Goal: Task Accomplishment & Management: Manage account settings

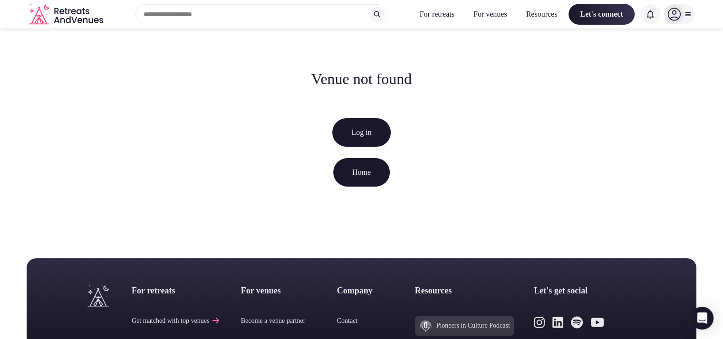
click at [357, 127] on link "Log in" at bounding box center [361, 132] width 58 height 29
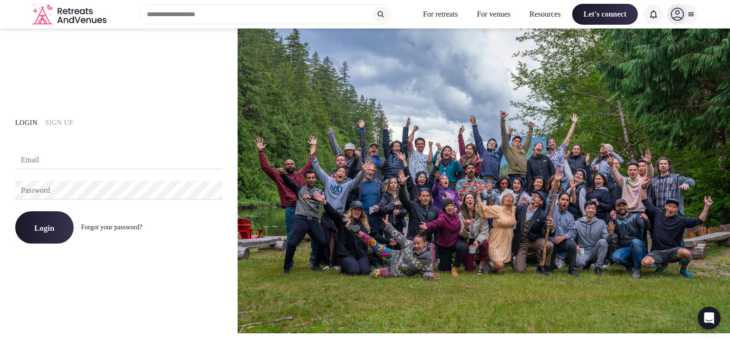
type input "**********"
click at [54, 233] on button "Login" at bounding box center [44, 227] width 58 height 32
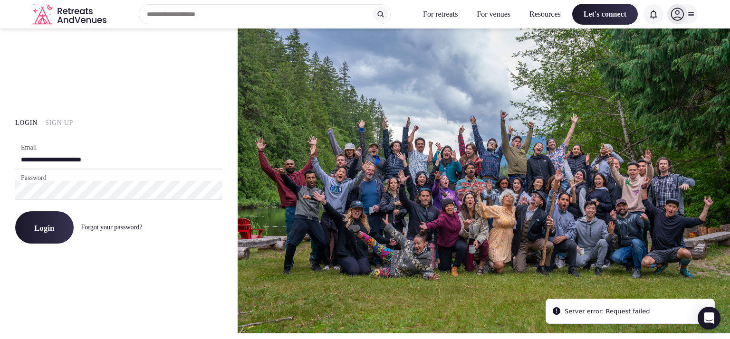
click at [49, 233] on button "Login" at bounding box center [44, 227] width 58 height 32
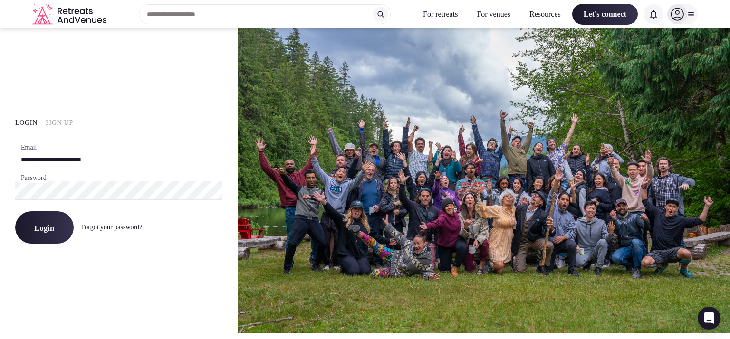
click at [694, 14] on icon at bounding box center [691, 14] width 8 height 8
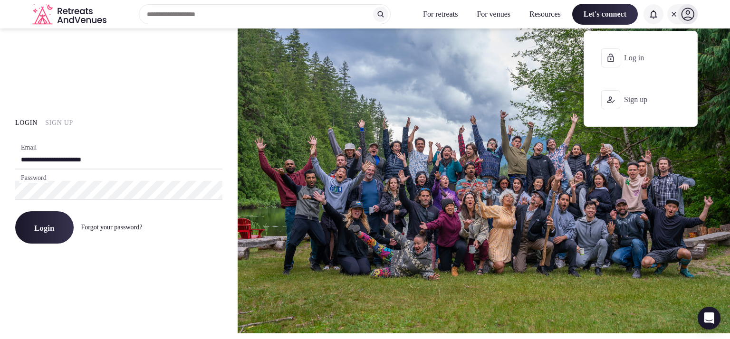
click at [623, 64] on button "Log in" at bounding box center [641, 58] width 98 height 38
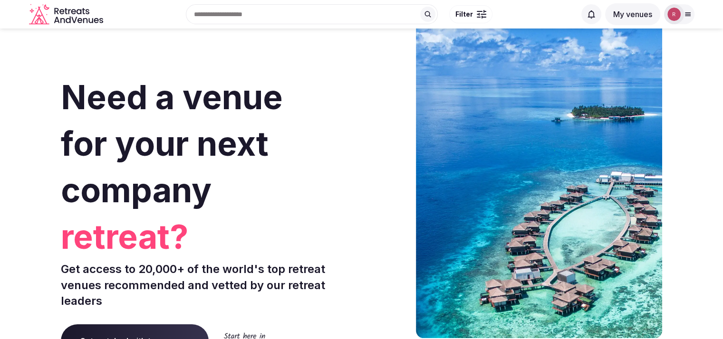
click at [686, 13] on icon at bounding box center [688, 14] width 8 height 8
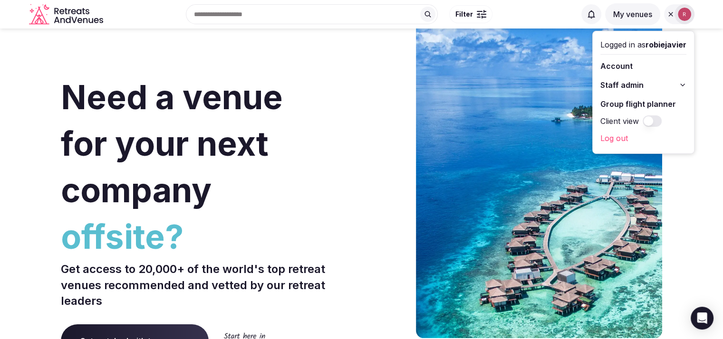
click at [612, 81] on span "Staff admin" at bounding box center [621, 84] width 43 height 11
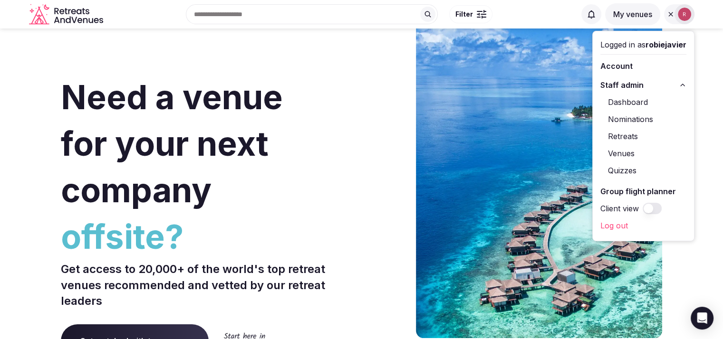
click at [624, 100] on link "Dashboard" at bounding box center [643, 102] width 86 height 15
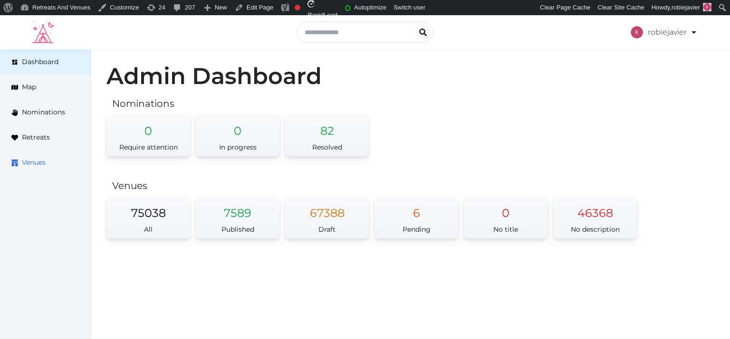
click at [35, 161] on span "Venues" at bounding box center [34, 163] width 24 height 10
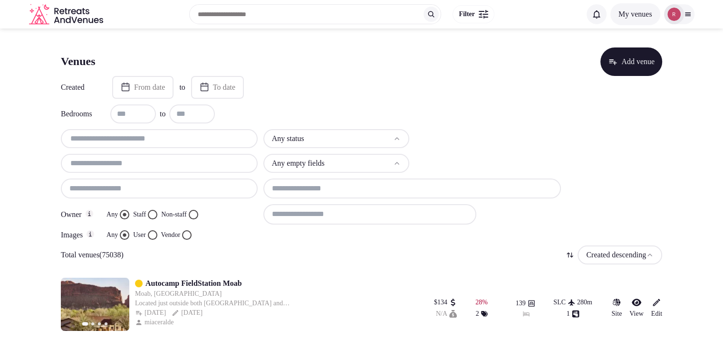
click at [113, 142] on input "text" at bounding box center [159, 138] width 189 height 11
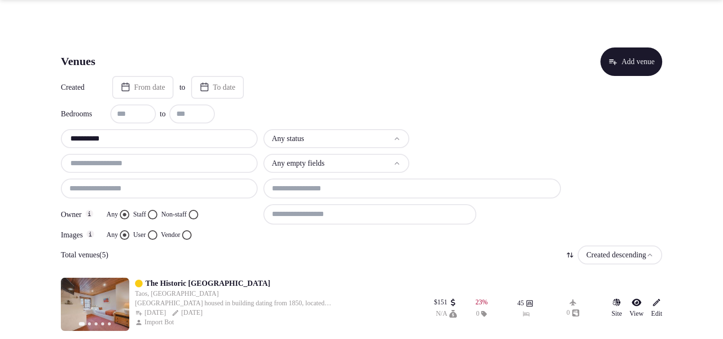
scroll to position [272, 0]
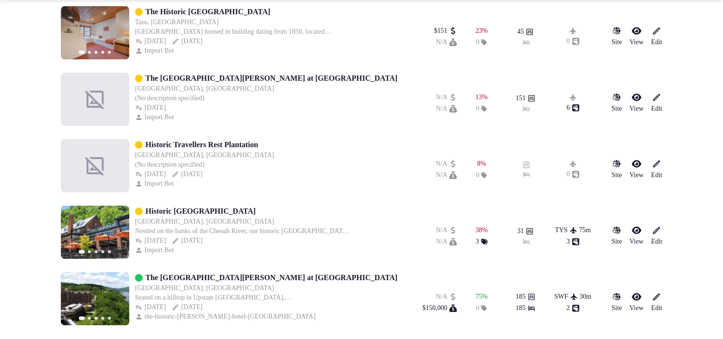
type input "**********"
click at [207, 206] on link "Historic [GEOGRAPHIC_DATA]" at bounding box center [200, 211] width 110 height 11
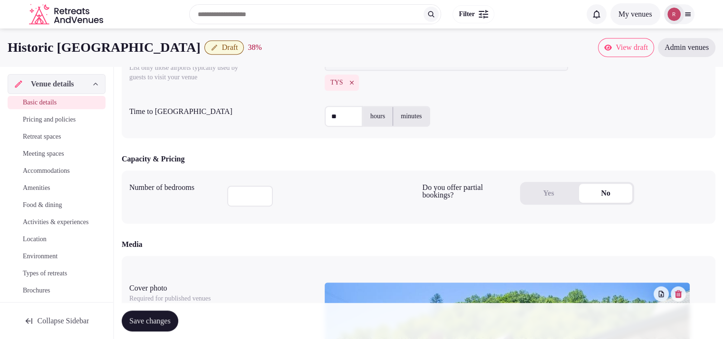
scroll to position [502, 0]
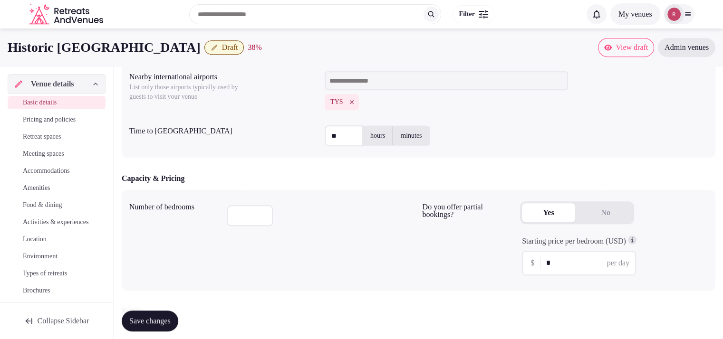
click at [561, 208] on button "Yes" at bounding box center [548, 212] width 53 height 19
click at [564, 260] on input "*" at bounding box center [586, 263] width 81 height 11
type input "***"
click at [401, 267] on div "Number of bedrooms **" at bounding box center [272, 240] width 286 height 85
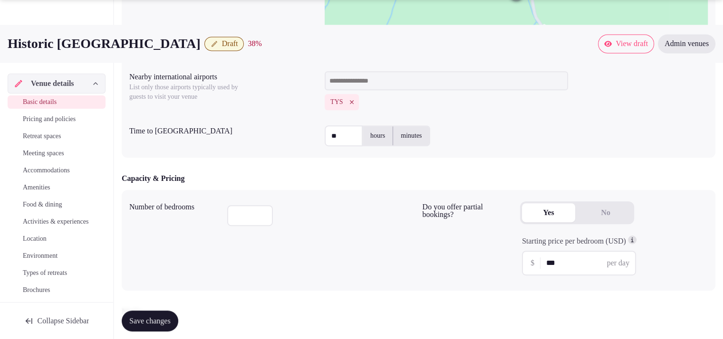
scroll to position [799, 0]
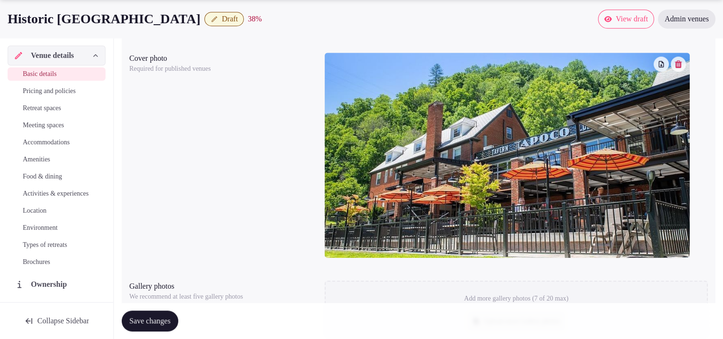
click at [161, 325] on span "Save changes" at bounding box center [149, 321] width 41 height 10
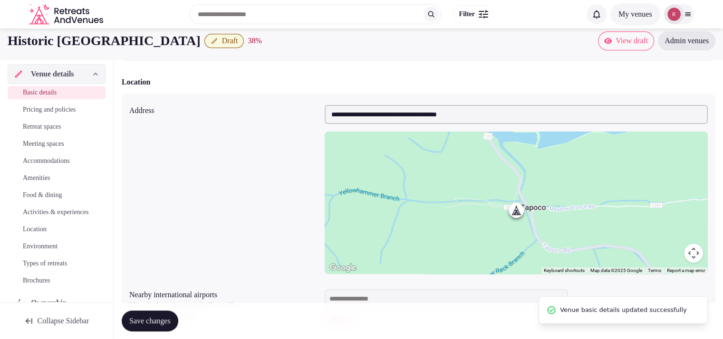
scroll to position [205, 0]
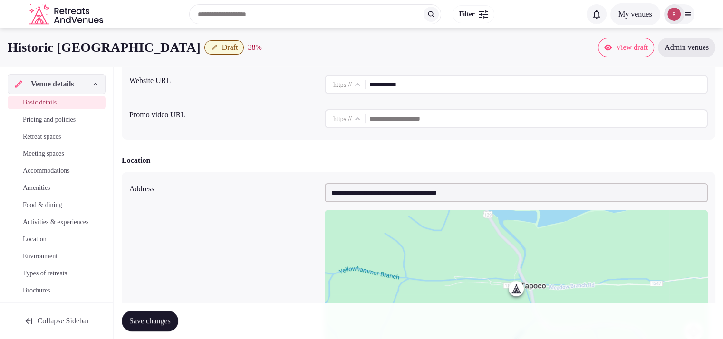
click at [47, 170] on span "Accommodations" at bounding box center [46, 171] width 47 height 10
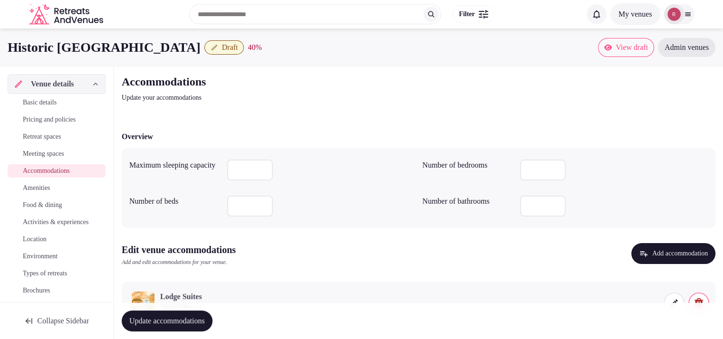
click at [48, 104] on span "Basic details" at bounding box center [40, 103] width 34 height 10
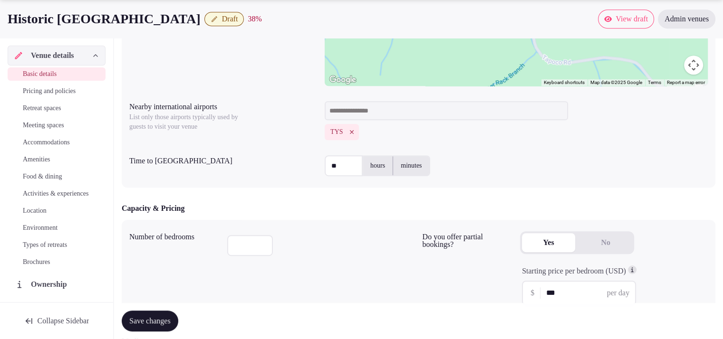
scroll to position [769, 0]
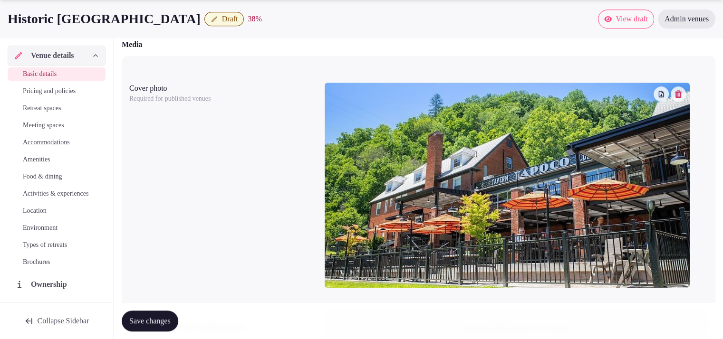
click at [675, 92] on icon "button" at bounding box center [678, 94] width 7 height 8
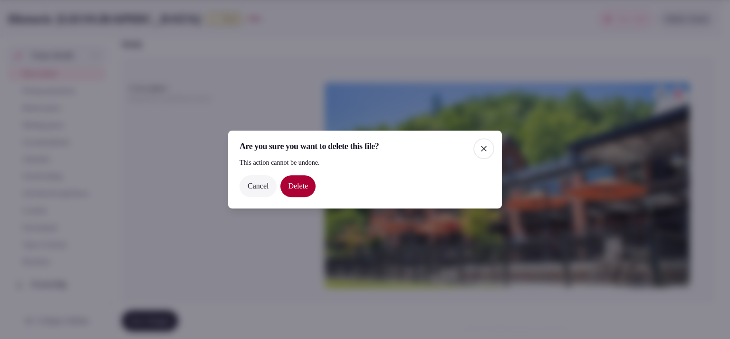
click at [296, 180] on button "Delete" at bounding box center [297, 186] width 35 height 22
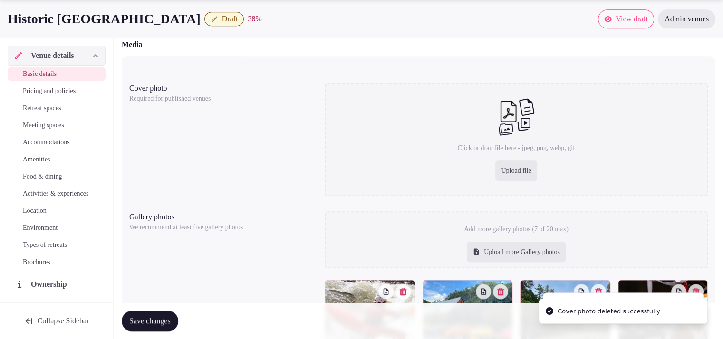
click at [507, 172] on div "Upload file" at bounding box center [515, 171] width 41 height 21
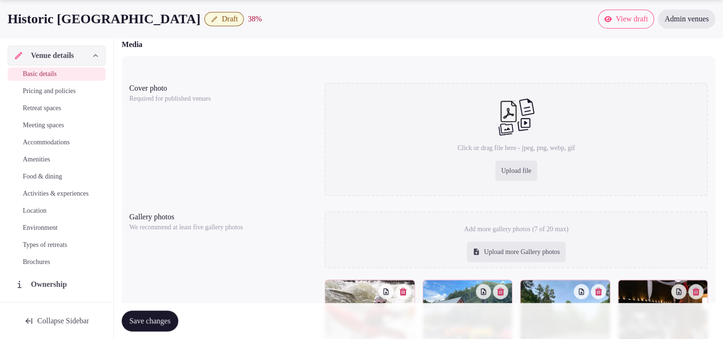
type input "**********"
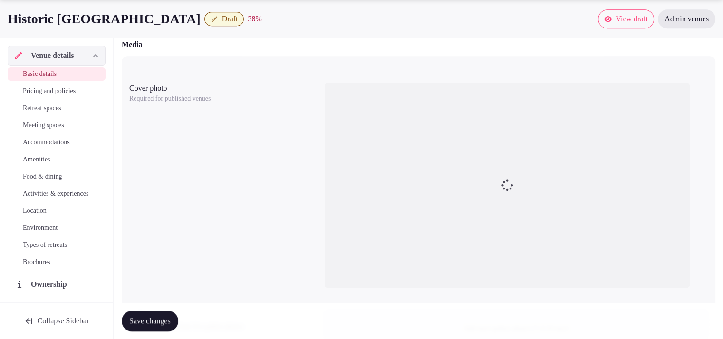
scroll to position [1065, 0]
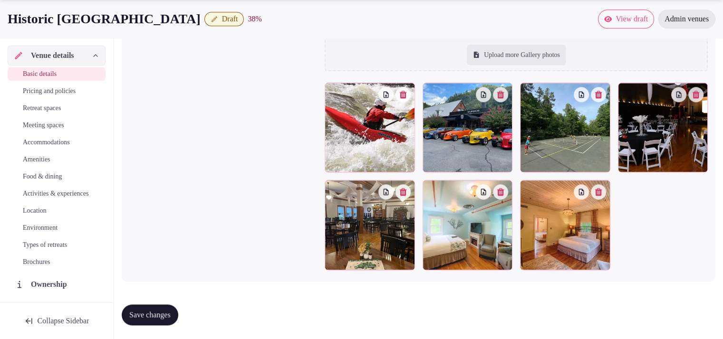
click at [46, 142] on span "Accommodations" at bounding box center [46, 143] width 47 height 10
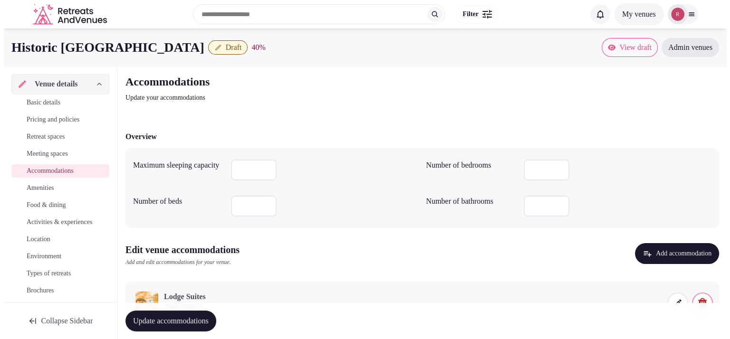
scroll to position [44, 0]
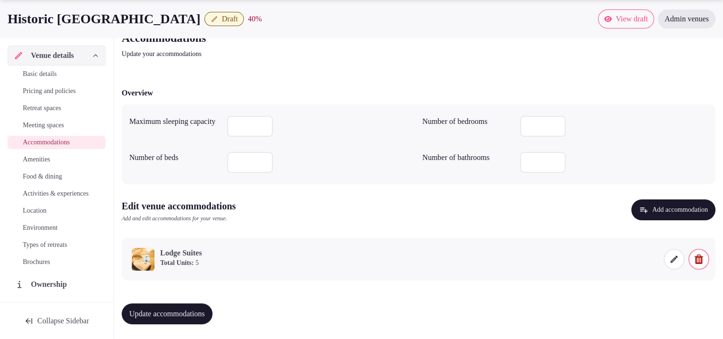
click at [672, 259] on icon at bounding box center [673, 259] width 7 height 7
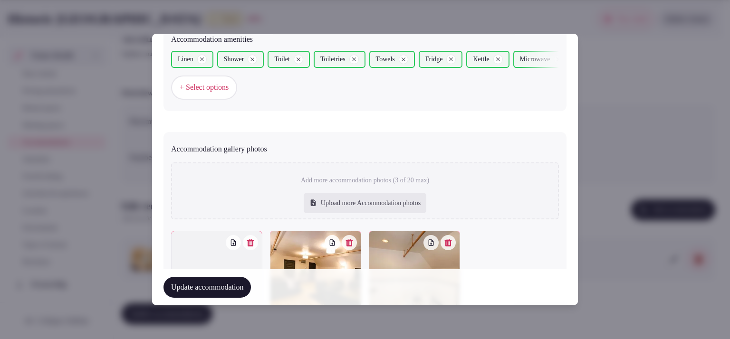
scroll to position [1038, 0]
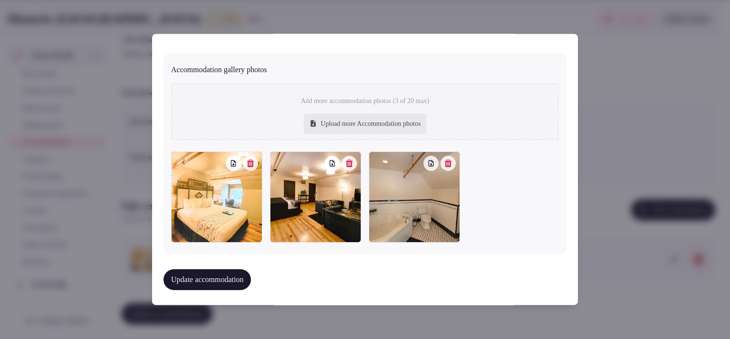
click at [248, 160] on icon "button" at bounding box center [250, 164] width 7 height 8
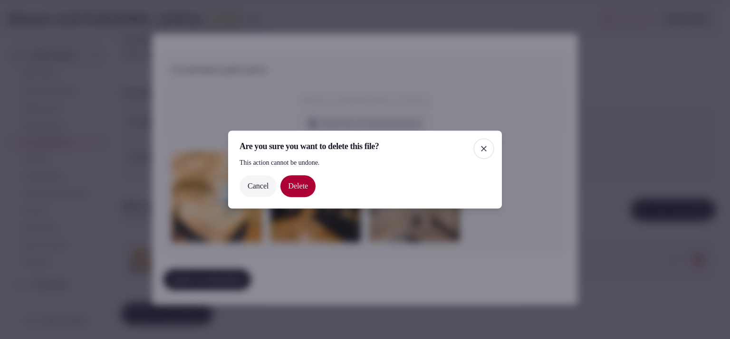
click at [310, 187] on button "Delete" at bounding box center [297, 186] width 35 height 22
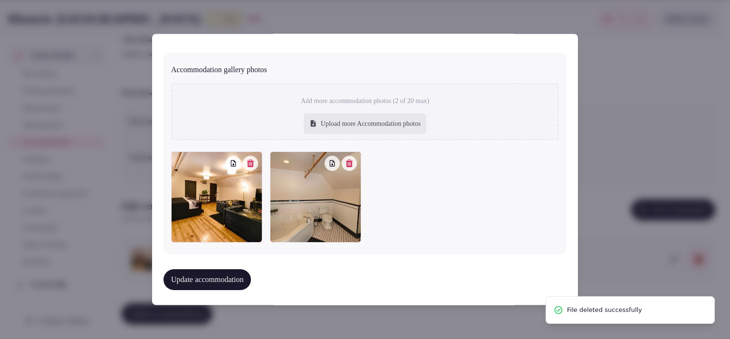
click at [347, 131] on div "Upload more Accommodation photos" at bounding box center [365, 124] width 123 height 21
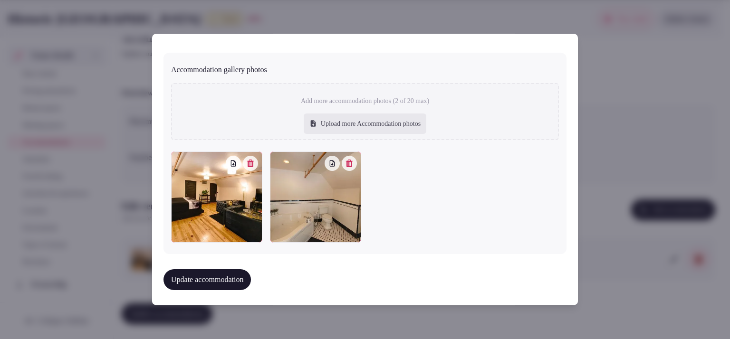
type input "**********"
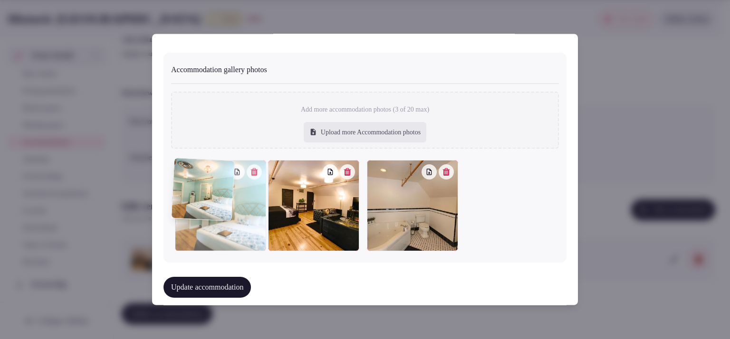
drag, startPoint x: 417, startPoint y: 200, endPoint x: 235, endPoint y: 201, distance: 181.5
click at [235, 201] on div at bounding box center [220, 205] width 91 height 91
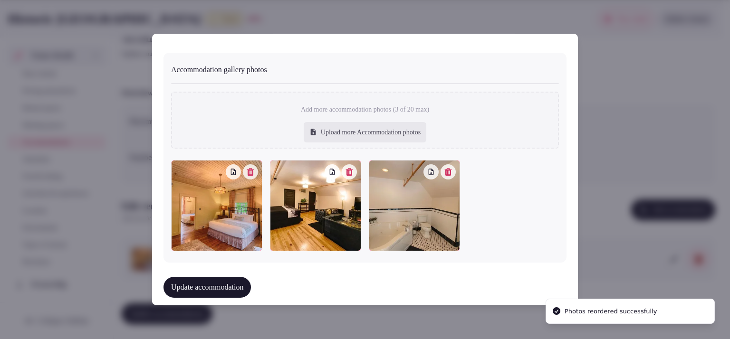
click at [370, 131] on div "Upload more Accommodation photos" at bounding box center [365, 132] width 123 height 21
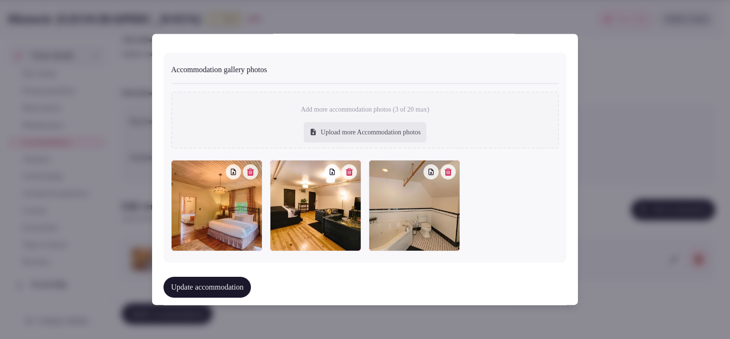
click at [333, 131] on div "Upload more Accommodation photos" at bounding box center [365, 132] width 123 height 21
click at [331, 129] on div "Upload more Accommodation photos" at bounding box center [365, 132] width 123 height 21
click at [367, 136] on div "Upload more Accommodation photos" at bounding box center [365, 132] width 123 height 21
type input "**********"
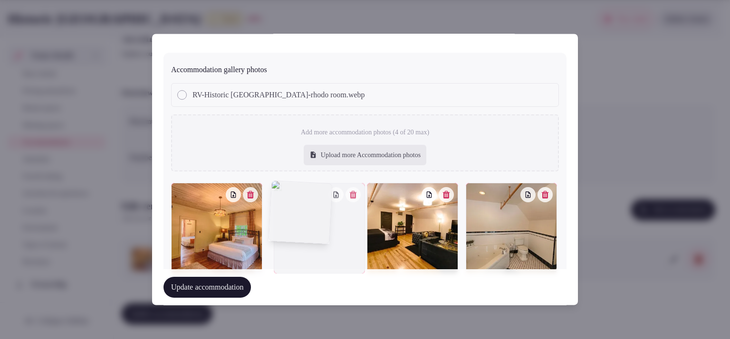
drag, startPoint x: 507, startPoint y: 229, endPoint x: 339, endPoint y: 242, distance: 168.2
click at [339, 242] on div at bounding box center [319, 228] width 91 height 91
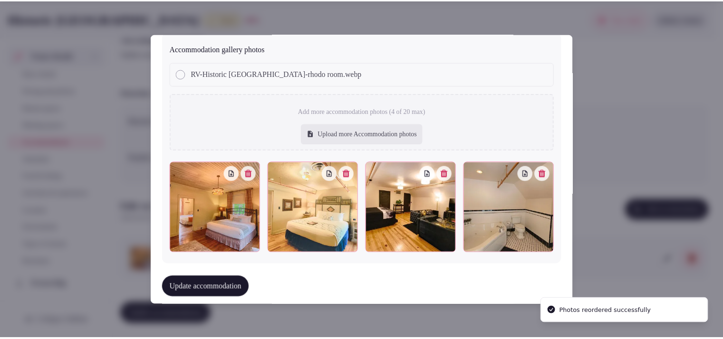
scroll to position [1069, 0]
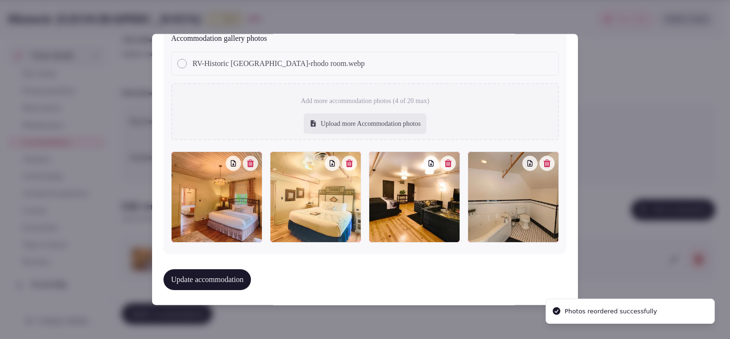
click at [236, 279] on button "Update accommodation" at bounding box center [206, 279] width 87 height 21
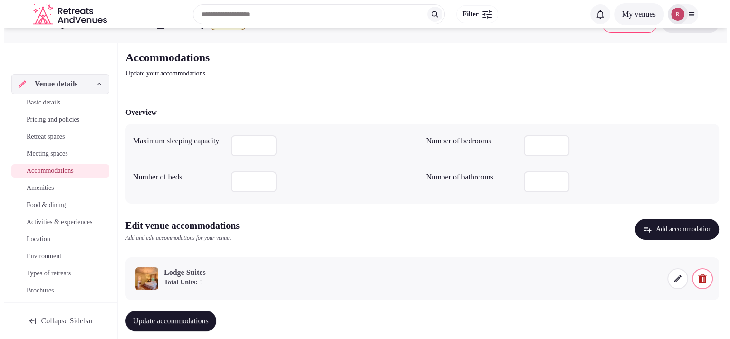
scroll to position [44, 0]
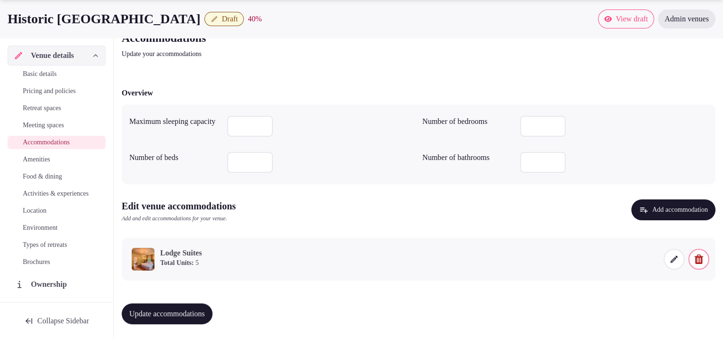
click at [678, 260] on span at bounding box center [673, 259] width 21 height 21
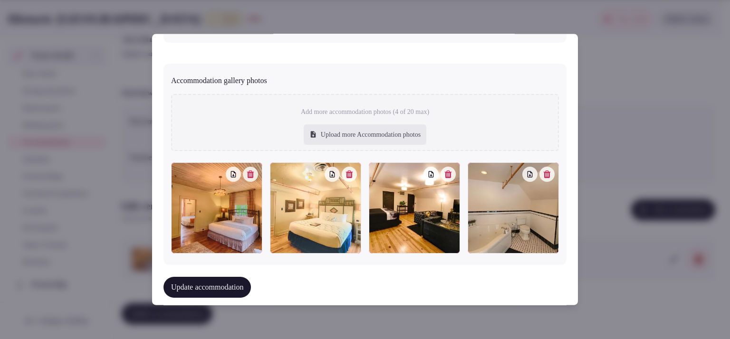
scroll to position [1038, 0]
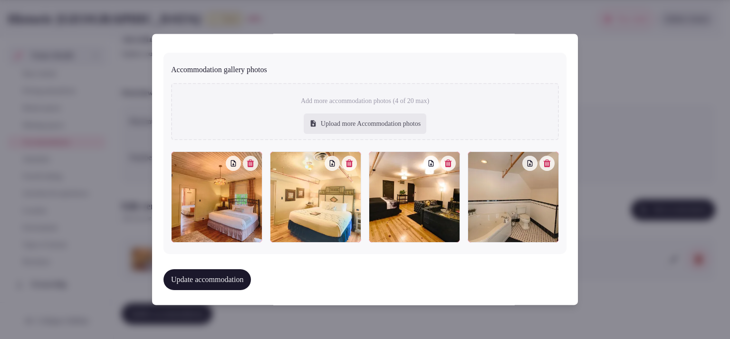
click at [253, 164] on button "button" at bounding box center [250, 163] width 15 height 15
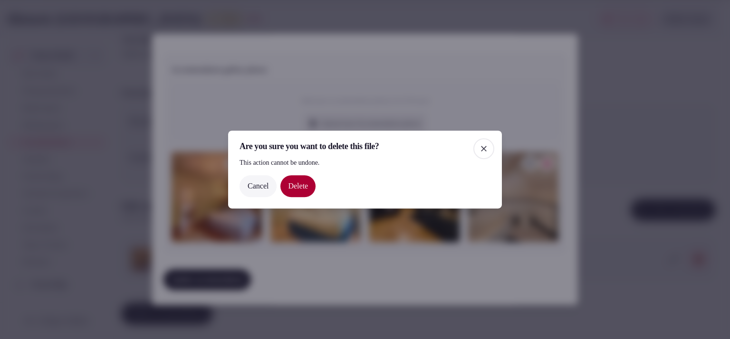
click at [297, 185] on button "Delete" at bounding box center [297, 186] width 35 height 22
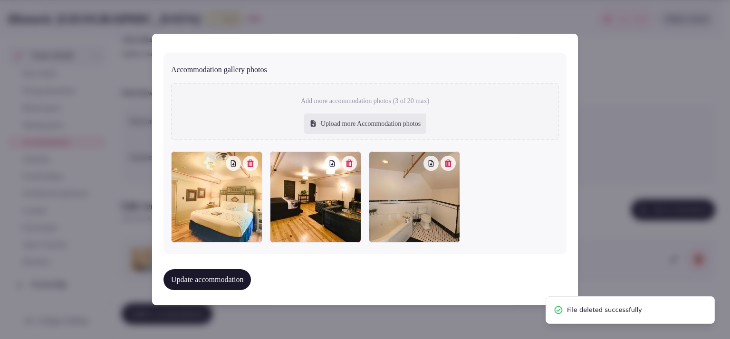
click at [250, 164] on button "button" at bounding box center [250, 163] width 15 height 15
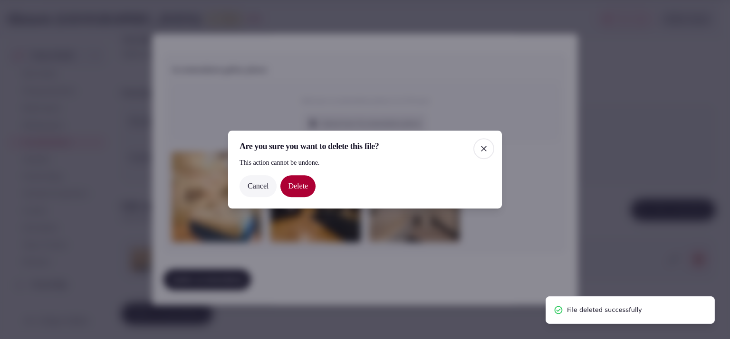
click at [310, 190] on button "Delete" at bounding box center [297, 186] width 35 height 22
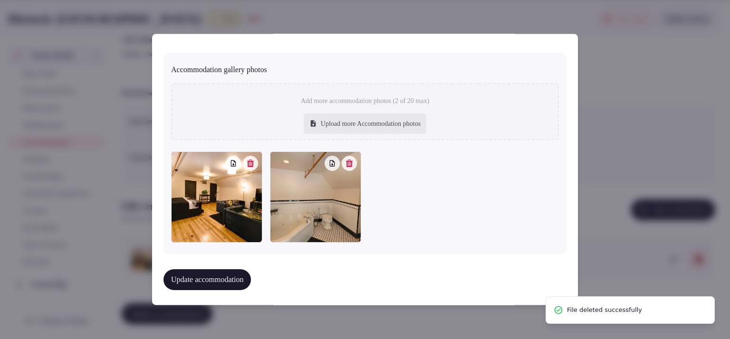
click at [371, 125] on div "Upload more Accommodation photos" at bounding box center [365, 124] width 123 height 21
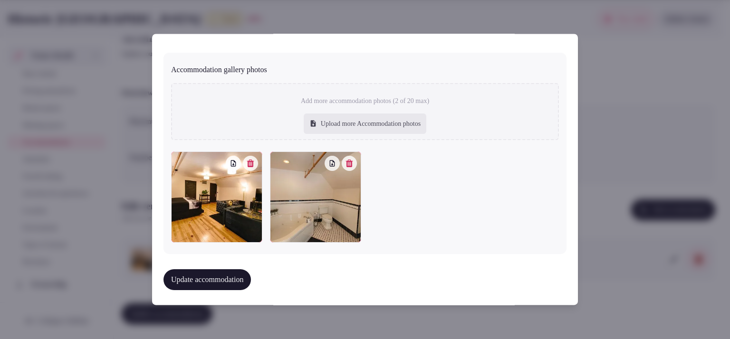
type input "**********"
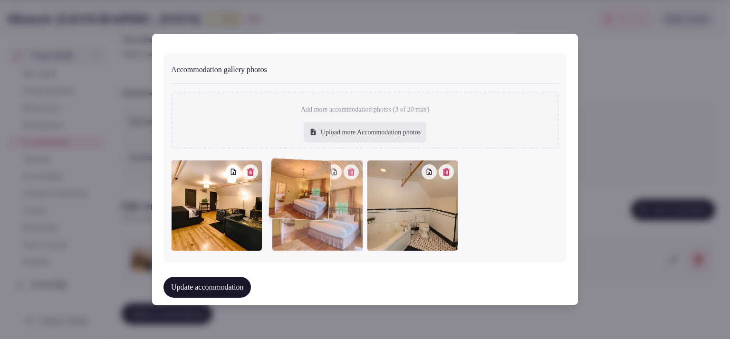
drag, startPoint x: 398, startPoint y: 189, endPoint x: 334, endPoint y: 191, distance: 63.3
click at [334, 191] on div at bounding box center [317, 205] width 91 height 91
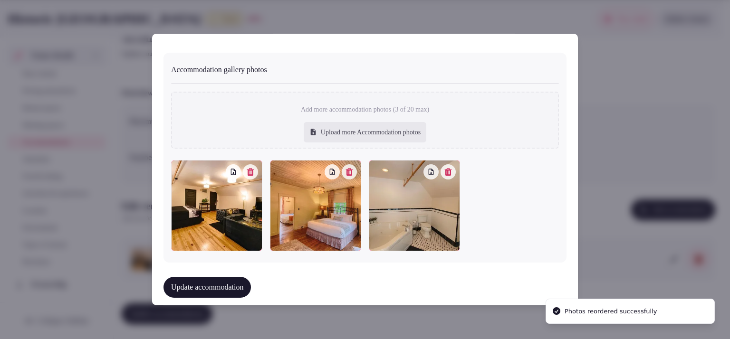
click at [348, 134] on div "Upload more Accommodation photos" at bounding box center [365, 132] width 123 height 21
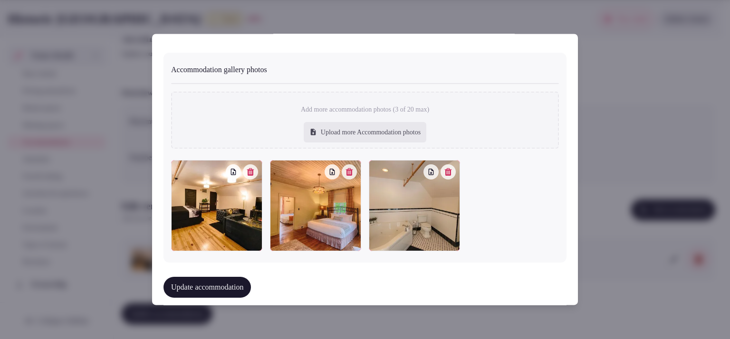
type input "**********"
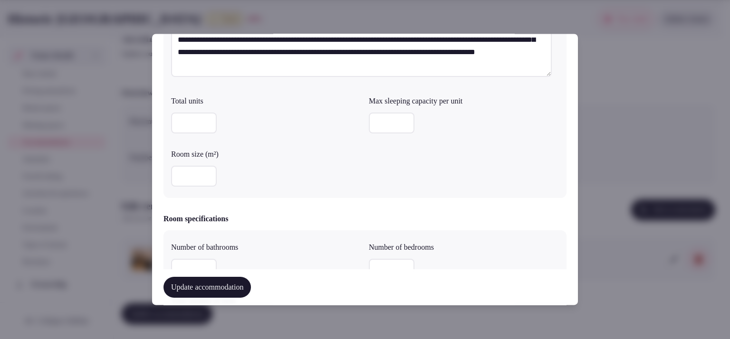
scroll to position [380, 0]
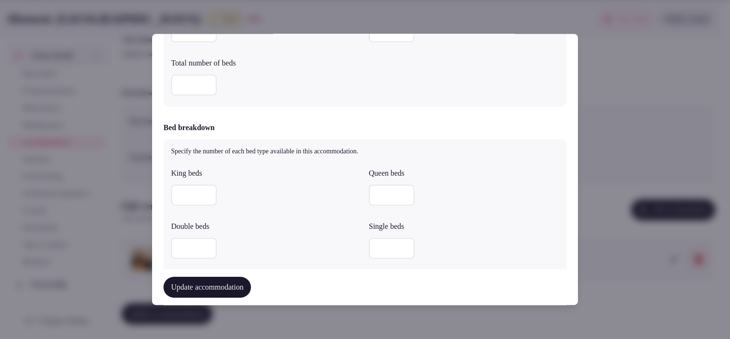
click at [188, 80] on input "number" at bounding box center [194, 85] width 46 height 21
type input "**"
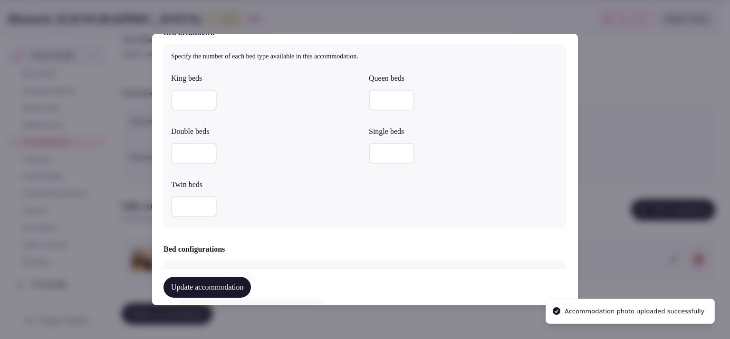
scroll to position [238, 0]
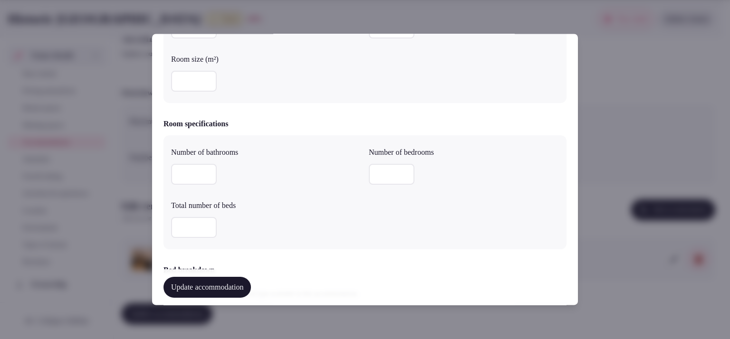
type input "**"
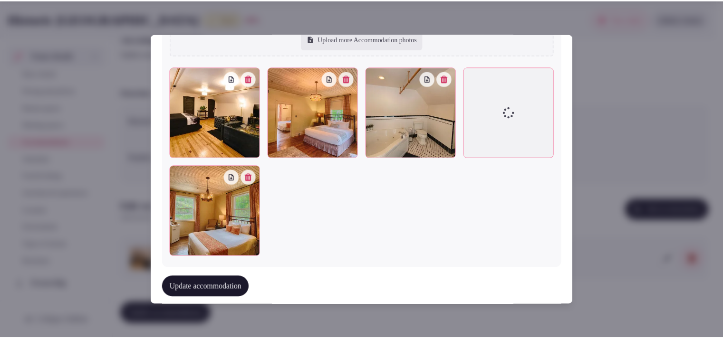
scroll to position [1166, 0]
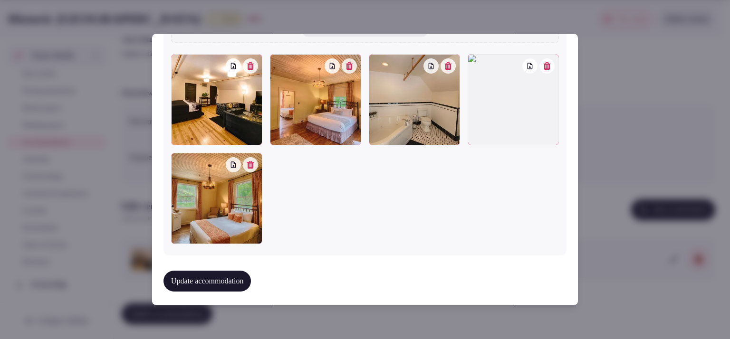
click at [210, 274] on button "Update accommodation" at bounding box center [206, 281] width 87 height 21
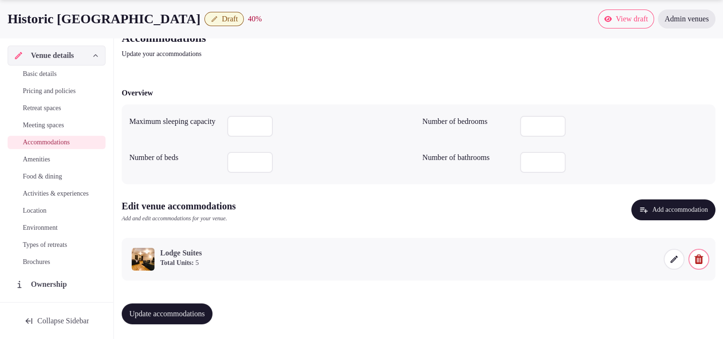
click at [242, 165] on input "number" at bounding box center [250, 162] width 46 height 21
type input "*"
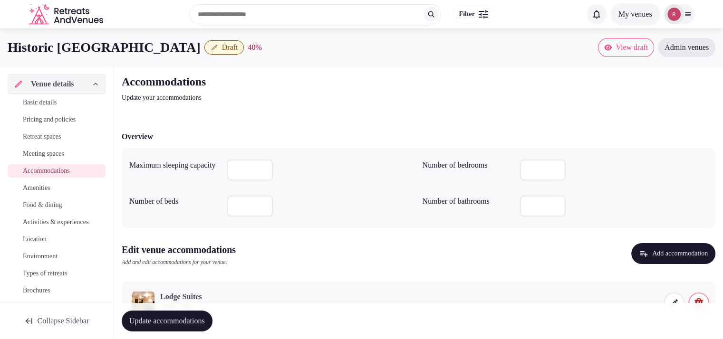
scroll to position [44, 0]
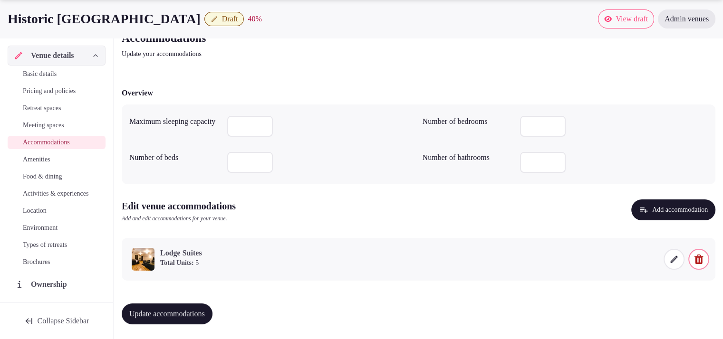
click at [262, 163] on input "number" at bounding box center [250, 162] width 46 height 21
type input "*"
type input "**"
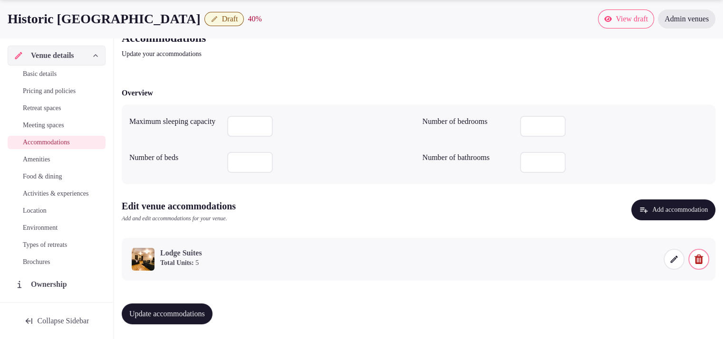
click at [204, 317] on span "Update accommodations" at bounding box center [167, 314] width 76 height 10
click at [273, 126] on div at bounding box center [321, 126] width 188 height 21
click at [264, 126] on input "number" at bounding box center [250, 126] width 46 height 21
type input "***"
click at [171, 319] on button "Update accommodations" at bounding box center [167, 314] width 91 height 21
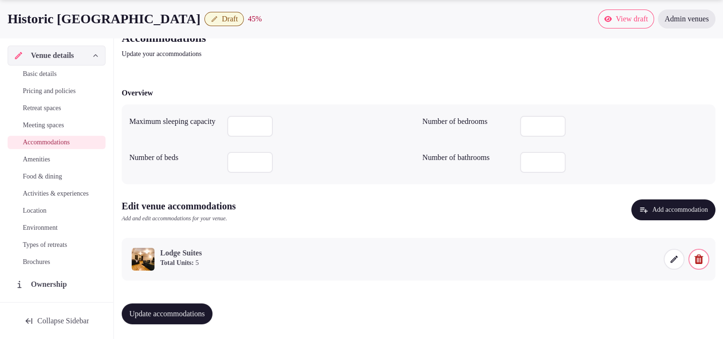
click at [674, 259] on icon at bounding box center [673, 259] width 7 height 7
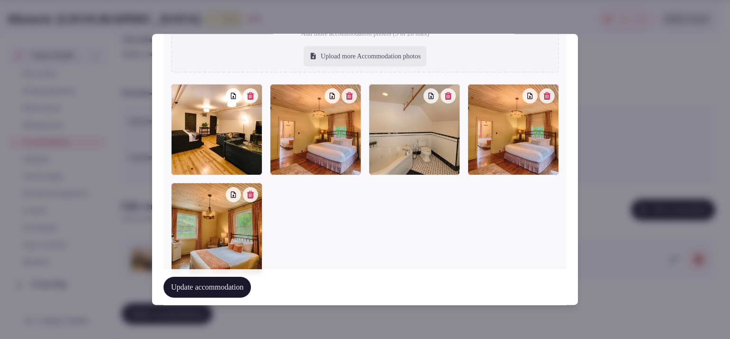
scroll to position [1135, 0]
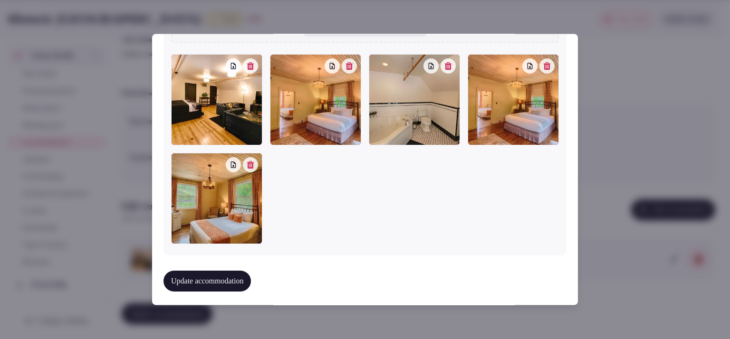
click at [539, 66] on button "button" at bounding box center [546, 65] width 15 height 15
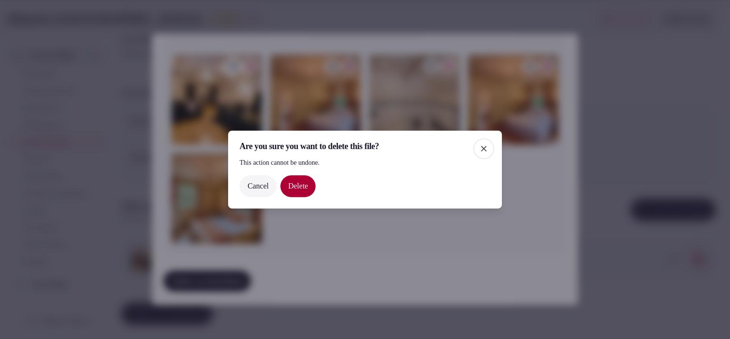
click at [309, 187] on button "Delete" at bounding box center [297, 186] width 35 height 22
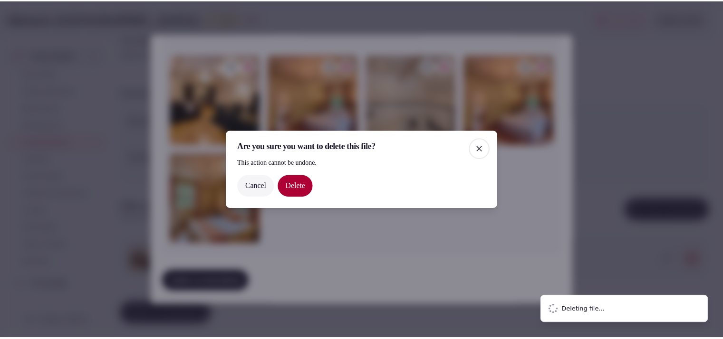
scroll to position [1038, 0]
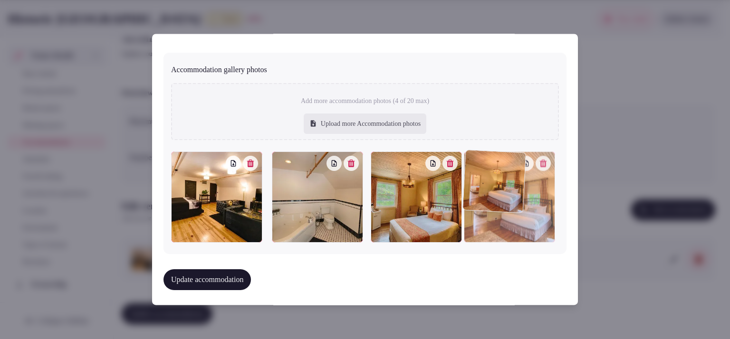
drag, startPoint x: 331, startPoint y: 194, endPoint x: 547, endPoint y: 227, distance: 219.2
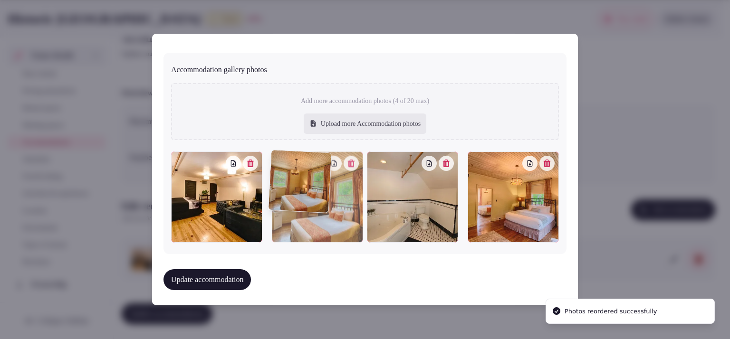
drag, startPoint x: 432, startPoint y: 212, endPoint x: 342, endPoint y: 210, distance: 90.8
click at [342, 210] on div at bounding box center [317, 197] width 91 height 91
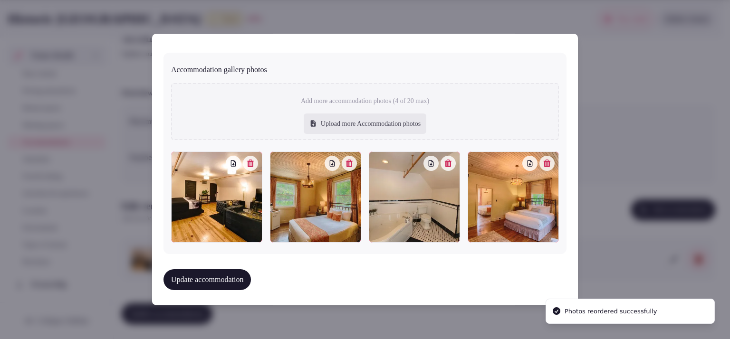
click at [544, 163] on icon "button" at bounding box center [547, 164] width 7 height 8
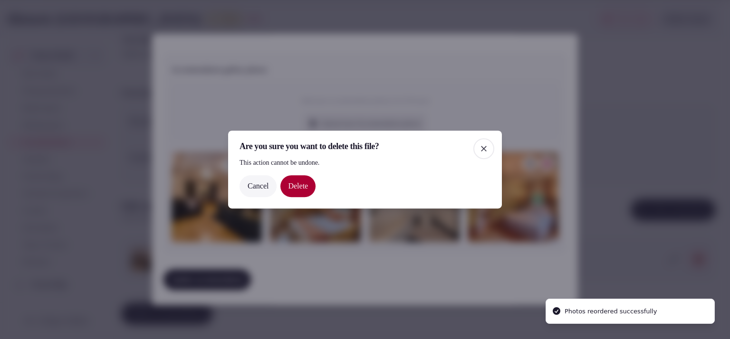
click at [307, 190] on button "Delete" at bounding box center [297, 186] width 35 height 22
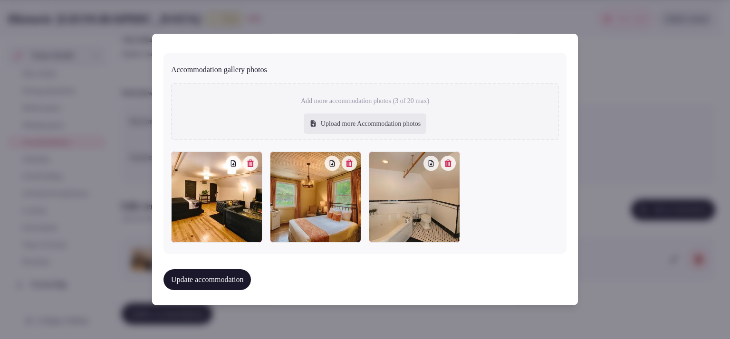
click at [186, 277] on button "Update accommodation" at bounding box center [206, 279] width 87 height 21
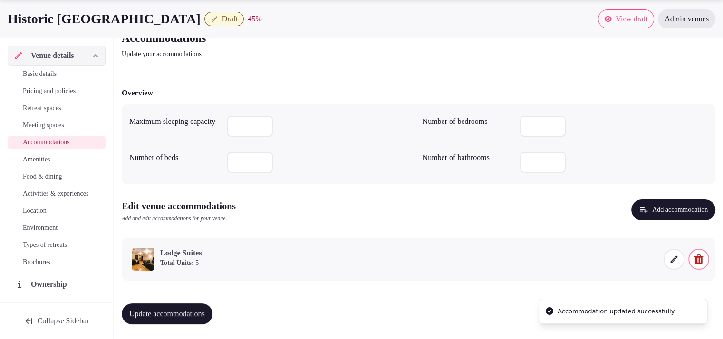
click at [172, 310] on span "Update accommodations" at bounding box center [167, 314] width 76 height 10
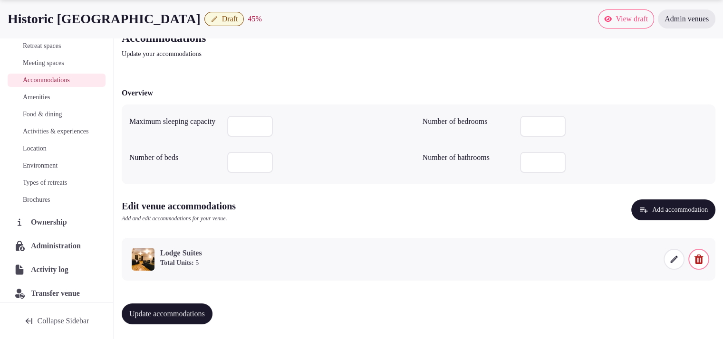
scroll to position [80, 0]
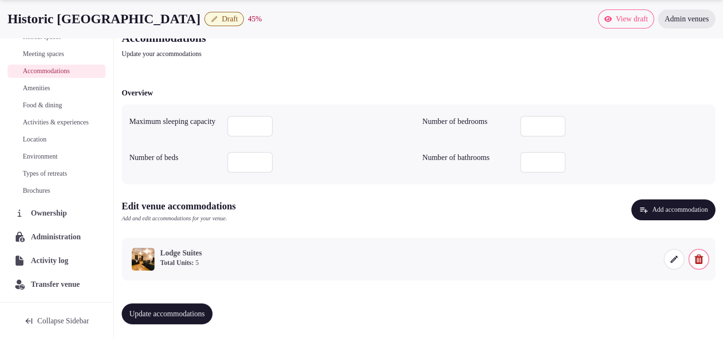
click at [51, 101] on span "Food & dining" at bounding box center [42, 106] width 39 height 10
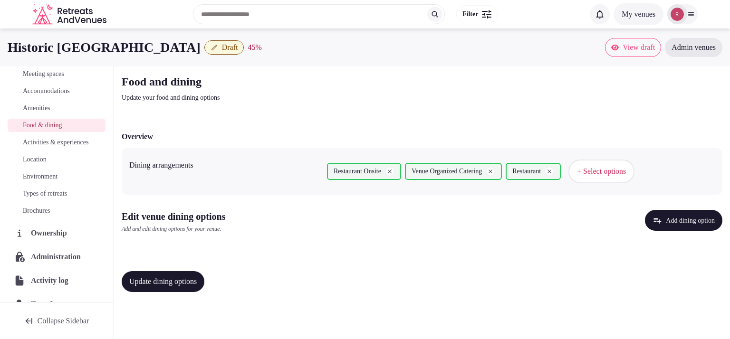
click at [494, 173] on icon "button" at bounding box center [490, 171] width 7 height 7
click at [498, 175] on span "+ Select options" at bounding box center [500, 171] width 49 height 10
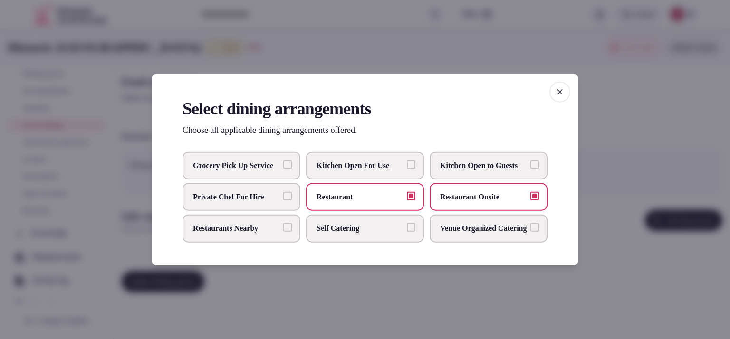
click at [404, 155] on label "Kitchen Open For Use" at bounding box center [365, 166] width 118 height 28
click at [407, 160] on button "Kitchen Open For Use" at bounding box center [411, 164] width 9 height 9
click at [554, 82] on span "button" at bounding box center [559, 92] width 21 height 21
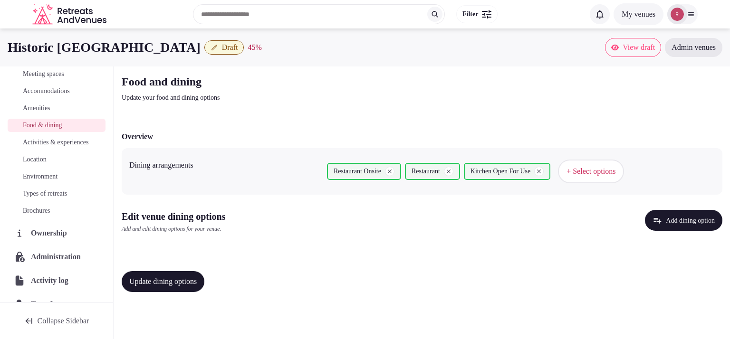
click at [541, 172] on icon "button" at bounding box center [539, 172] width 4 height 4
click at [159, 278] on span "Update dining options" at bounding box center [162, 282] width 67 height 10
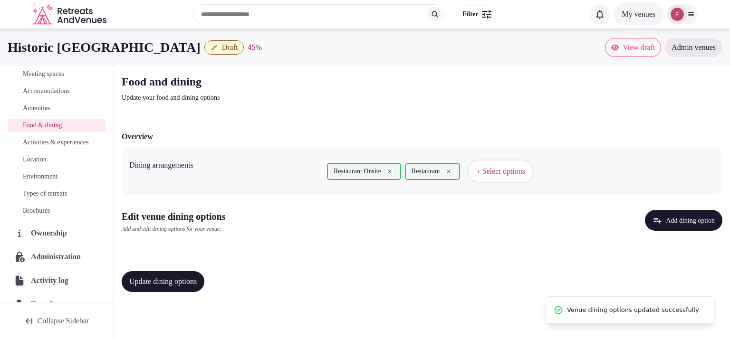
click at [38, 110] on span "Amenities" at bounding box center [37, 109] width 28 height 10
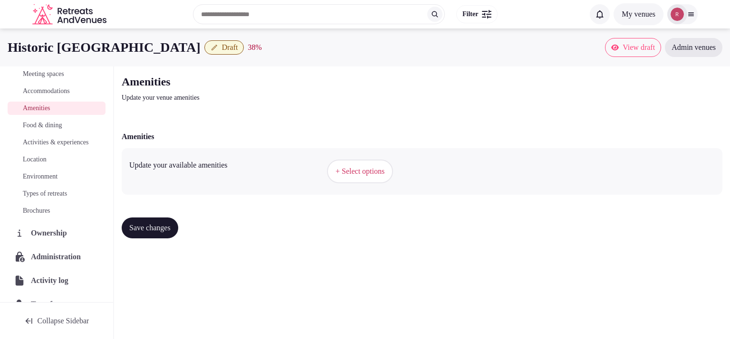
click at [40, 93] on span "Accommodations" at bounding box center [46, 91] width 47 height 10
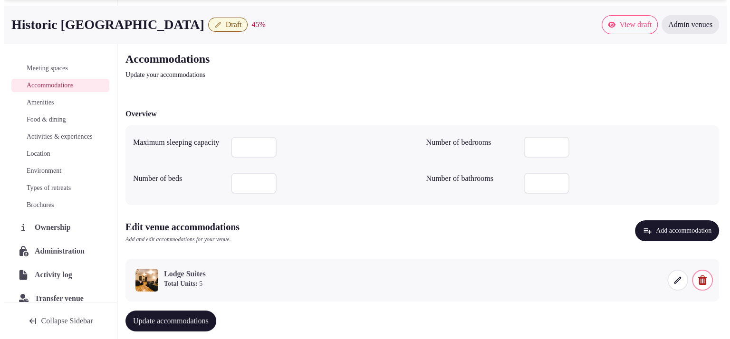
scroll to position [44, 0]
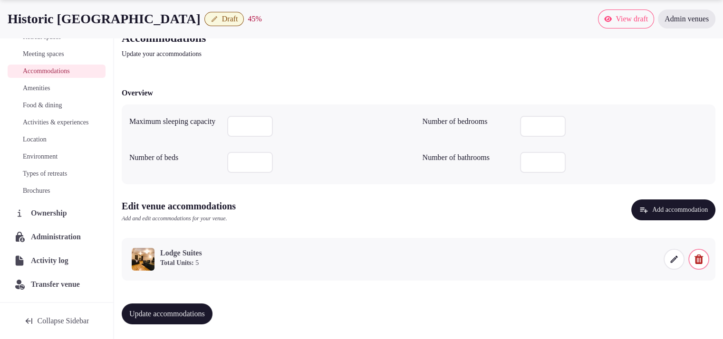
click at [674, 260] on icon at bounding box center [674, 260] width 10 height 10
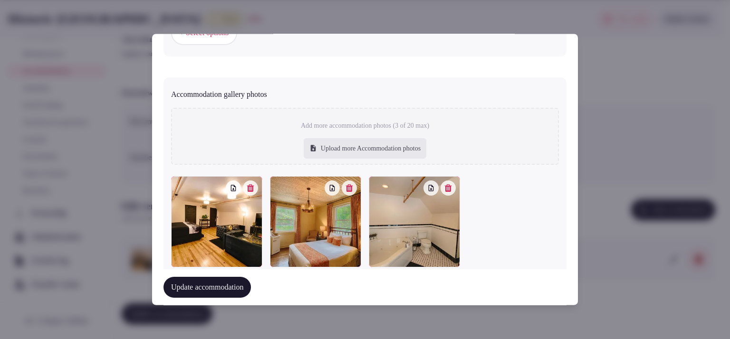
scroll to position [1038, 0]
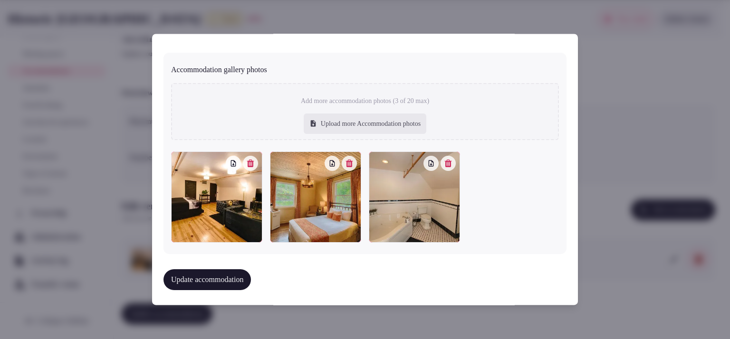
click at [350, 167] on div at bounding box center [340, 163] width 32 height 15
click at [348, 160] on icon "button" at bounding box center [349, 164] width 7 height 8
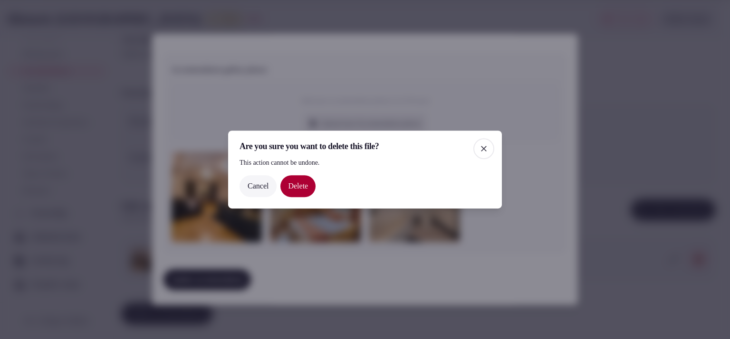
click at [297, 186] on button "Delete" at bounding box center [297, 186] width 35 height 22
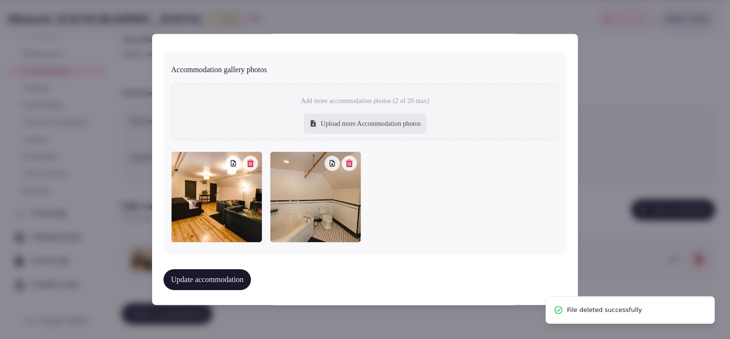
click at [340, 125] on div "Upload more Accommodation photos" at bounding box center [365, 124] width 123 height 21
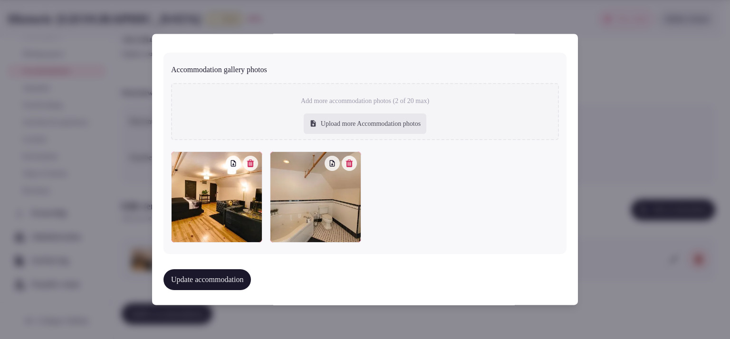
type input "**********"
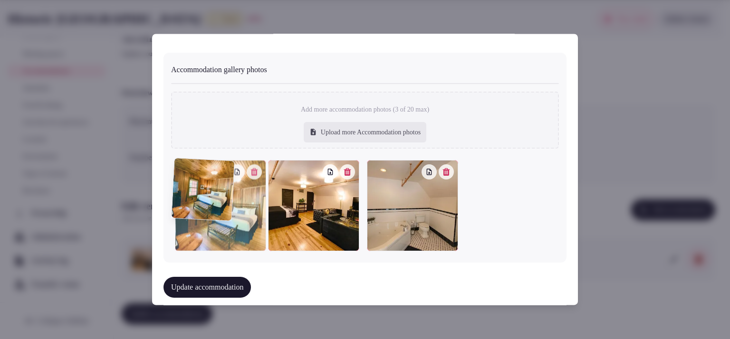
drag, startPoint x: 417, startPoint y: 216, endPoint x: 239, endPoint y: 227, distance: 179.0
click at [239, 227] on div at bounding box center [220, 205] width 91 height 91
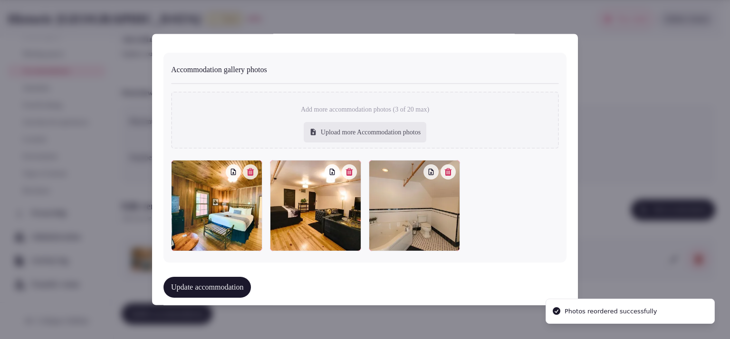
click at [225, 286] on button "Update accommodation" at bounding box center [206, 287] width 87 height 21
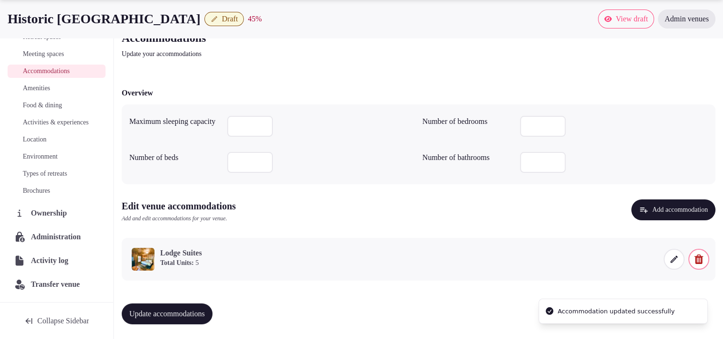
click at [192, 305] on button "Update accommodations" at bounding box center [167, 314] width 91 height 21
click at [677, 262] on icon at bounding box center [674, 260] width 10 height 10
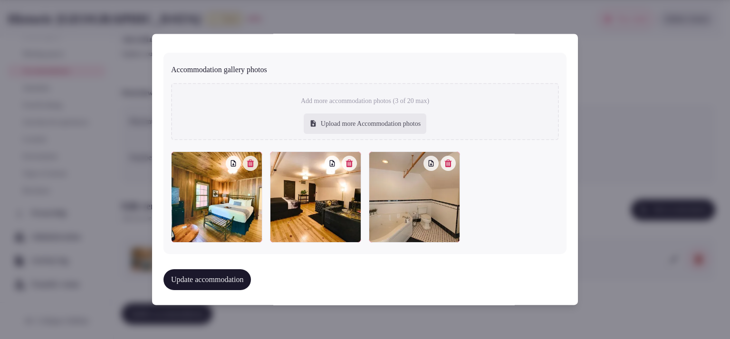
click at [251, 168] on div at bounding box center [216, 197] width 91 height 91
click at [251, 164] on button "button" at bounding box center [250, 163] width 15 height 15
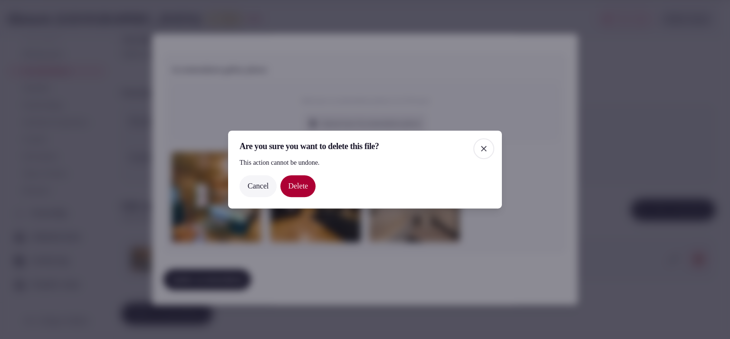
click at [308, 190] on button "Delete" at bounding box center [297, 186] width 35 height 22
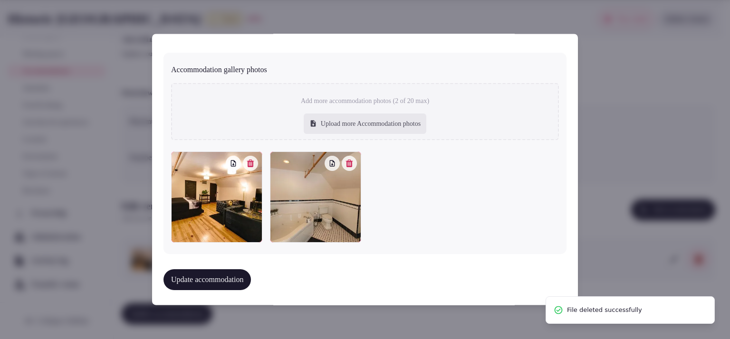
click at [342, 127] on div "Upload more Accommodation photos" at bounding box center [365, 124] width 123 height 21
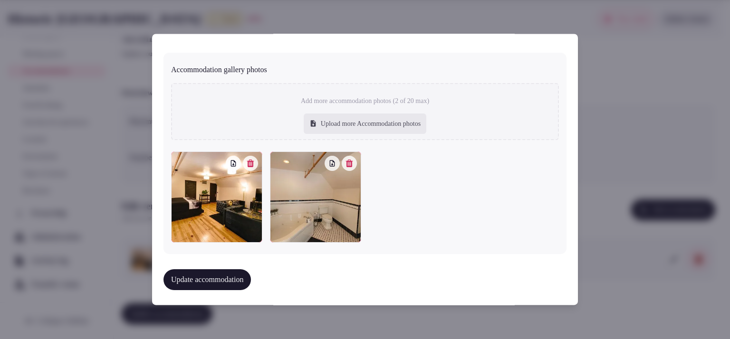
click at [324, 123] on div "Upload more Accommodation photos" at bounding box center [365, 124] width 123 height 21
type input "**********"
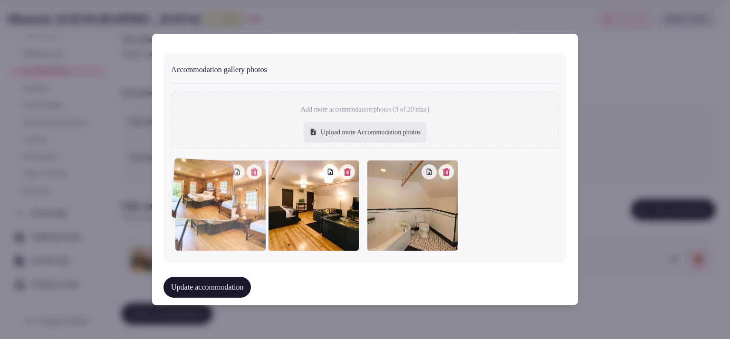
drag, startPoint x: 386, startPoint y: 191, endPoint x: 223, endPoint y: 206, distance: 163.2
click at [223, 206] on div at bounding box center [220, 205] width 91 height 91
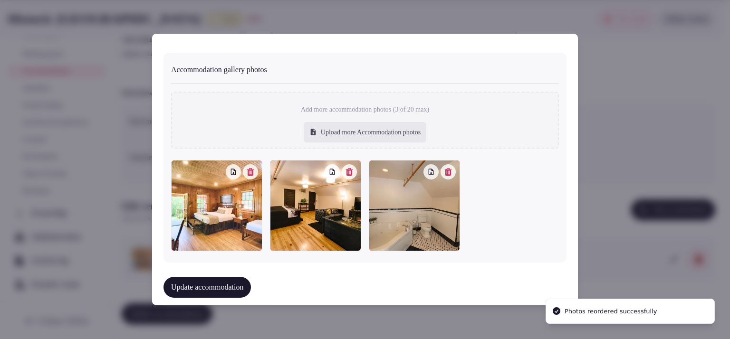
click at [205, 283] on button "Update accommodation" at bounding box center [206, 287] width 87 height 21
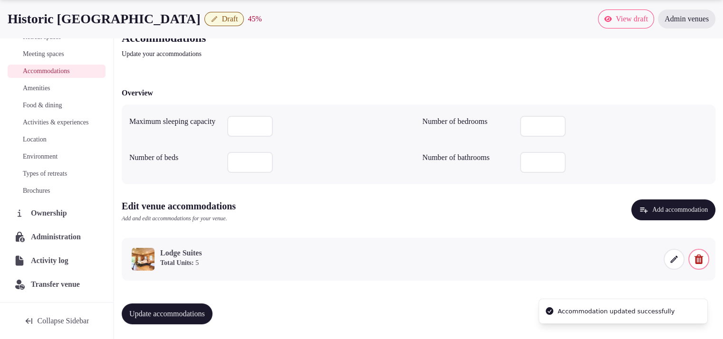
click at [174, 310] on span "Update accommodations" at bounding box center [167, 314] width 76 height 10
click at [44, 101] on span "Food & dining" at bounding box center [42, 106] width 39 height 10
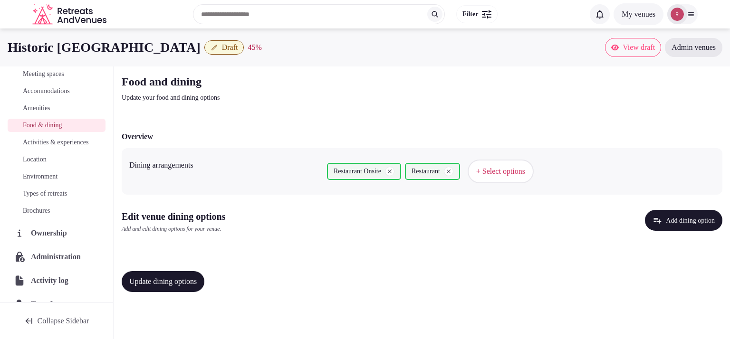
click at [693, 220] on button "Add dining option" at bounding box center [683, 220] width 77 height 21
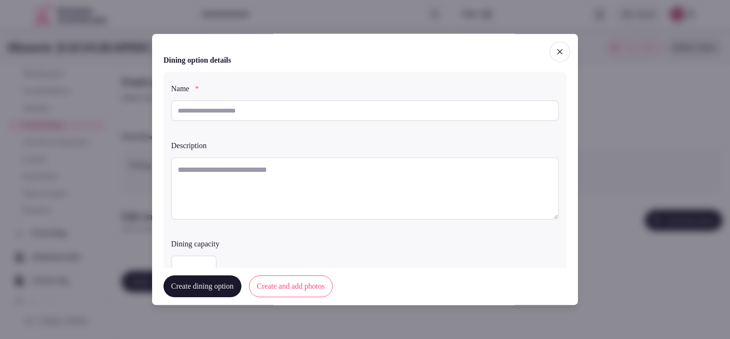
click at [200, 106] on input "text" at bounding box center [365, 110] width 388 height 21
paste input "**********"
drag, startPoint x: 271, startPoint y: 111, endPoint x: 139, endPoint y: 111, distance: 132.1
click at [139, 111] on body "Search Popular Destinations Toscana, Italy Riviera Maya, Mexico Indonesia, Bali…" at bounding box center [365, 169] width 730 height 339
paste input "text"
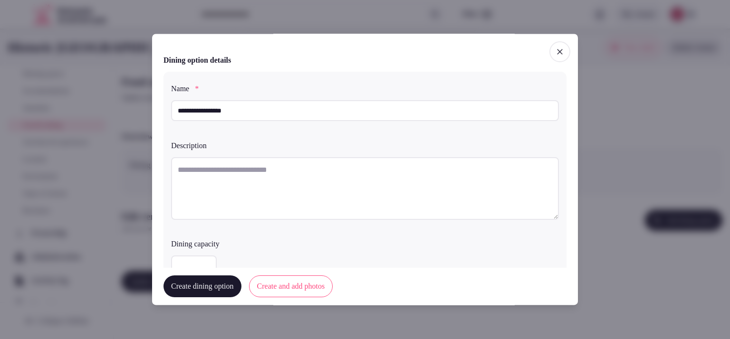
type input "**********"
click at [191, 174] on textarea at bounding box center [365, 188] width 388 height 63
paste textarea "**********"
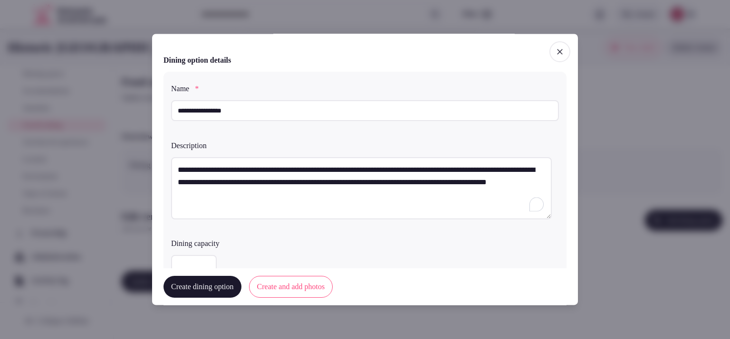
scroll to position [238, 0]
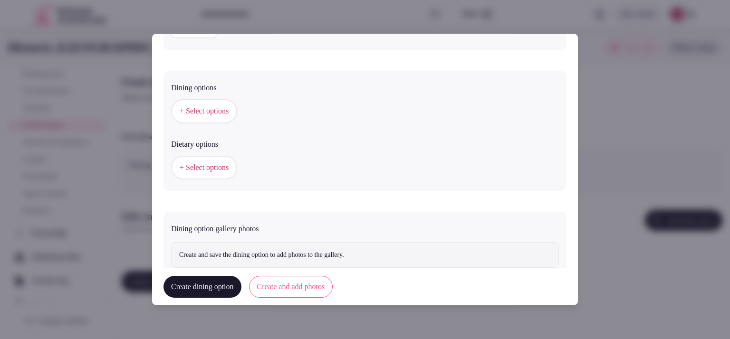
type textarea "**********"
click at [214, 107] on span "+ Select options" at bounding box center [204, 111] width 49 height 10
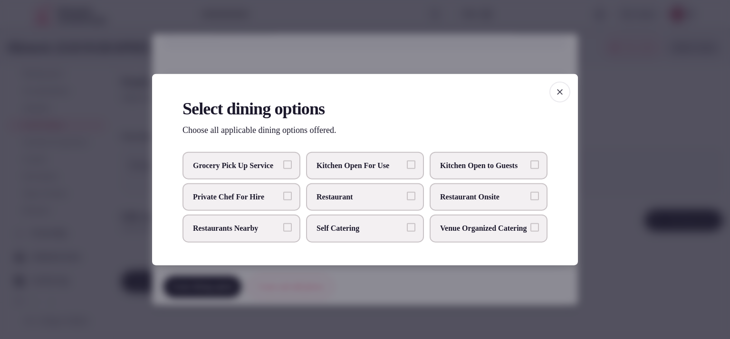
click at [561, 87] on icon "button" at bounding box center [560, 92] width 10 height 10
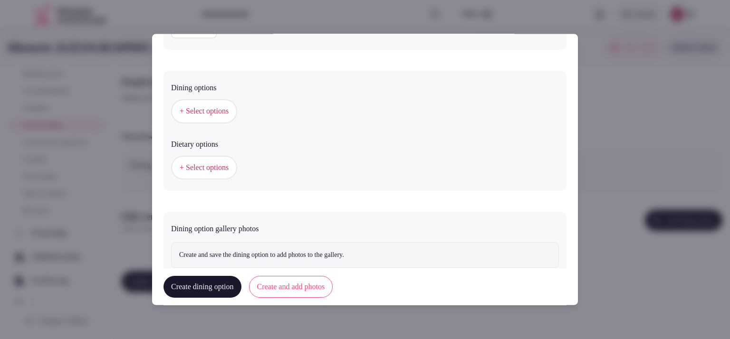
click at [189, 108] on span "+ Select options" at bounding box center [204, 111] width 49 height 10
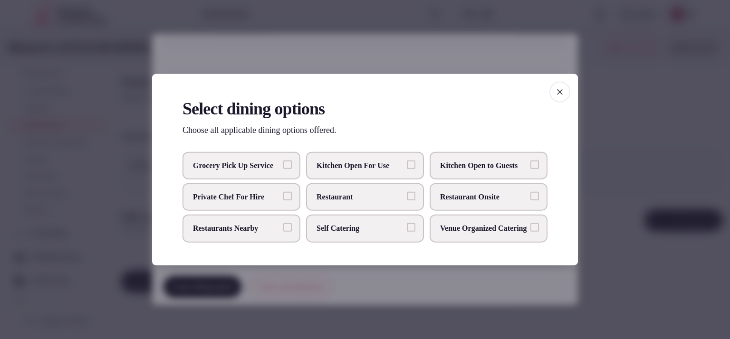
click at [376, 195] on span "Restaurant" at bounding box center [359, 197] width 87 height 10
click at [407, 195] on button "Restaurant" at bounding box center [411, 196] width 9 height 9
click at [376, 196] on span "Restaurant" at bounding box center [359, 197] width 87 height 10
click at [407, 196] on button "Restaurant" at bounding box center [411, 196] width 9 height 9
click at [515, 193] on span "Restaurant Onsite" at bounding box center [483, 197] width 87 height 10
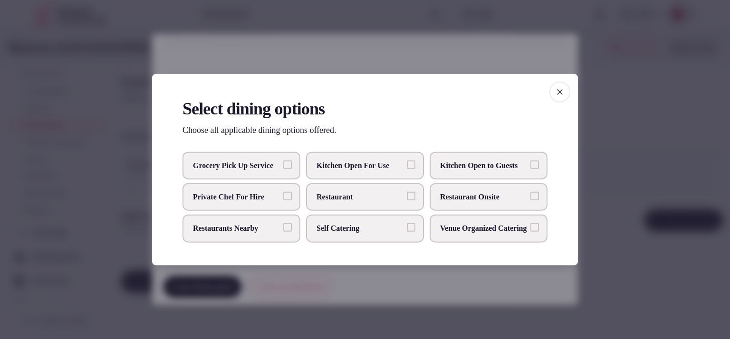
click at [530, 193] on button "Restaurant Onsite" at bounding box center [534, 196] width 9 height 9
click at [536, 124] on p "Choose all applicable dining options offered." at bounding box center [364, 130] width 365 height 12
click at [557, 87] on icon "button" at bounding box center [560, 92] width 10 height 10
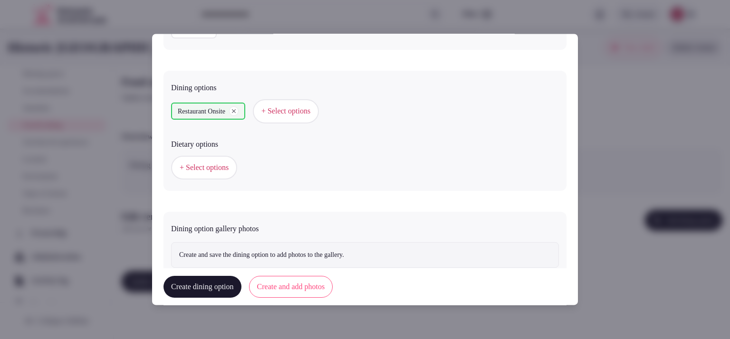
click at [227, 166] on span "+ Select options" at bounding box center [204, 167] width 49 height 10
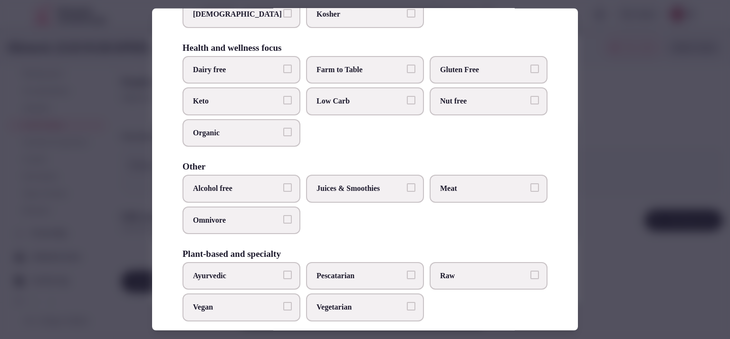
scroll to position [110, 0]
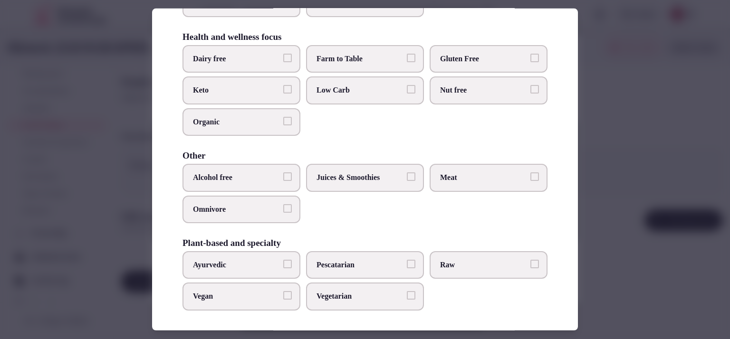
click at [602, 163] on div at bounding box center [365, 169] width 730 height 339
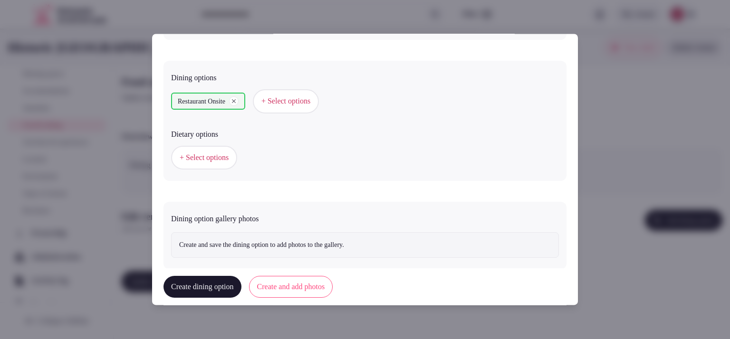
scroll to position [266, 0]
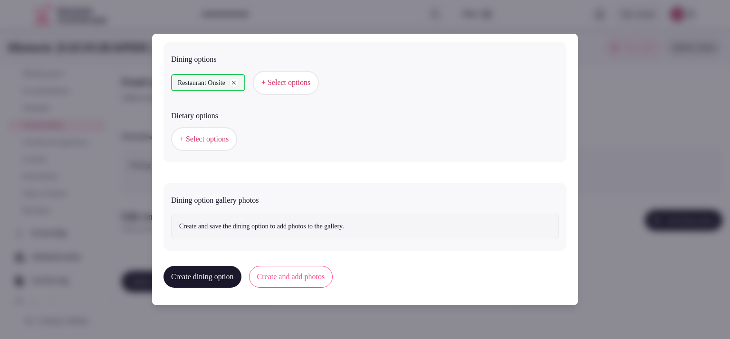
click at [291, 276] on button "Create and add photos" at bounding box center [291, 277] width 84 height 22
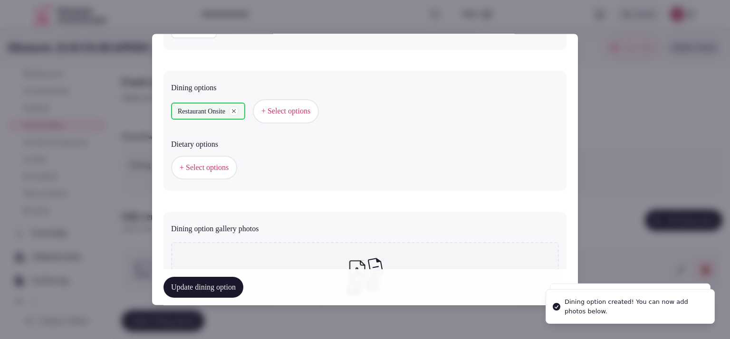
scroll to position [353, 0]
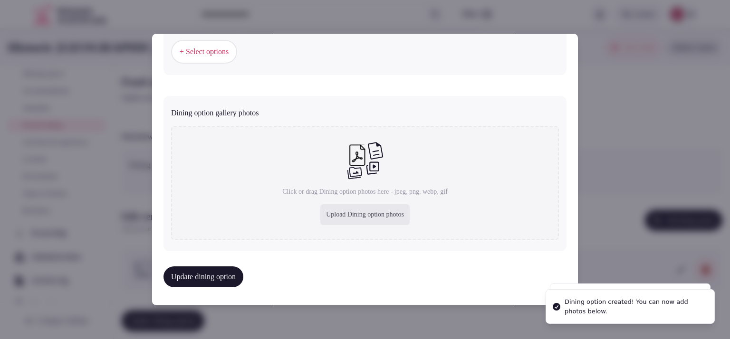
click at [324, 213] on div "Upload Dining option photos" at bounding box center [364, 214] width 89 height 21
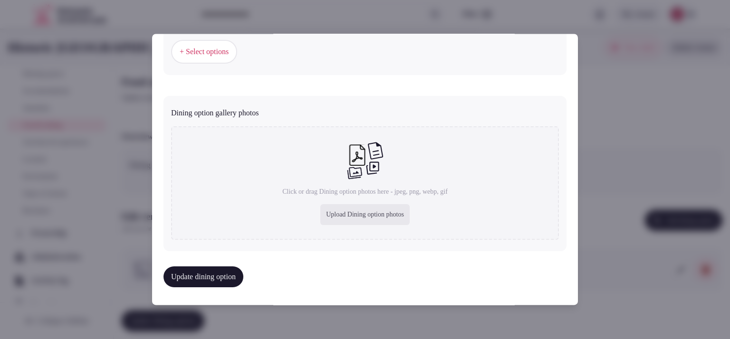
type input "**********"
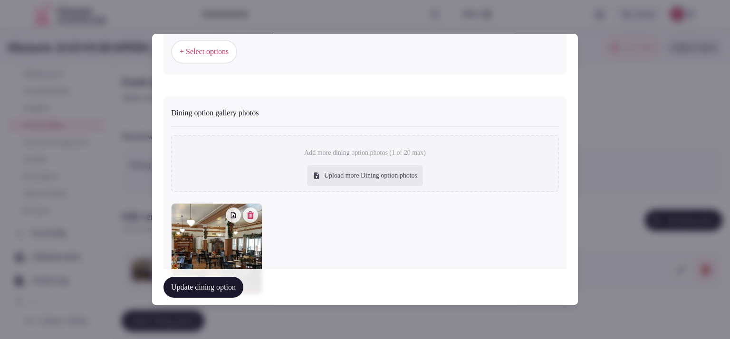
click at [369, 178] on div "Upload more Dining option photos" at bounding box center [365, 175] width 116 height 21
type input "**********"
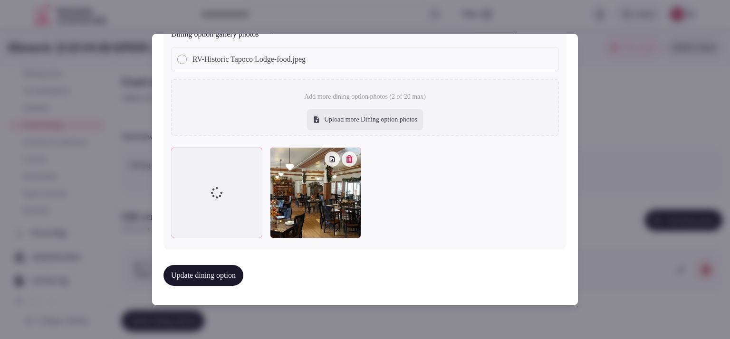
scroll to position [429, 0]
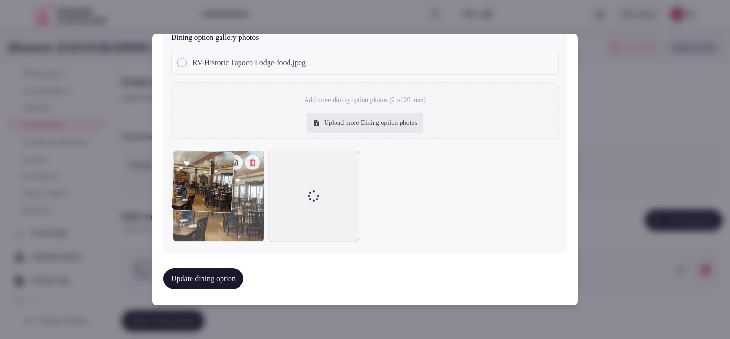
drag, startPoint x: 309, startPoint y: 188, endPoint x: 228, endPoint y: 193, distance: 81.4
click at [228, 193] on div at bounding box center [218, 196] width 91 height 91
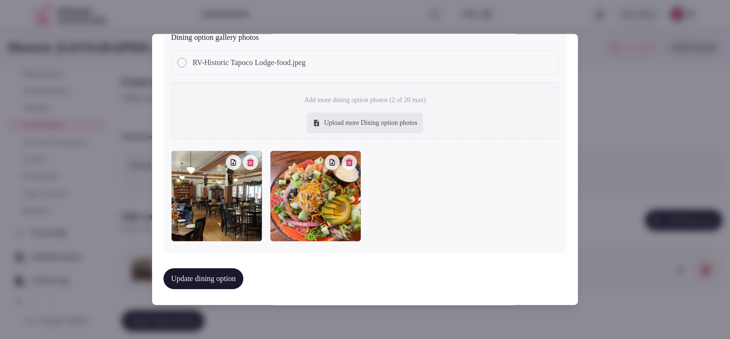
click at [209, 275] on button "Update dining option" at bounding box center [203, 278] width 80 height 21
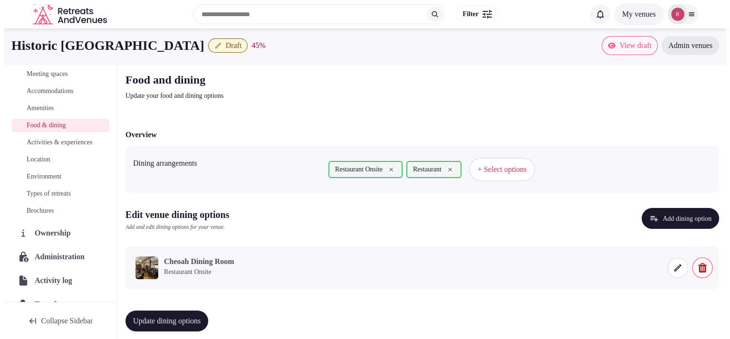
scroll to position [0, 0]
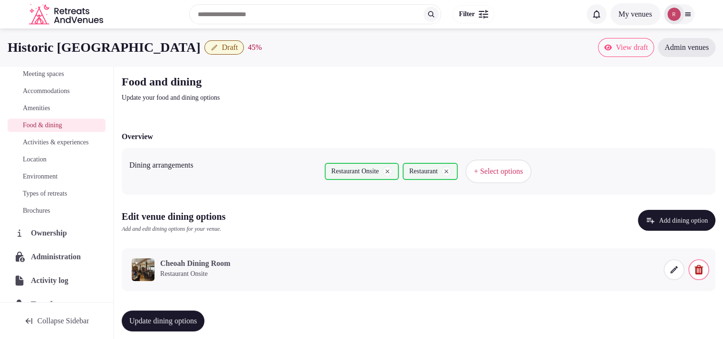
click at [677, 274] on span at bounding box center [673, 269] width 21 height 21
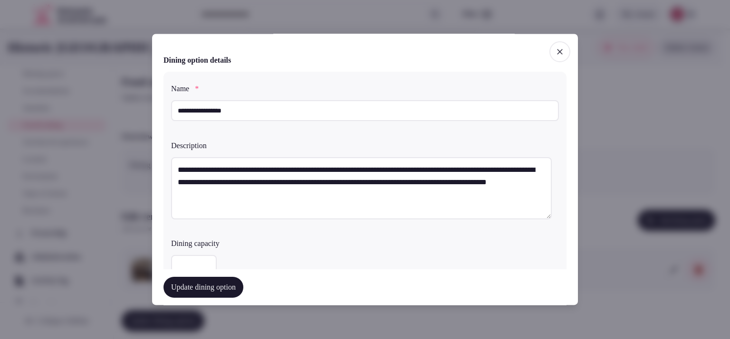
type input "*"
click at [207, 263] on input "*" at bounding box center [194, 266] width 46 height 21
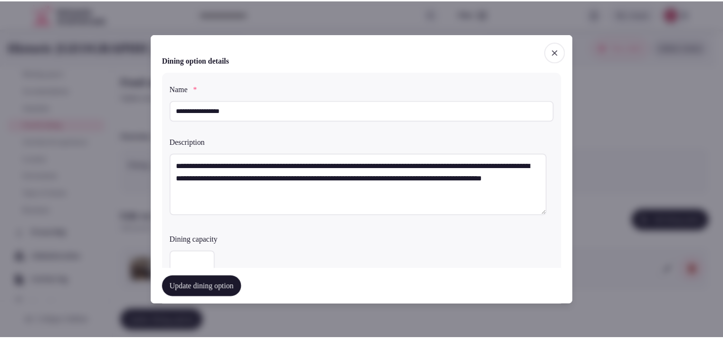
scroll to position [238, 0]
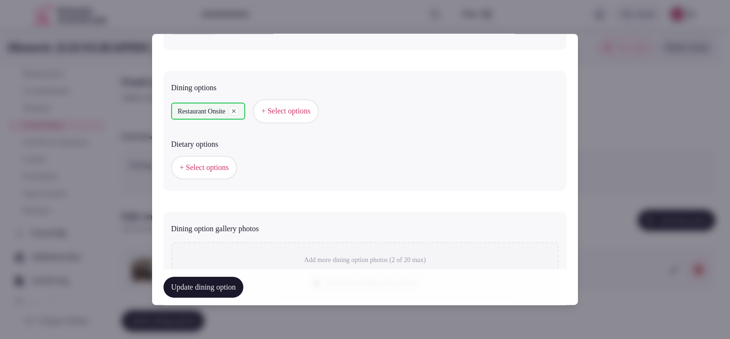
type input "**"
click at [182, 279] on button "Update dining option" at bounding box center [203, 287] width 80 height 21
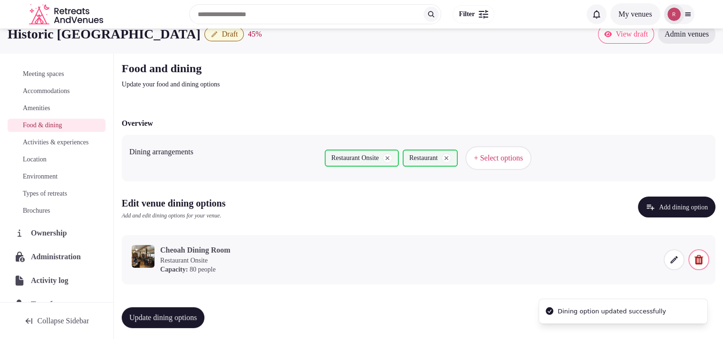
scroll to position [17, 0]
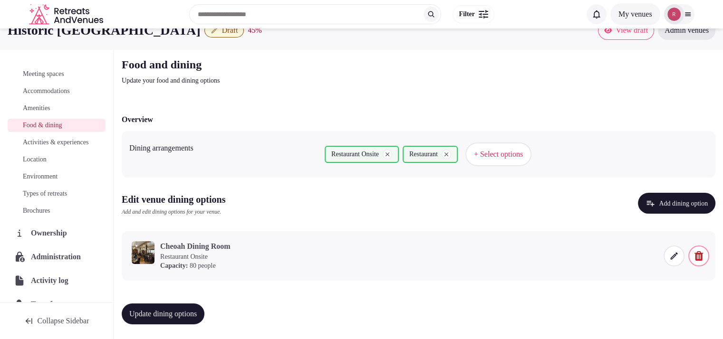
click at [181, 309] on span "Update dining options" at bounding box center [162, 314] width 67 height 10
drag, startPoint x: 621, startPoint y: 36, endPoint x: 690, endPoint y: 58, distance: 72.4
click at [690, 58] on div "Food and dining Update your food and dining options" at bounding box center [418, 71] width 593 height 29
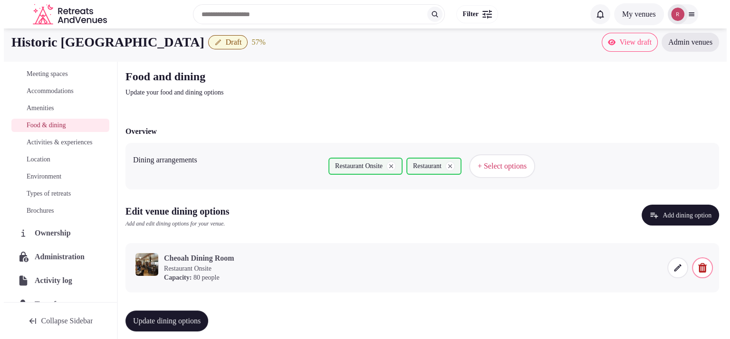
scroll to position [0, 0]
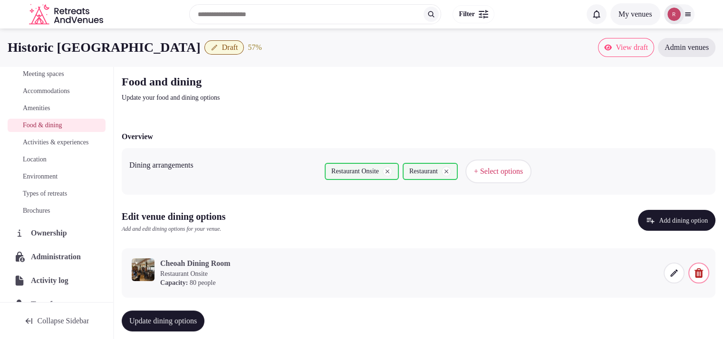
click at [46, 106] on span "Amenities" at bounding box center [37, 109] width 28 height 10
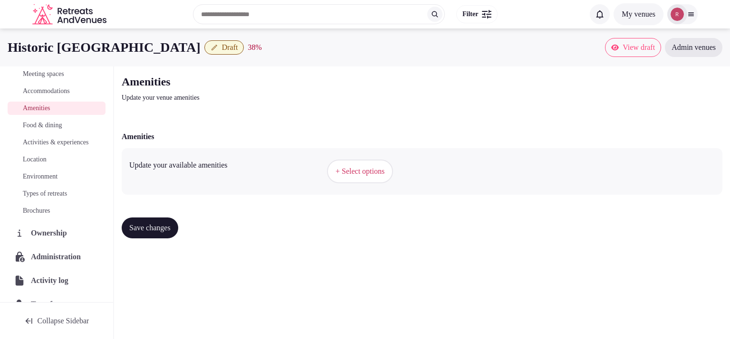
click at [61, 75] on span "Meeting spaces" at bounding box center [43, 74] width 41 height 10
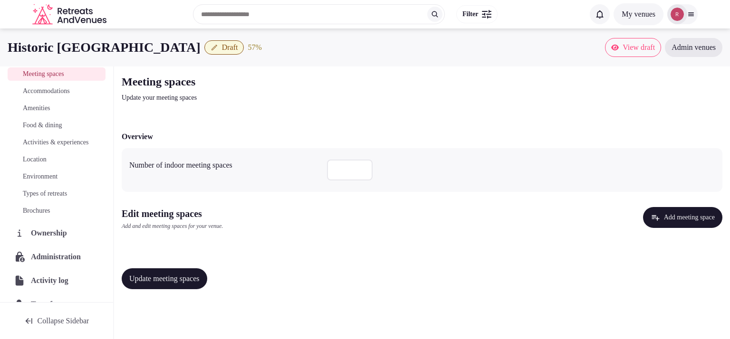
click at [659, 219] on button "Add meeting space" at bounding box center [682, 217] width 79 height 21
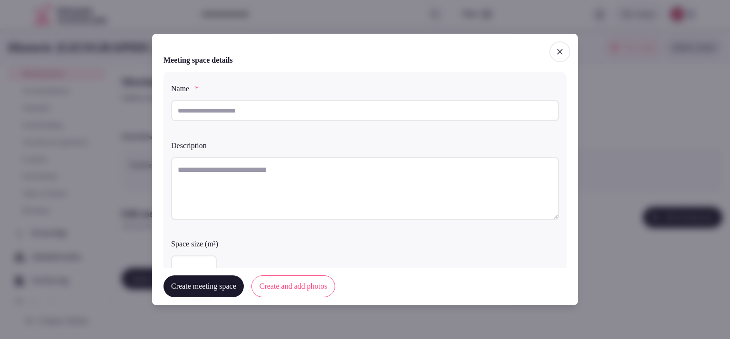
click at [205, 115] on input "text" at bounding box center [365, 110] width 388 height 21
paste input "**********"
type input "**********"
click at [218, 174] on textarea at bounding box center [365, 188] width 388 height 63
paste textarea "**********"
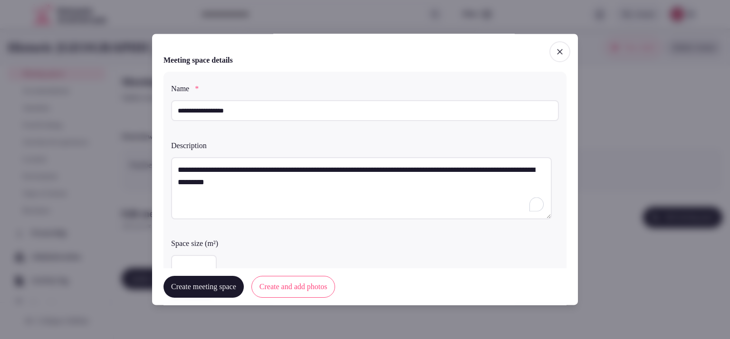
type textarea "**********"
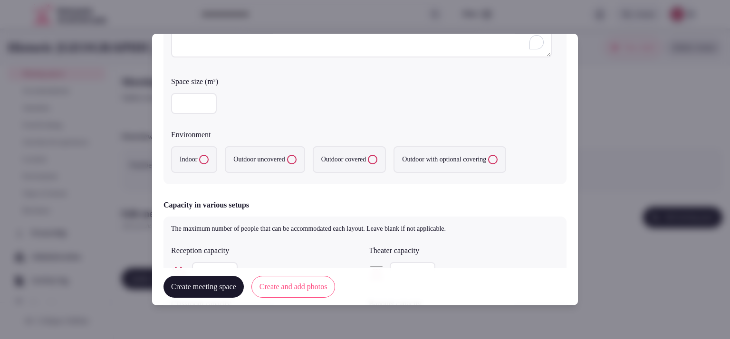
scroll to position [165, 0]
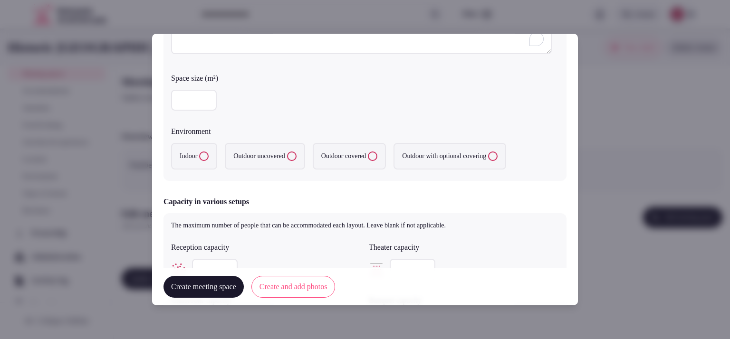
click at [207, 159] on button "Indoor" at bounding box center [204, 157] width 10 height 10
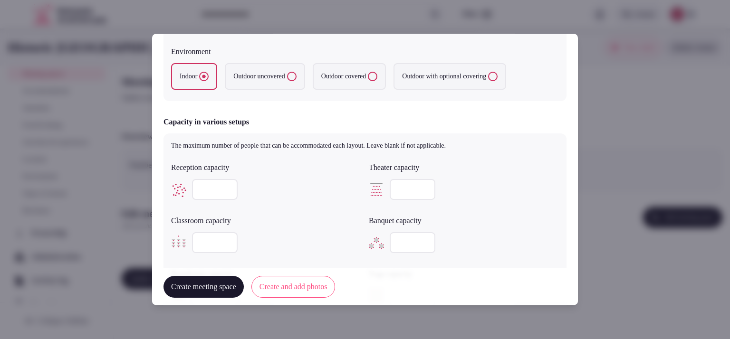
scroll to position [260, 0]
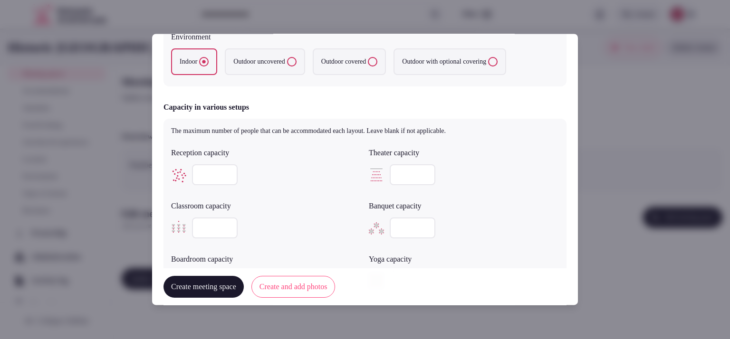
click at [390, 181] on input "number" at bounding box center [413, 175] width 46 height 21
type input "***"
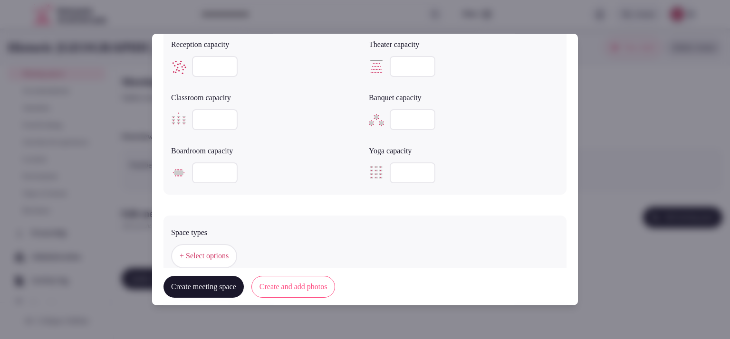
scroll to position [450, 0]
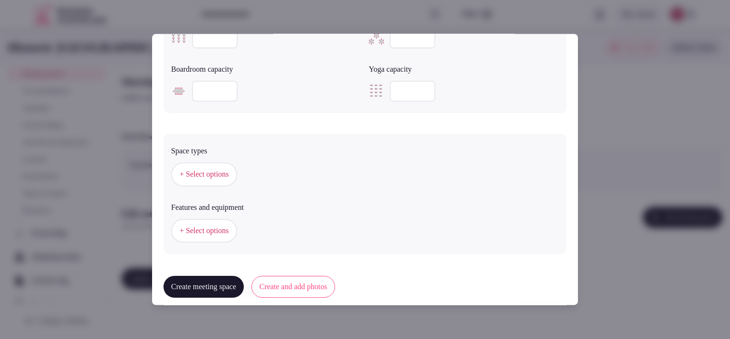
click at [200, 174] on span "+ Select options" at bounding box center [204, 175] width 49 height 10
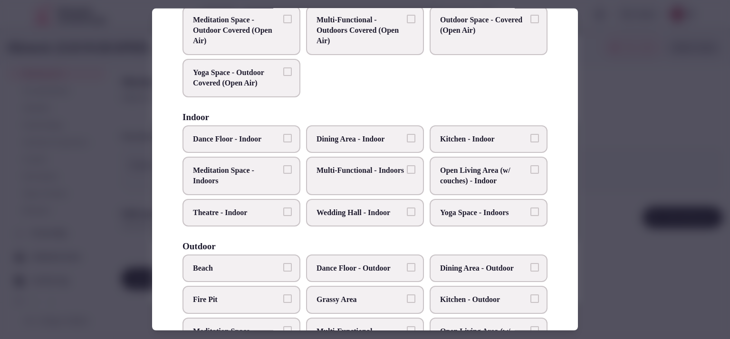
scroll to position [131, 0]
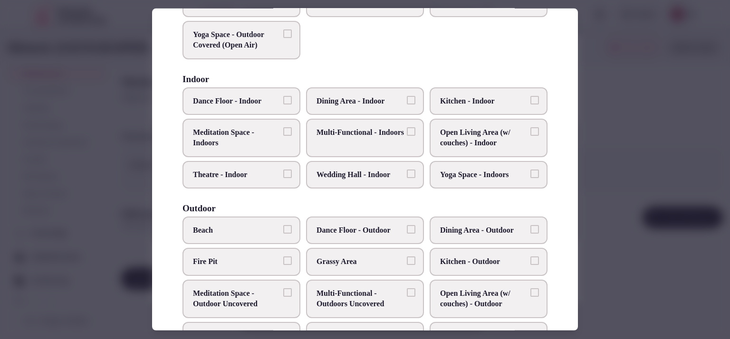
click at [356, 175] on span "Wedding Hall - Indoor" at bounding box center [359, 175] width 87 height 10
click at [407, 175] on button "Wedding Hall - Indoor" at bounding box center [411, 174] width 9 height 9
click at [411, 128] on label "Multi-Functional - Indoors" at bounding box center [365, 138] width 118 height 38
click at [411, 128] on button "Multi-Functional - Indoors" at bounding box center [411, 131] width 9 height 9
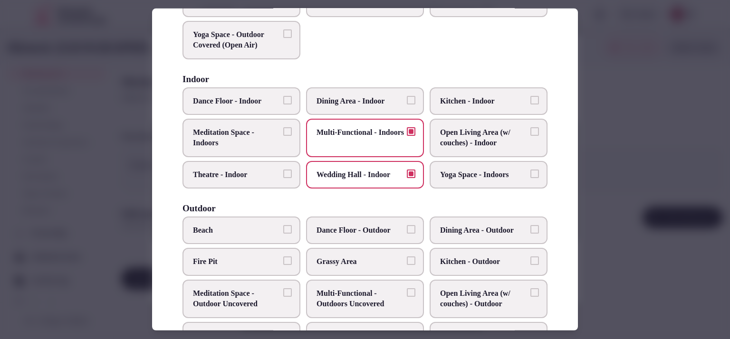
click at [287, 170] on button "Theatre - Indoor" at bounding box center [287, 174] width 9 height 9
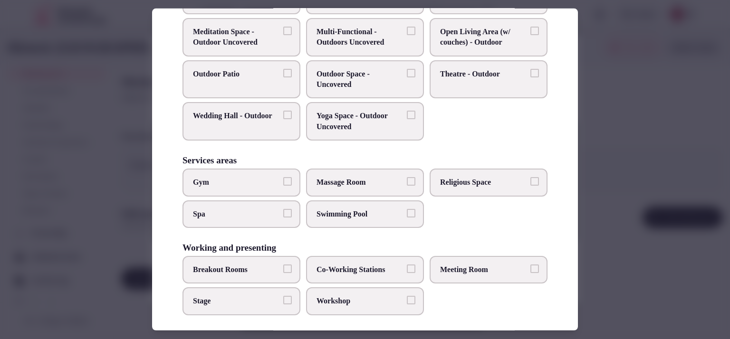
scroll to position [395, 0]
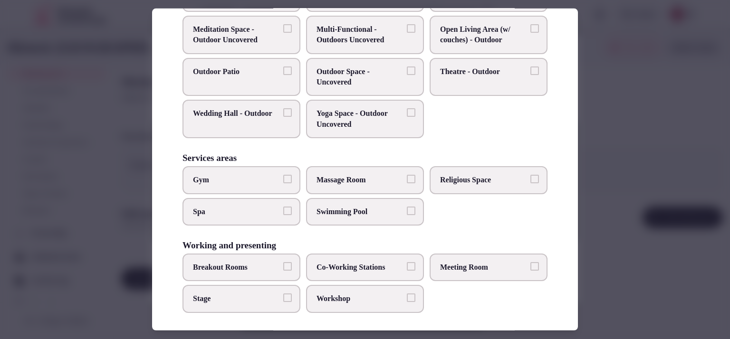
click at [513, 262] on span "Meeting Room" at bounding box center [483, 267] width 87 height 10
click at [530, 262] on button "Meeting Room" at bounding box center [534, 266] width 9 height 9
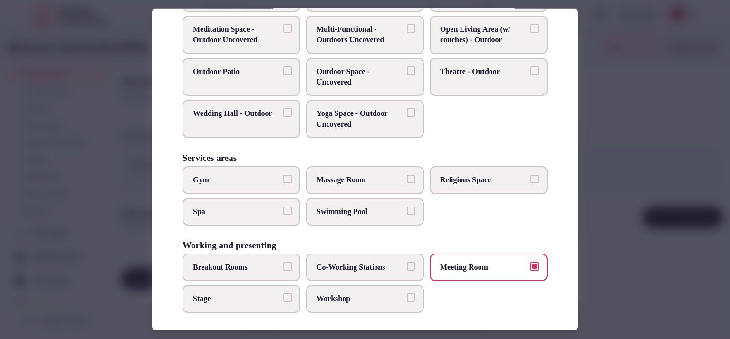
click at [267, 294] on span "Stage" at bounding box center [236, 299] width 87 height 10
click at [283, 294] on button "Stage" at bounding box center [287, 298] width 9 height 9
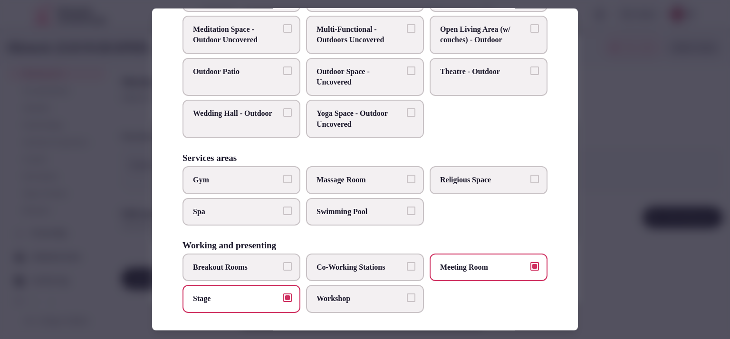
click at [385, 302] on label "Workshop" at bounding box center [365, 299] width 118 height 28
click at [407, 302] on button "Workshop" at bounding box center [411, 298] width 9 height 9
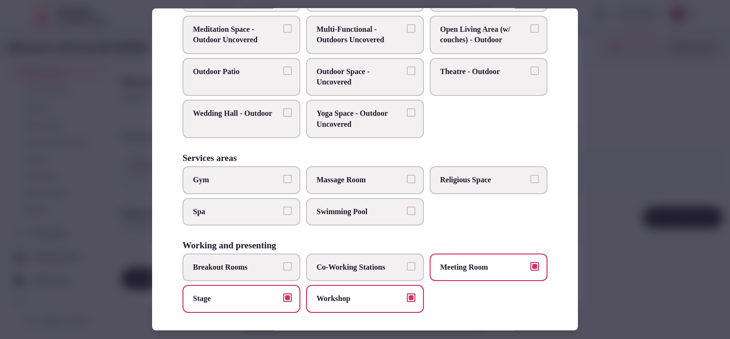
click at [635, 222] on div at bounding box center [365, 169] width 730 height 339
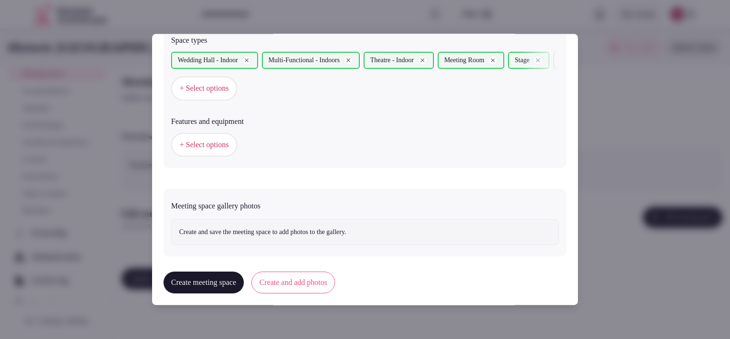
scroll to position [566, 0]
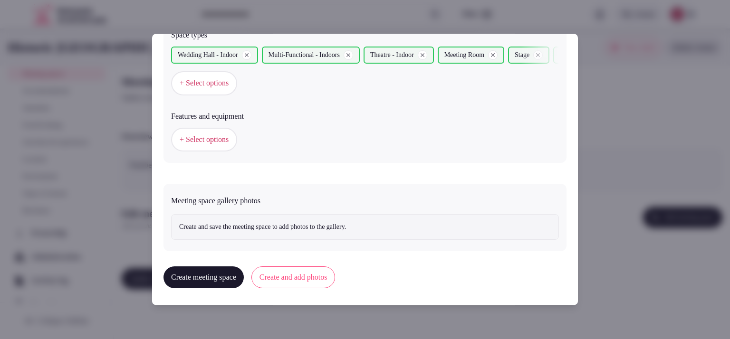
click at [321, 276] on button "Create and add photos" at bounding box center [293, 278] width 84 height 22
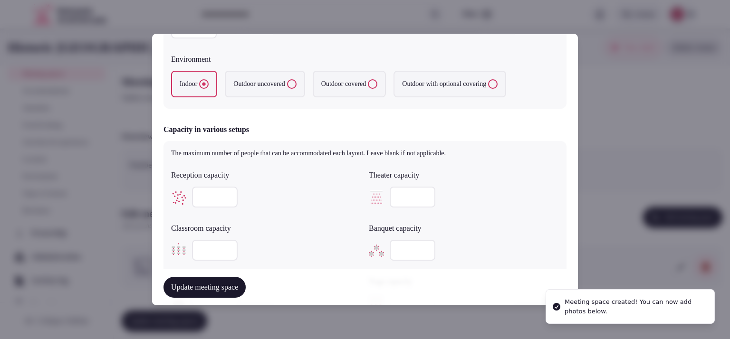
scroll to position [653, 0]
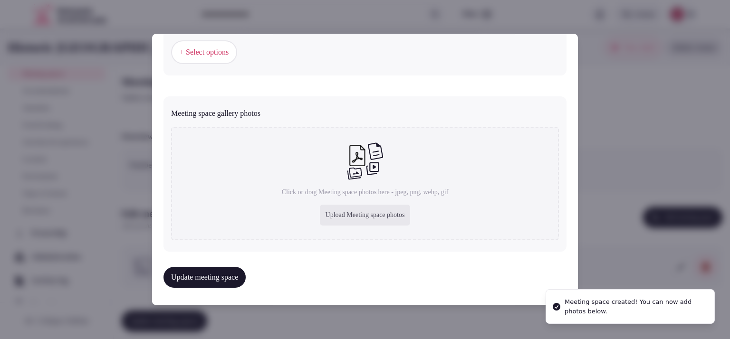
click at [350, 214] on div "Upload Meeting space photos" at bounding box center [365, 215] width 91 height 21
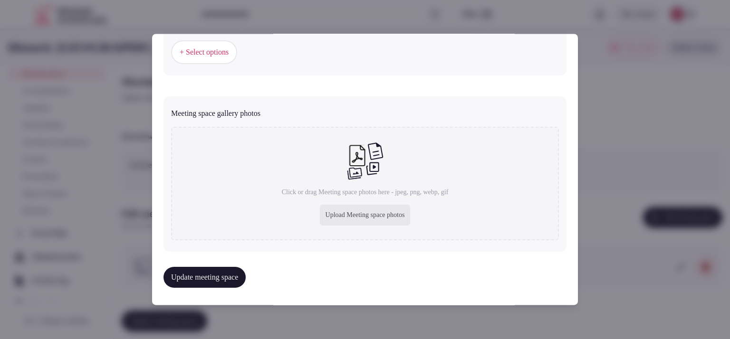
type input "**********"
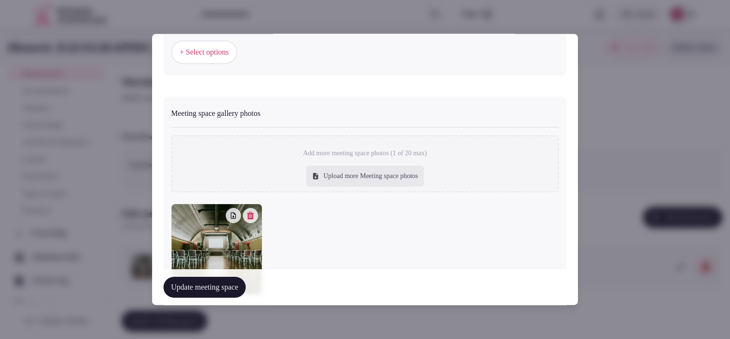
click at [200, 291] on button "Update meeting space" at bounding box center [204, 287] width 82 height 21
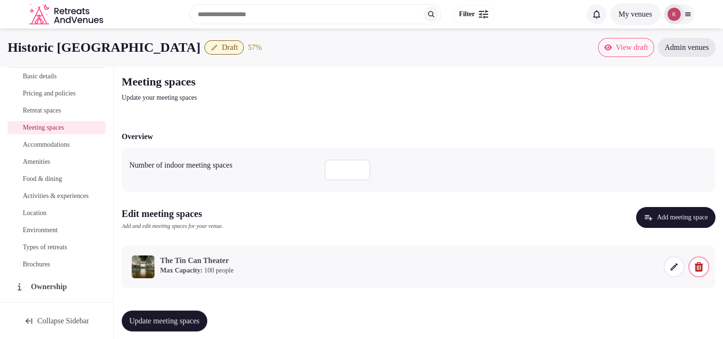
scroll to position [0, 0]
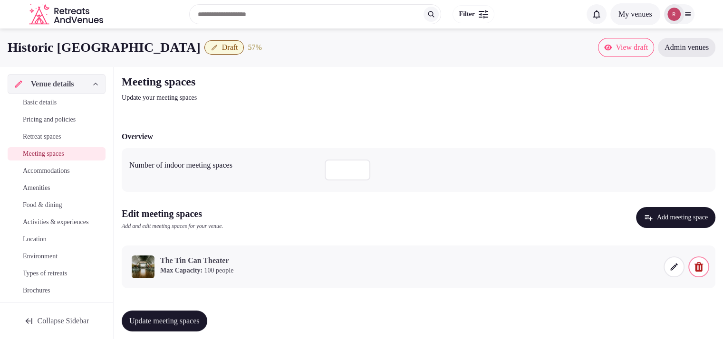
click at [53, 102] on span "Basic details" at bounding box center [40, 103] width 34 height 10
click at [33, 100] on span "Basic details" at bounding box center [40, 103] width 34 height 10
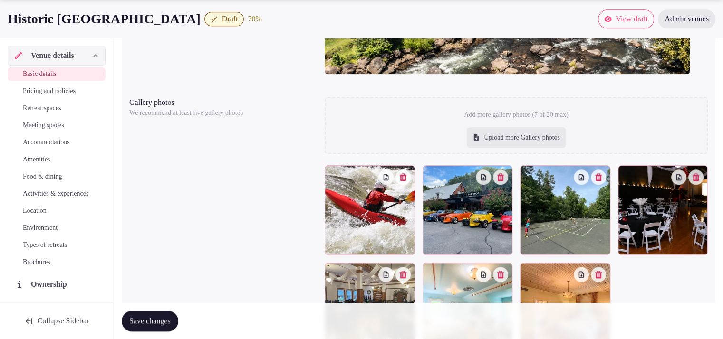
scroll to position [1065, 0]
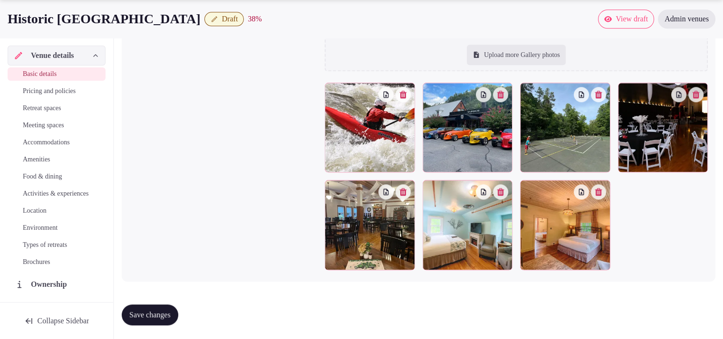
click at [36, 157] on span "Amenities" at bounding box center [37, 160] width 28 height 10
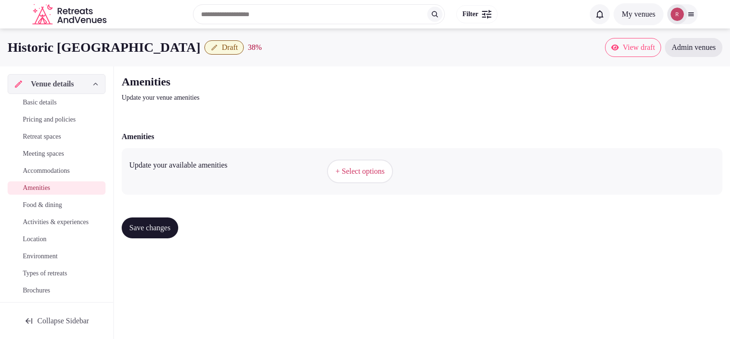
click at [353, 170] on span "+ Select options" at bounding box center [359, 171] width 49 height 10
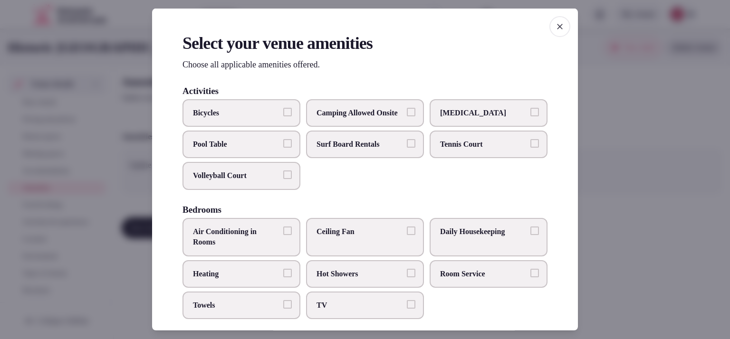
click at [480, 150] on span "Tennis Court" at bounding box center [483, 144] width 87 height 10
click at [530, 148] on button "Tennis Court" at bounding box center [534, 143] width 9 height 9
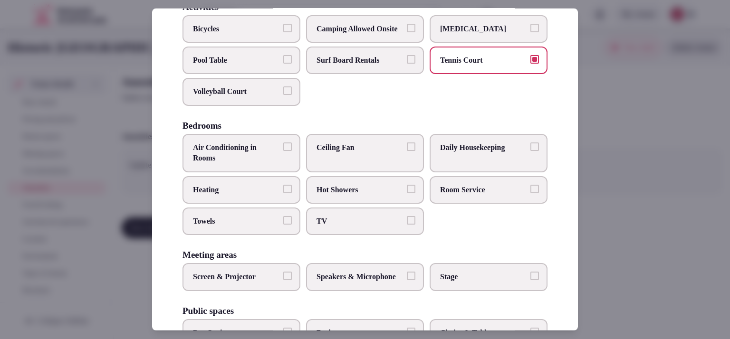
scroll to position [121, 0]
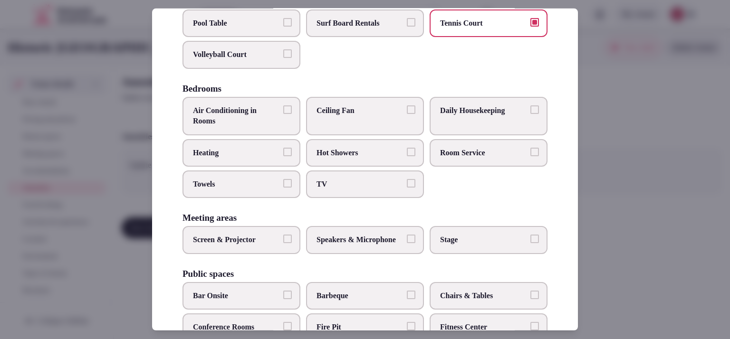
click at [375, 190] on span "TV" at bounding box center [359, 184] width 87 height 10
click at [407, 188] on button "TV" at bounding box center [411, 183] width 9 height 9
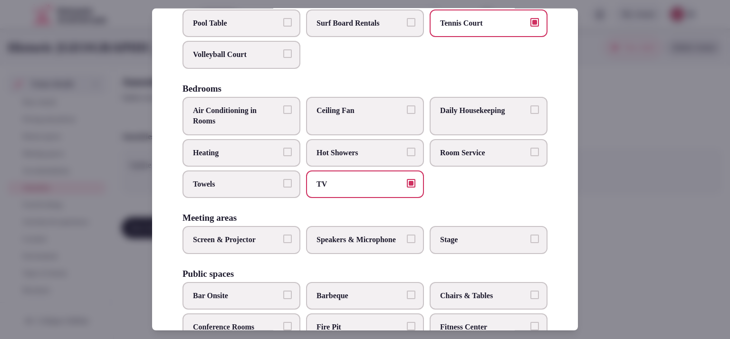
click at [471, 116] on span "Daily Housekeeping" at bounding box center [483, 110] width 87 height 10
click at [530, 114] on button "Daily Housekeeping" at bounding box center [534, 109] width 9 height 9
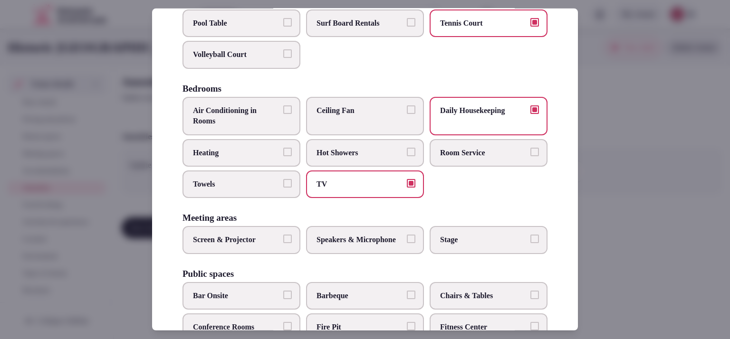
click at [276, 184] on label "Towels" at bounding box center [241, 185] width 118 height 28
click at [283, 184] on button "Towels" at bounding box center [287, 183] width 9 height 9
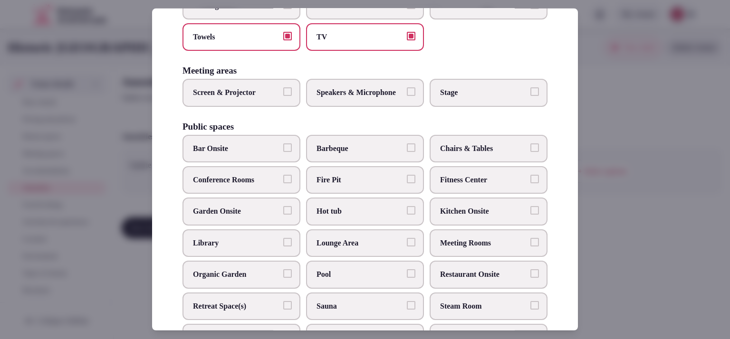
scroll to position [270, 0]
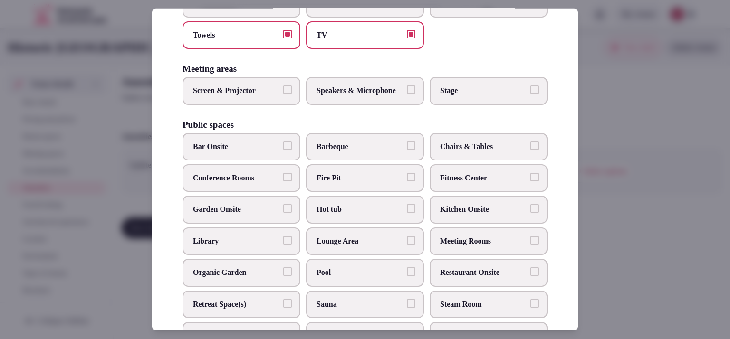
click at [249, 105] on label "Screen & Projector" at bounding box center [241, 91] width 118 height 28
click at [283, 94] on button "Screen & Projector" at bounding box center [287, 90] width 9 height 9
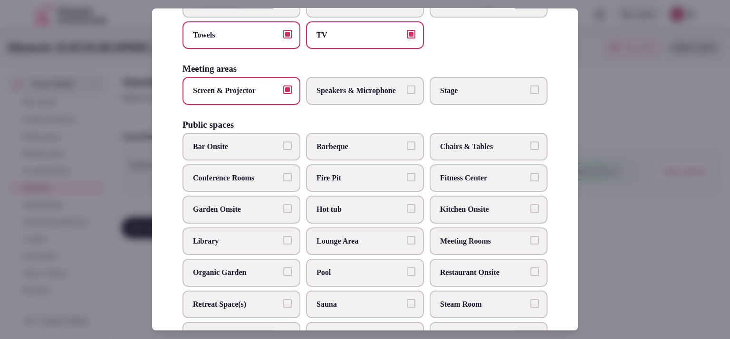
click at [395, 96] on span "Speakers & Microphone" at bounding box center [359, 91] width 87 height 10
click at [407, 94] on button "Speakers & Microphone" at bounding box center [411, 90] width 9 height 9
click at [463, 96] on span "Stage" at bounding box center [483, 91] width 87 height 10
click at [530, 94] on button "Stage" at bounding box center [534, 90] width 9 height 9
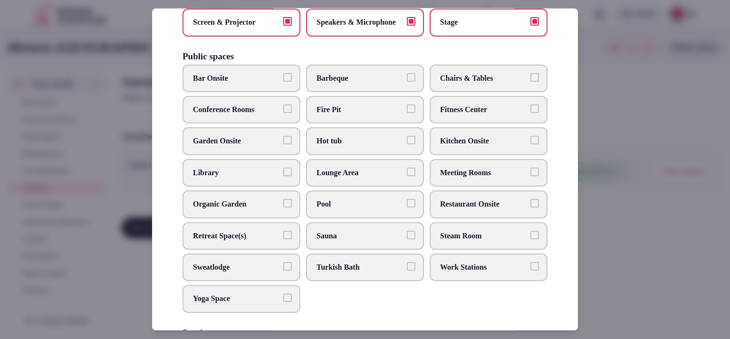
scroll to position [353, 0]
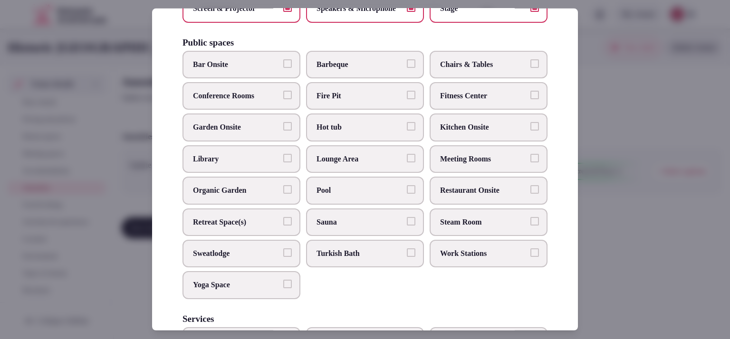
click at [283, 68] on button "Bar Onsite" at bounding box center [287, 63] width 9 height 9
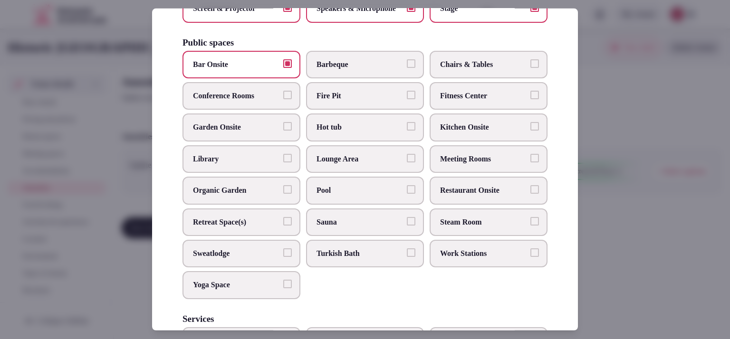
click at [359, 137] on label "Hot tub" at bounding box center [365, 128] width 118 height 28
click at [407, 131] on button "Hot tub" at bounding box center [411, 126] width 9 height 9
click at [270, 133] on span "Garden Onsite" at bounding box center [236, 127] width 87 height 10
click at [283, 131] on button "Garden Onsite" at bounding box center [287, 126] width 9 height 9
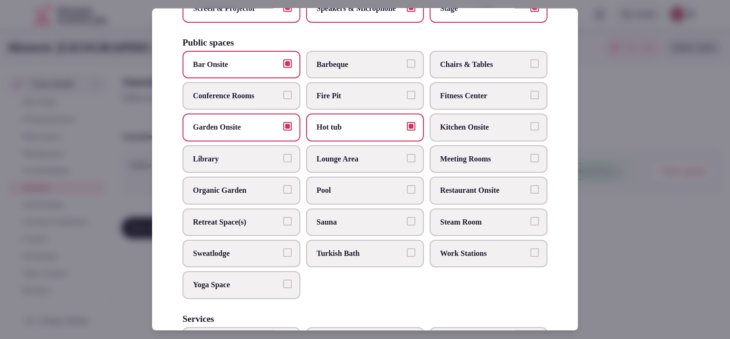
click at [468, 164] on span "Meeting Rooms" at bounding box center [483, 159] width 87 height 10
click at [530, 162] on button "Meeting Rooms" at bounding box center [534, 158] width 9 height 9
click at [488, 70] on span "Chairs & Tables" at bounding box center [483, 64] width 87 height 10
click at [530, 68] on button "Chairs & Tables" at bounding box center [534, 63] width 9 height 9
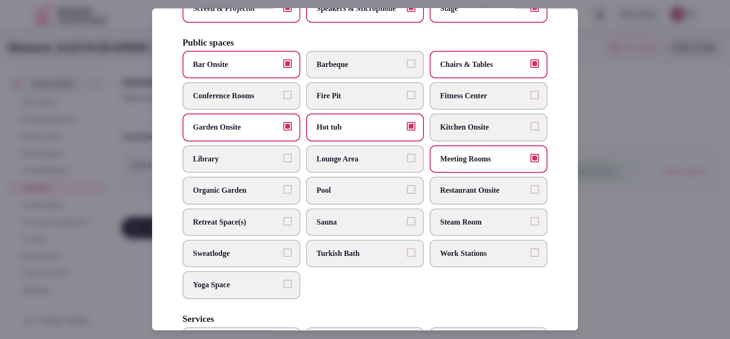
click at [354, 101] on span "Fire Pit" at bounding box center [359, 96] width 87 height 10
click at [407, 99] on button "Fire Pit" at bounding box center [411, 95] width 9 height 9
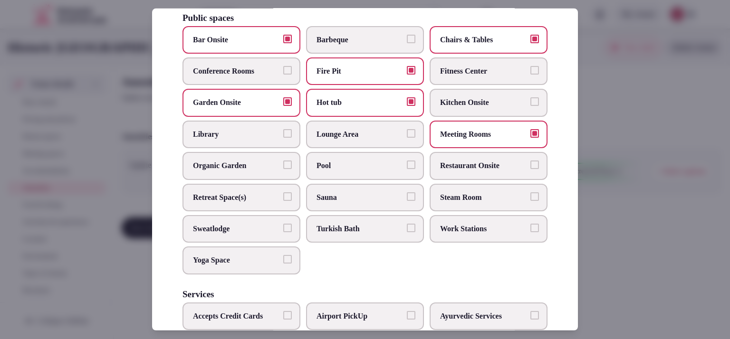
scroll to position [407, 0]
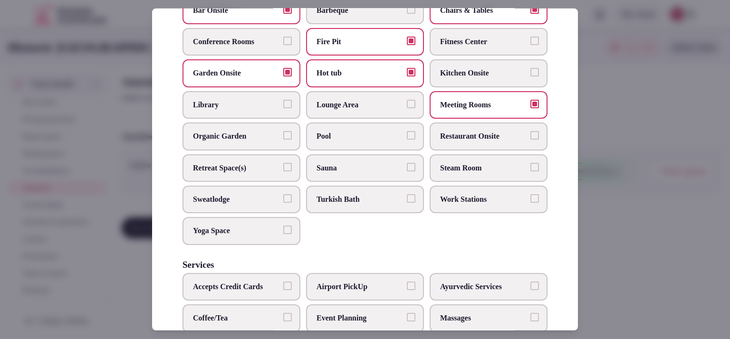
click at [350, 173] on span "Sauna" at bounding box center [359, 168] width 87 height 10
click at [407, 172] on button "Sauna" at bounding box center [411, 167] width 9 height 9
click at [482, 142] on span "Restaurant Onsite" at bounding box center [483, 136] width 87 height 10
click at [530, 140] on button "Restaurant Onsite" at bounding box center [534, 135] width 9 height 9
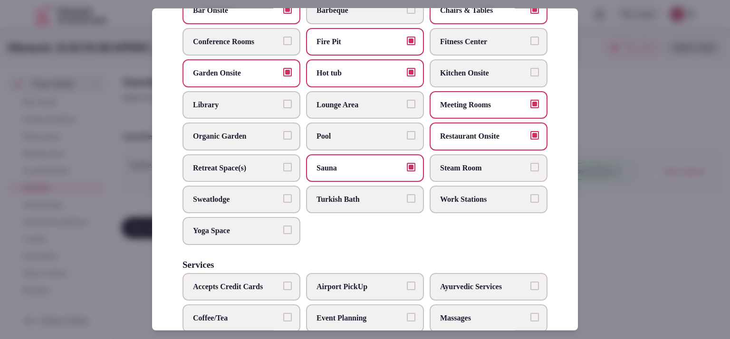
drag, startPoint x: 569, startPoint y: 185, endPoint x: 565, endPoint y: 199, distance: 14.4
click at [565, 199] on div "Select your venue amenities Choose all applicable amenities offered. Activities…" at bounding box center [365, 170] width 426 height 322
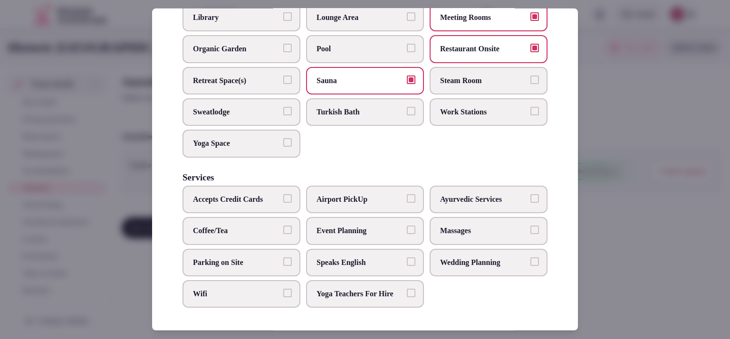
scroll to position [519, 0]
click at [475, 257] on span "Wedding Planning" at bounding box center [483, 262] width 87 height 10
click at [530, 257] on button "Wedding Planning" at bounding box center [534, 261] width 9 height 9
click at [343, 226] on span "Event Planning" at bounding box center [359, 231] width 87 height 10
click at [407, 226] on button "Event Planning" at bounding box center [411, 230] width 9 height 9
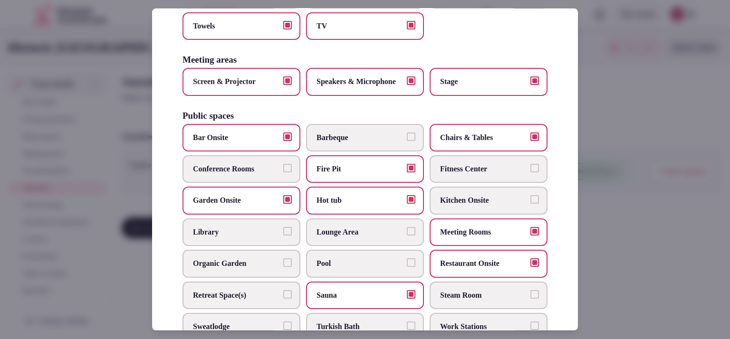
scroll to position [241, 0]
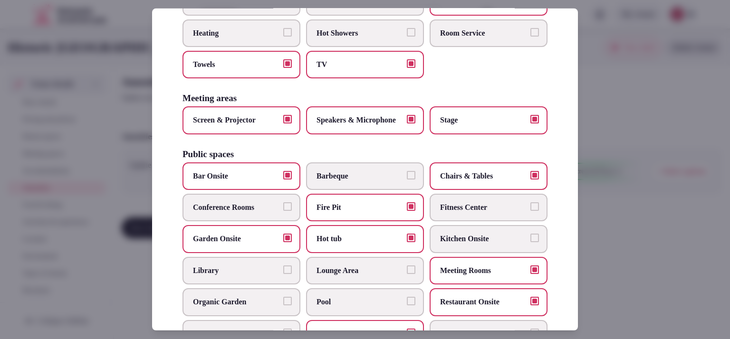
click at [380, 276] on span "Lounge Area" at bounding box center [359, 271] width 87 height 10
click at [407, 274] on button "Lounge Area" at bounding box center [411, 270] width 9 height 9
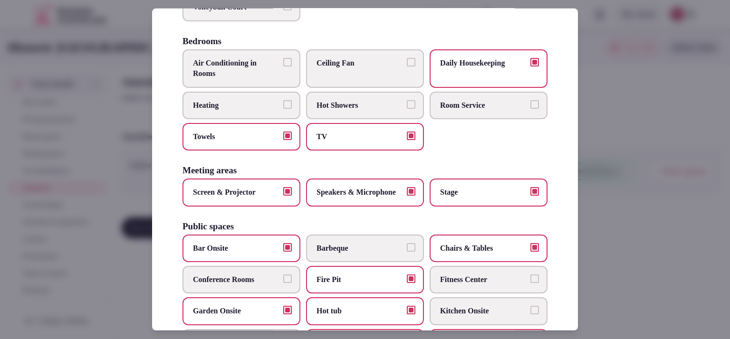
scroll to position [156, 0]
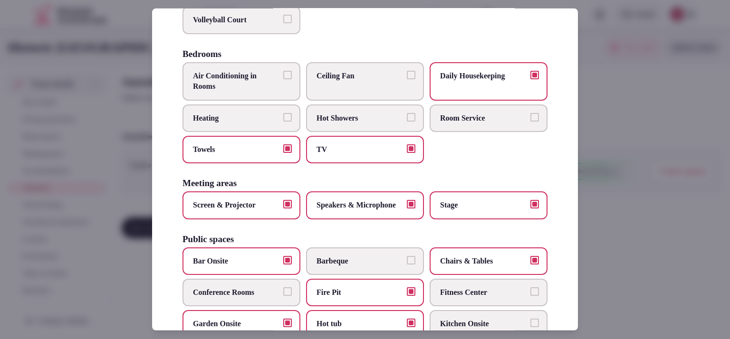
click at [373, 123] on span "Hot Showers" at bounding box center [359, 118] width 87 height 10
click at [407, 121] on button "Hot Showers" at bounding box center [411, 117] width 9 height 9
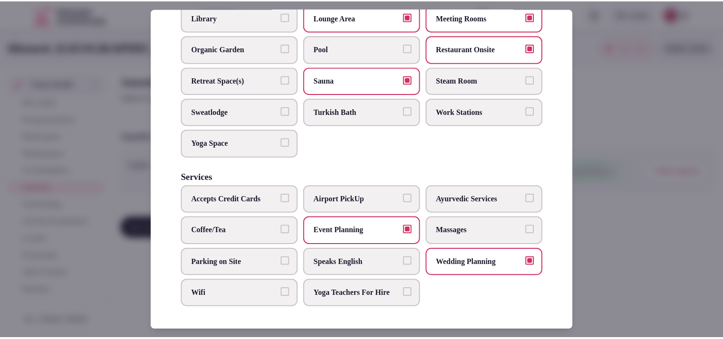
scroll to position [519, 0]
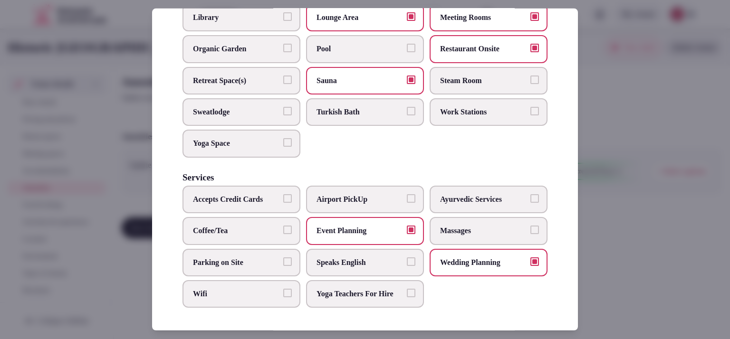
click at [589, 82] on div at bounding box center [365, 169] width 730 height 339
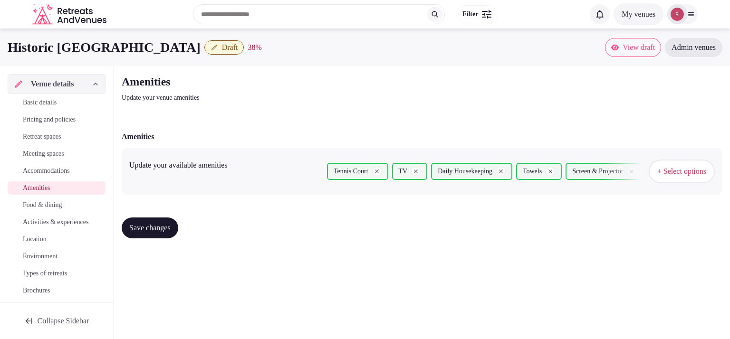
click at [150, 233] on button "Save changes" at bounding box center [150, 228] width 57 height 21
click at [57, 101] on span "Basic details" at bounding box center [40, 103] width 34 height 10
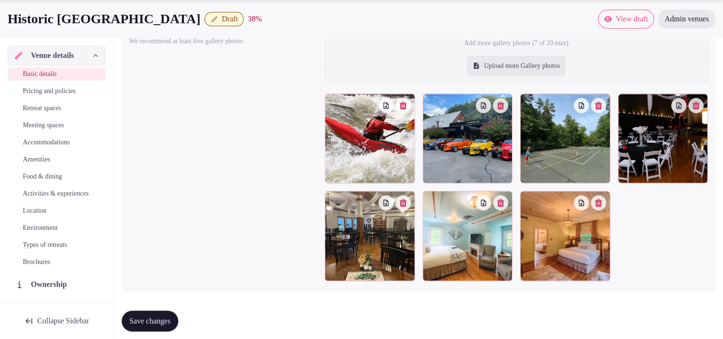
scroll to position [1065, 0]
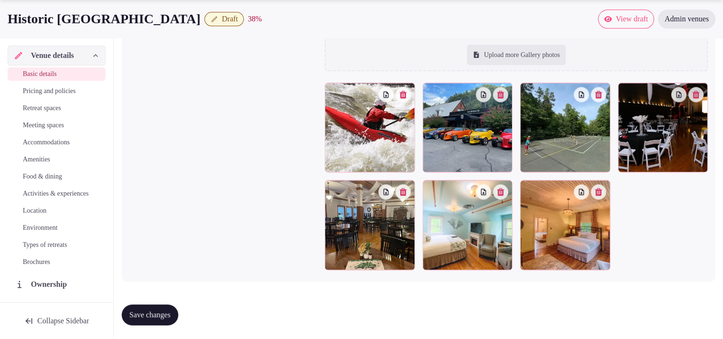
click at [401, 198] on div at bounding box center [369, 225] width 90 height 90
click at [409, 191] on button "button" at bounding box center [402, 191] width 15 height 15
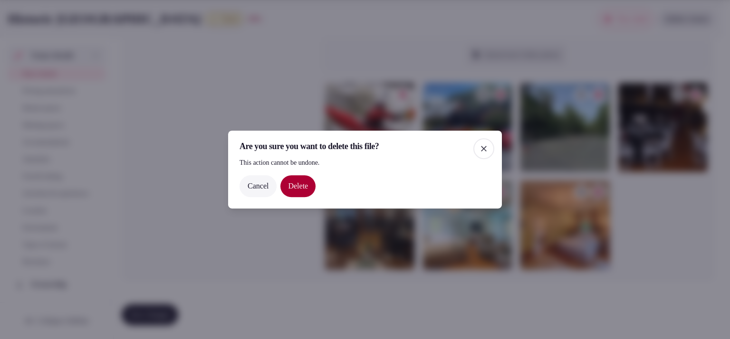
click at [485, 149] on icon "button" at bounding box center [484, 149] width 10 height 10
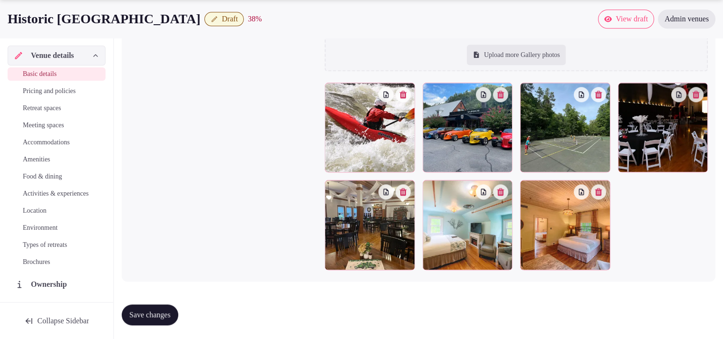
click at [406, 197] on div at bounding box center [369, 225] width 90 height 90
click at [407, 188] on icon "button" at bounding box center [403, 192] width 8 height 8
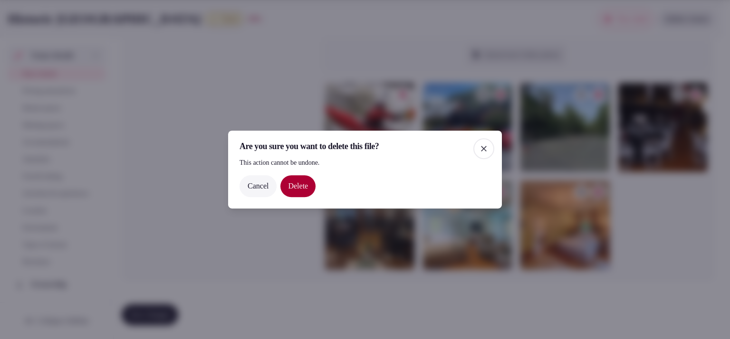
click at [303, 186] on button "Delete" at bounding box center [297, 186] width 35 height 22
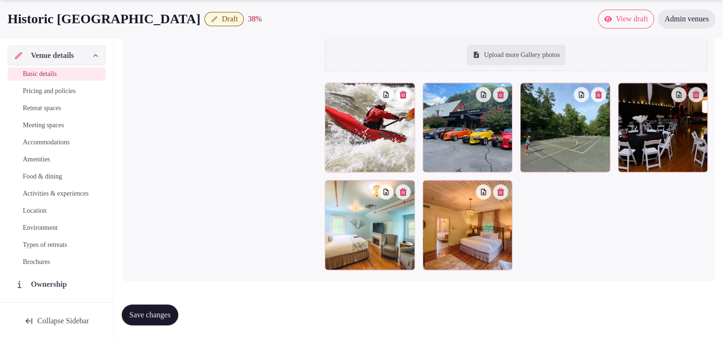
click at [167, 316] on span "Save changes" at bounding box center [149, 315] width 41 height 10
click at [51, 174] on span "Food & dining" at bounding box center [42, 177] width 39 height 10
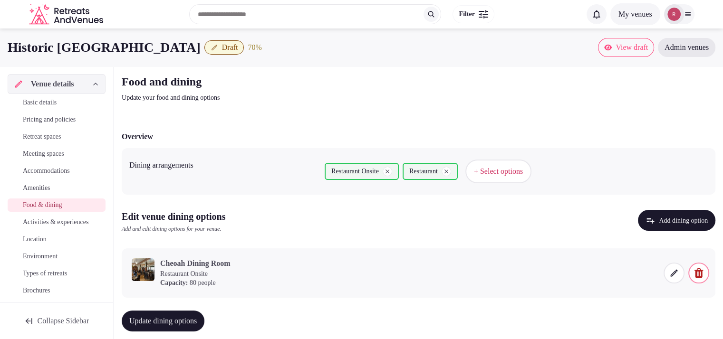
click at [41, 101] on span "Basic details" at bounding box center [40, 103] width 34 height 10
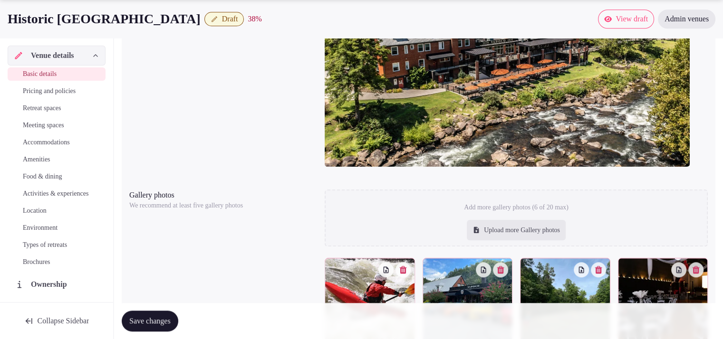
scroll to position [1065, 0]
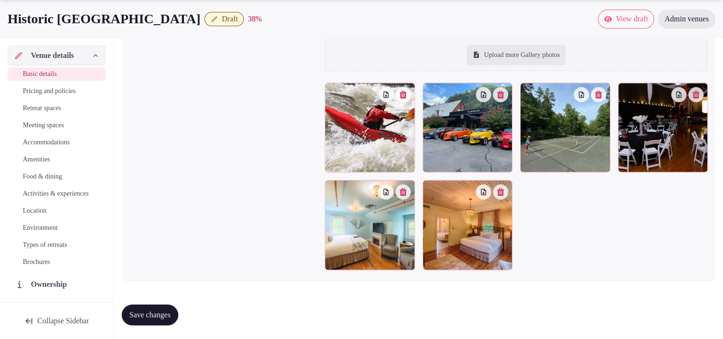
click at [41, 178] on span "Food & dining" at bounding box center [42, 177] width 39 height 10
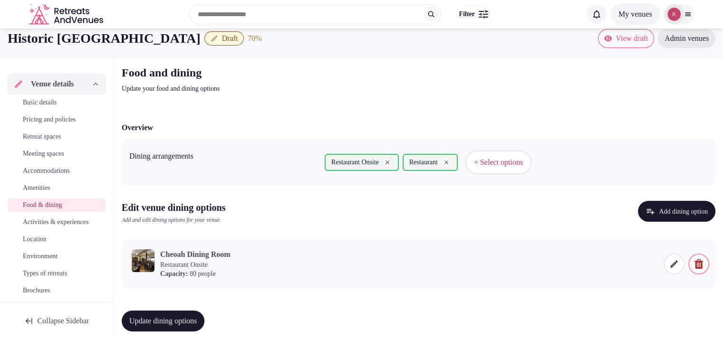
scroll to position [17, 0]
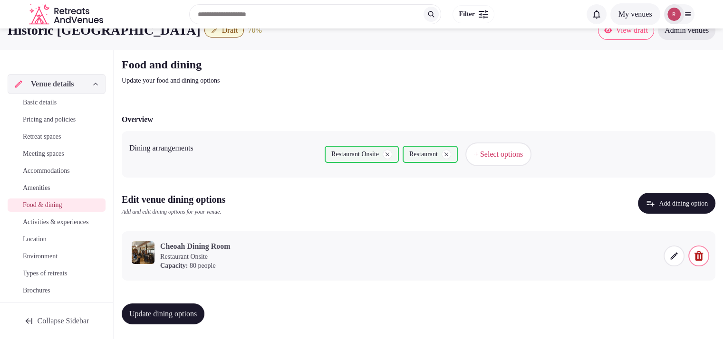
click at [30, 102] on span "Basic details" at bounding box center [40, 103] width 34 height 10
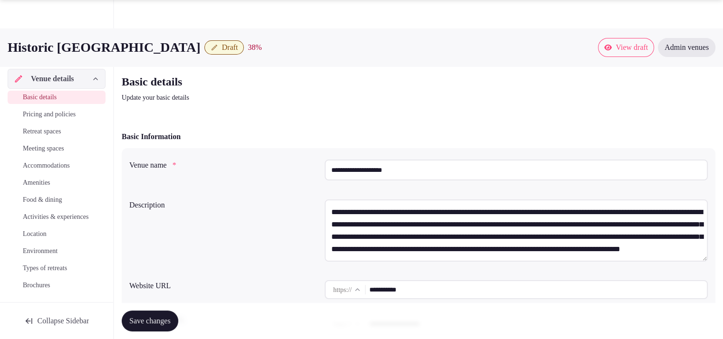
scroll to position [296, 0]
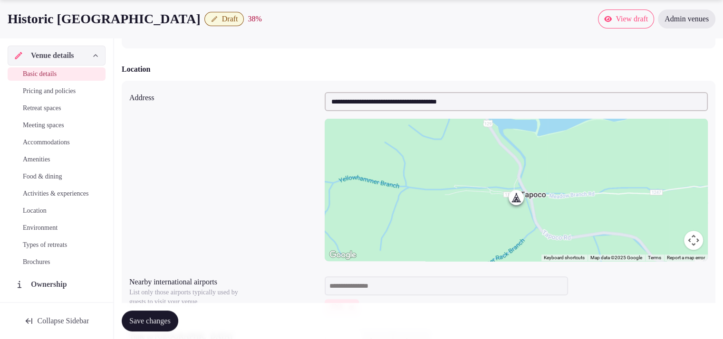
click at [169, 323] on span "Save changes" at bounding box center [149, 321] width 41 height 10
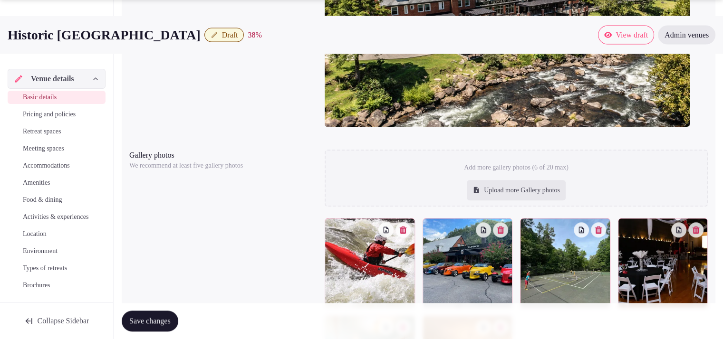
scroll to position [956, 0]
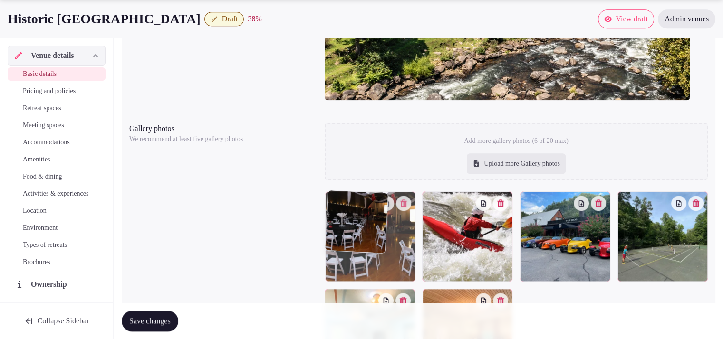
drag, startPoint x: 667, startPoint y: 248, endPoint x: 373, endPoint y: 252, distance: 293.6
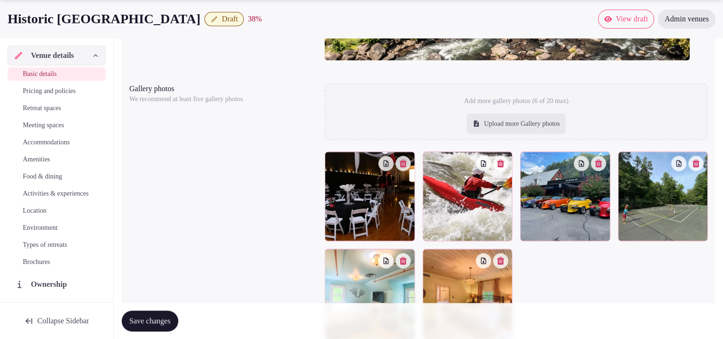
scroll to position [1008, 0]
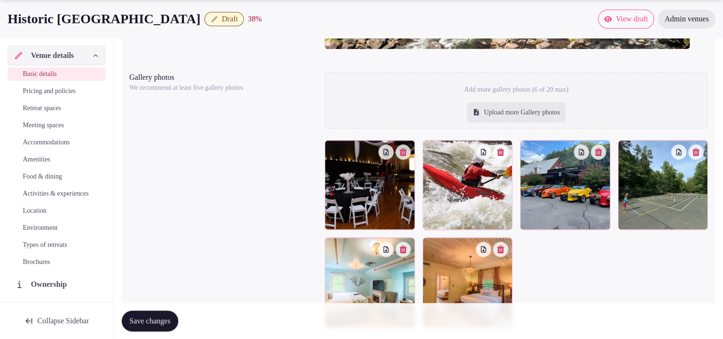
click at [505, 255] on div at bounding box center [467, 283] width 90 height 90
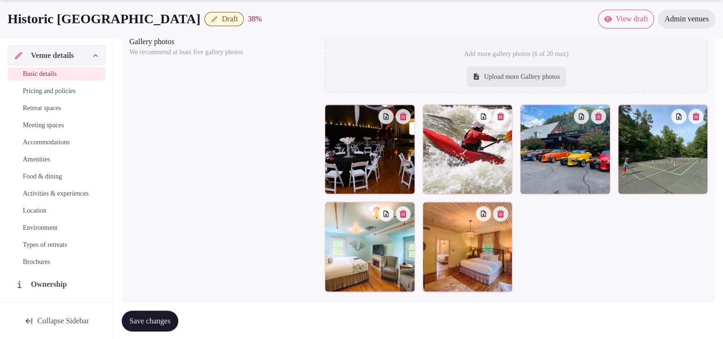
scroll to position [1065, 0]
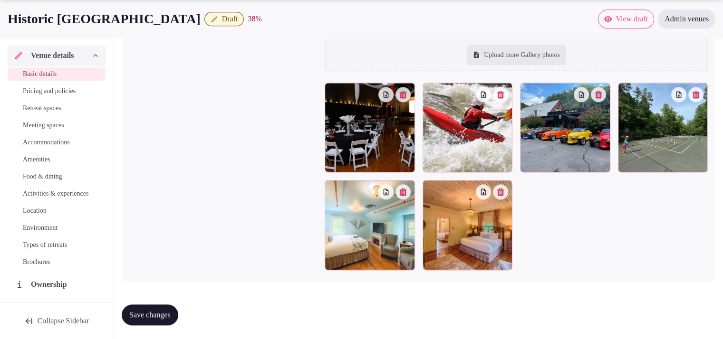
click at [504, 193] on button "button" at bounding box center [500, 191] width 15 height 15
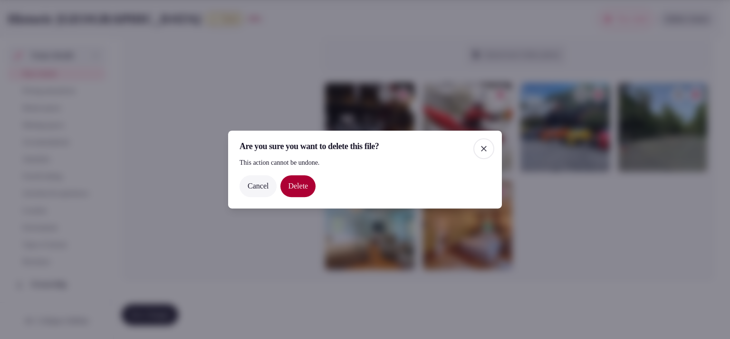
click at [290, 176] on button "Delete" at bounding box center [297, 186] width 35 height 22
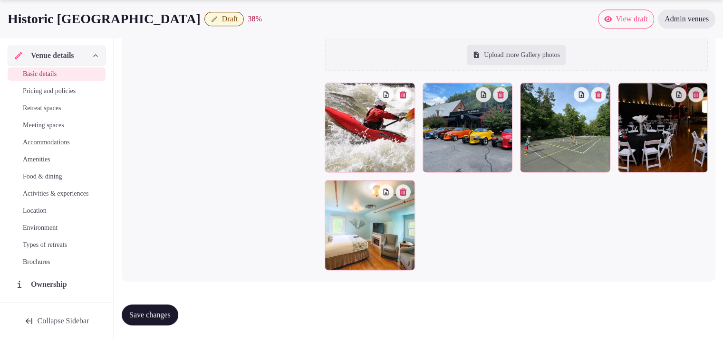
click at [531, 57] on div "Upload more Gallery photos" at bounding box center [516, 55] width 99 height 21
type input "**********"
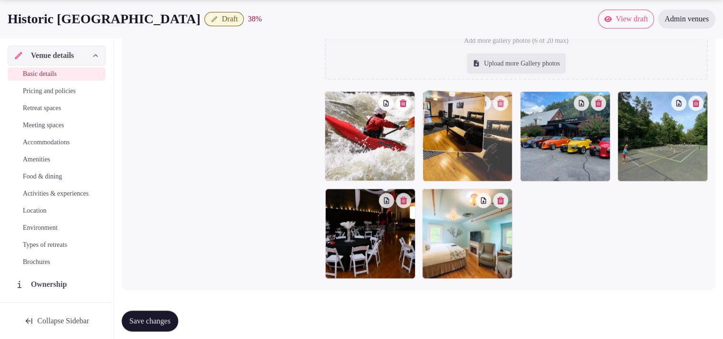
drag, startPoint x: 471, startPoint y: 231, endPoint x: 464, endPoint y: 153, distance: 78.2
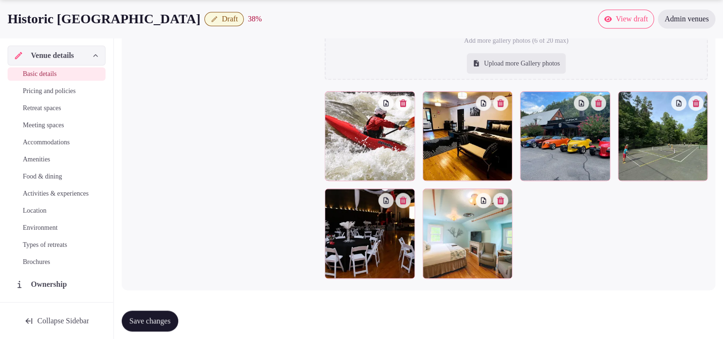
click at [508, 59] on div "Upload more Gallery photos" at bounding box center [516, 63] width 99 height 21
type input "**********"
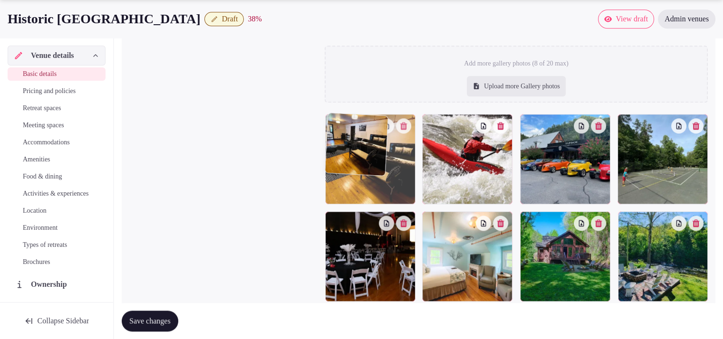
drag, startPoint x: 460, startPoint y: 267, endPoint x: 377, endPoint y: 192, distance: 112.4
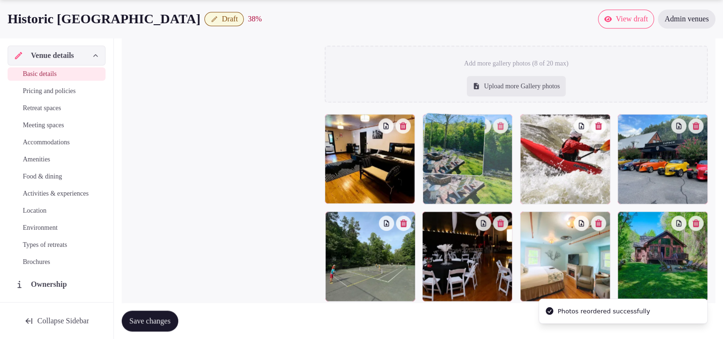
drag, startPoint x: 656, startPoint y: 267, endPoint x: 482, endPoint y: 193, distance: 189.2
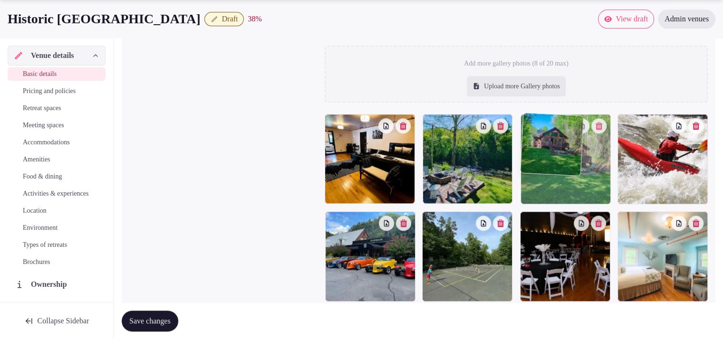
drag, startPoint x: 680, startPoint y: 279, endPoint x: 582, endPoint y: 181, distance: 139.1
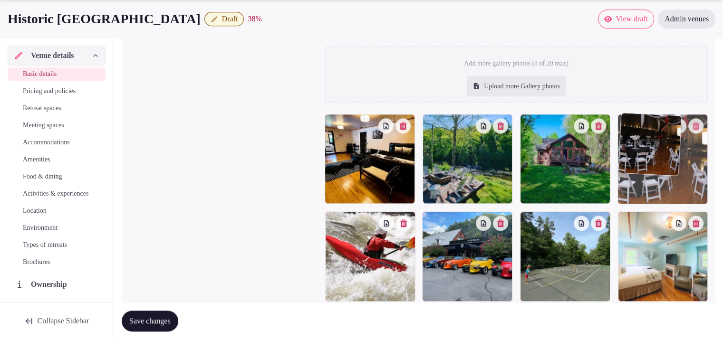
drag, startPoint x: 575, startPoint y: 266, endPoint x: 672, endPoint y: 191, distance: 122.0
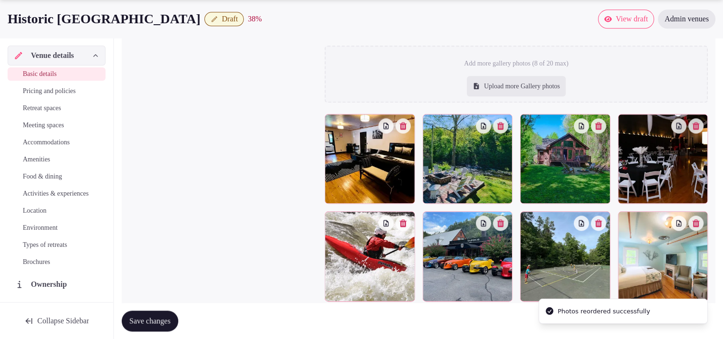
click at [523, 91] on div "Upload more Gallery photos" at bounding box center [516, 86] width 99 height 21
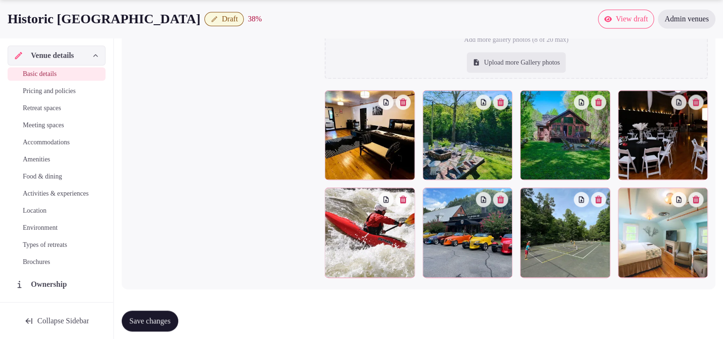
scroll to position [1097, 0]
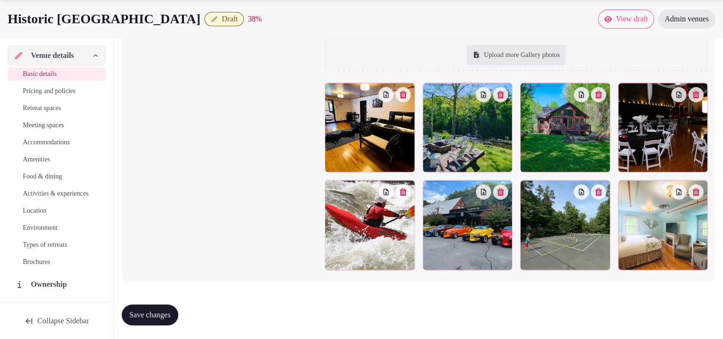
click at [555, 57] on div "Upload more Gallery photos" at bounding box center [516, 55] width 99 height 21
click at [535, 51] on div "Upload more Gallery photos" at bounding box center [516, 55] width 99 height 21
click at [537, 57] on div "Upload more Gallery photos" at bounding box center [516, 55] width 99 height 21
type input "**********"
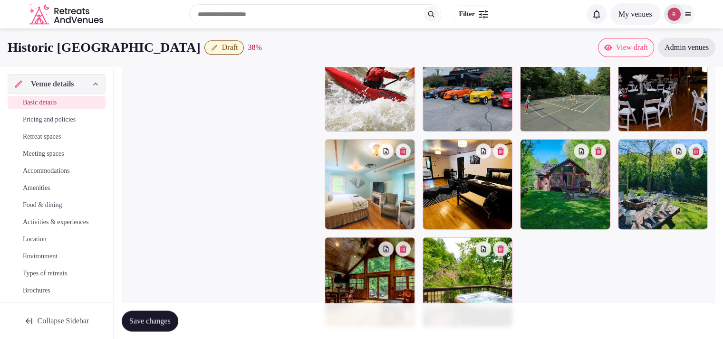
scroll to position [1157, 0]
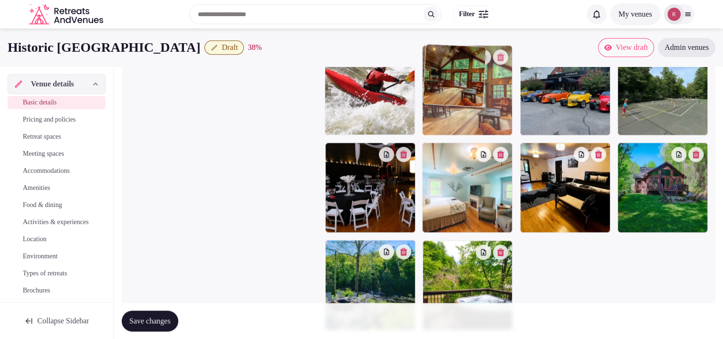
drag, startPoint x: 387, startPoint y: 285, endPoint x: 521, endPoint y: 115, distance: 216.9
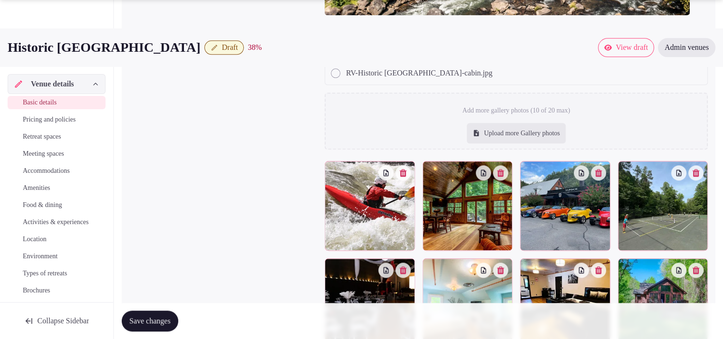
scroll to position [1047, 0]
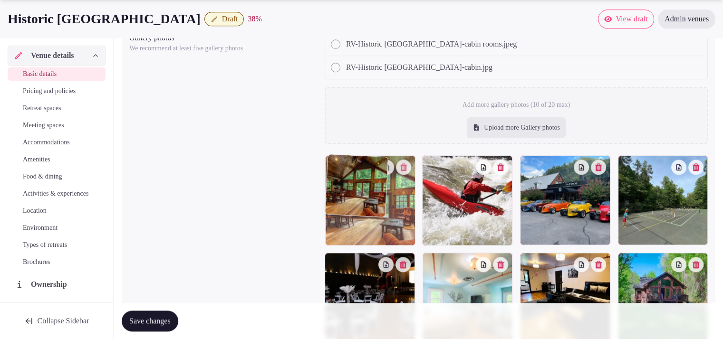
drag, startPoint x: 459, startPoint y: 219, endPoint x: 399, endPoint y: 224, distance: 60.5
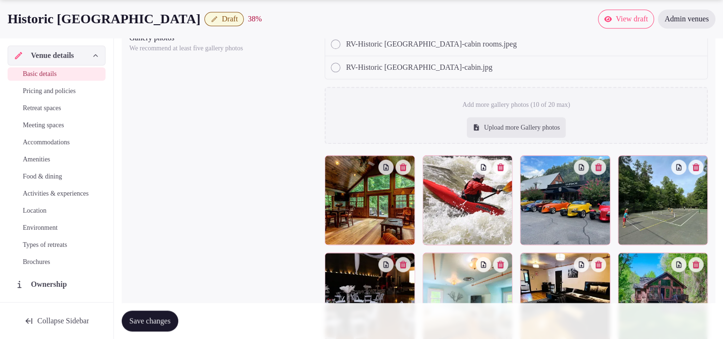
scroll to position [1158, 0]
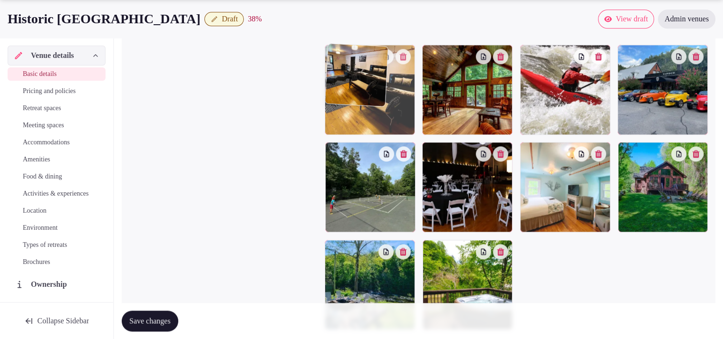
drag, startPoint x: 569, startPoint y: 198, endPoint x: 399, endPoint y: 128, distance: 183.4
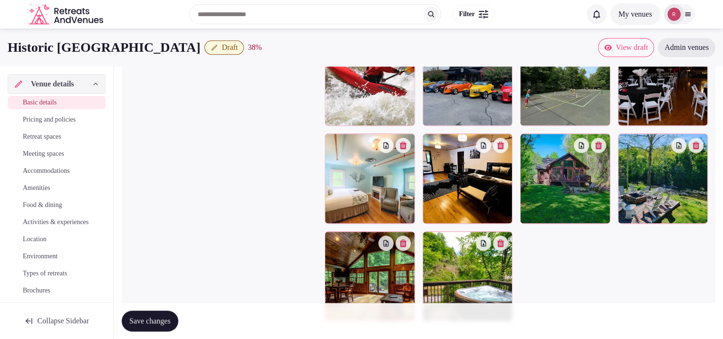
scroll to position [1140, 0]
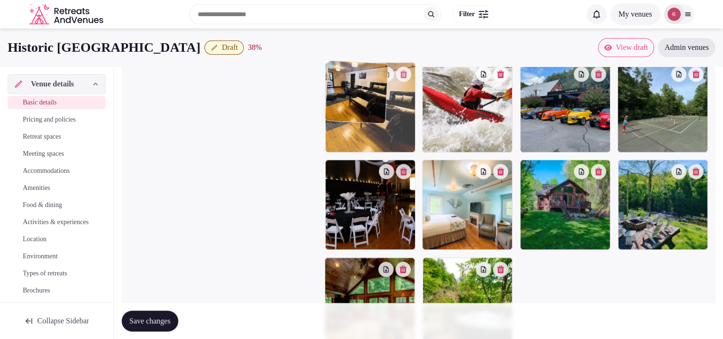
drag, startPoint x: 462, startPoint y: 207, endPoint x: 366, endPoint y: 119, distance: 130.1
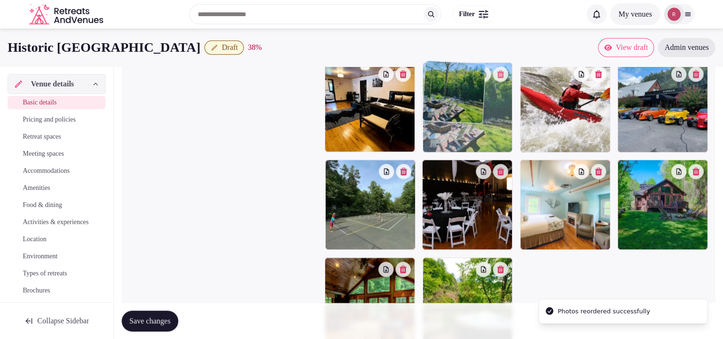
drag, startPoint x: 666, startPoint y: 210, endPoint x: 495, endPoint y: 144, distance: 182.7
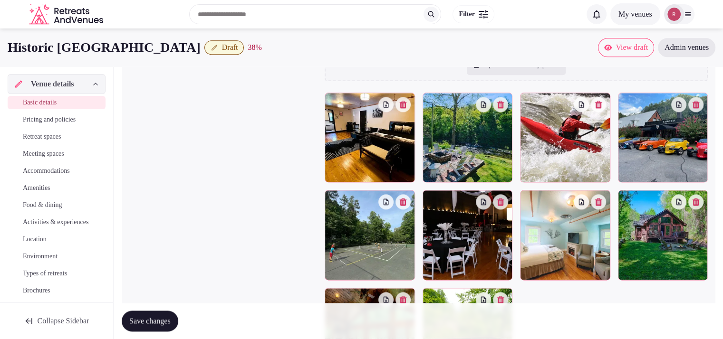
scroll to position [1078, 0]
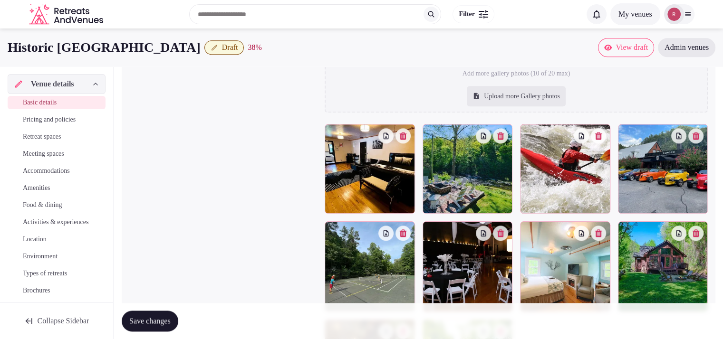
click at [502, 95] on div "Upload more Gallery photos" at bounding box center [516, 96] width 99 height 21
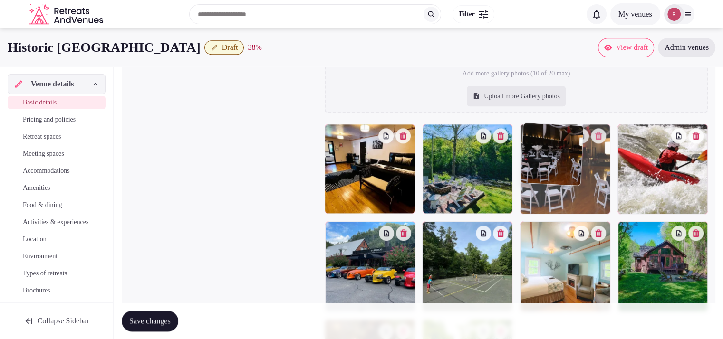
drag, startPoint x: 457, startPoint y: 265, endPoint x: 559, endPoint y: 182, distance: 131.4
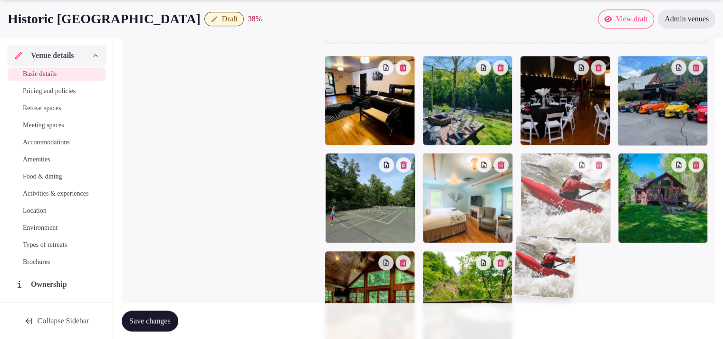
scroll to position [1156, 0]
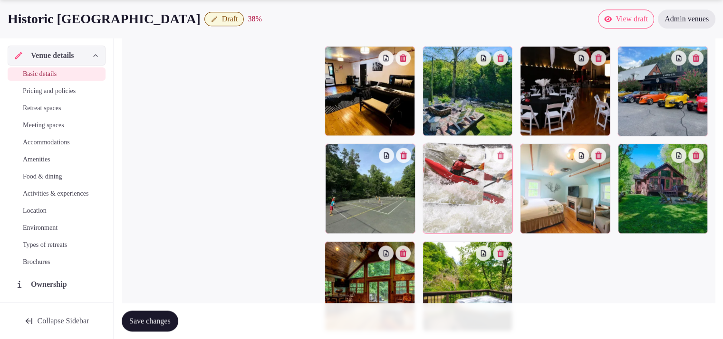
drag, startPoint x: 678, startPoint y: 188, endPoint x: 488, endPoint y: 218, distance: 191.4
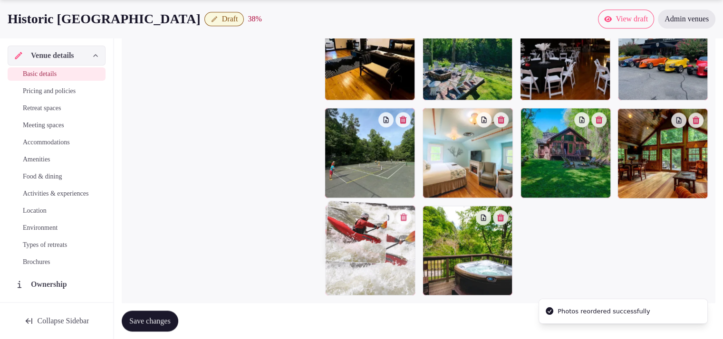
drag, startPoint x: 478, startPoint y: 211, endPoint x: 419, endPoint y: 278, distance: 89.5
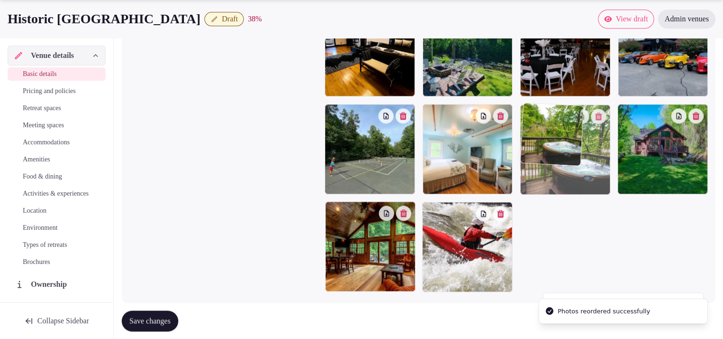
drag, startPoint x: 468, startPoint y: 256, endPoint x: 573, endPoint y: 191, distance: 123.9
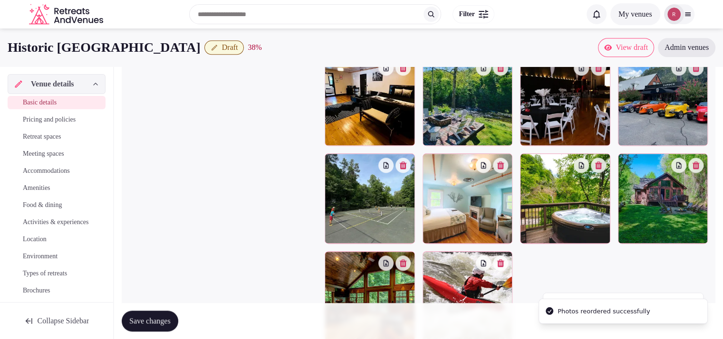
scroll to position [1154, 0]
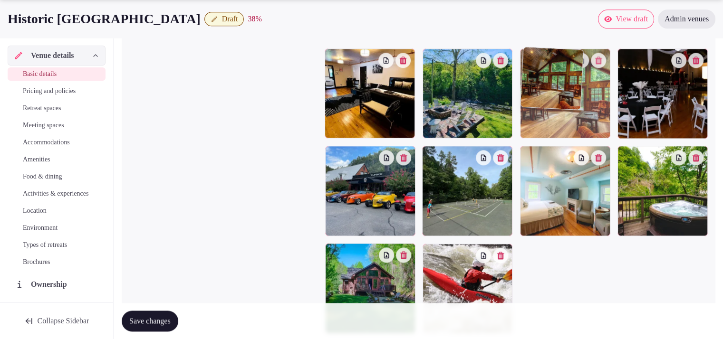
drag, startPoint x: 369, startPoint y: 272, endPoint x: 585, endPoint y: 105, distance: 274.0
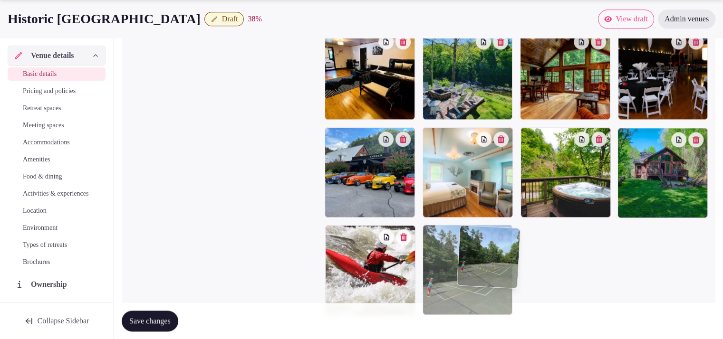
scroll to position [1212, 0]
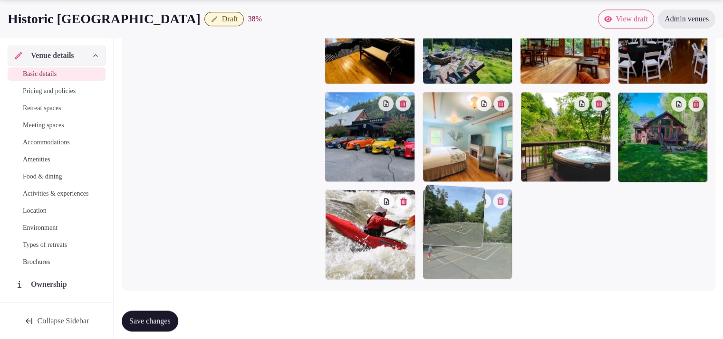
drag, startPoint x: 449, startPoint y: 212, endPoint x: 485, endPoint y: 295, distance: 90.5
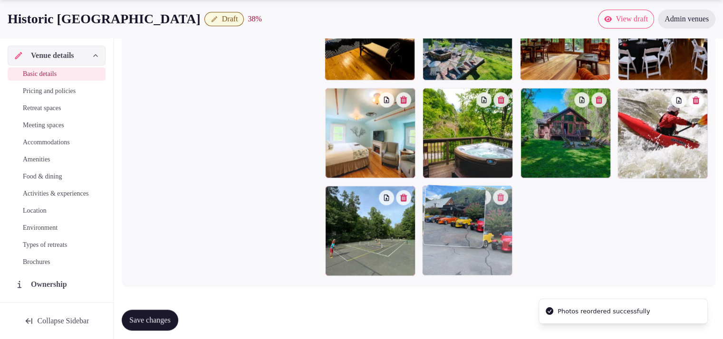
drag, startPoint x: 383, startPoint y: 147, endPoint x: 551, endPoint y: 240, distance: 191.8
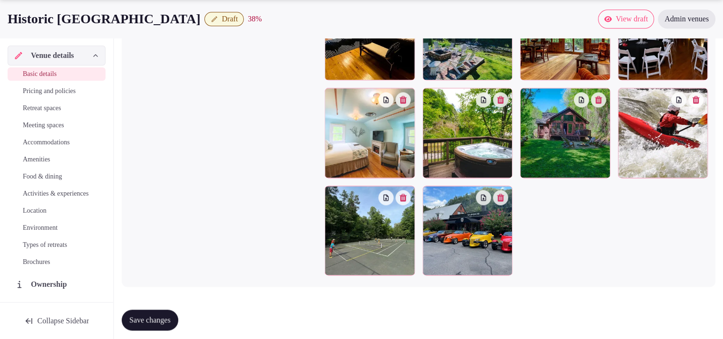
click at [151, 323] on span "Save changes" at bounding box center [149, 320] width 41 height 10
click at [597, 96] on icon "button" at bounding box center [597, 100] width 7 height 8
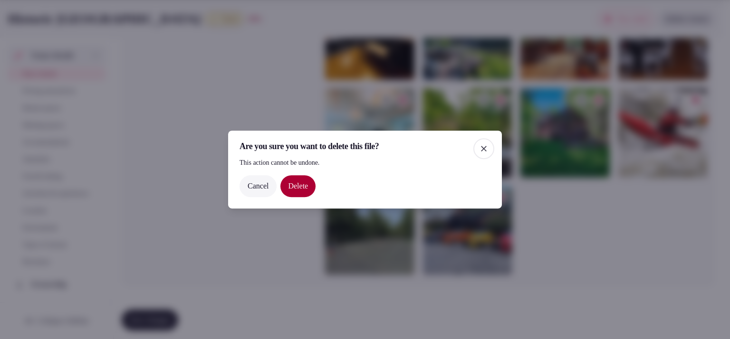
click at [304, 186] on button "Delete" at bounding box center [297, 186] width 35 height 22
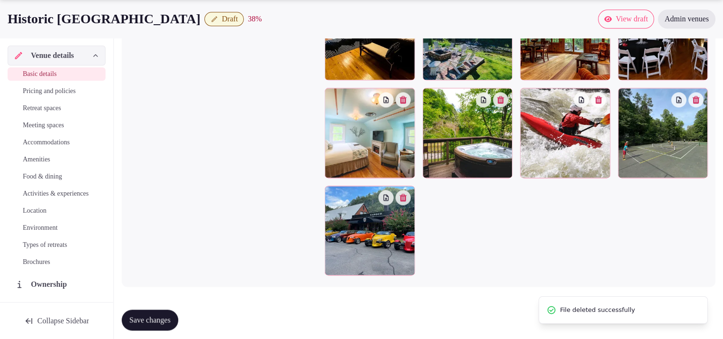
click at [604, 107] on div at bounding box center [565, 133] width 90 height 90
click at [602, 102] on button "button" at bounding box center [598, 99] width 15 height 15
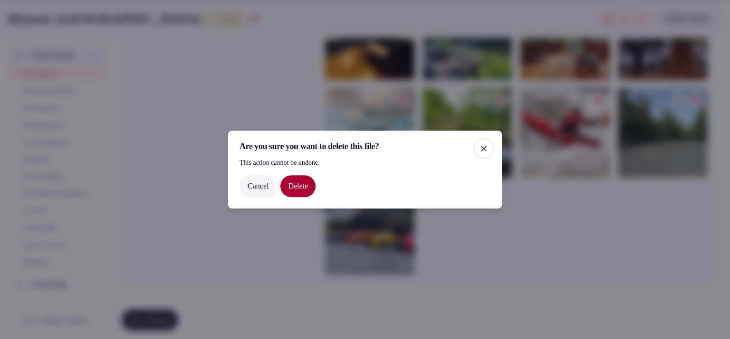
click at [286, 183] on button "Delete" at bounding box center [297, 186] width 35 height 22
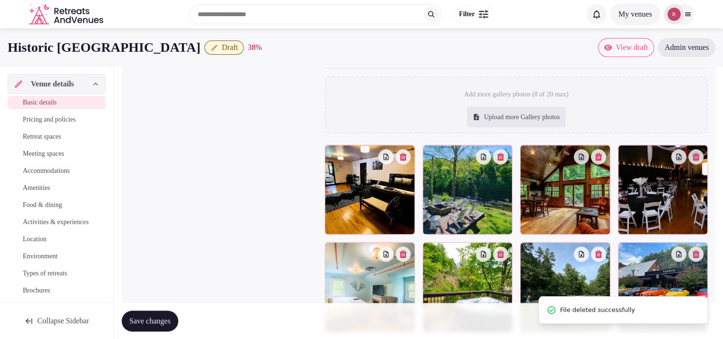
scroll to position [1049, 0]
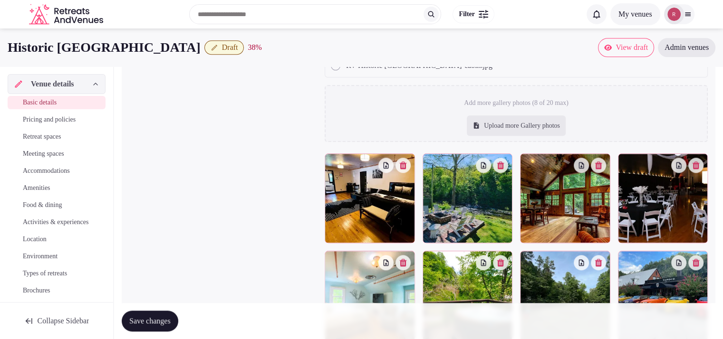
click at [521, 128] on div "Upload more Gallery photos" at bounding box center [516, 125] width 99 height 21
type input "**********"
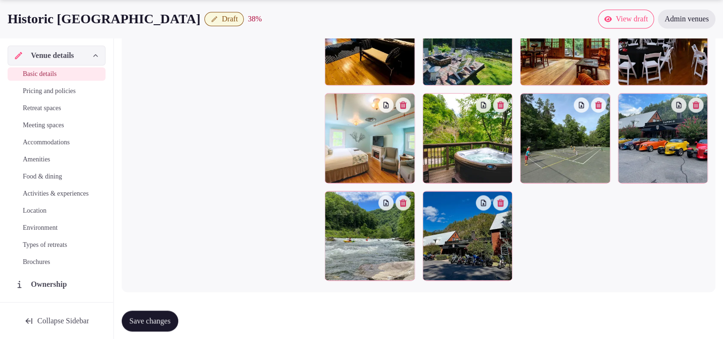
scroll to position [933, 0]
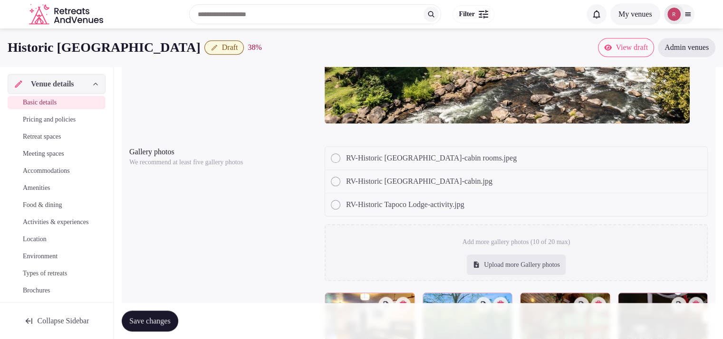
click at [504, 257] on div "Upload more Gallery photos" at bounding box center [516, 265] width 99 height 21
type input "**********"
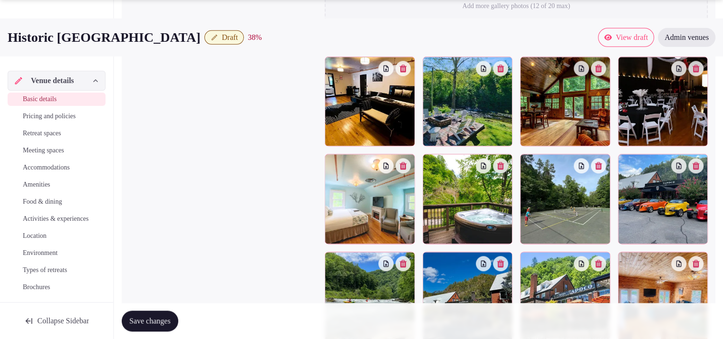
scroll to position [1211, 0]
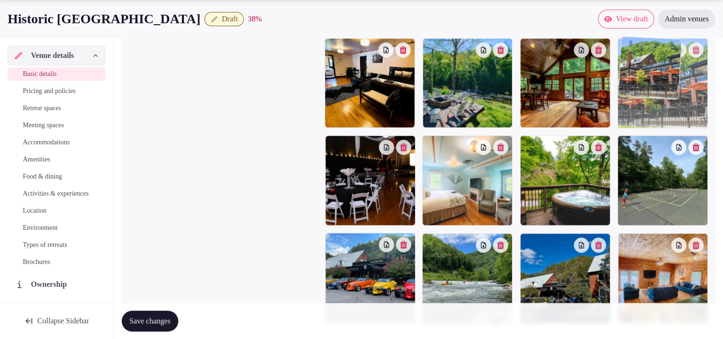
drag, startPoint x: 553, startPoint y: 266, endPoint x: 655, endPoint y: 104, distance: 191.1
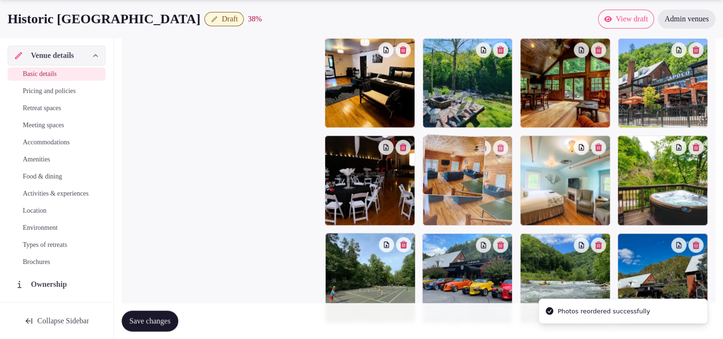
drag, startPoint x: 659, startPoint y: 279, endPoint x: 462, endPoint y: 207, distance: 210.4
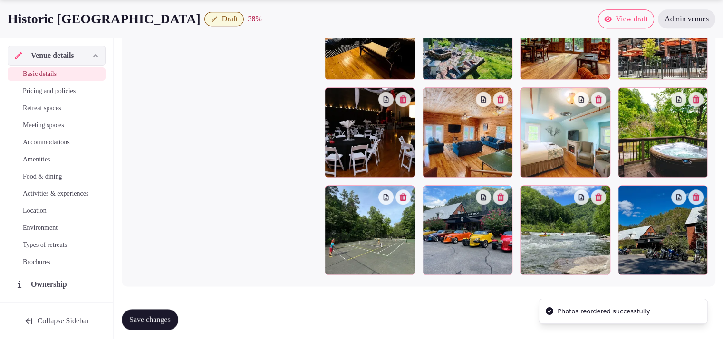
scroll to position [1264, 0]
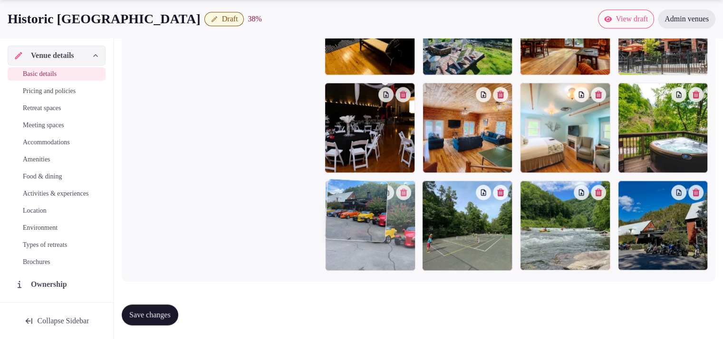
drag, startPoint x: 459, startPoint y: 232, endPoint x: 395, endPoint y: 248, distance: 66.1
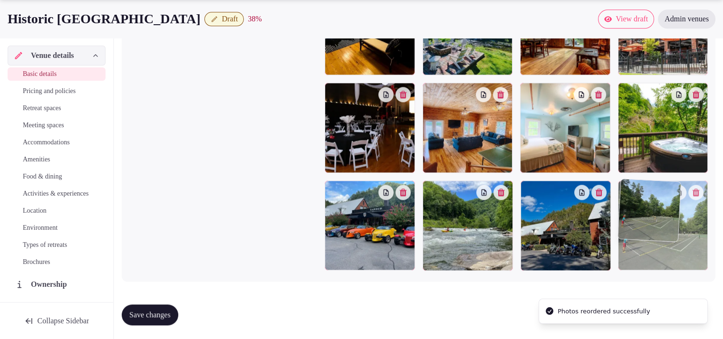
drag, startPoint x: 455, startPoint y: 247, endPoint x: 653, endPoint y: 255, distance: 197.8
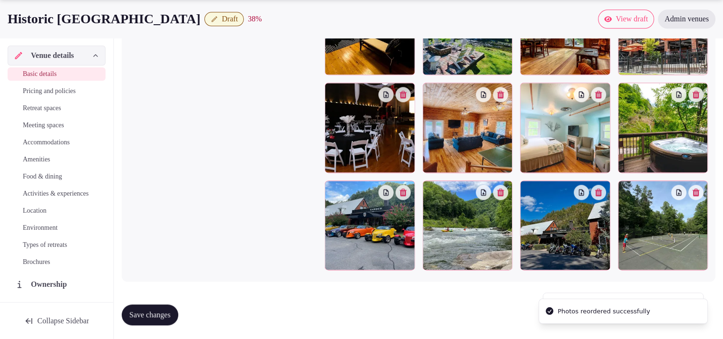
click at [143, 311] on span "Save changes" at bounding box center [149, 315] width 41 height 10
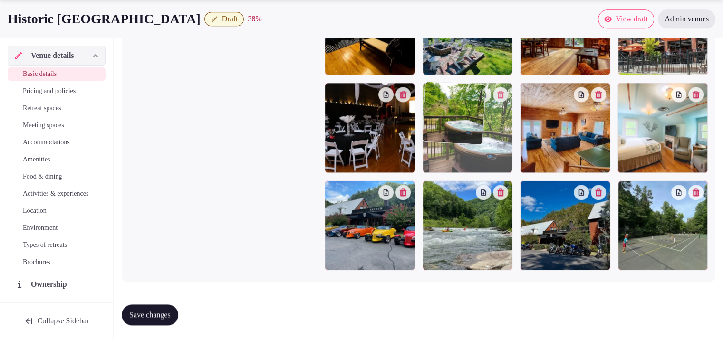
drag, startPoint x: 697, startPoint y: 148, endPoint x: 513, endPoint y: 144, distance: 183.4
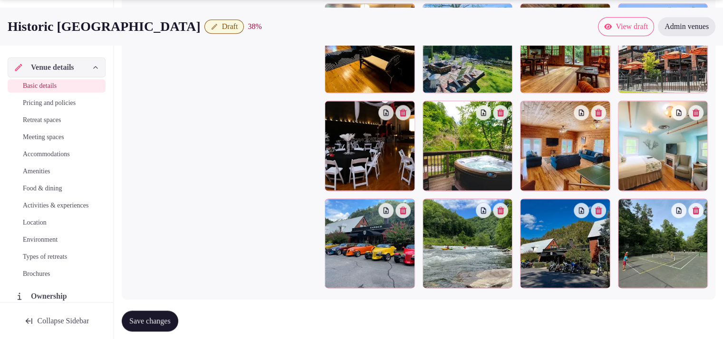
scroll to position [1259, 0]
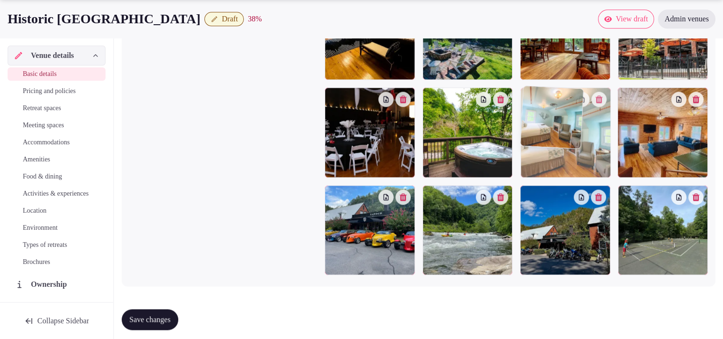
drag, startPoint x: 656, startPoint y: 155, endPoint x: 590, endPoint y: 156, distance: 65.6
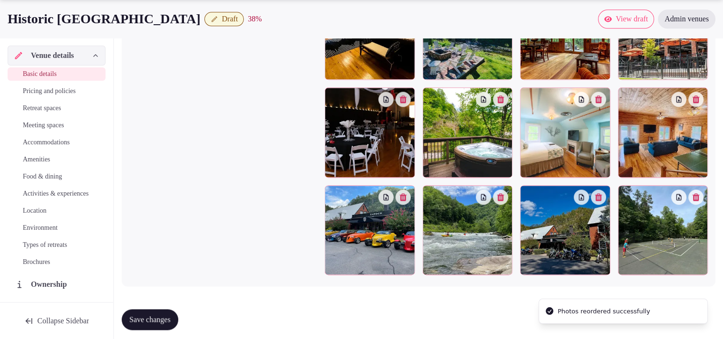
click at [154, 319] on span "Save changes" at bounding box center [149, 320] width 41 height 10
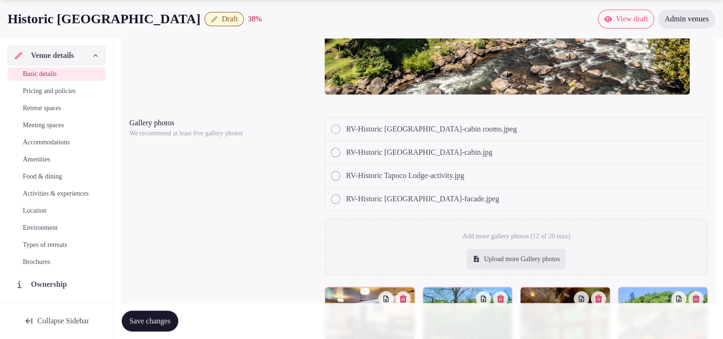
scroll to position [1264, 0]
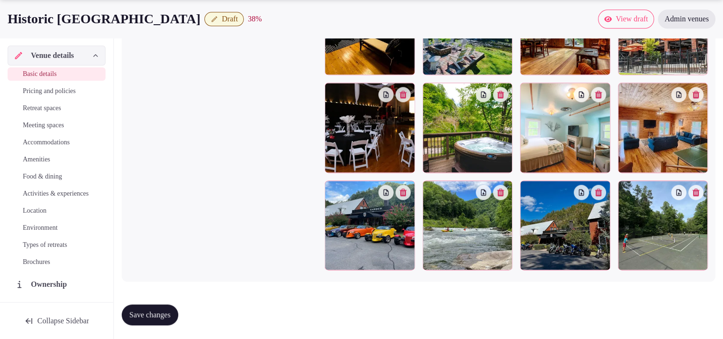
click at [42, 138] on span "Accommodations" at bounding box center [46, 143] width 47 height 10
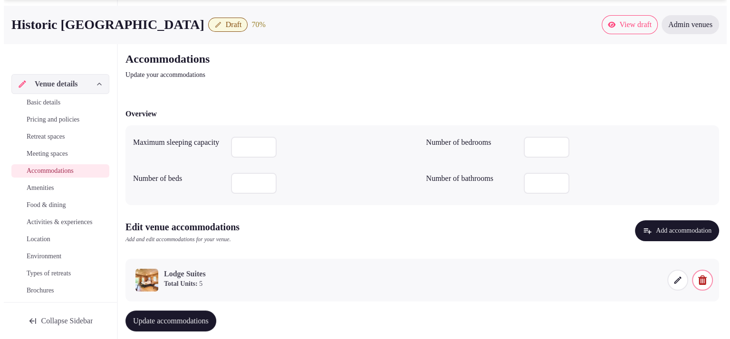
scroll to position [44, 0]
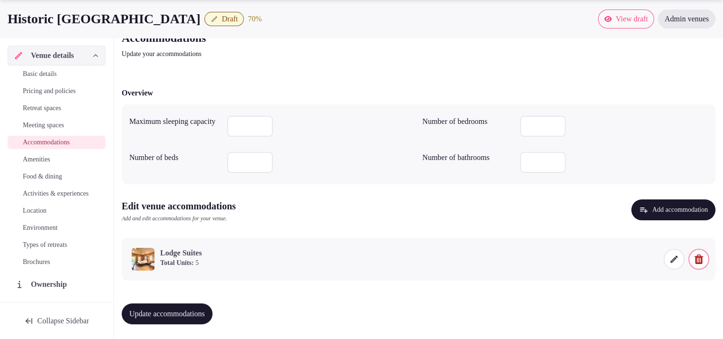
click at [670, 259] on icon at bounding box center [674, 260] width 10 height 10
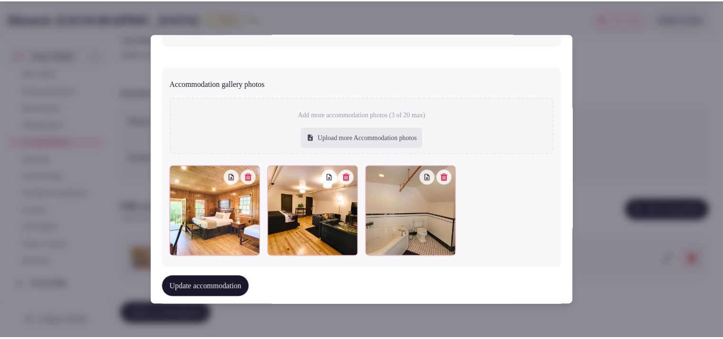
scroll to position [1038, 0]
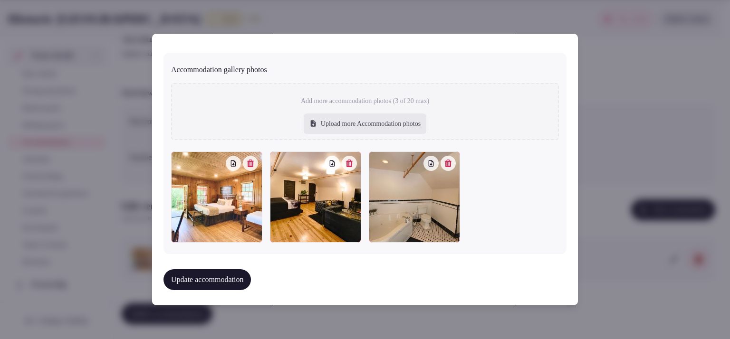
click at [247, 161] on icon "button" at bounding box center [250, 164] width 7 height 8
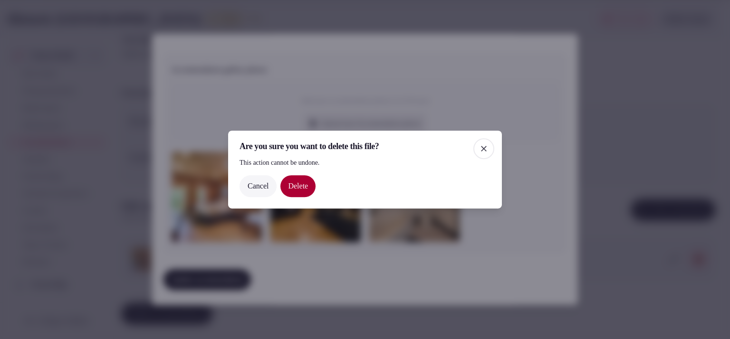
click at [303, 191] on button "Delete" at bounding box center [297, 186] width 35 height 22
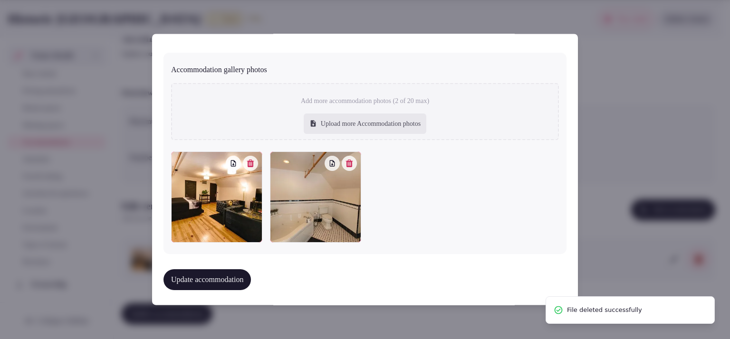
click at [352, 115] on div "Upload more Accommodation photos" at bounding box center [365, 124] width 123 height 21
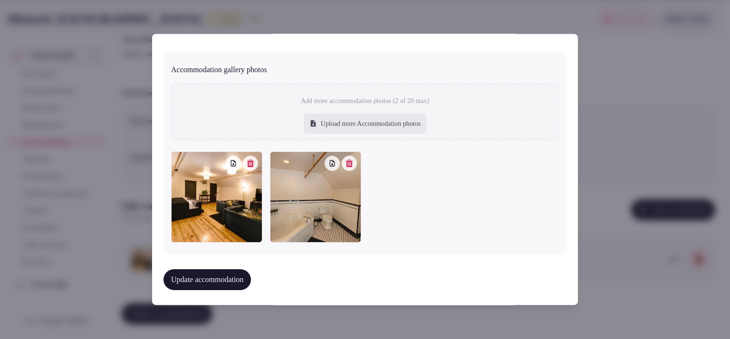
type input "**********"
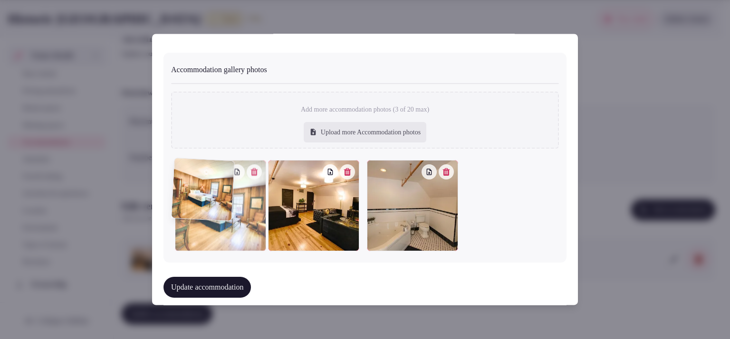
drag, startPoint x: 386, startPoint y: 186, endPoint x: 204, endPoint y: 200, distance: 182.0
click at [204, 200] on div at bounding box center [220, 205] width 91 height 91
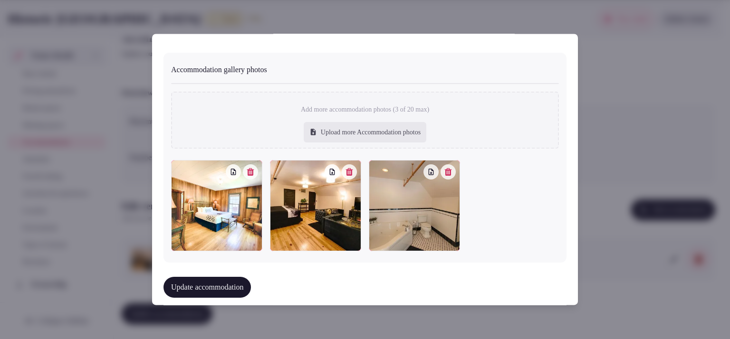
click at [239, 287] on button "Update accommodation" at bounding box center [206, 287] width 87 height 21
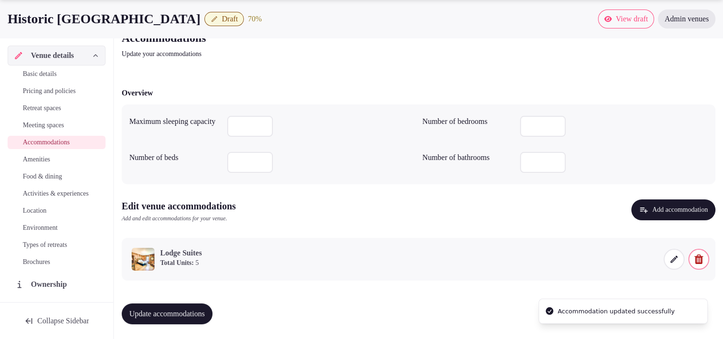
click at [178, 311] on span "Update accommodations" at bounding box center [167, 314] width 76 height 10
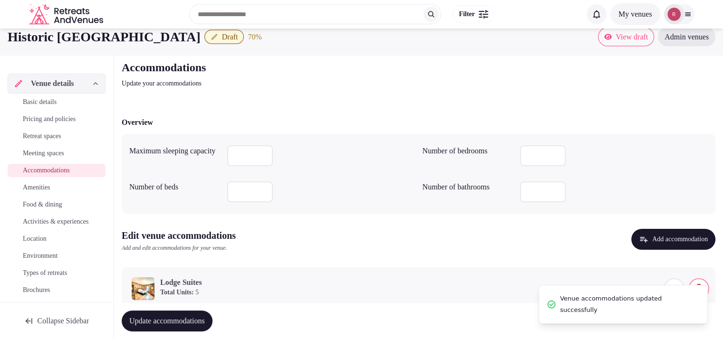
scroll to position [0, 0]
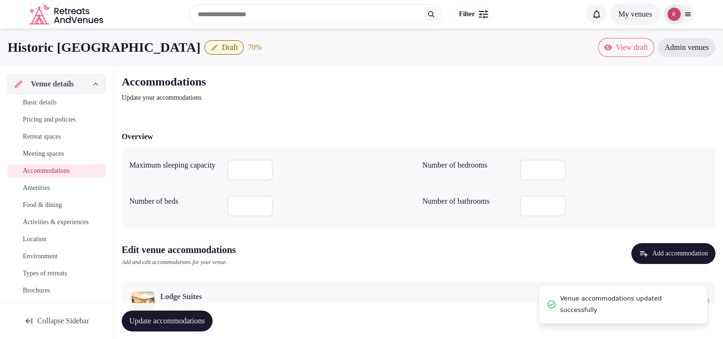
click at [54, 102] on span "Basic details" at bounding box center [40, 103] width 34 height 10
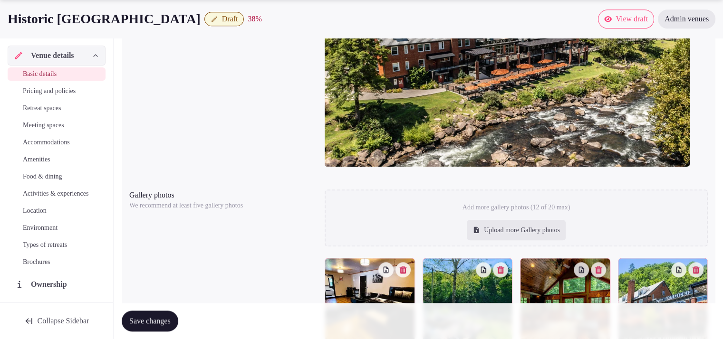
scroll to position [1163, 0]
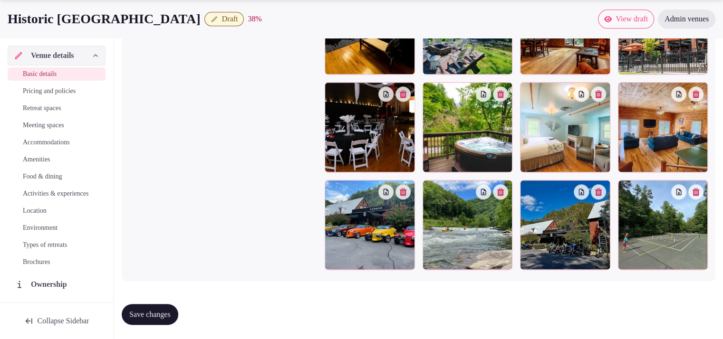
click at [171, 317] on span "Save changes" at bounding box center [149, 315] width 41 height 10
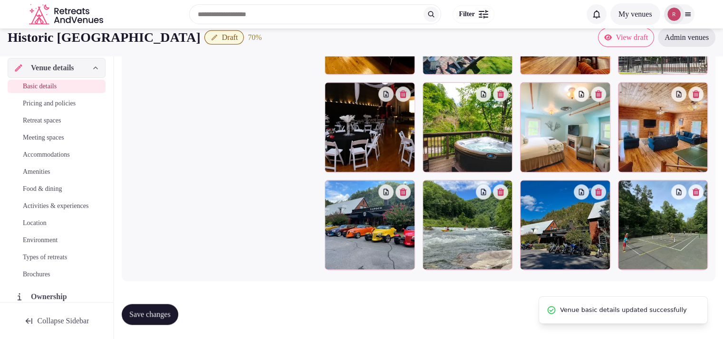
scroll to position [867, 0]
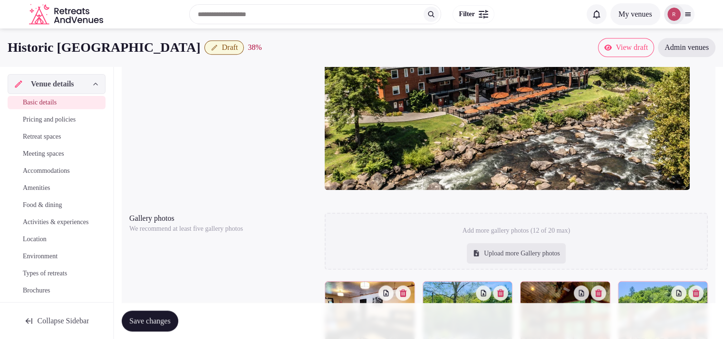
click at [32, 206] on span "Food & dining" at bounding box center [42, 205] width 39 height 10
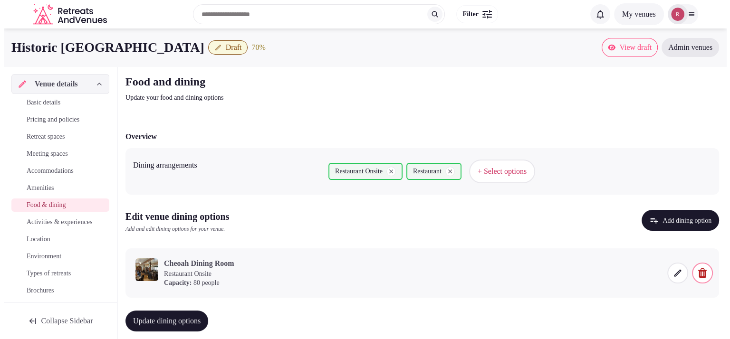
scroll to position [17, 0]
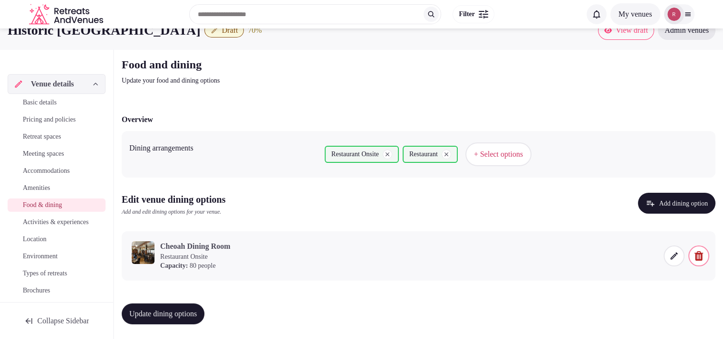
click at [671, 257] on icon at bounding box center [673, 255] width 7 height 7
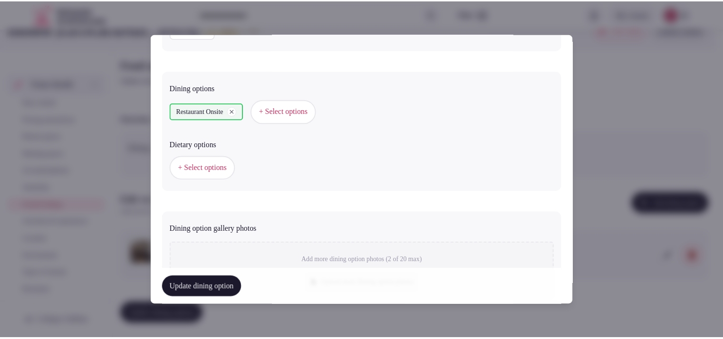
scroll to position [398, 0]
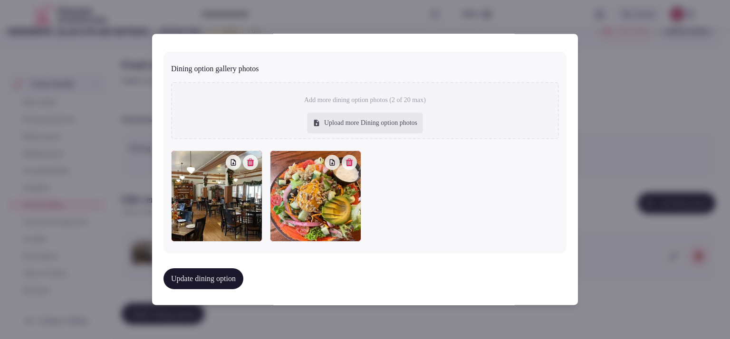
click at [348, 164] on button "button" at bounding box center [349, 162] width 15 height 15
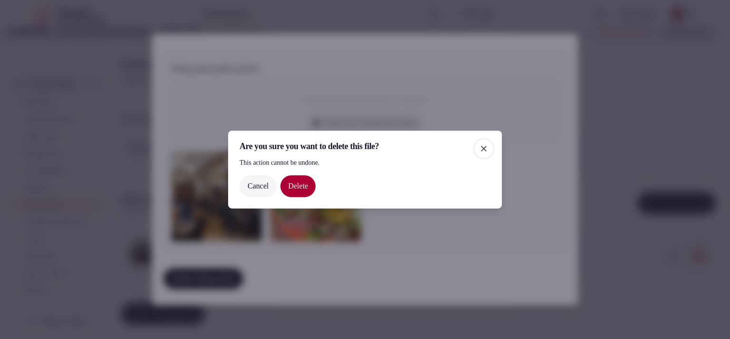
click at [292, 187] on button "Delete" at bounding box center [297, 186] width 35 height 22
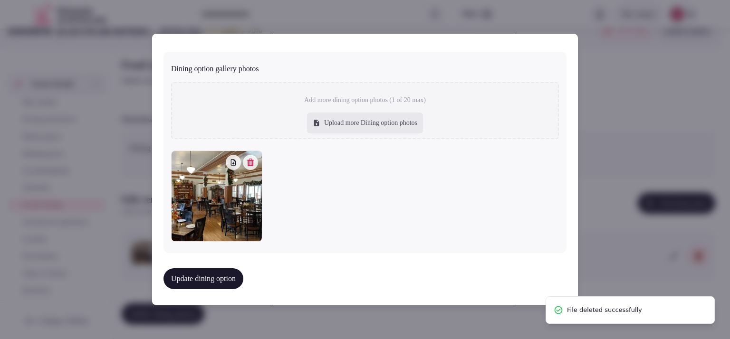
click at [224, 278] on button "Update dining option" at bounding box center [203, 278] width 80 height 21
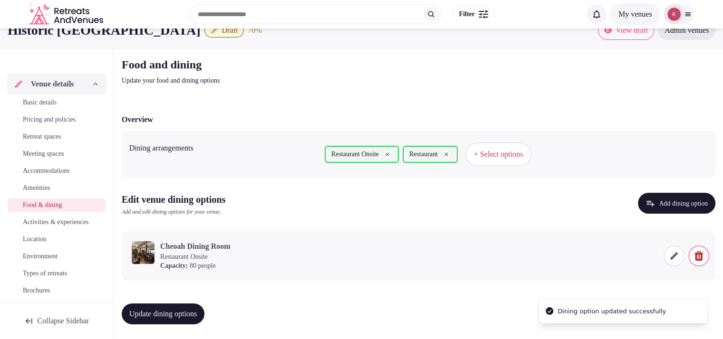
click at [193, 315] on span "Update dining options" at bounding box center [162, 314] width 67 height 10
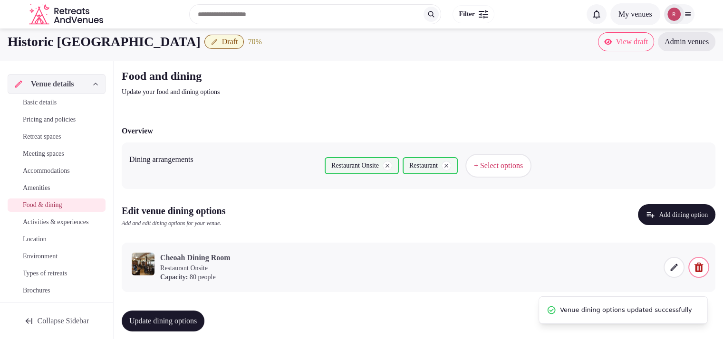
scroll to position [0, 0]
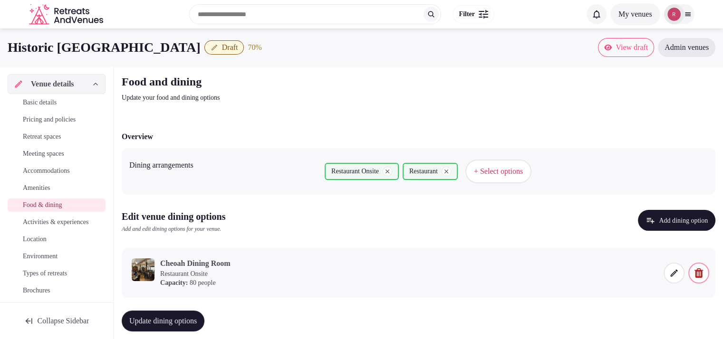
click at [35, 103] on span "Basic details" at bounding box center [40, 103] width 34 height 10
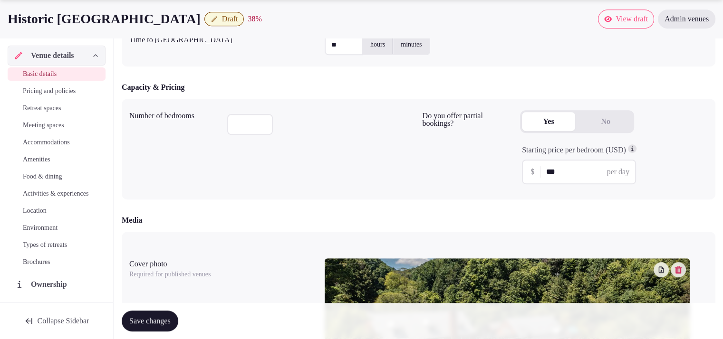
scroll to position [1163, 0]
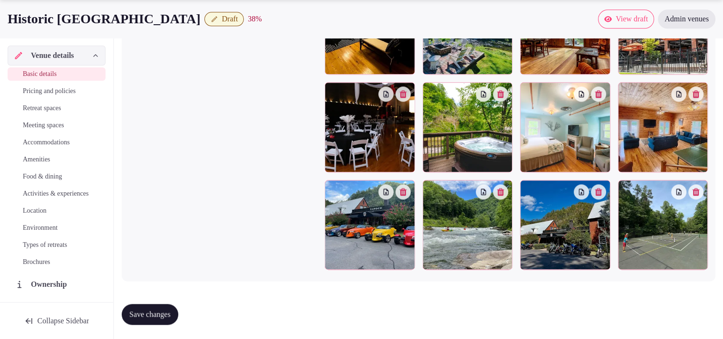
click at [165, 313] on span "Save changes" at bounding box center [149, 315] width 41 height 10
click at [33, 216] on span "Location" at bounding box center [35, 211] width 24 height 10
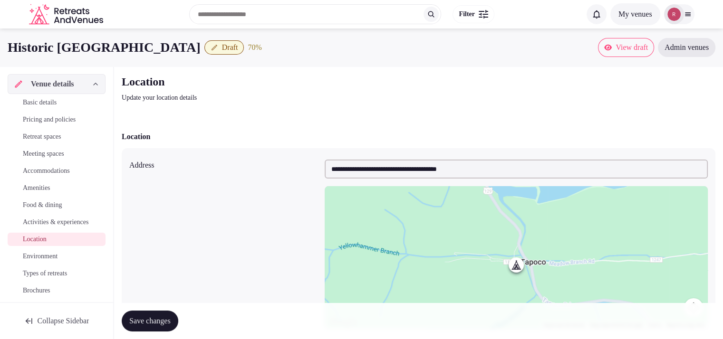
click at [172, 315] on button "Save changes" at bounding box center [150, 321] width 57 height 21
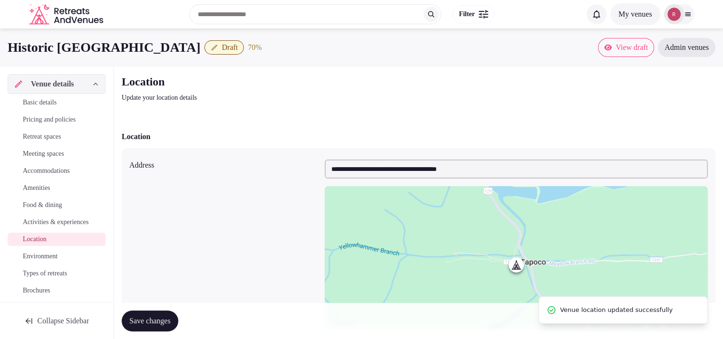
click at [55, 105] on span "Basic details" at bounding box center [40, 103] width 34 height 10
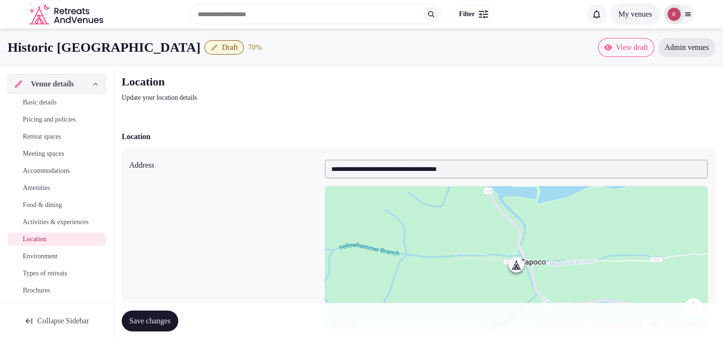
click at [55, 104] on span "Basic details" at bounding box center [40, 103] width 34 height 10
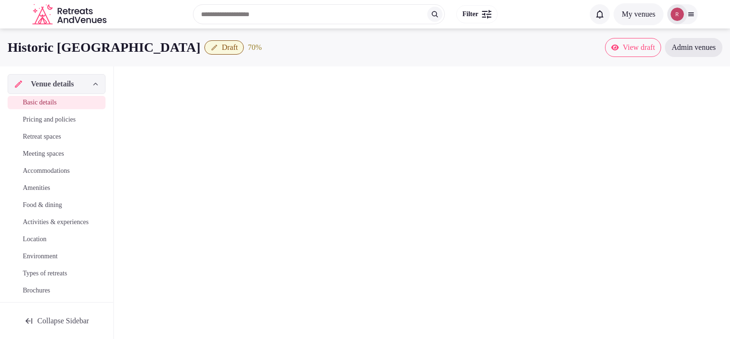
click at [36, 103] on span "Basic details" at bounding box center [40, 103] width 34 height 10
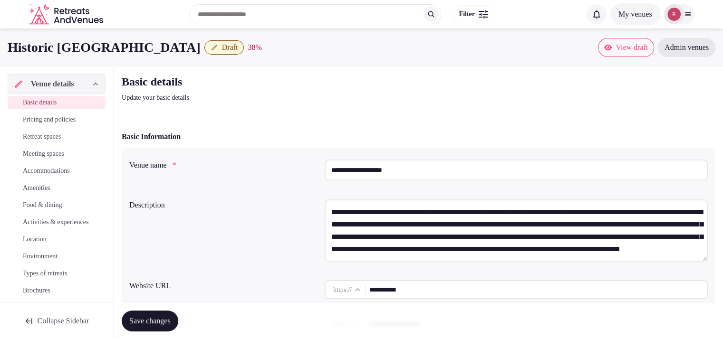
click at [42, 186] on span "Amenities" at bounding box center [37, 188] width 28 height 10
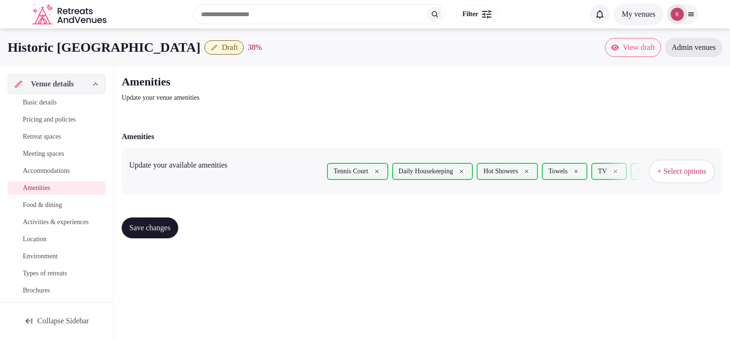
click at [58, 96] on link "Basic details" at bounding box center [57, 102] width 98 height 13
click at [50, 101] on span "Basic details" at bounding box center [40, 103] width 34 height 10
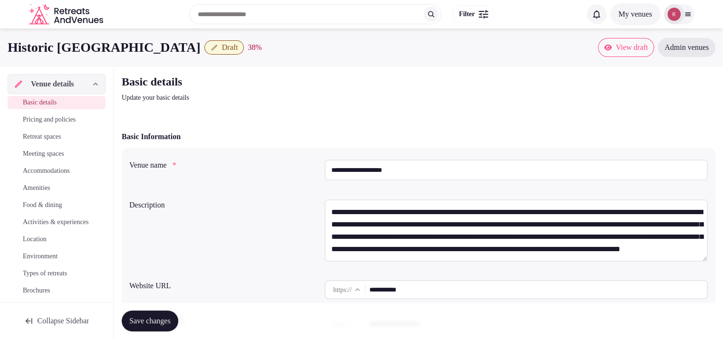
click at [615, 49] on span "View draft" at bounding box center [631, 48] width 32 height 10
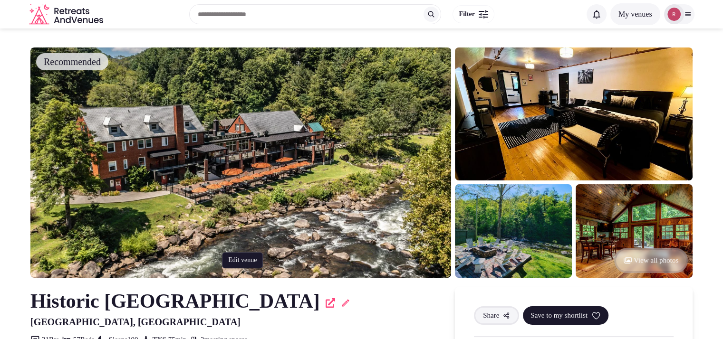
click at [341, 304] on icon at bounding box center [346, 303] width 10 height 10
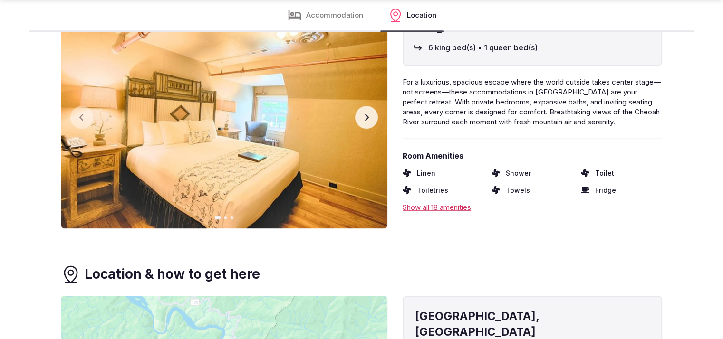
scroll to position [614, 0]
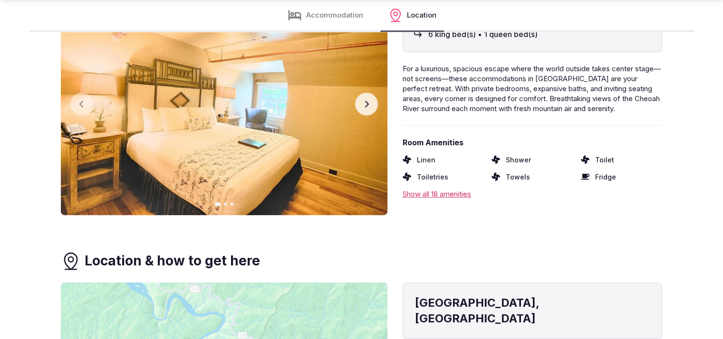
click at [369, 108] on button "Next slide" at bounding box center [366, 104] width 23 height 23
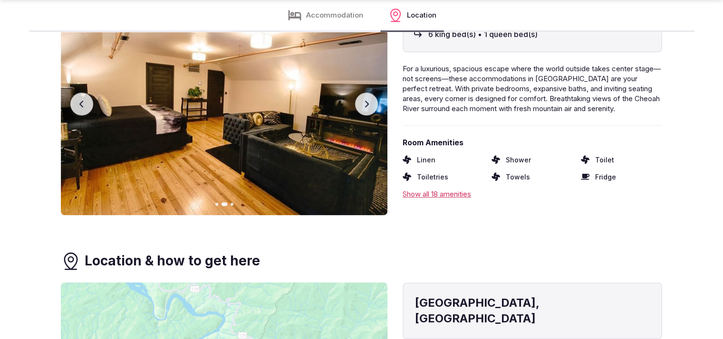
click at [369, 108] on button "Next slide" at bounding box center [366, 104] width 23 height 23
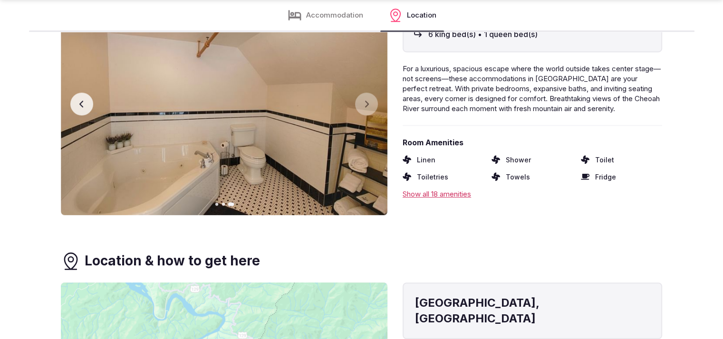
click at [84, 103] on icon "button" at bounding box center [82, 104] width 8 height 8
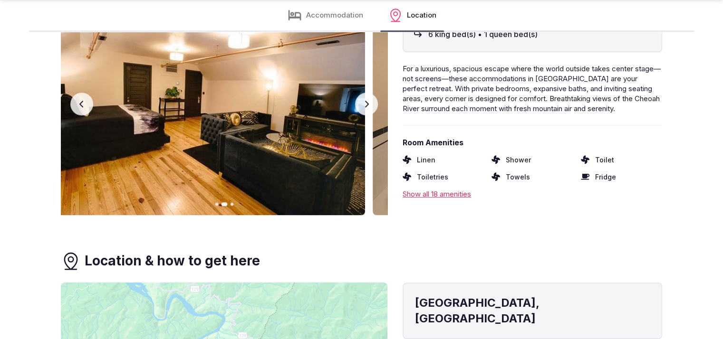
click at [84, 103] on icon "button" at bounding box center [82, 104] width 8 height 8
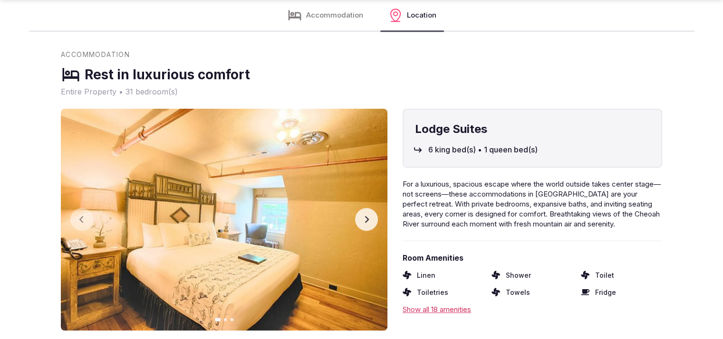
scroll to position [577, 0]
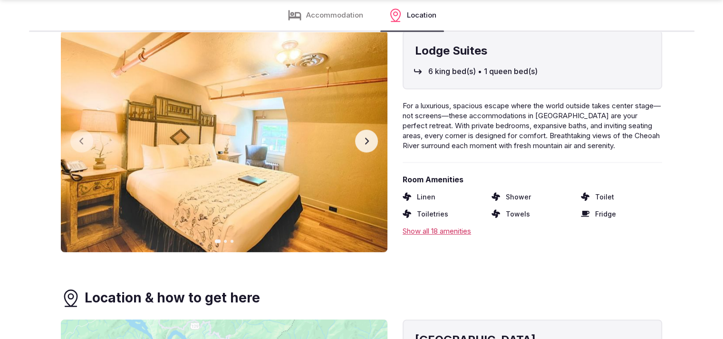
click at [374, 144] on button "Next slide" at bounding box center [366, 141] width 23 height 23
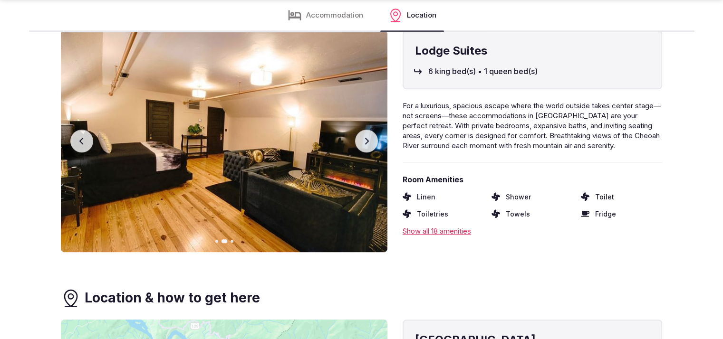
click at [374, 144] on button "Next slide" at bounding box center [366, 141] width 23 height 23
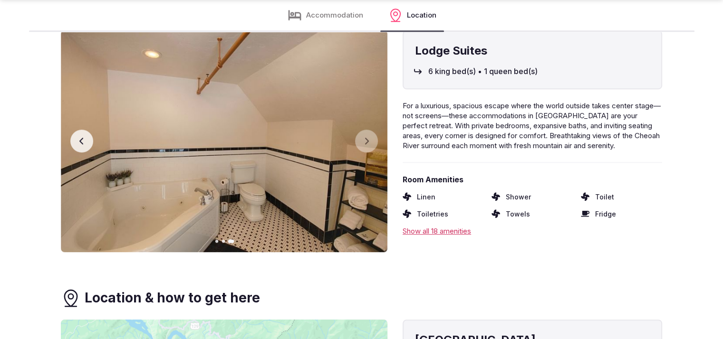
click at [76, 149] on button "Previous slide" at bounding box center [81, 141] width 23 height 23
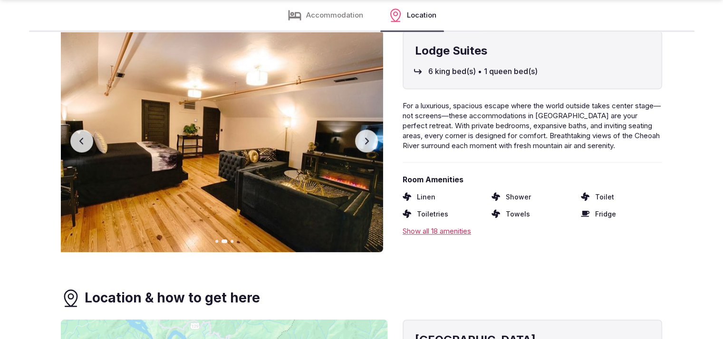
click at [76, 149] on button "Previous slide" at bounding box center [81, 141] width 23 height 23
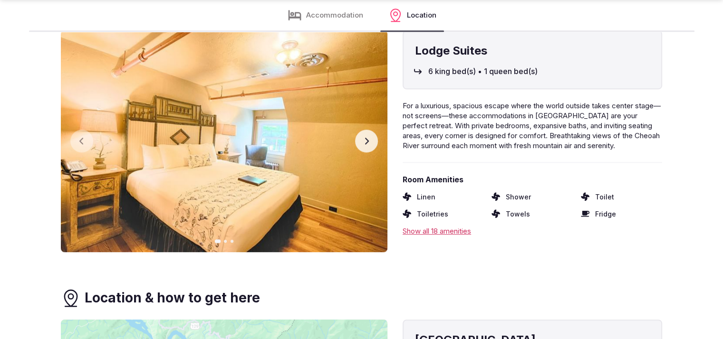
click at [369, 146] on button "Next slide" at bounding box center [366, 141] width 23 height 23
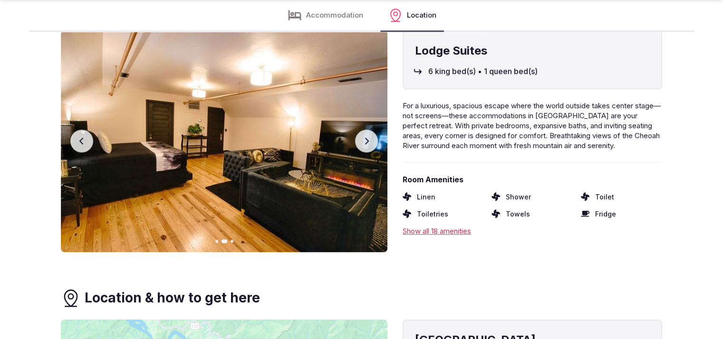
click at [369, 146] on button "Next slide" at bounding box center [366, 141] width 23 height 23
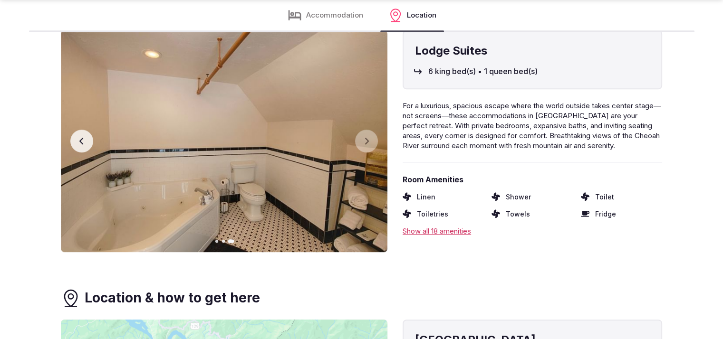
click at [89, 138] on button "Previous slide" at bounding box center [81, 141] width 23 height 23
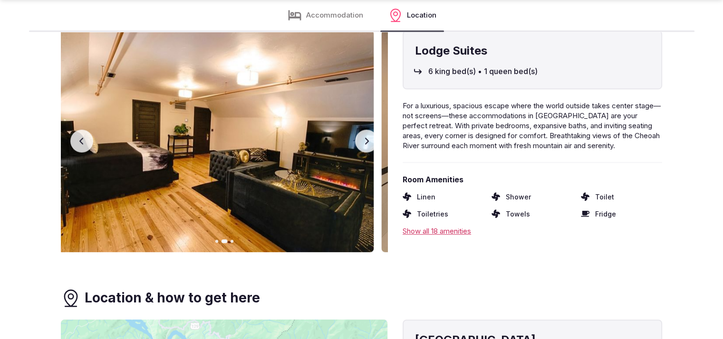
click at [89, 138] on button "Previous slide" at bounding box center [81, 141] width 23 height 23
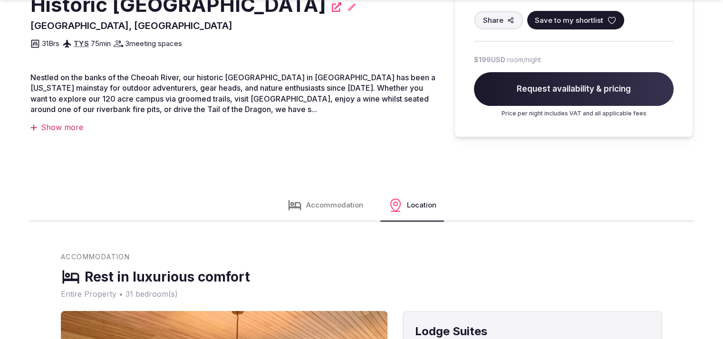
scroll to position [593, 0]
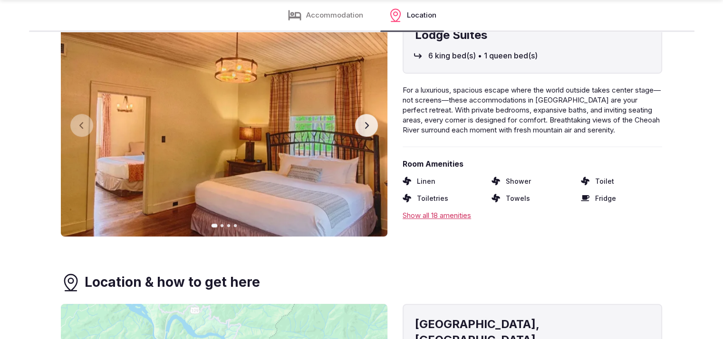
click at [375, 128] on button "Next slide" at bounding box center [366, 125] width 23 height 23
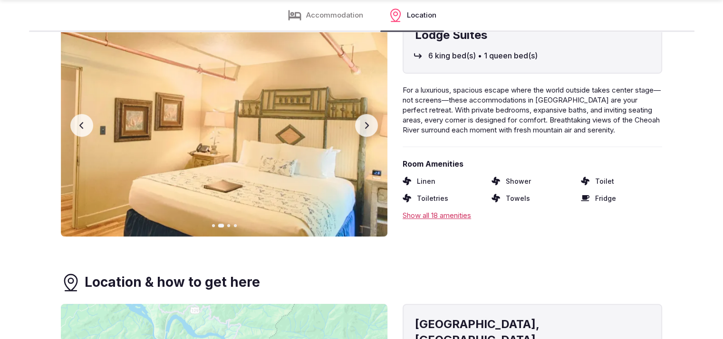
click at [375, 128] on button "Next slide" at bounding box center [366, 125] width 23 height 23
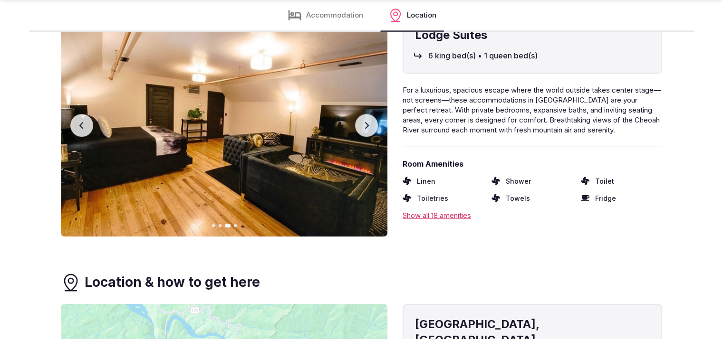
click at [375, 128] on button "Next slide" at bounding box center [366, 125] width 23 height 23
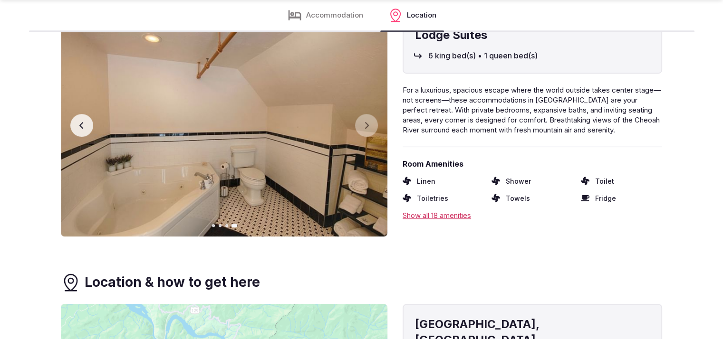
click at [59, 122] on section "Accommodation Rest in luxurious comfort Entire Property • 31 bedroom(s) Lodge S…" at bounding box center [361, 248] width 723 height 585
click at [84, 127] on icon "button" at bounding box center [82, 126] width 8 height 8
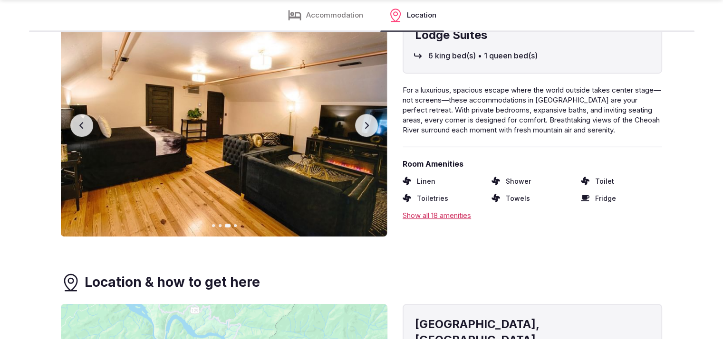
click at [84, 127] on icon "button" at bounding box center [82, 126] width 8 height 8
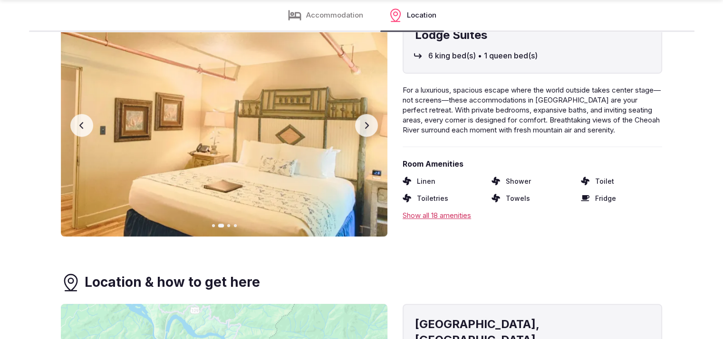
click at [84, 127] on icon "button" at bounding box center [82, 126] width 8 height 8
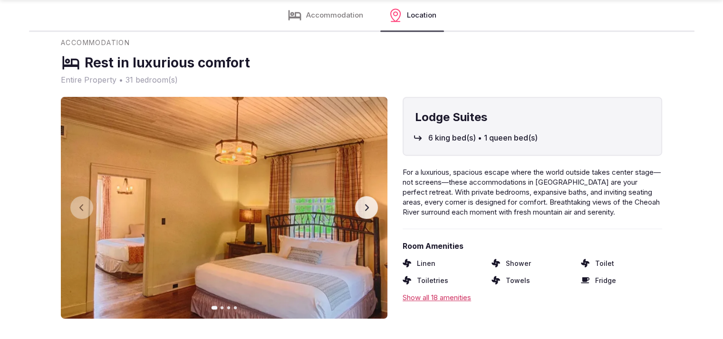
scroll to position [558, 0]
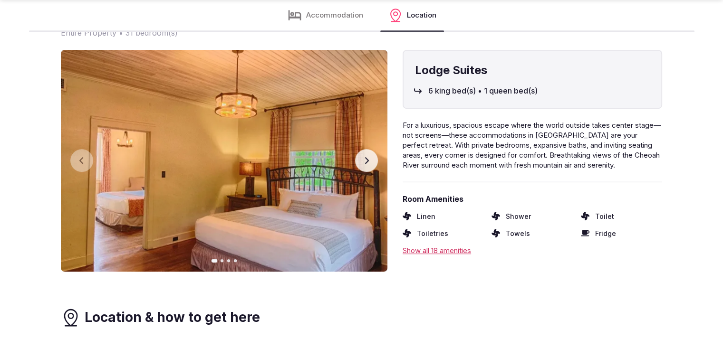
click at [368, 163] on icon "button" at bounding box center [367, 161] width 8 height 8
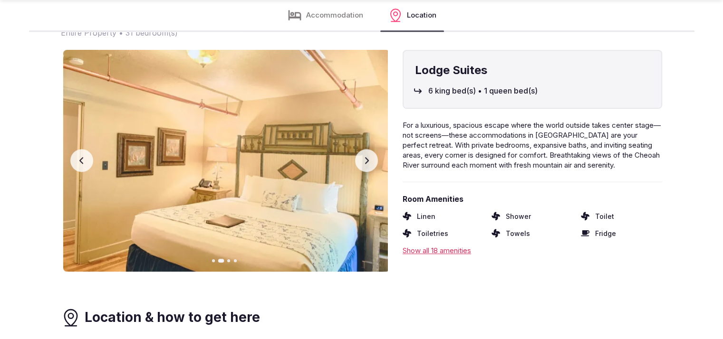
click at [368, 163] on icon "button" at bounding box center [367, 161] width 8 height 8
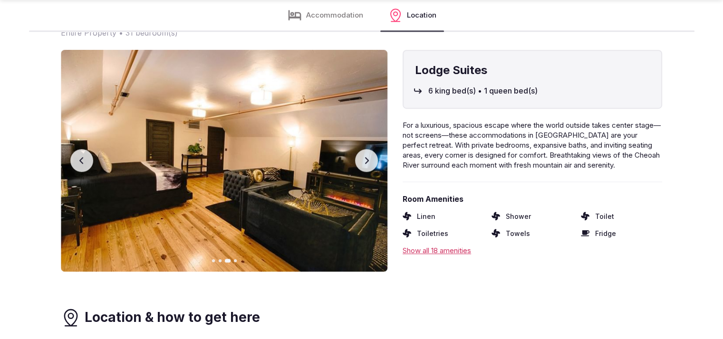
click at [368, 163] on icon "button" at bounding box center [367, 161] width 8 height 8
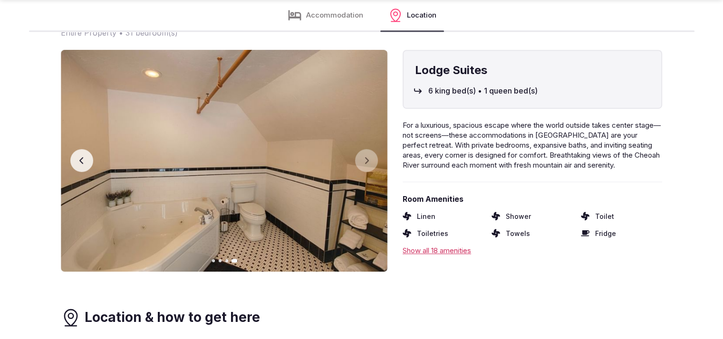
click at [84, 165] on button "Previous slide" at bounding box center [81, 160] width 23 height 23
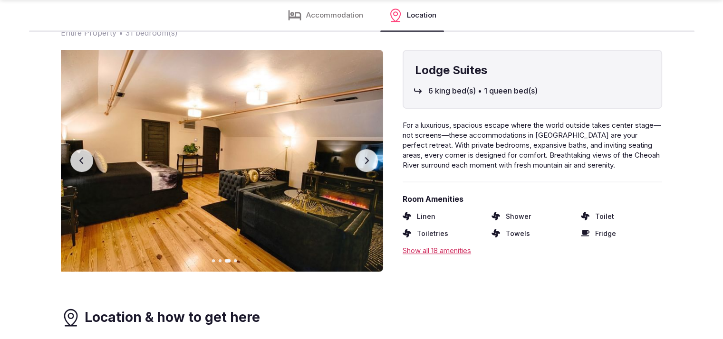
click at [84, 165] on button "Previous slide" at bounding box center [81, 160] width 23 height 23
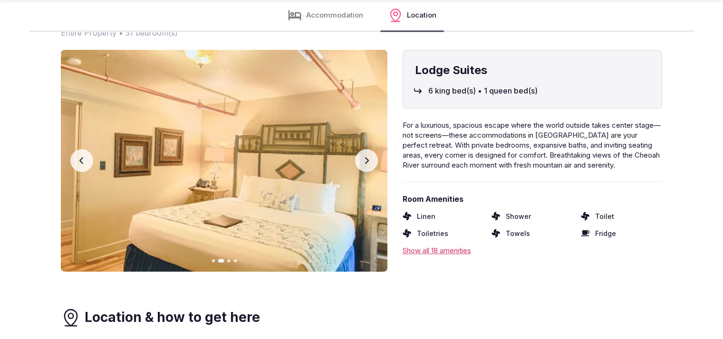
click at [84, 165] on button "Previous slide" at bounding box center [81, 160] width 23 height 23
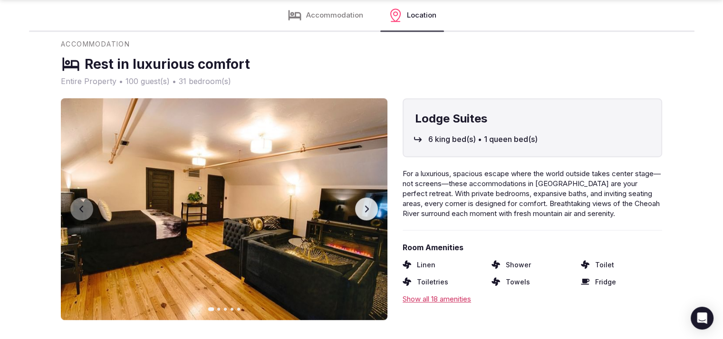
scroll to position [574, 0]
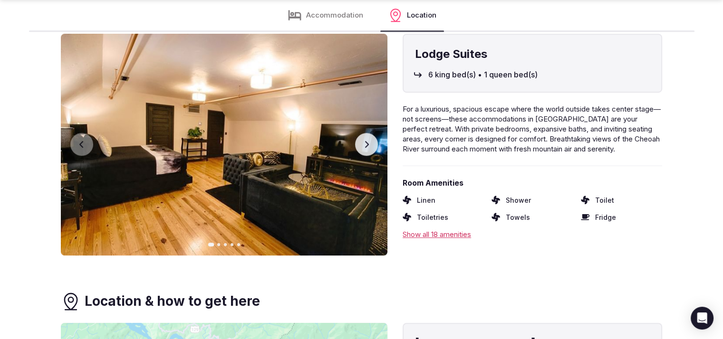
click at [367, 150] on button "Next slide" at bounding box center [366, 144] width 23 height 23
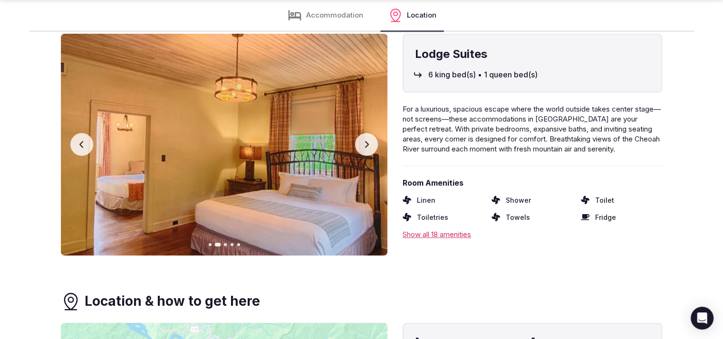
click at [367, 150] on button "Next slide" at bounding box center [366, 144] width 23 height 23
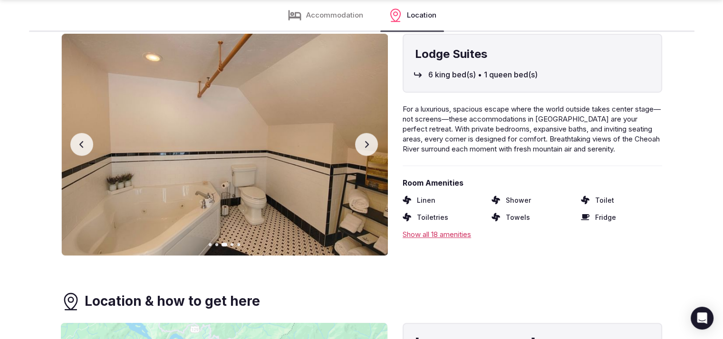
click at [367, 150] on button "Next slide" at bounding box center [366, 144] width 23 height 23
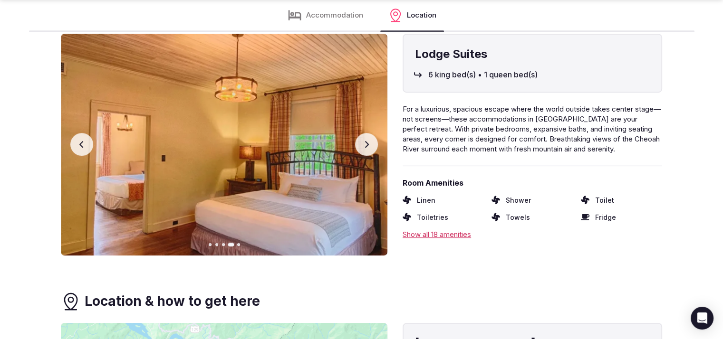
click at [368, 148] on icon "button" at bounding box center [367, 145] width 8 height 8
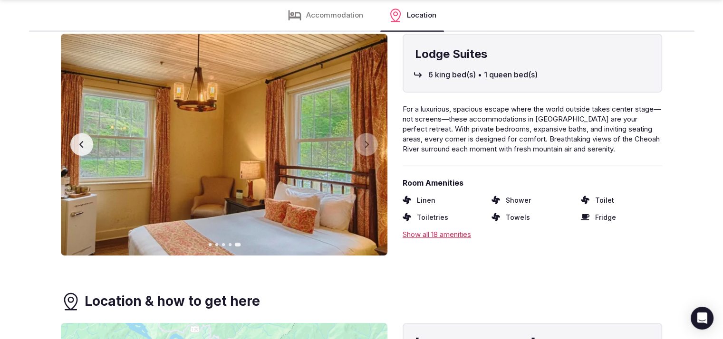
click at [81, 146] on icon "button" at bounding box center [81, 144] width 4 height 7
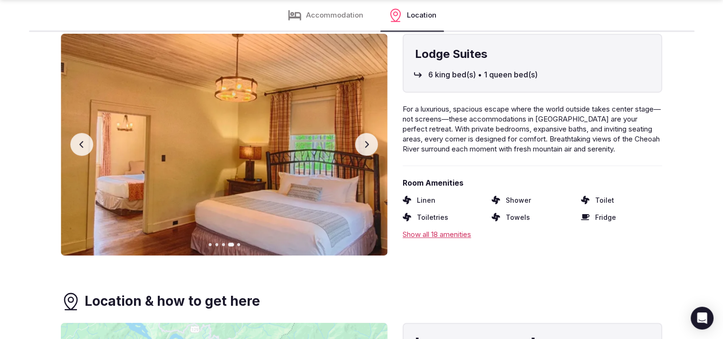
click at [82, 143] on icon "button" at bounding box center [82, 145] width 8 height 8
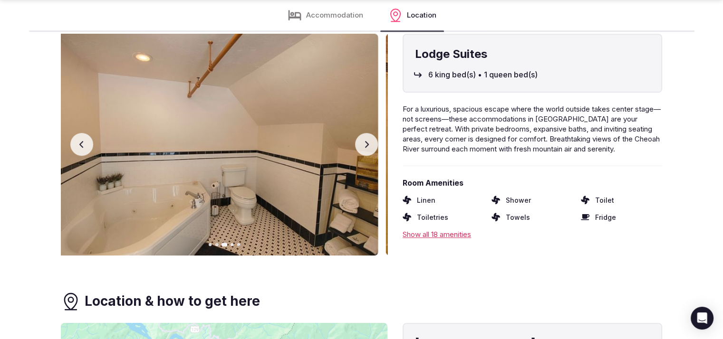
click at [84, 142] on icon "button" at bounding box center [82, 145] width 8 height 8
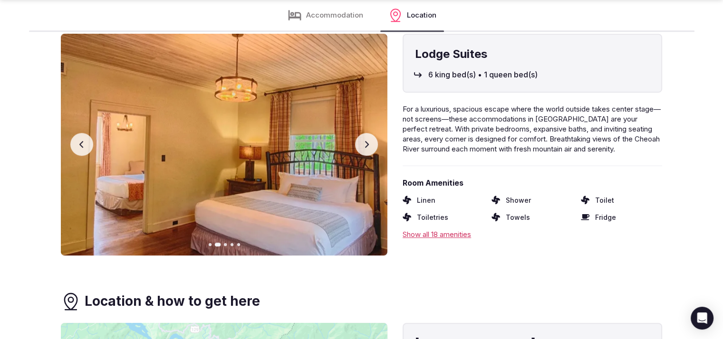
click at [84, 142] on icon "button" at bounding box center [82, 145] width 8 height 8
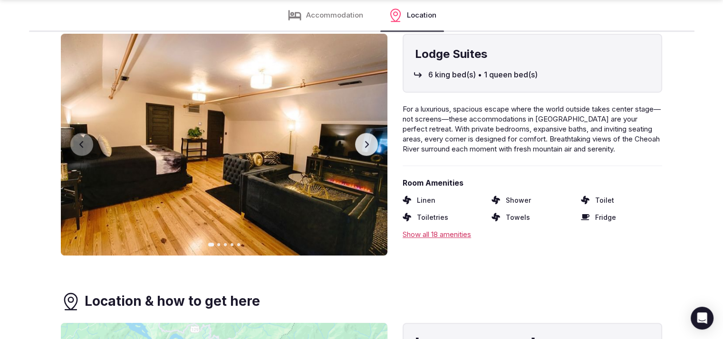
click at [375, 150] on button "Next slide" at bounding box center [366, 144] width 23 height 23
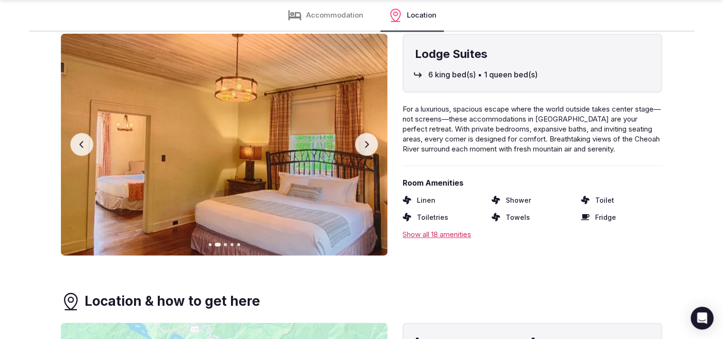
click at [375, 150] on button "Next slide" at bounding box center [366, 144] width 23 height 23
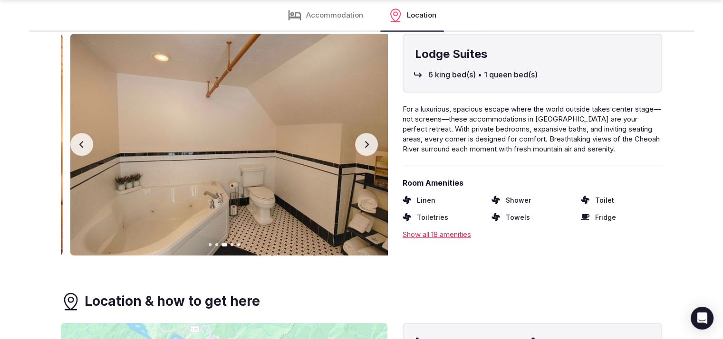
click at [375, 150] on button "Next slide" at bounding box center [366, 144] width 23 height 23
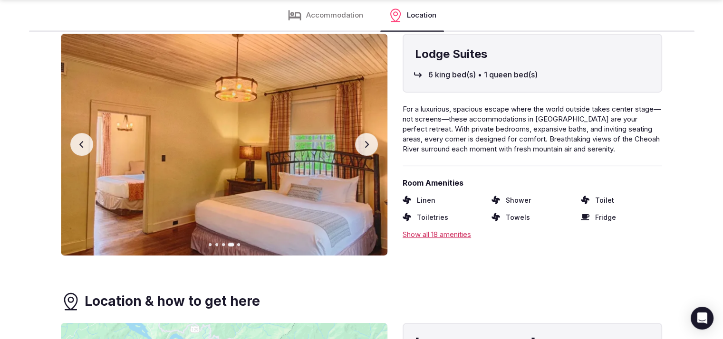
click at [375, 150] on button "Next slide" at bounding box center [366, 144] width 23 height 23
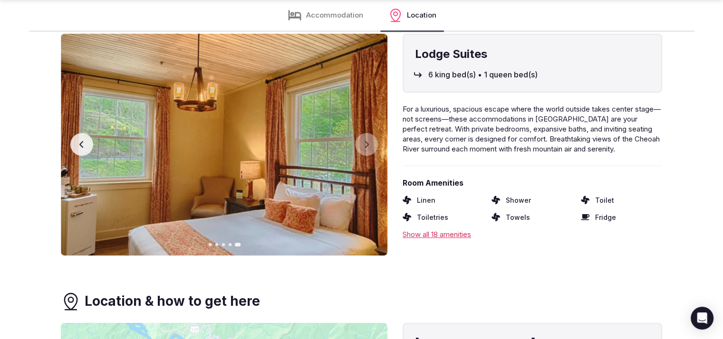
click at [75, 154] on img at bounding box center [224, 145] width 326 height 222
click at [80, 148] on button "Previous slide" at bounding box center [81, 144] width 23 height 23
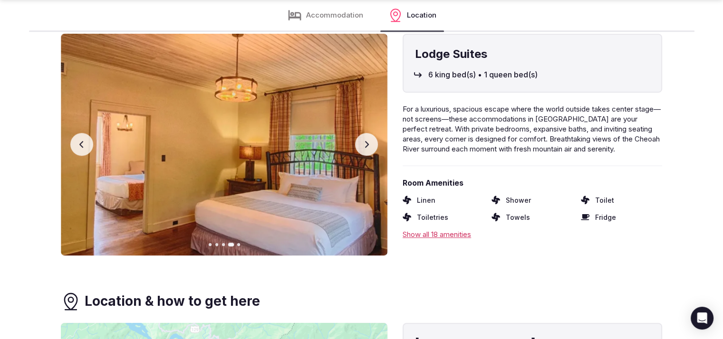
click at [361, 147] on button "Next slide" at bounding box center [366, 144] width 23 height 23
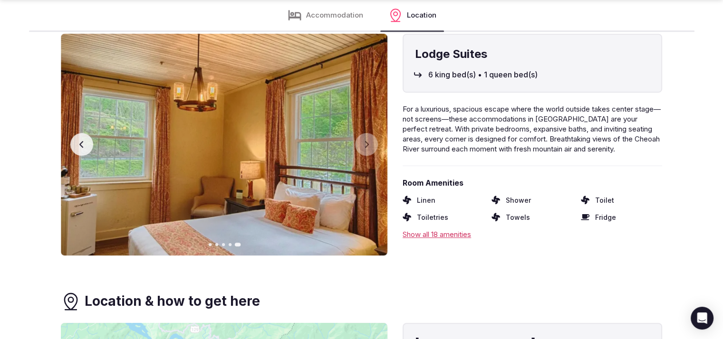
click at [82, 152] on button "Previous slide" at bounding box center [81, 144] width 23 height 23
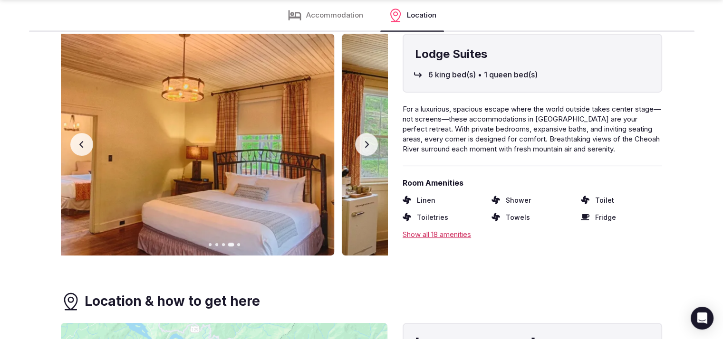
click at [82, 152] on button "Previous slide" at bounding box center [81, 144] width 23 height 23
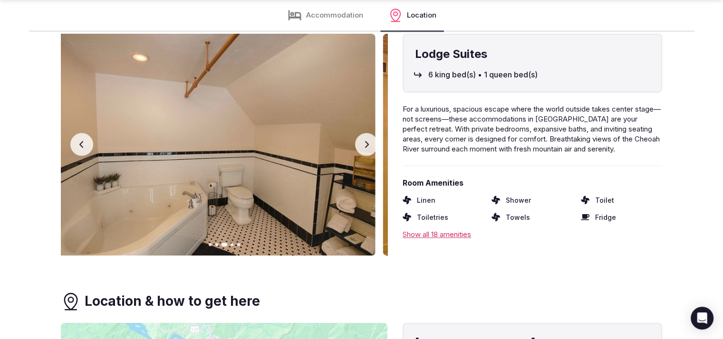
click at [82, 152] on button "Previous slide" at bounding box center [81, 144] width 23 height 23
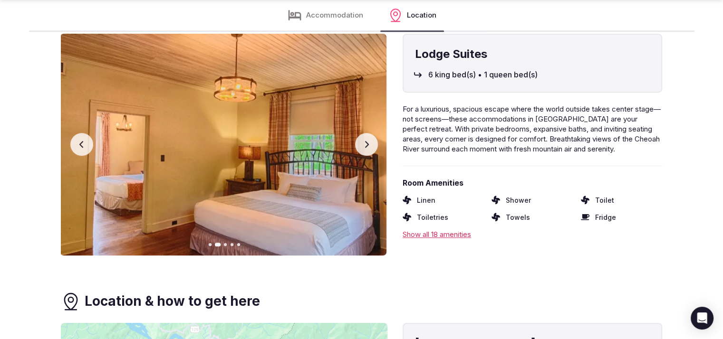
click at [82, 152] on button "Previous slide" at bounding box center [81, 144] width 23 height 23
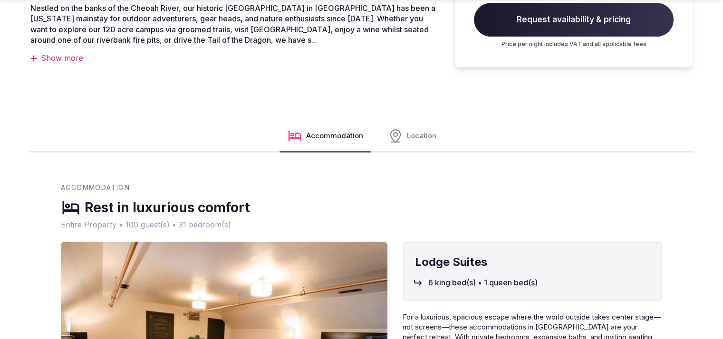
scroll to position [593, 0]
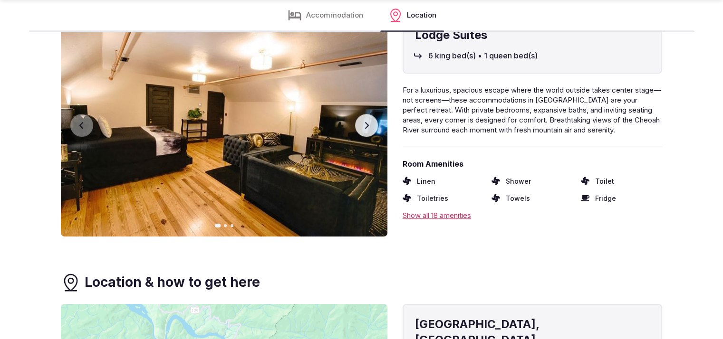
click at [365, 128] on icon "button" at bounding box center [367, 126] width 8 height 8
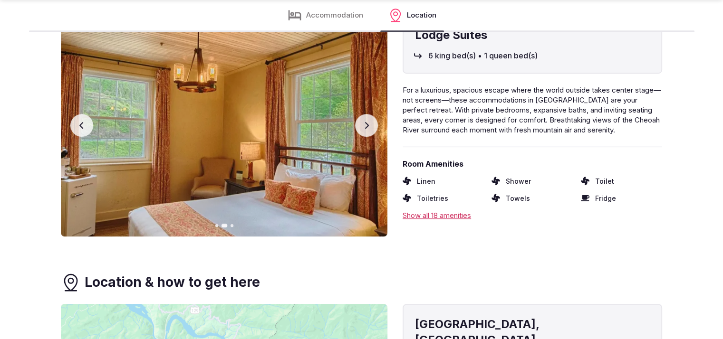
click at [365, 127] on icon "button" at bounding box center [367, 125] width 4 height 7
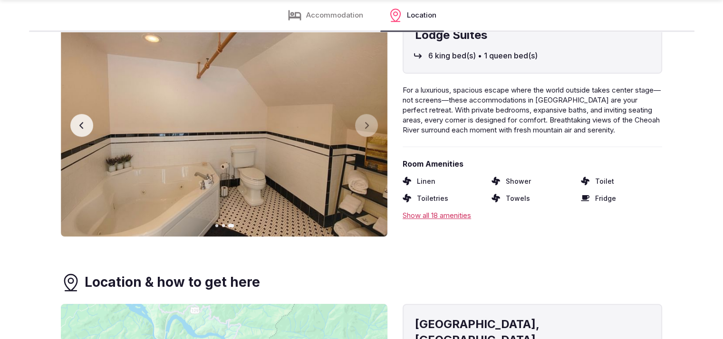
click at [73, 125] on button "Previous slide" at bounding box center [81, 125] width 23 height 23
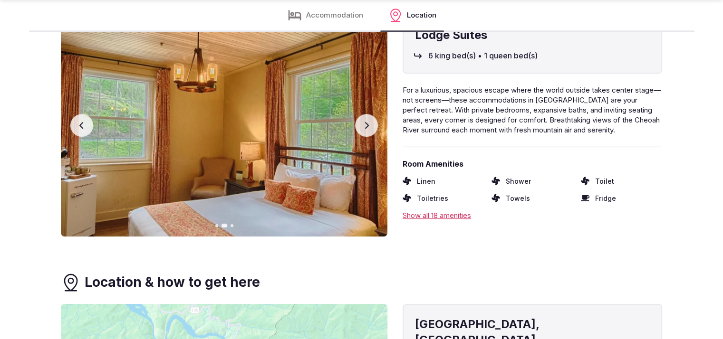
click at [73, 124] on button "Previous slide" at bounding box center [81, 125] width 23 height 23
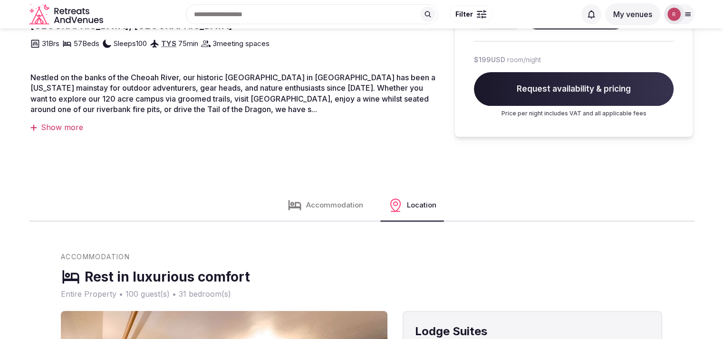
scroll to position [0, 0]
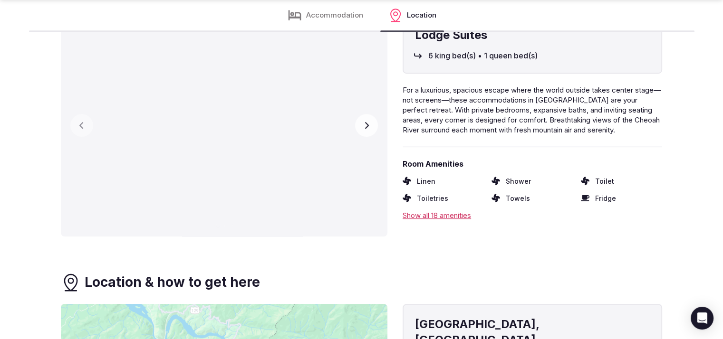
scroll to position [593, 0]
click at [365, 134] on button "Next slide" at bounding box center [366, 125] width 23 height 23
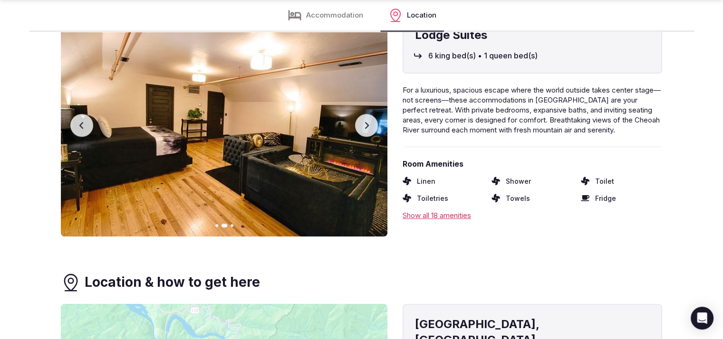
click at [81, 124] on icon "button" at bounding box center [81, 125] width 4 height 7
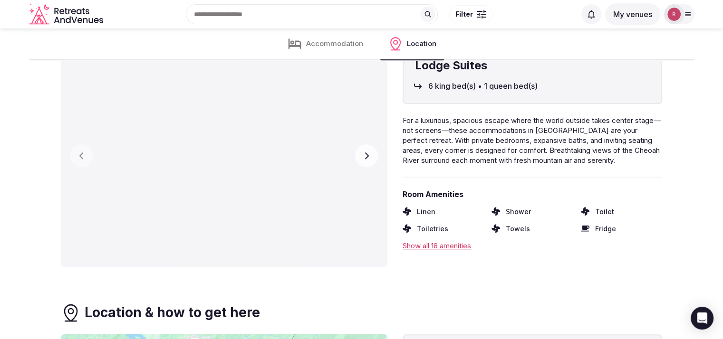
scroll to position [547, 0]
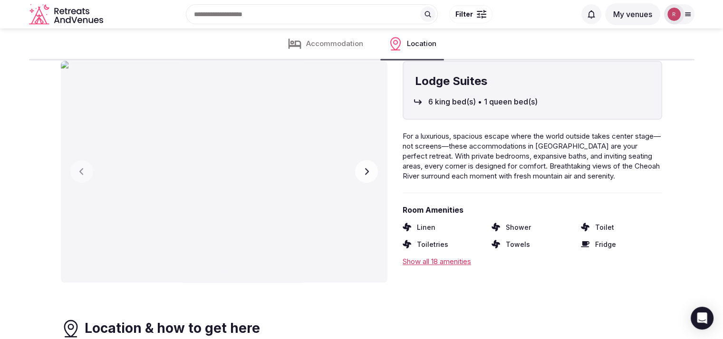
click at [374, 176] on button "Next slide" at bounding box center [366, 171] width 23 height 23
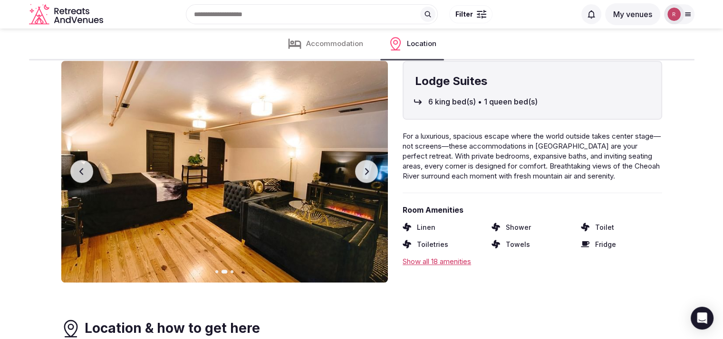
click at [374, 176] on button "Next slide" at bounding box center [366, 171] width 23 height 23
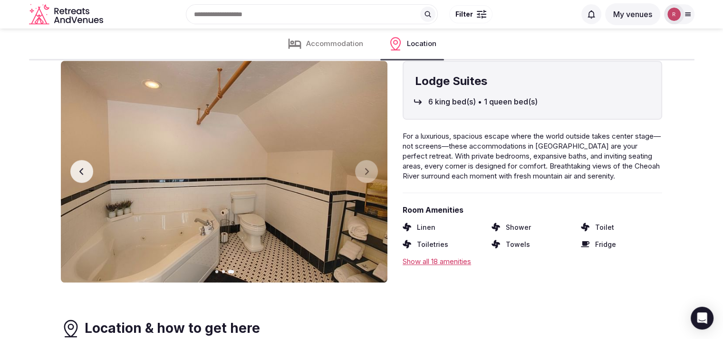
click at [76, 177] on button "Previous slide" at bounding box center [81, 171] width 23 height 23
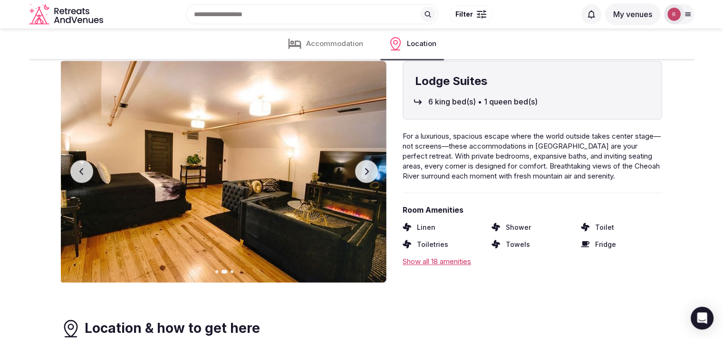
click at [76, 177] on button "Previous slide" at bounding box center [81, 171] width 23 height 23
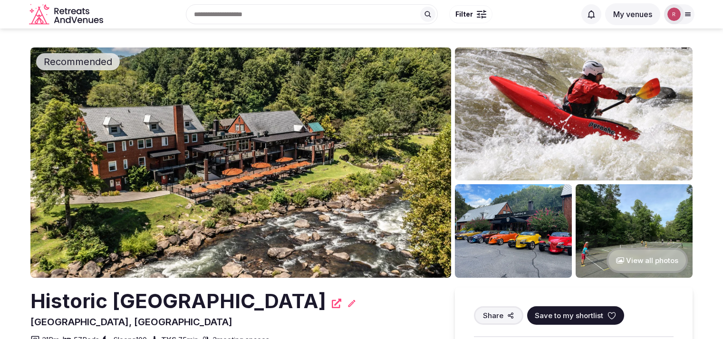
scroll to position [542, 0]
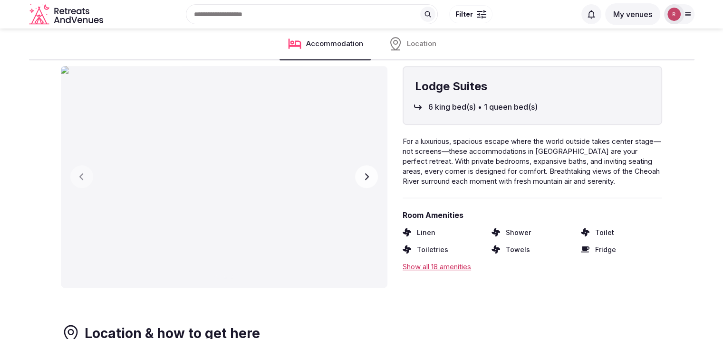
click at [380, 181] on img at bounding box center [224, 177] width 326 height 222
click at [368, 180] on icon "button" at bounding box center [367, 177] width 8 height 8
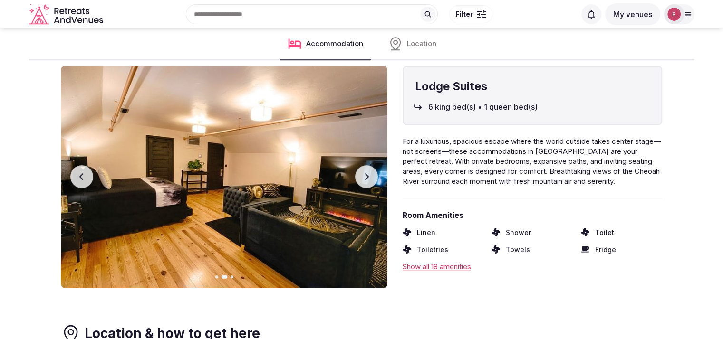
click at [365, 176] on icon "button" at bounding box center [367, 177] width 8 height 8
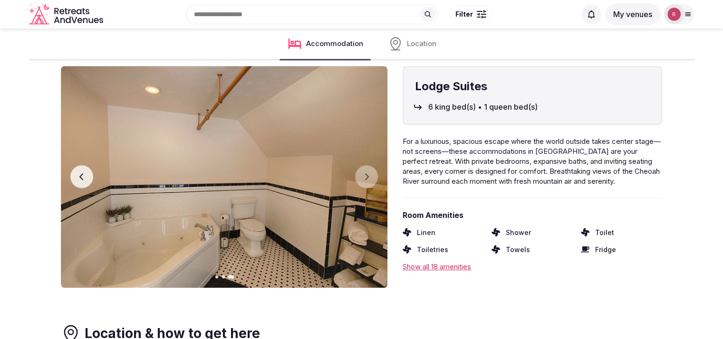
click at [70, 174] on div "Previous slide Next slide" at bounding box center [224, 177] width 326 height 222
click at [70, 174] on button "Previous slide" at bounding box center [81, 176] width 23 height 23
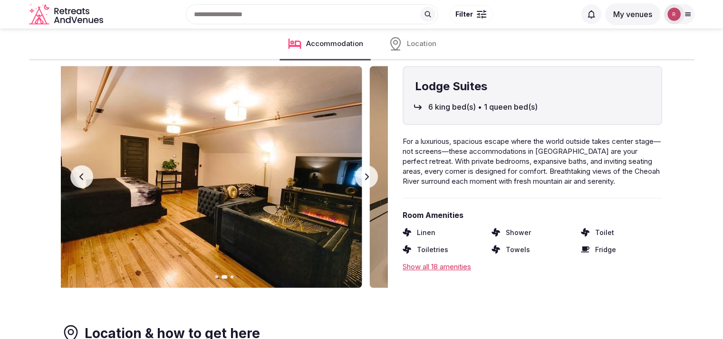
click at [71, 174] on button "Previous slide" at bounding box center [81, 176] width 23 height 23
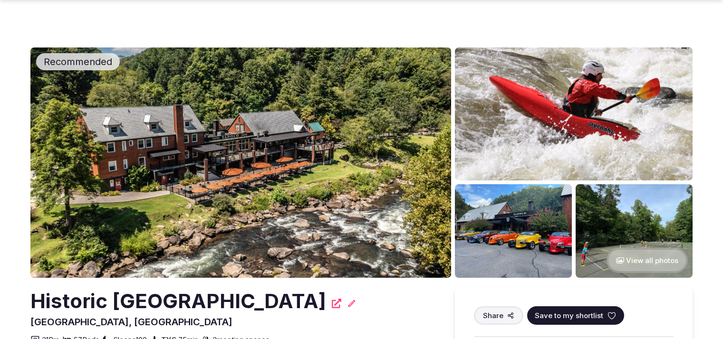
scroll to position [593, 0]
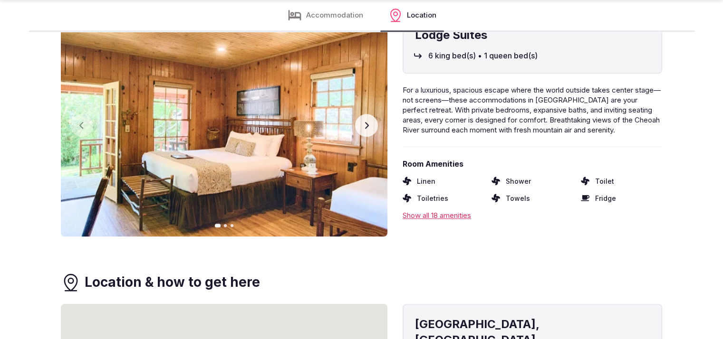
click at [371, 126] on button "Next slide" at bounding box center [366, 125] width 23 height 23
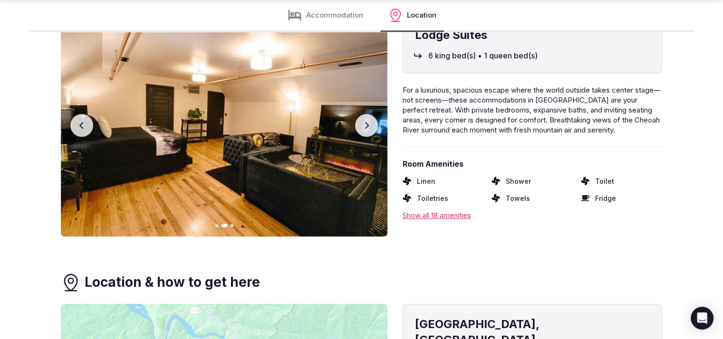
click at [371, 126] on button "Next slide" at bounding box center [366, 125] width 23 height 23
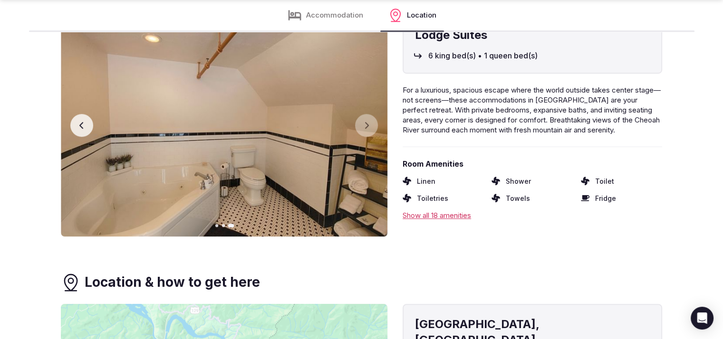
click at [90, 127] on button "Previous slide" at bounding box center [81, 125] width 23 height 23
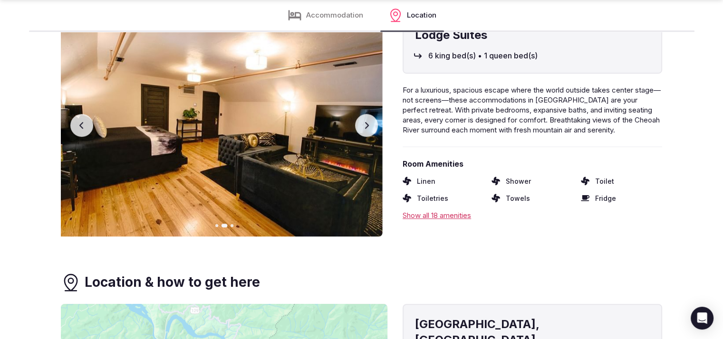
click at [90, 127] on button "Previous slide" at bounding box center [81, 125] width 23 height 23
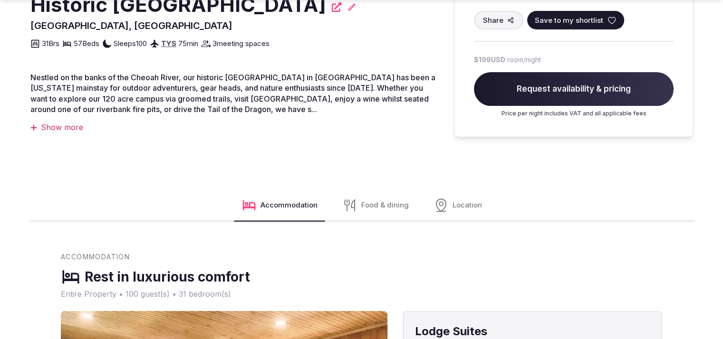
scroll to position [593, 0]
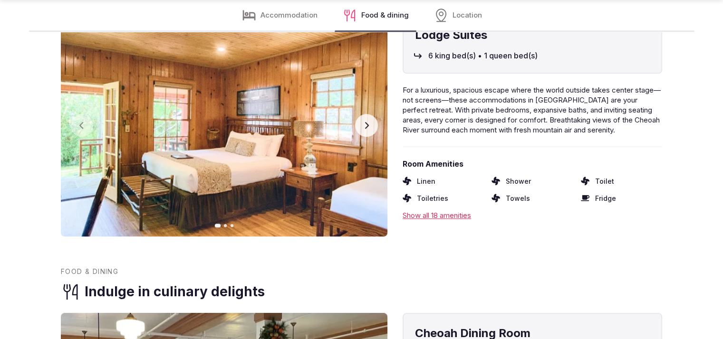
click at [367, 127] on icon "button" at bounding box center [367, 126] width 8 height 8
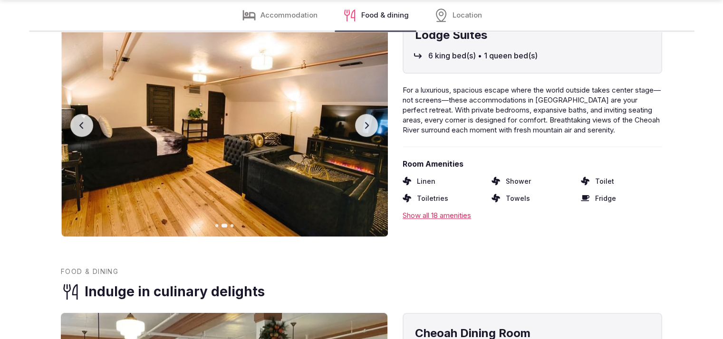
click at [367, 127] on icon "button" at bounding box center [367, 126] width 8 height 8
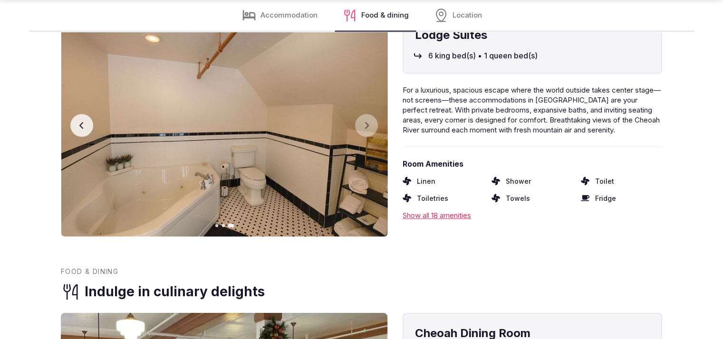
click at [86, 126] on button "Previous slide" at bounding box center [81, 125] width 23 height 23
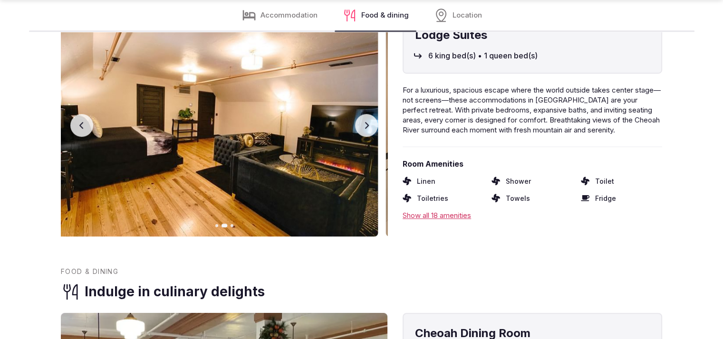
click at [86, 126] on button "Previous slide" at bounding box center [81, 125] width 23 height 23
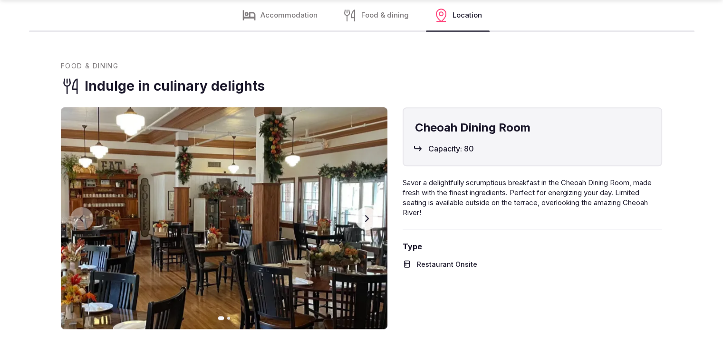
scroll to position [877, 0]
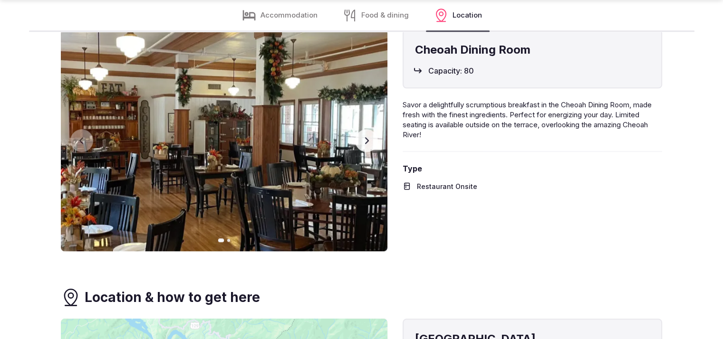
click at [359, 138] on button "Next slide" at bounding box center [366, 140] width 23 height 23
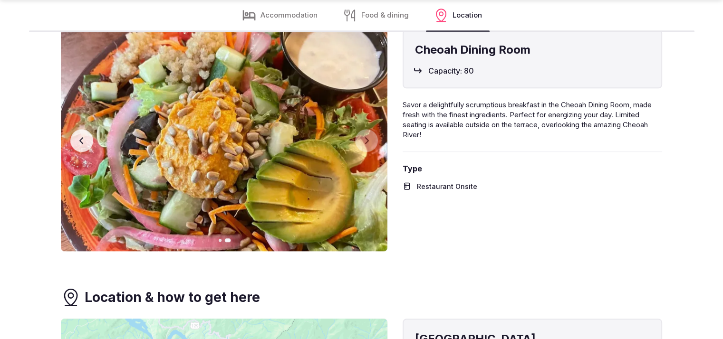
click at [84, 148] on button "Previous slide" at bounding box center [81, 140] width 23 height 23
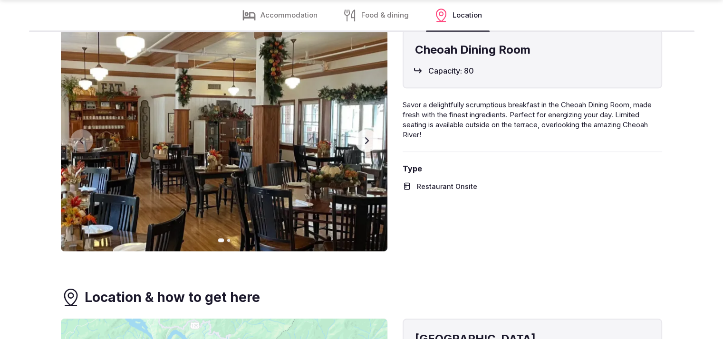
scroll to position [1174, 0]
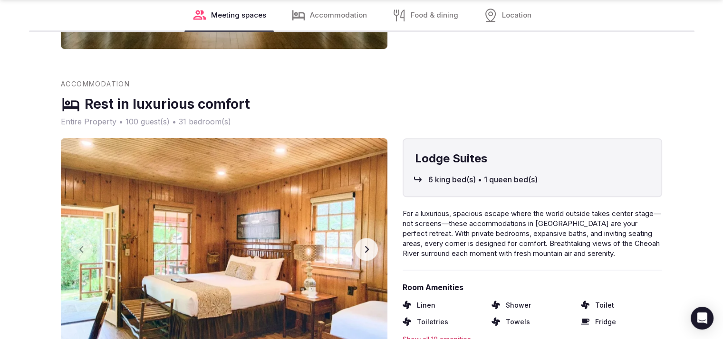
scroll to position [853, 0]
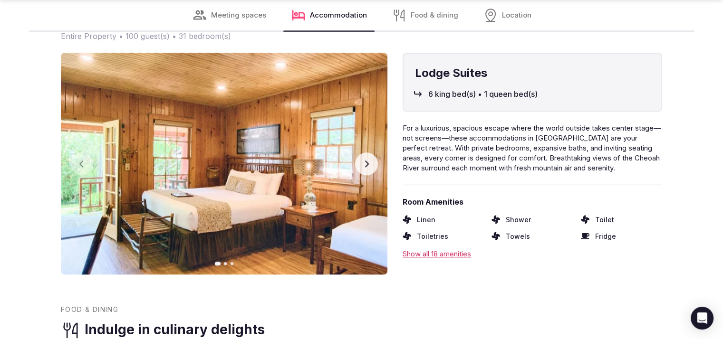
click at [352, 165] on img at bounding box center [224, 164] width 326 height 222
click at [365, 165] on icon "button" at bounding box center [367, 164] width 8 height 8
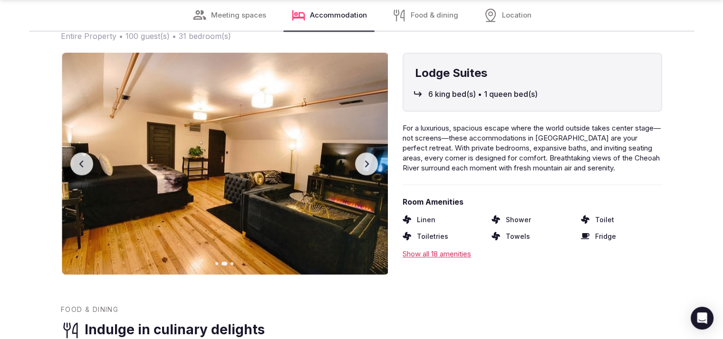
click at [365, 165] on icon "button" at bounding box center [367, 164] width 8 height 8
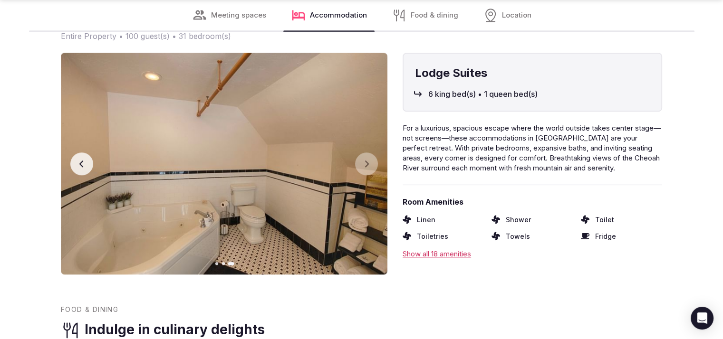
click at [76, 166] on button "Previous slide" at bounding box center [81, 164] width 23 height 23
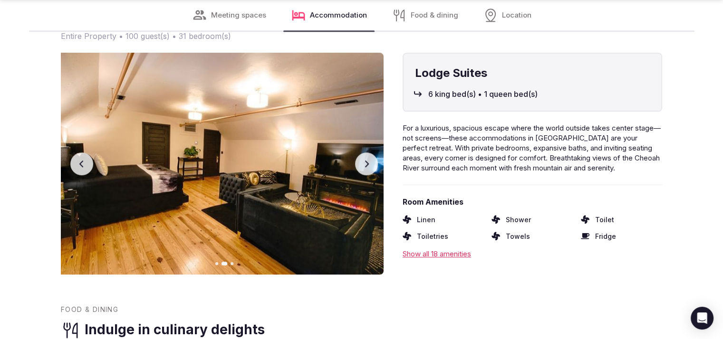
click at [76, 166] on button "Previous slide" at bounding box center [81, 164] width 23 height 23
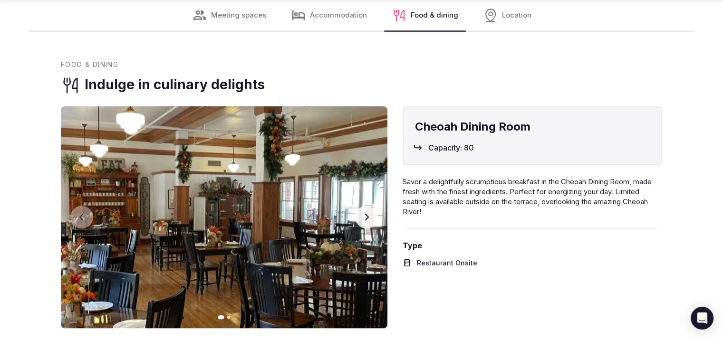
scroll to position [1184, 0]
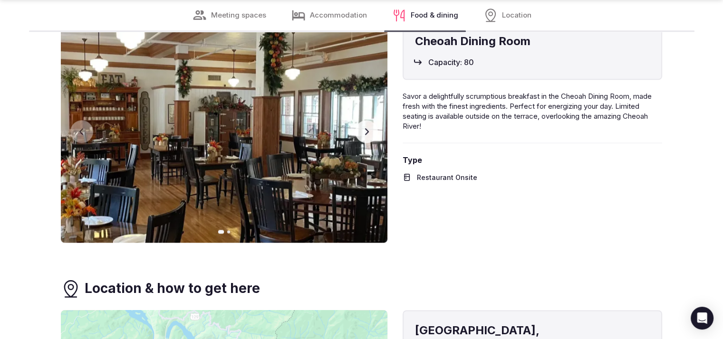
click at [358, 134] on button "Next slide" at bounding box center [366, 131] width 23 height 23
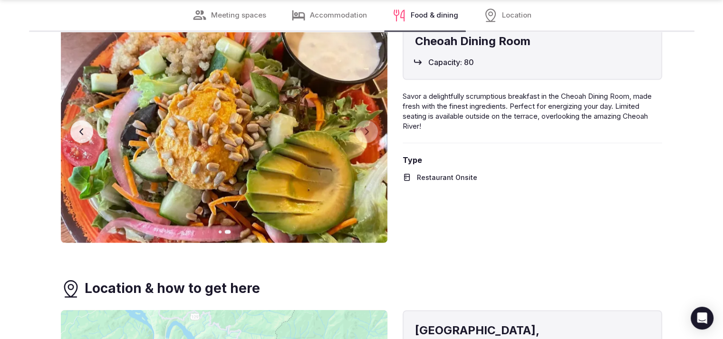
click at [84, 124] on button "Previous slide" at bounding box center [81, 131] width 23 height 23
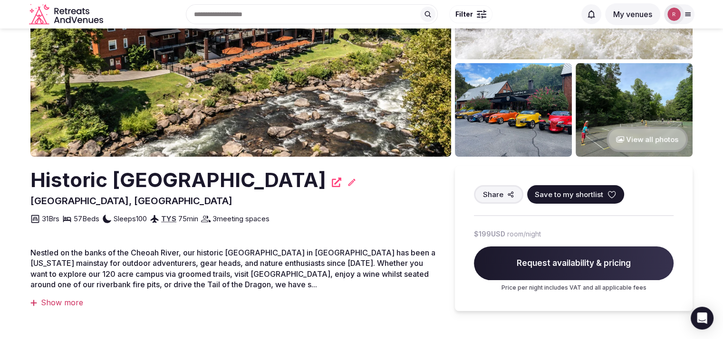
scroll to position [0, 0]
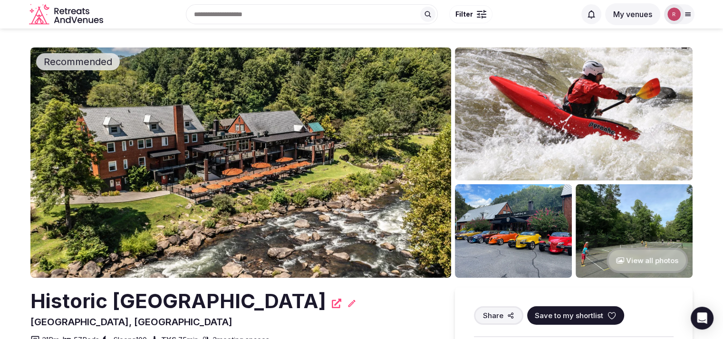
click at [655, 254] on button "View all photos" at bounding box center [646, 260] width 81 height 25
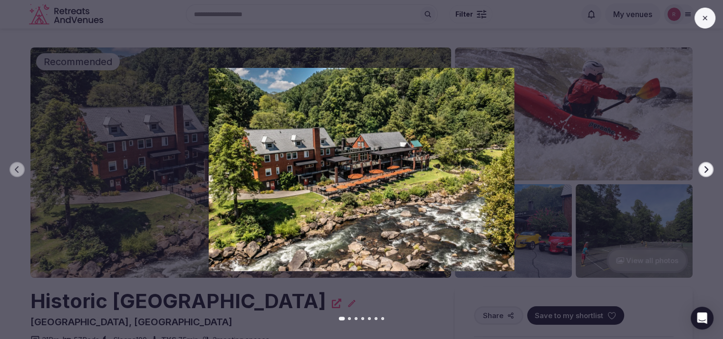
click at [708, 167] on icon "button" at bounding box center [706, 170] width 8 height 8
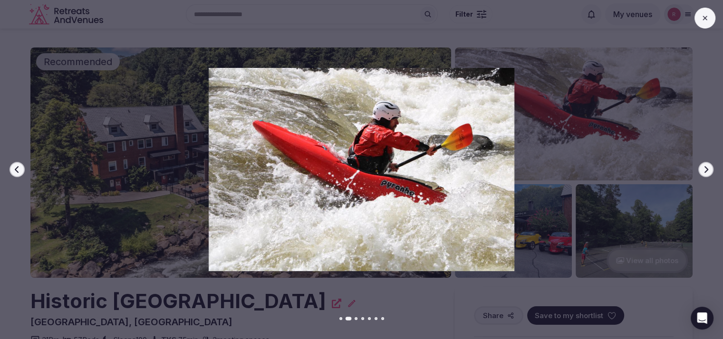
click at [708, 167] on icon "button" at bounding box center [706, 170] width 8 height 8
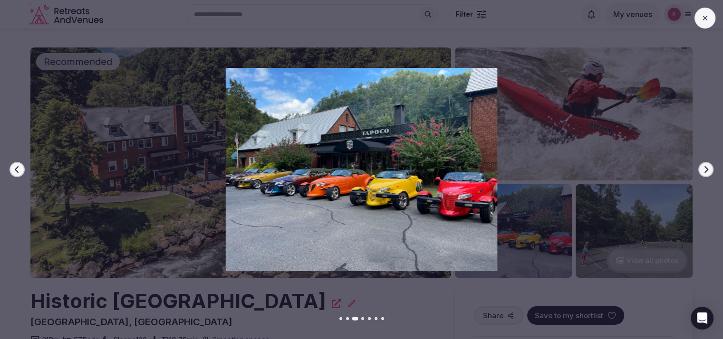
click at [706, 167] on icon "button" at bounding box center [706, 170] width 8 height 8
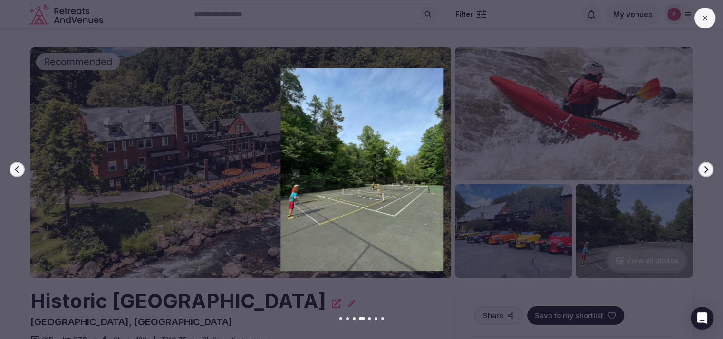
click at [706, 167] on icon "button" at bounding box center [706, 170] width 8 height 8
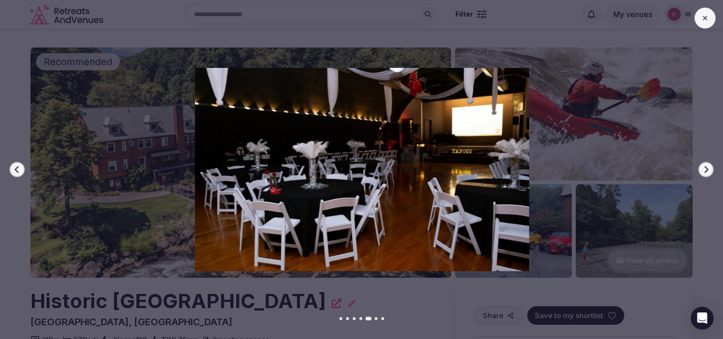
click at [706, 167] on icon "button" at bounding box center [706, 170] width 8 height 8
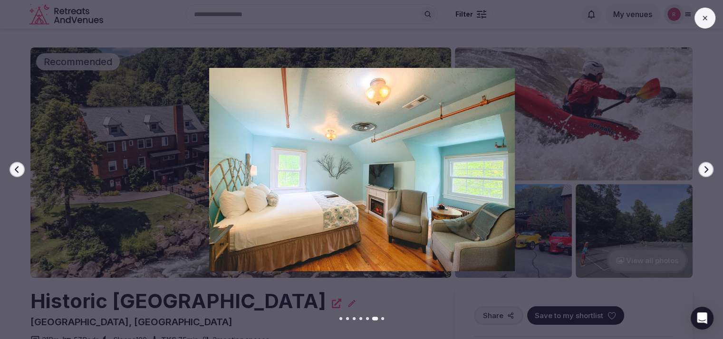
click at [706, 167] on icon "button" at bounding box center [706, 170] width 8 height 8
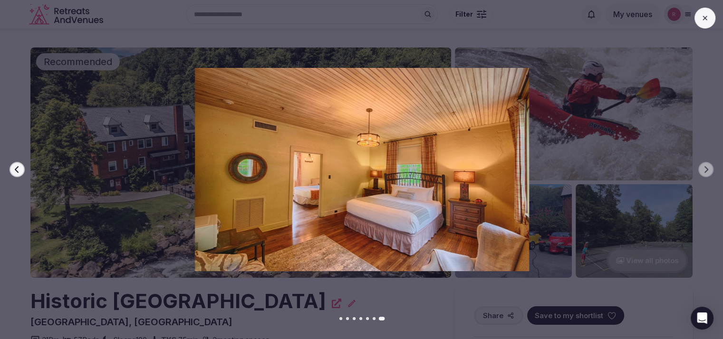
click at [703, 19] on icon at bounding box center [705, 18] width 8 height 8
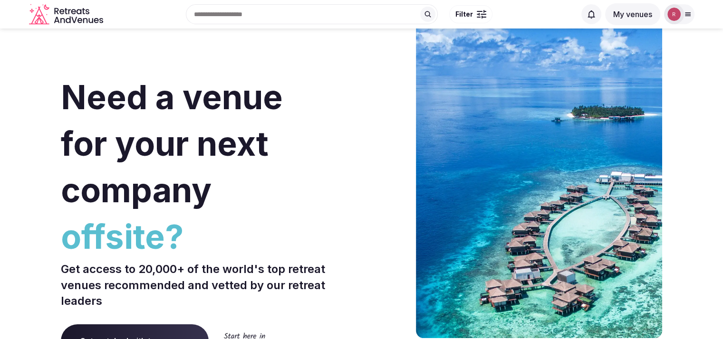
click at [688, 13] on icon at bounding box center [687, 14] width 5 height 3
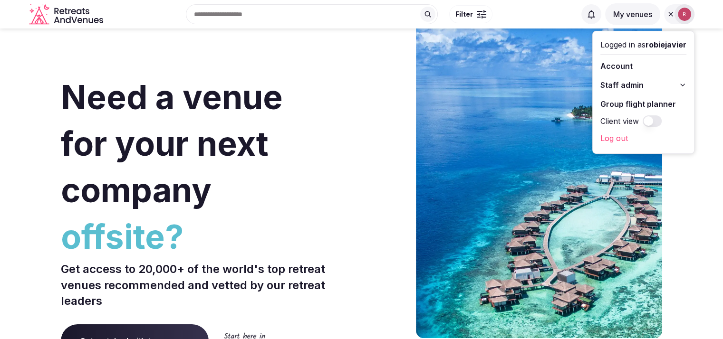
click at [612, 81] on span "Staff admin" at bounding box center [621, 84] width 43 height 11
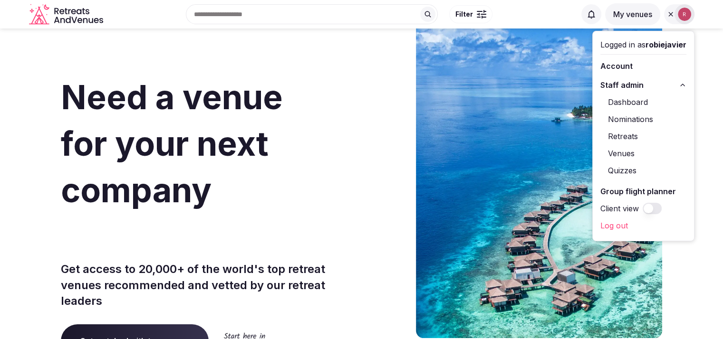
click at [613, 102] on link "Dashboard" at bounding box center [643, 102] width 86 height 15
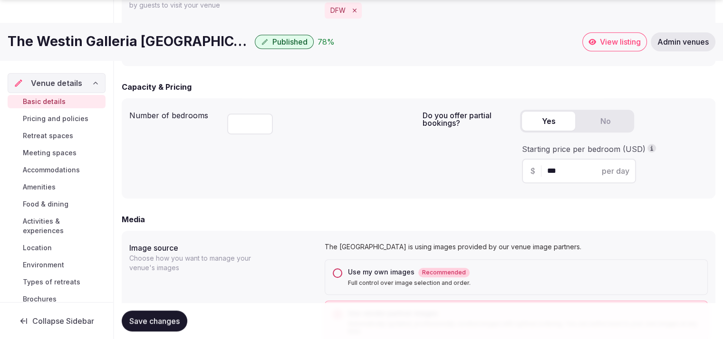
scroll to position [735, 0]
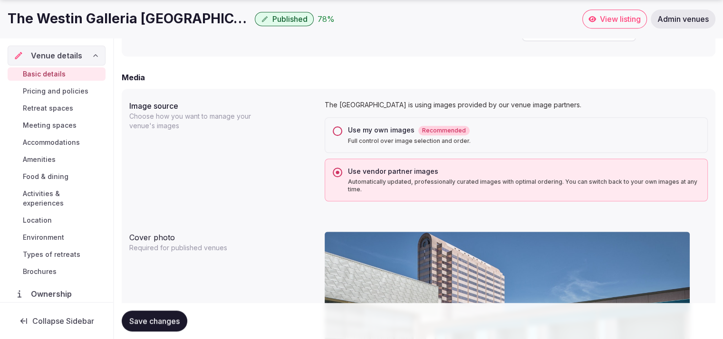
click at [618, 17] on span "View listing" at bounding box center [620, 19] width 41 height 10
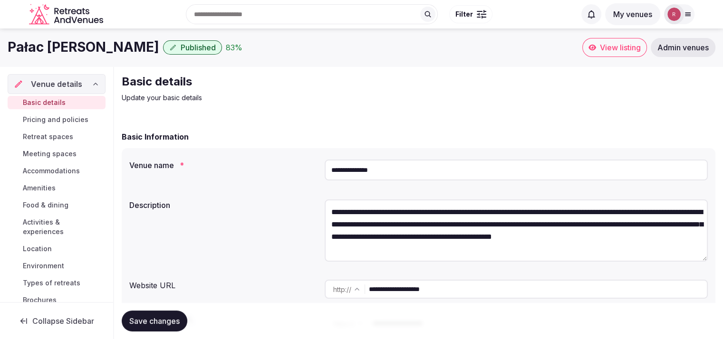
click at [606, 56] on link "View listing" at bounding box center [614, 47] width 65 height 19
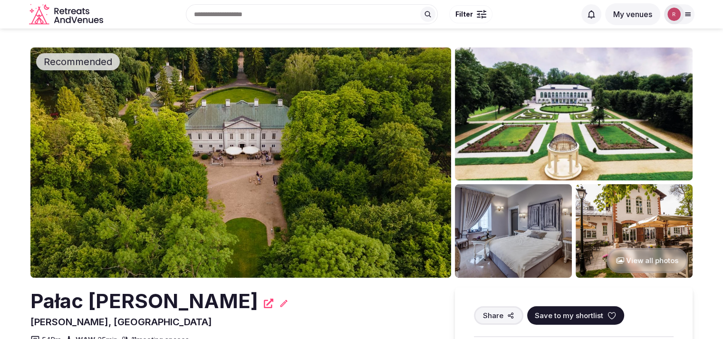
click at [380, 153] on img at bounding box center [240, 163] width 420 height 230
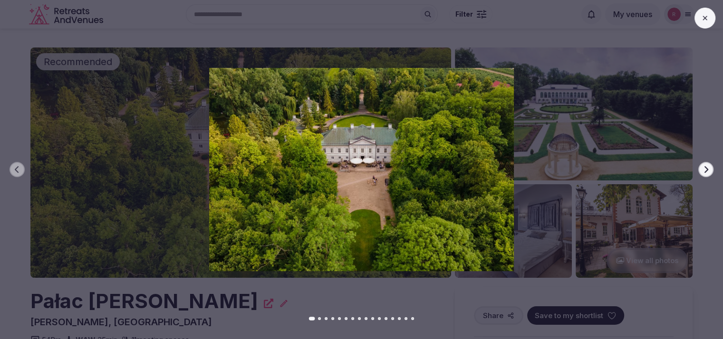
click at [701, 165] on button "Next slide" at bounding box center [705, 169] width 15 height 15
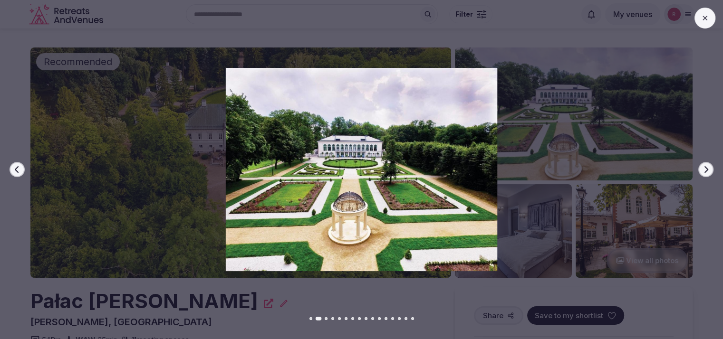
click at [701, 165] on button "Next slide" at bounding box center [705, 169] width 15 height 15
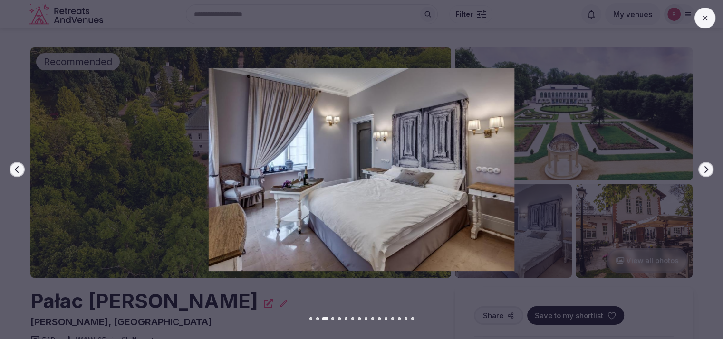
click at [701, 165] on button "Next slide" at bounding box center [705, 169] width 15 height 15
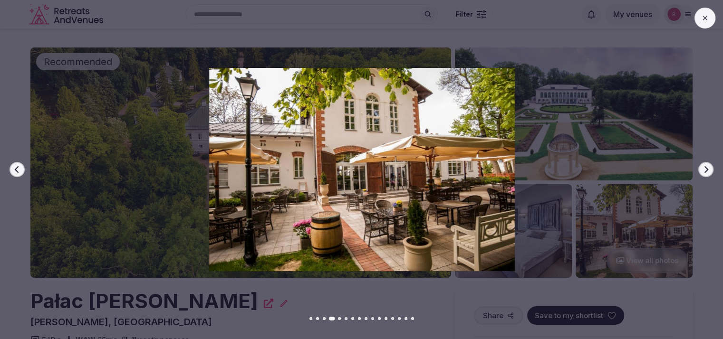
click at [701, 165] on button "Next slide" at bounding box center [705, 169] width 15 height 15
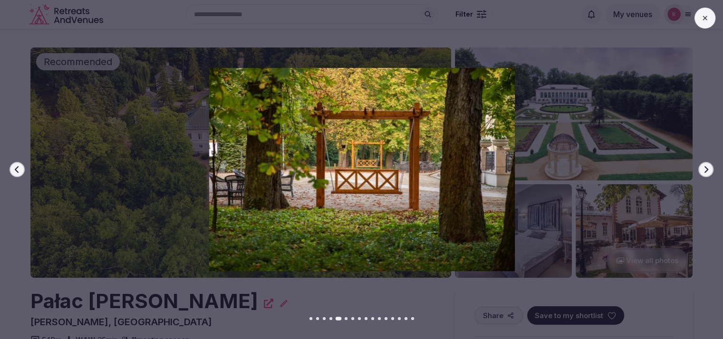
click at [701, 165] on button "Next slide" at bounding box center [705, 169] width 15 height 15
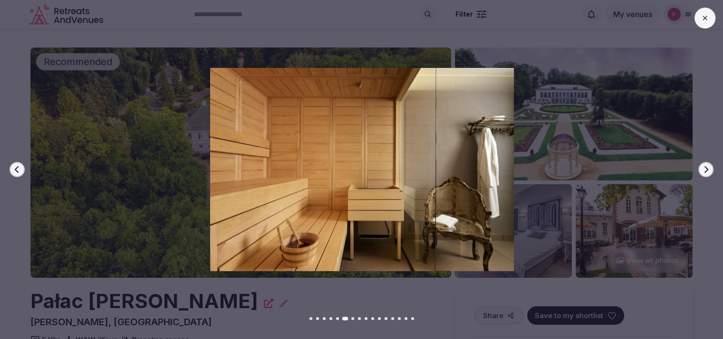
click at [701, 165] on button "Next slide" at bounding box center [705, 169] width 15 height 15
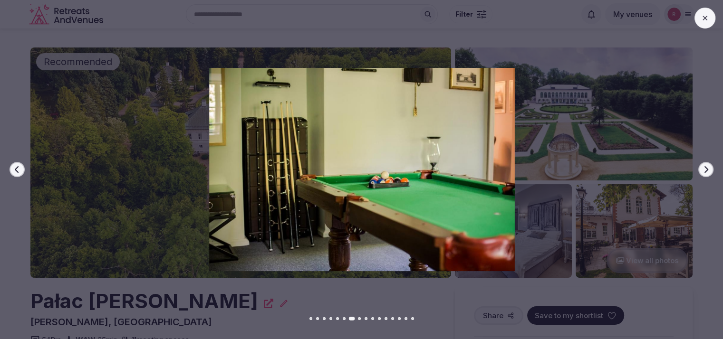
click at [701, 165] on button "Next slide" at bounding box center [705, 169] width 15 height 15
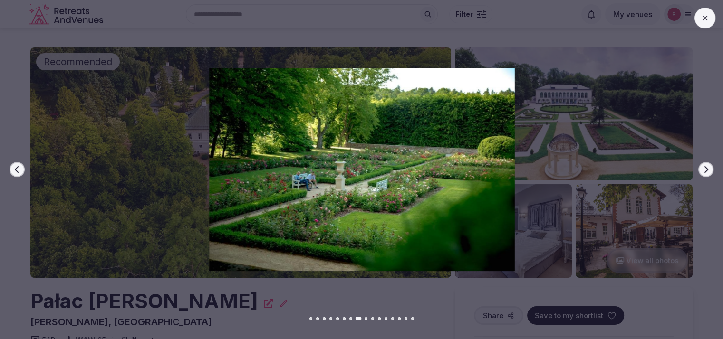
click at [701, 165] on button "Next slide" at bounding box center [705, 169] width 15 height 15
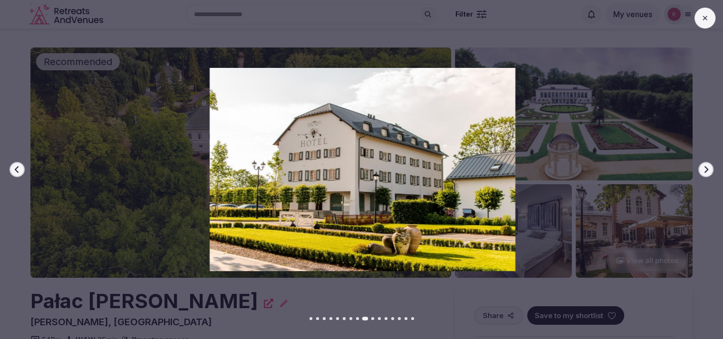
click at [701, 165] on button "Next slide" at bounding box center [705, 169] width 15 height 15
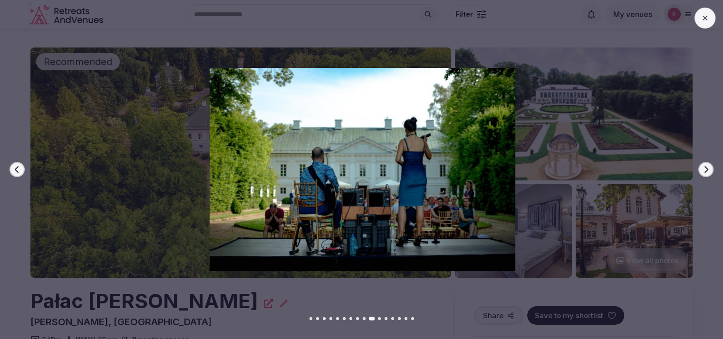
click at [701, 165] on button "Next slide" at bounding box center [705, 169] width 15 height 15
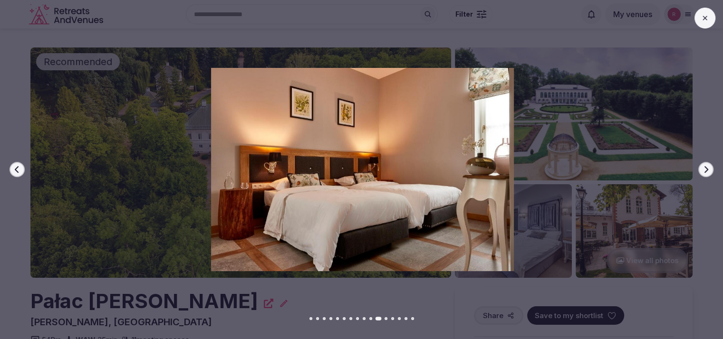
click at [703, 166] on icon "button" at bounding box center [706, 170] width 8 height 8
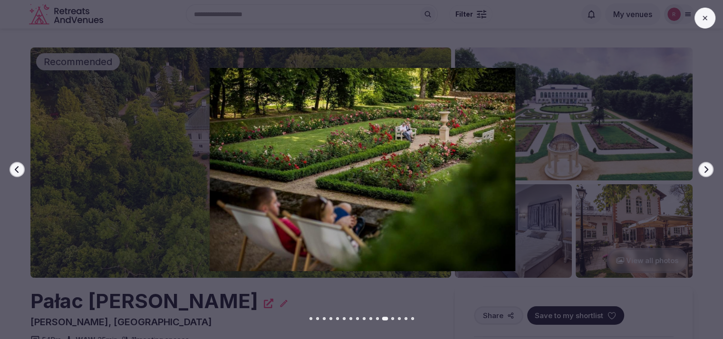
click at [706, 166] on icon "button" at bounding box center [706, 170] width 8 height 8
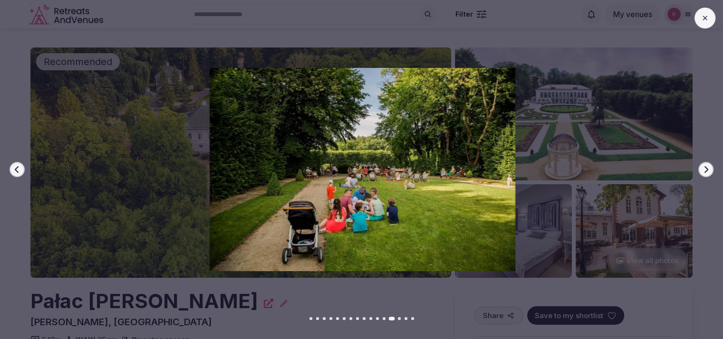
click at [706, 166] on icon "button" at bounding box center [706, 170] width 8 height 8
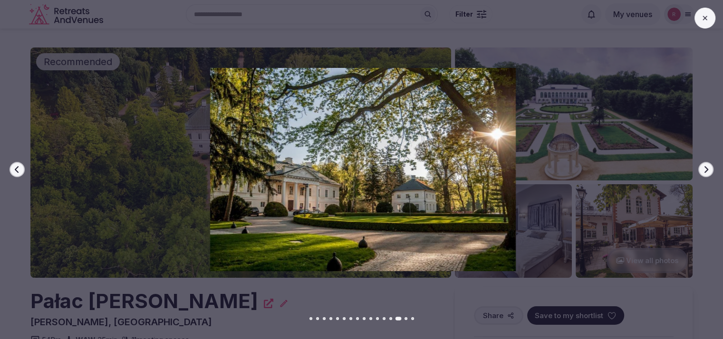
click at [706, 166] on icon "button" at bounding box center [706, 170] width 8 height 8
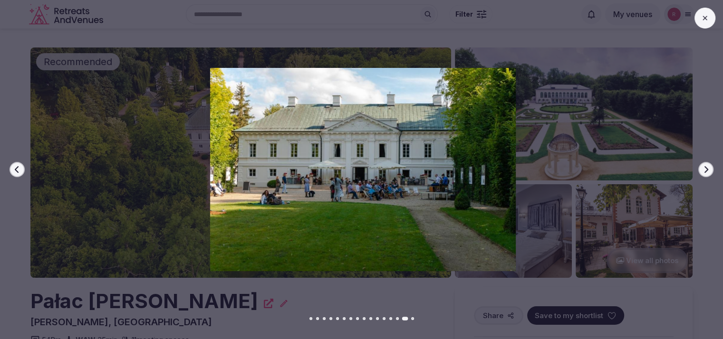
click at [706, 166] on icon "button" at bounding box center [706, 170] width 8 height 8
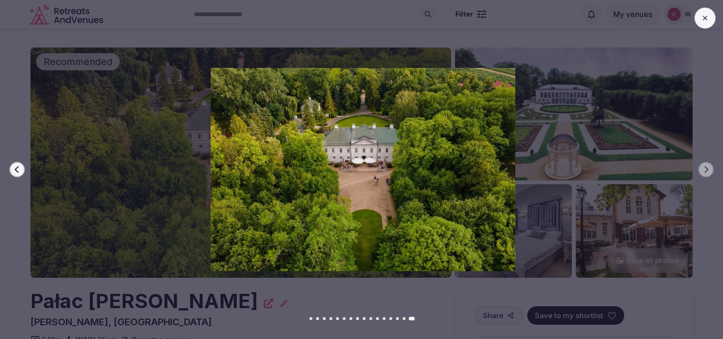
click at [702, 16] on icon at bounding box center [705, 18] width 8 height 8
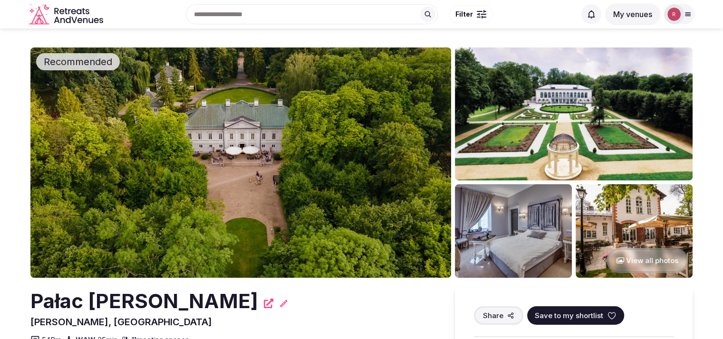
click at [627, 257] on button "View all photos" at bounding box center [646, 260] width 81 height 25
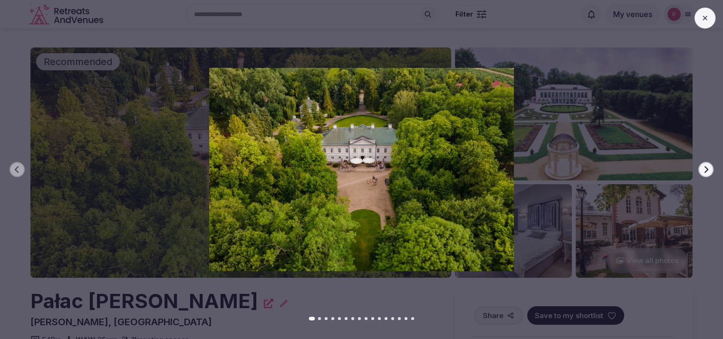
click at [707, 166] on icon "button" at bounding box center [706, 170] width 8 height 8
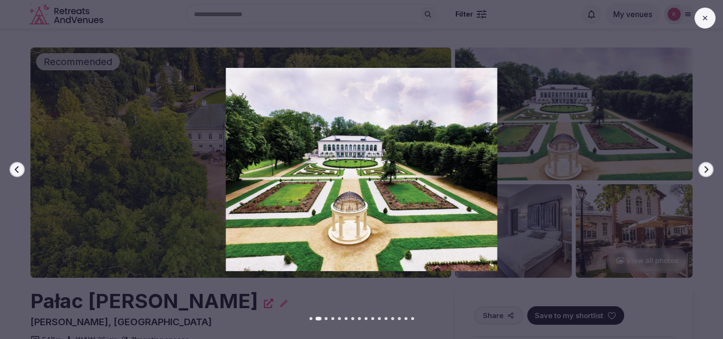
click at [707, 166] on icon "button" at bounding box center [706, 170] width 8 height 8
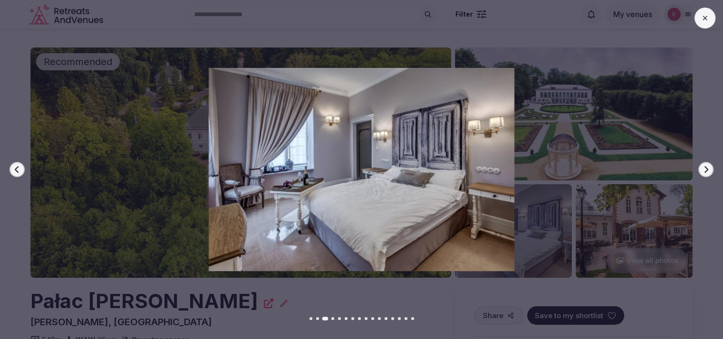
click at [707, 166] on icon "button" at bounding box center [706, 170] width 8 height 8
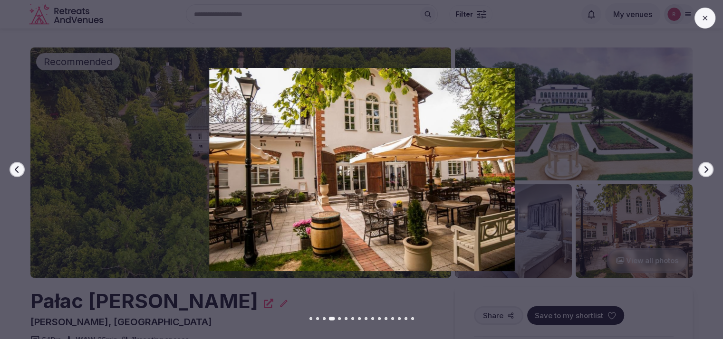
click at [707, 166] on icon "button" at bounding box center [706, 170] width 8 height 8
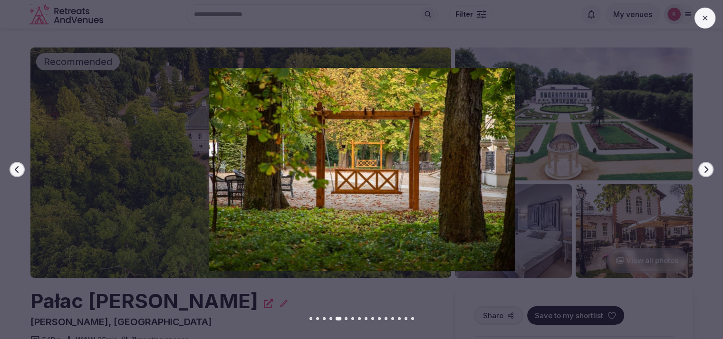
click at [707, 166] on icon "button" at bounding box center [706, 170] width 8 height 8
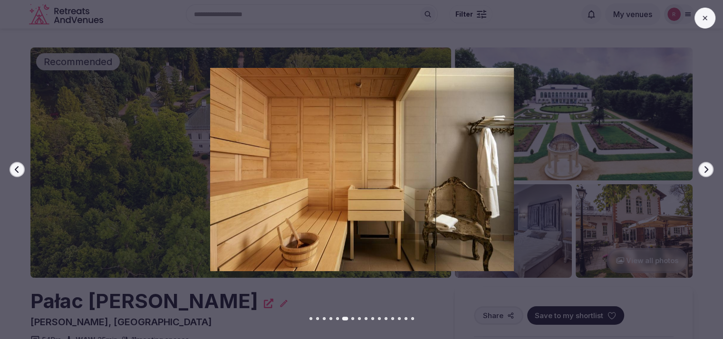
click at [707, 166] on icon "button" at bounding box center [706, 170] width 8 height 8
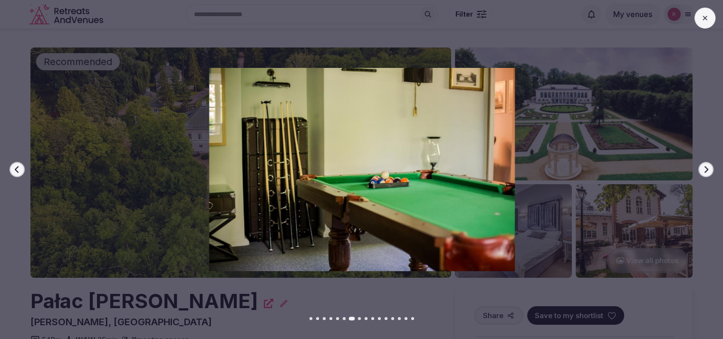
click at [707, 166] on icon "button" at bounding box center [706, 170] width 8 height 8
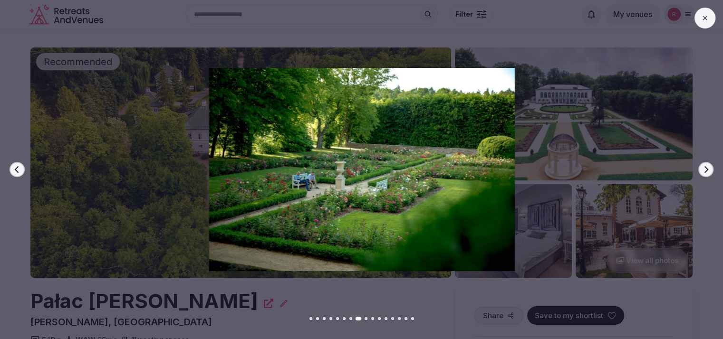
click at [707, 166] on icon "button" at bounding box center [706, 170] width 8 height 8
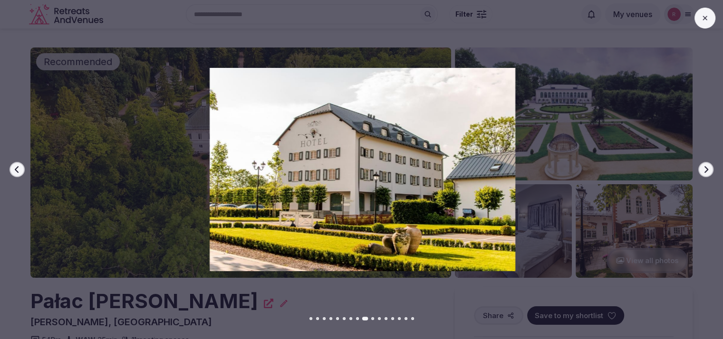
click at [707, 166] on icon "button" at bounding box center [706, 170] width 8 height 8
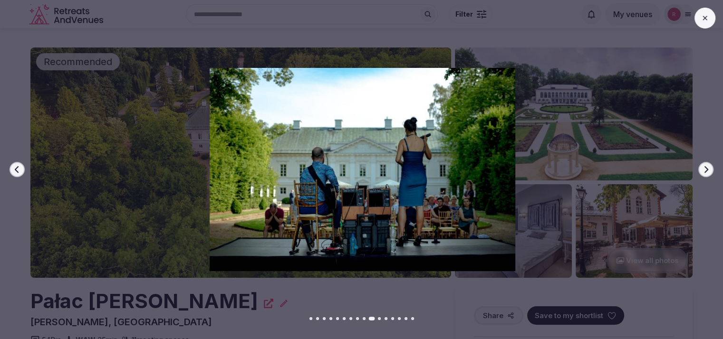
click at [707, 166] on icon "button" at bounding box center [706, 170] width 8 height 8
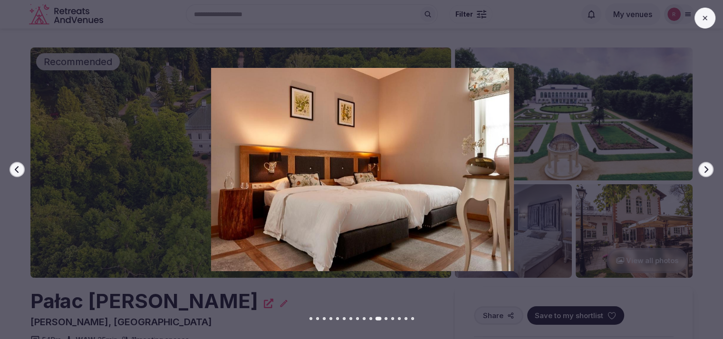
click at [707, 166] on icon "button" at bounding box center [706, 170] width 8 height 8
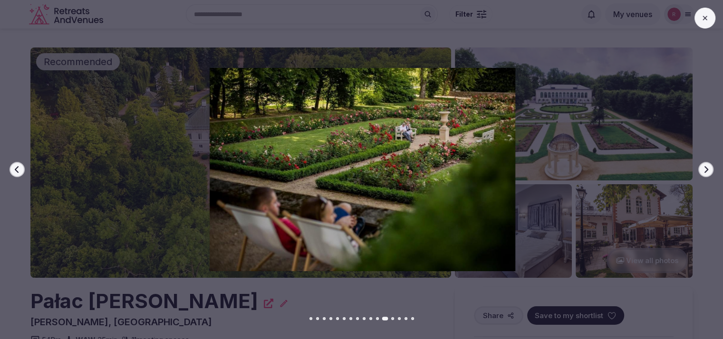
click at [707, 166] on icon "button" at bounding box center [706, 170] width 8 height 8
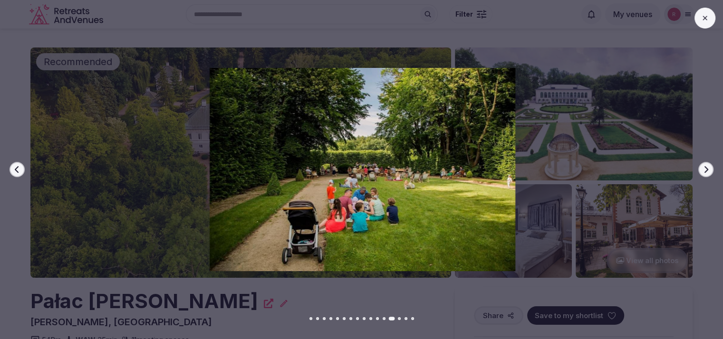
click at [707, 166] on icon "button" at bounding box center [706, 170] width 8 height 8
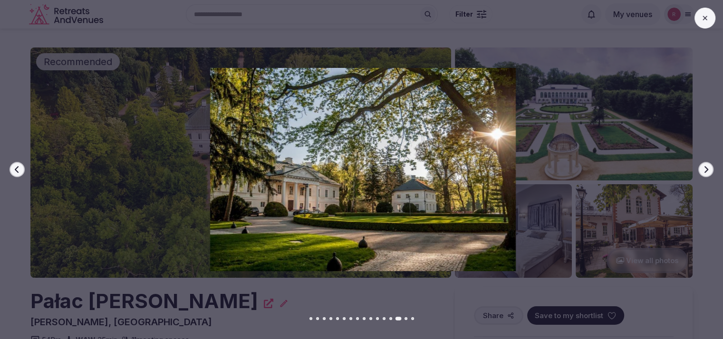
click at [707, 166] on icon "button" at bounding box center [706, 170] width 8 height 8
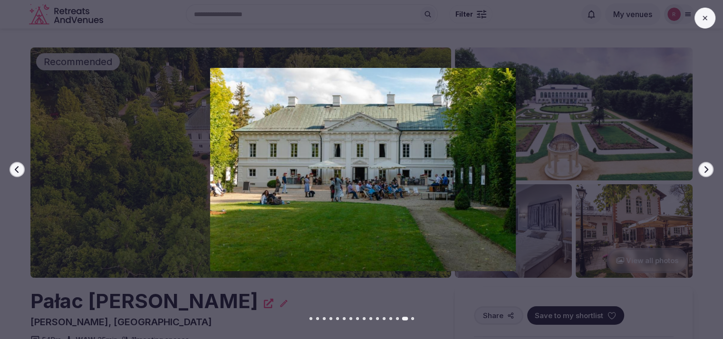
click at [707, 166] on icon "button" at bounding box center [706, 170] width 8 height 8
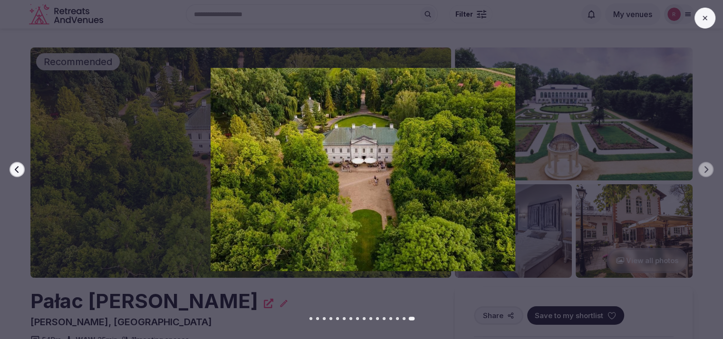
click at [697, 26] on button at bounding box center [704, 18] width 21 height 21
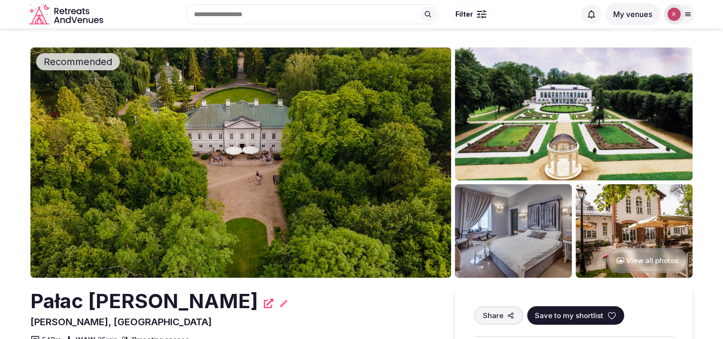
click at [632, 258] on button "View all photos" at bounding box center [646, 260] width 81 height 25
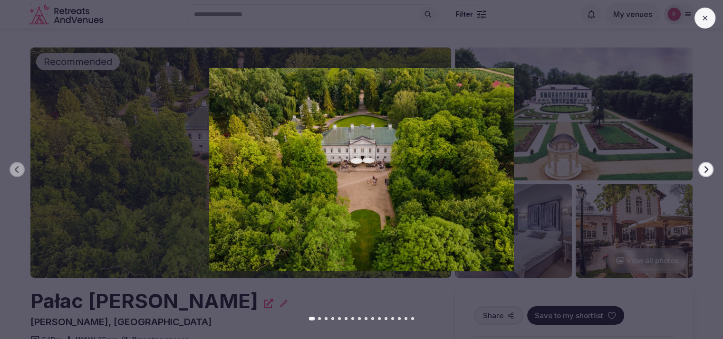
click at [706, 170] on icon "button" at bounding box center [706, 170] width 8 height 8
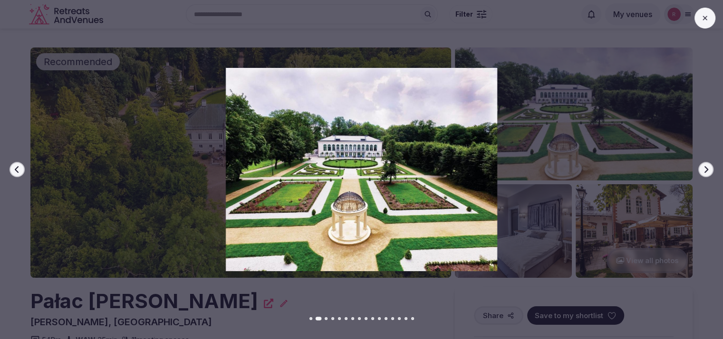
click at [706, 170] on icon "button" at bounding box center [706, 170] width 8 height 8
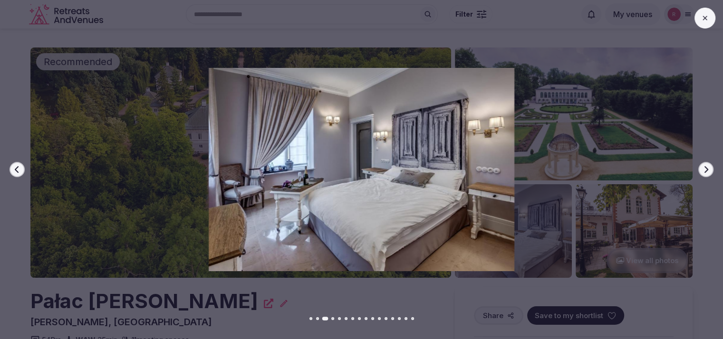
click at [706, 170] on icon "button" at bounding box center [706, 170] width 8 height 8
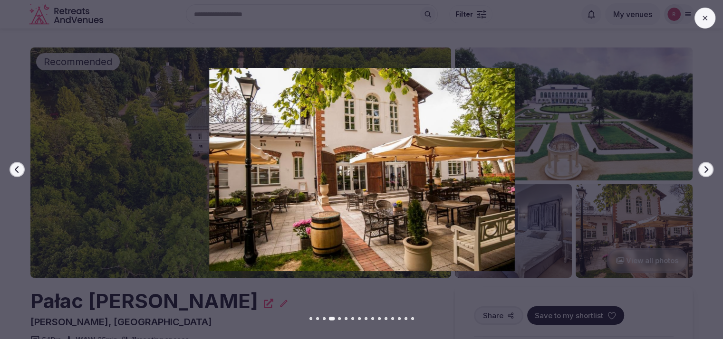
click at [706, 170] on icon "button" at bounding box center [706, 170] width 8 height 8
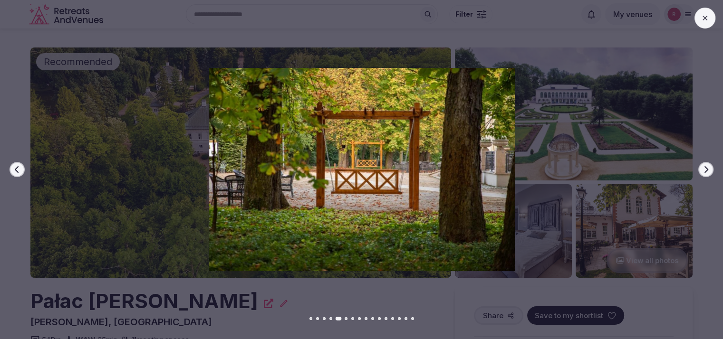
click at [706, 170] on icon "button" at bounding box center [706, 170] width 8 height 8
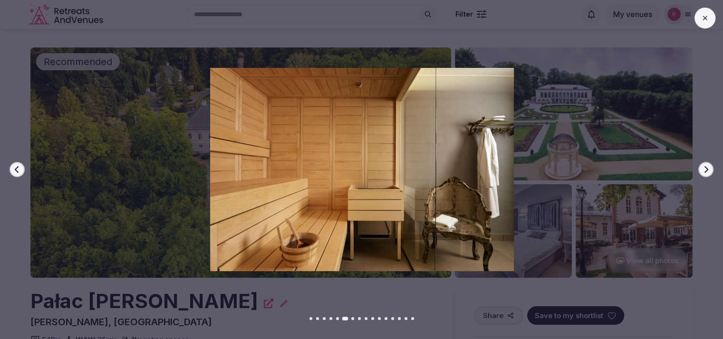
click at [706, 170] on icon "button" at bounding box center [706, 170] width 8 height 8
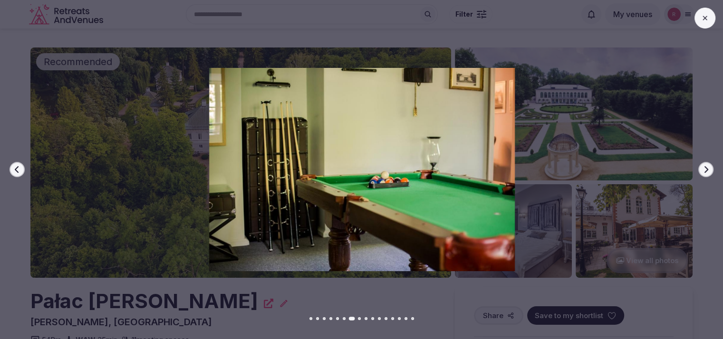
click at [706, 170] on icon "button" at bounding box center [706, 170] width 8 height 8
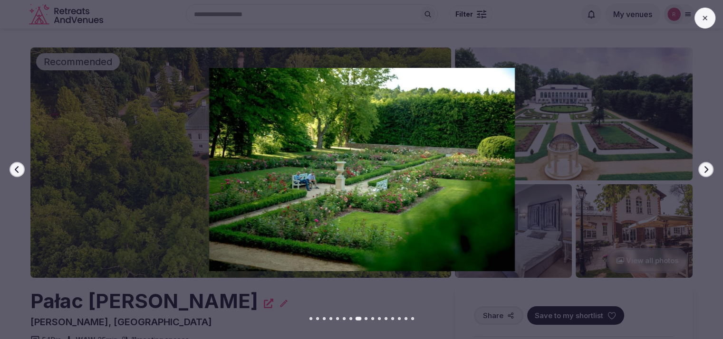
click at [706, 170] on icon "button" at bounding box center [706, 170] width 8 height 8
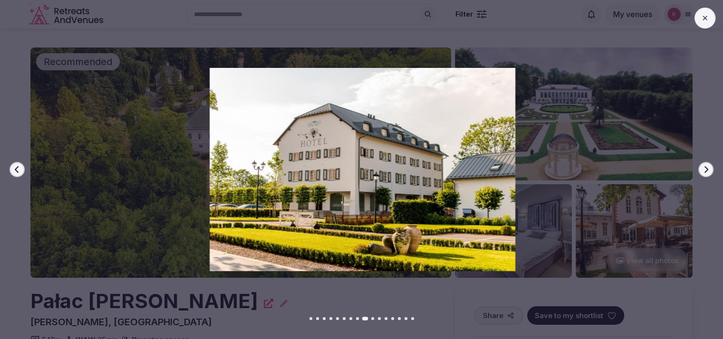
click at [706, 170] on icon "button" at bounding box center [706, 170] width 8 height 8
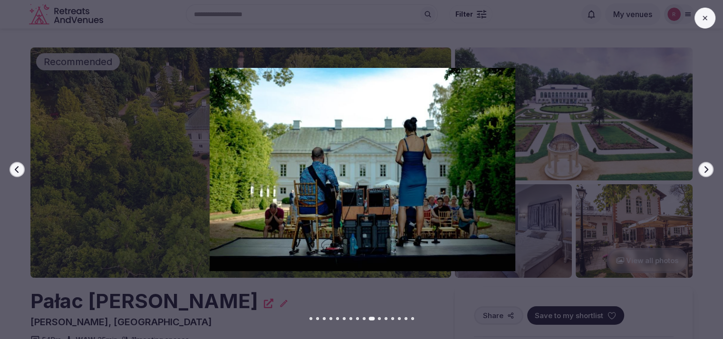
click at [706, 170] on icon "button" at bounding box center [706, 170] width 8 height 8
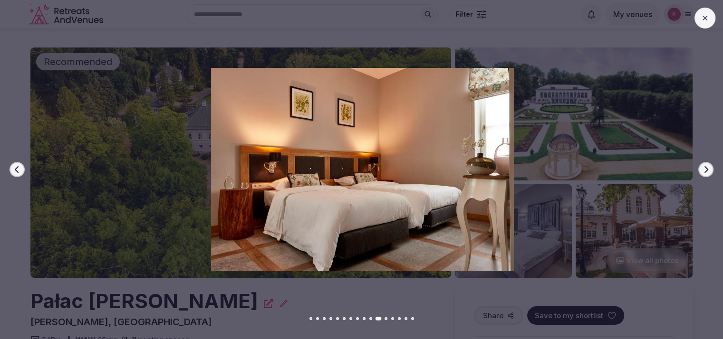
click at [706, 170] on icon "button" at bounding box center [706, 170] width 8 height 8
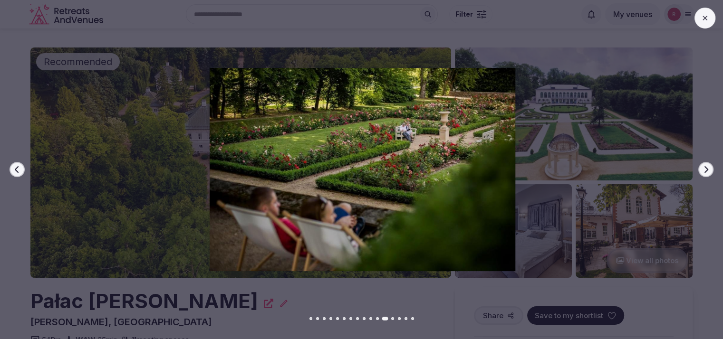
click at [706, 170] on icon "button" at bounding box center [706, 170] width 8 height 8
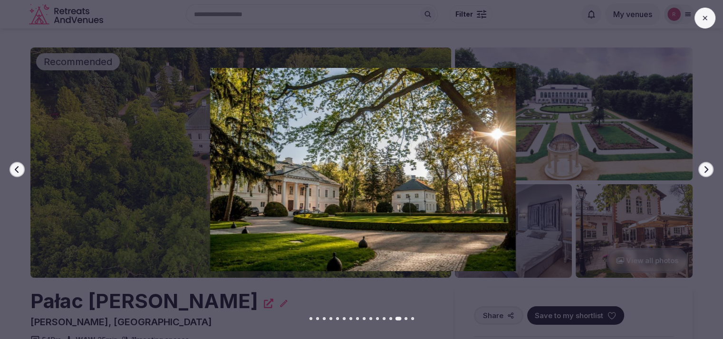
click at [706, 170] on icon "button" at bounding box center [706, 170] width 8 height 8
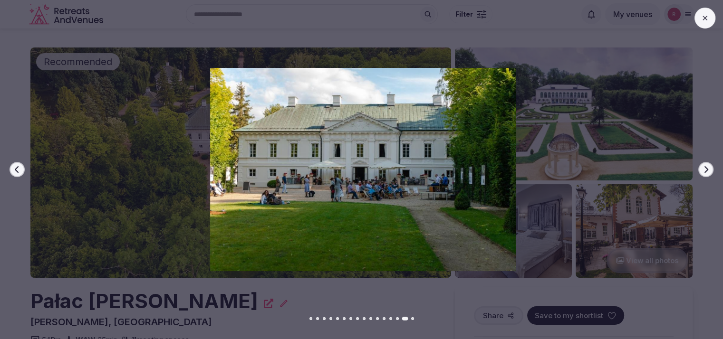
click at [706, 170] on icon "button" at bounding box center [706, 170] width 8 height 8
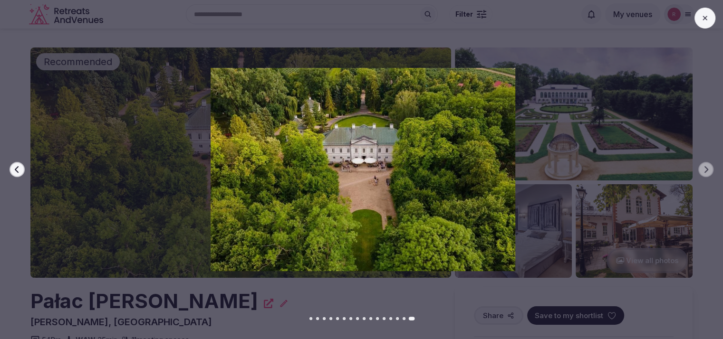
click at [708, 22] on button at bounding box center [704, 18] width 21 height 21
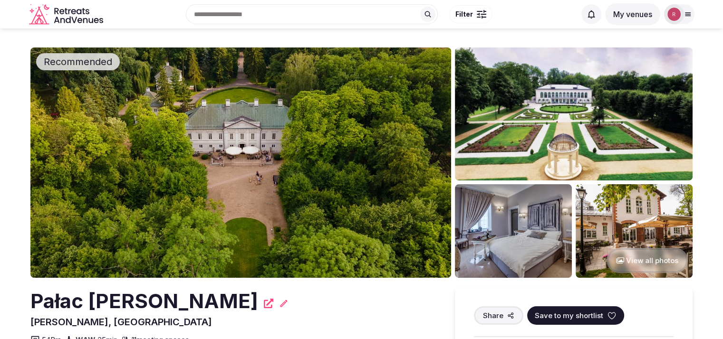
click at [652, 261] on button "View all photos" at bounding box center [646, 260] width 81 height 25
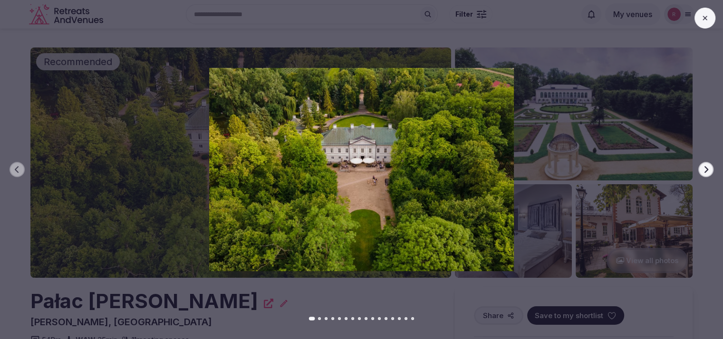
click at [711, 169] on button "Next slide" at bounding box center [705, 169] width 15 height 15
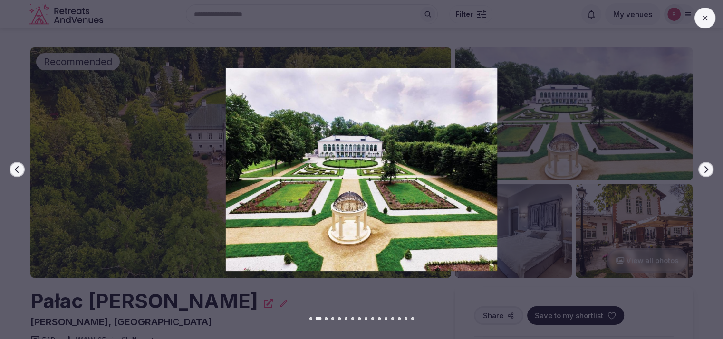
click at [711, 170] on button "Next slide" at bounding box center [705, 169] width 15 height 15
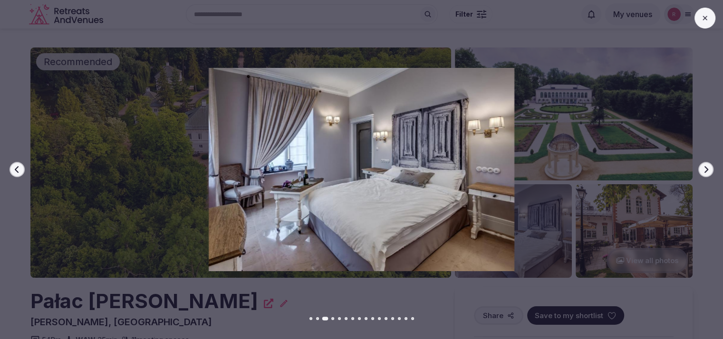
click at [711, 170] on button "Next slide" at bounding box center [705, 169] width 15 height 15
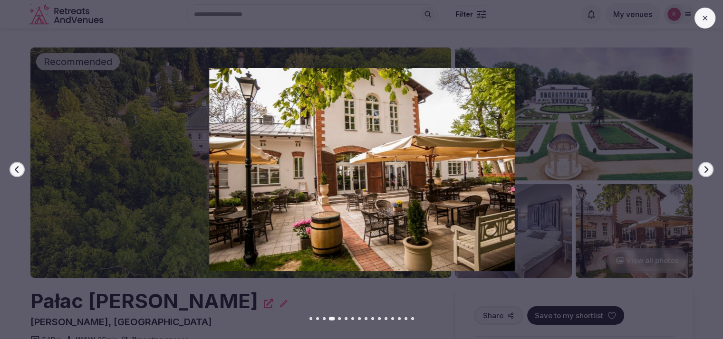
click at [708, 170] on icon "button" at bounding box center [706, 170] width 8 height 8
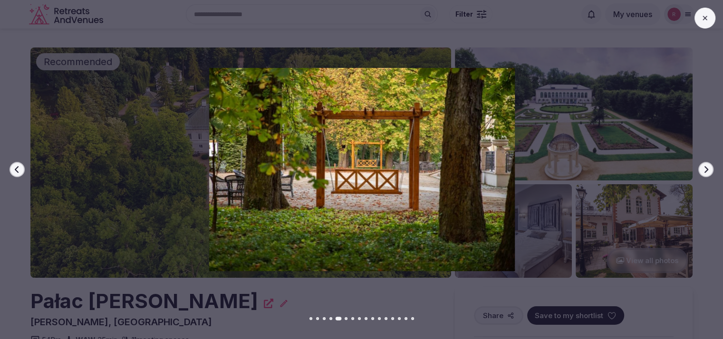
click at [708, 170] on icon "button" at bounding box center [706, 170] width 8 height 8
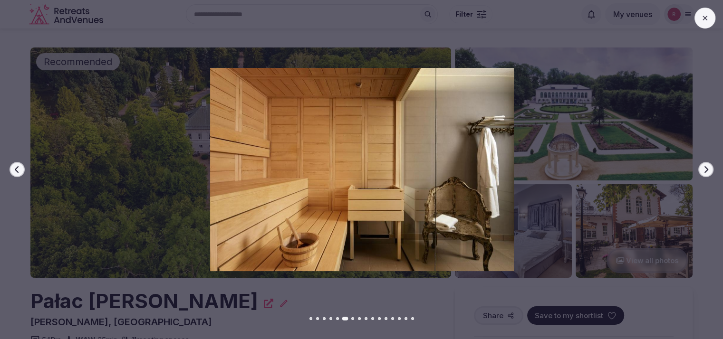
click at [708, 170] on icon "button" at bounding box center [706, 170] width 8 height 8
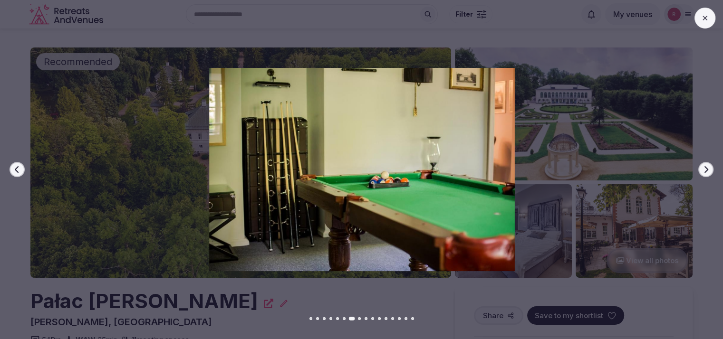
click at [707, 171] on icon "button" at bounding box center [706, 170] width 8 height 8
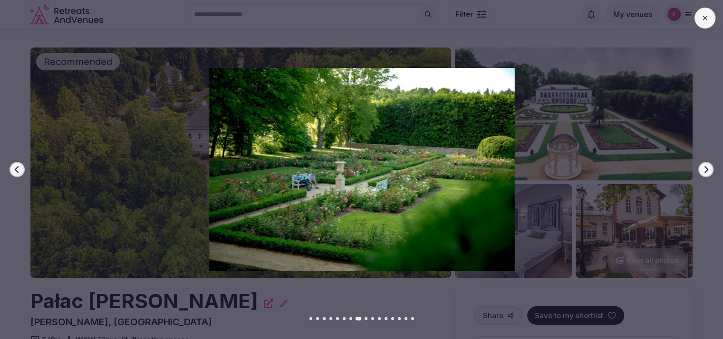
click at [706, 171] on icon "button" at bounding box center [706, 169] width 4 height 7
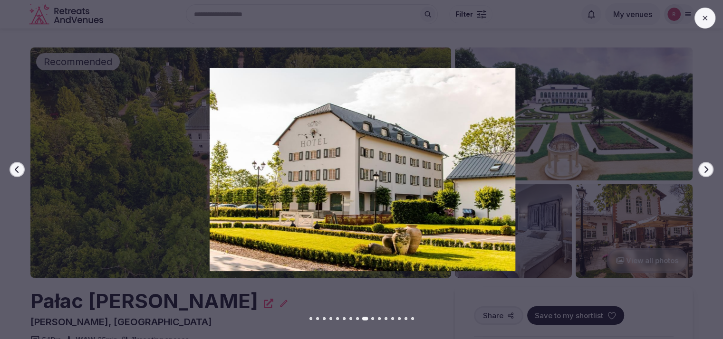
click at [706, 171] on icon "button" at bounding box center [706, 169] width 4 height 7
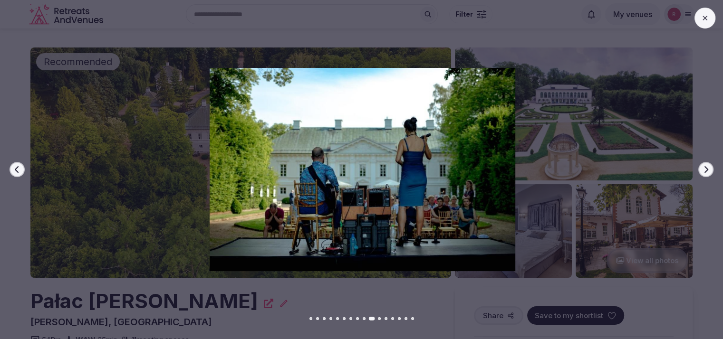
click at [711, 175] on div at bounding box center [358, 169] width 730 height 203
click at [699, 173] on button "Next slide" at bounding box center [705, 169] width 15 height 15
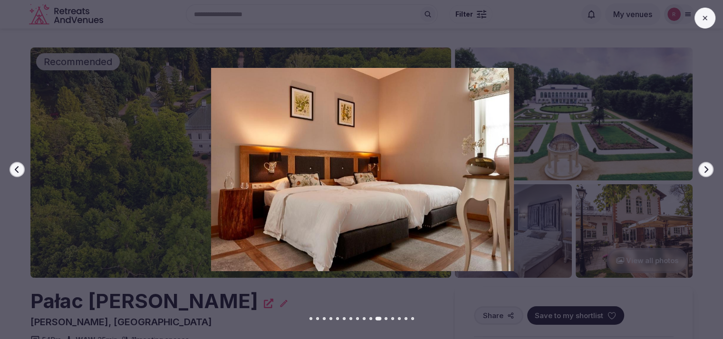
click at [699, 172] on button "Next slide" at bounding box center [705, 169] width 15 height 15
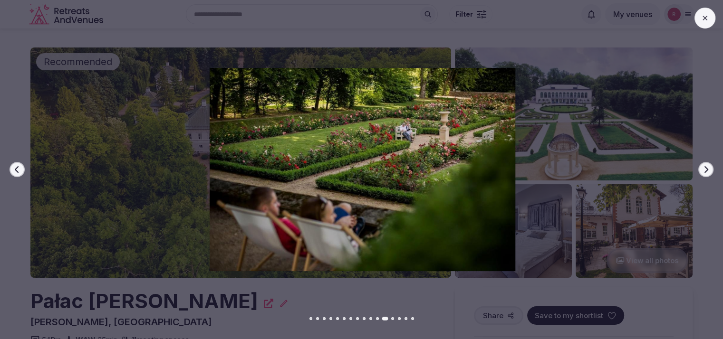
click at [700, 172] on button "Next slide" at bounding box center [705, 169] width 15 height 15
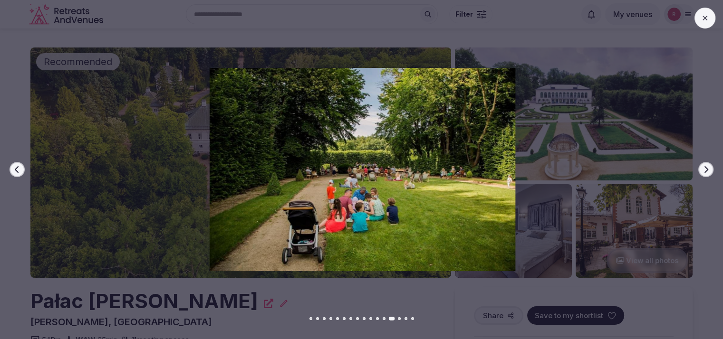
click at [700, 172] on button "Next slide" at bounding box center [705, 169] width 15 height 15
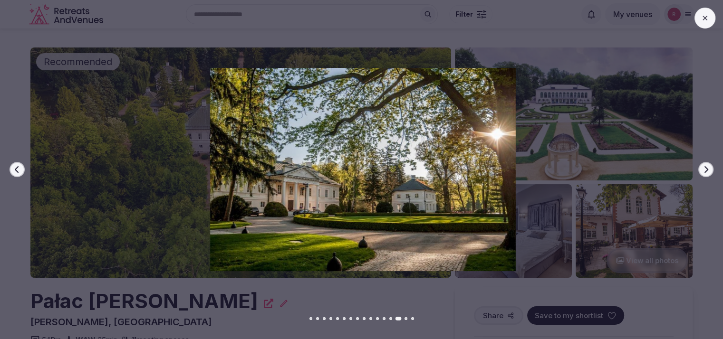
click at [700, 172] on button "Next slide" at bounding box center [705, 169] width 15 height 15
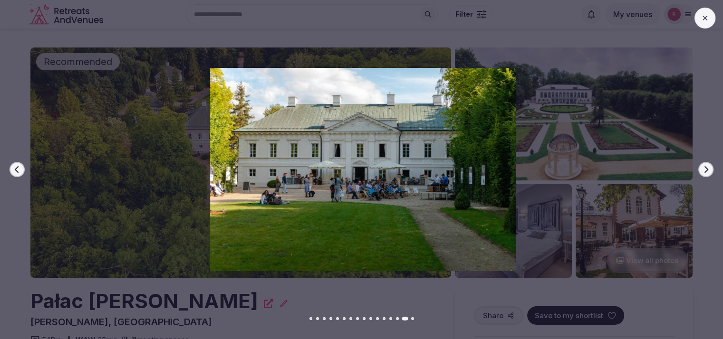
click at [700, 172] on button "Next slide" at bounding box center [705, 169] width 15 height 15
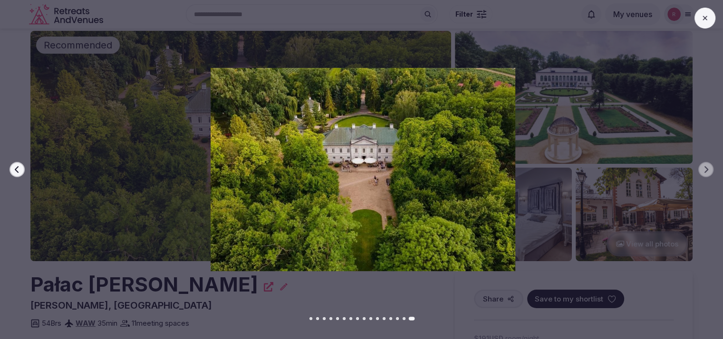
scroll to position [296, 0]
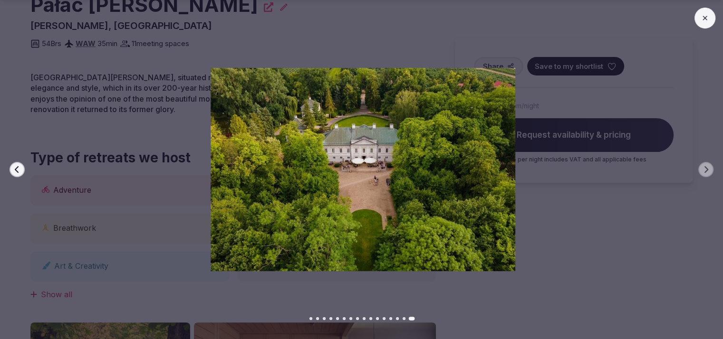
click at [656, 203] on div at bounding box center [359, 169] width 730 height 203
click at [704, 14] on icon at bounding box center [705, 18] width 8 height 8
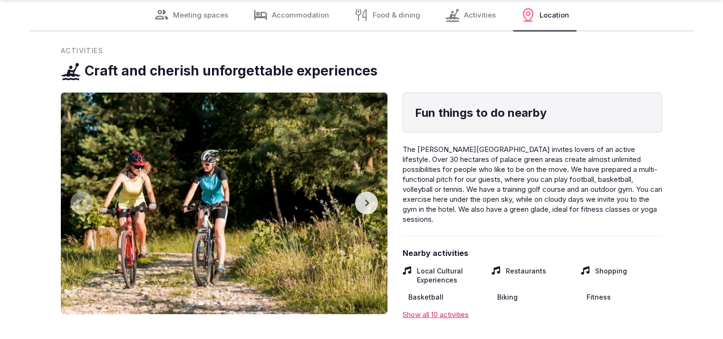
scroll to position [2363, 0]
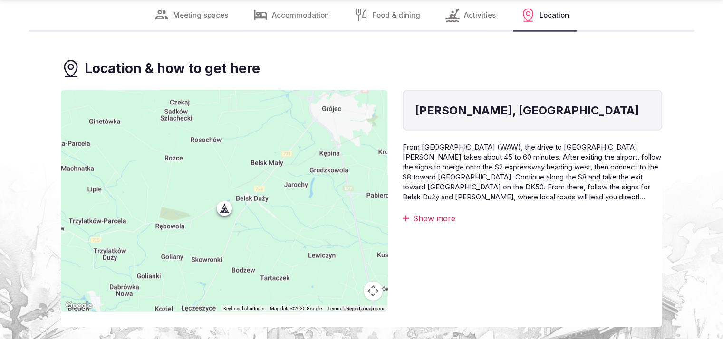
click at [439, 213] on div "Show more" at bounding box center [531, 218] width 259 height 10
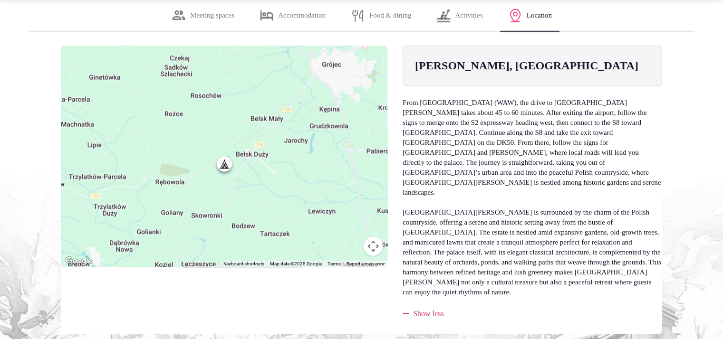
scroll to position [2066, 0]
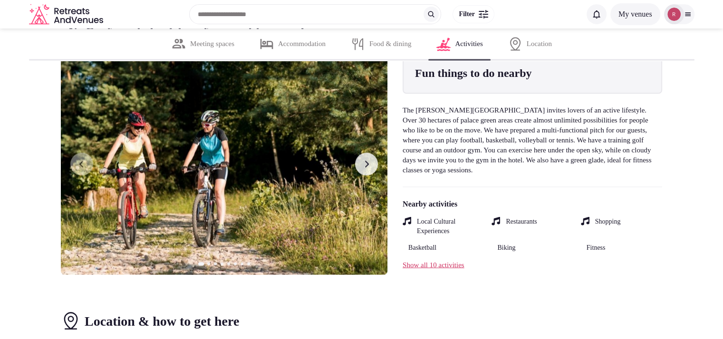
click at [368, 168] on icon "button" at bounding box center [367, 165] width 8 height 8
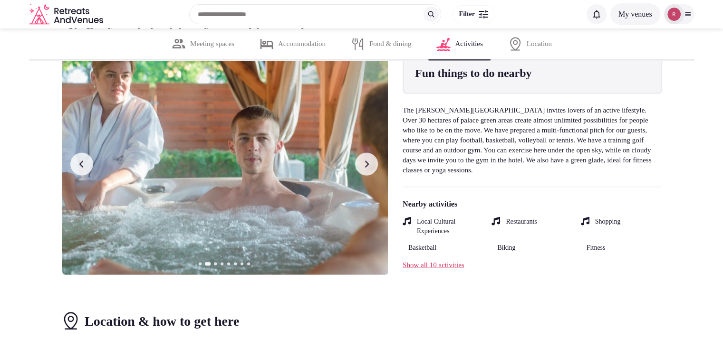
click at [368, 168] on icon "button" at bounding box center [367, 165] width 8 height 8
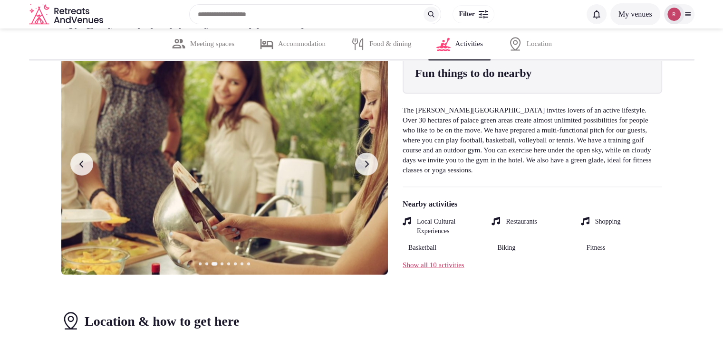
click at [368, 168] on icon "button" at bounding box center [367, 165] width 8 height 8
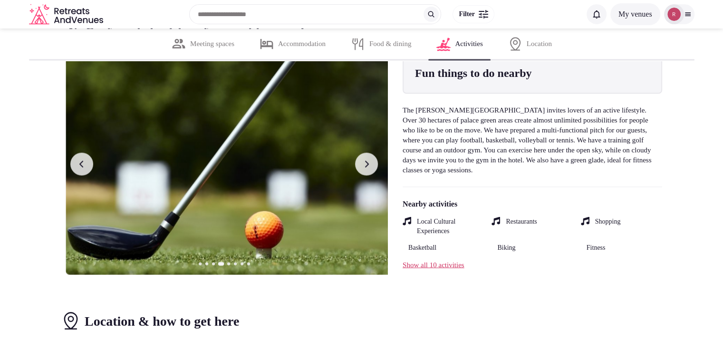
click at [368, 168] on icon "button" at bounding box center [367, 165] width 8 height 8
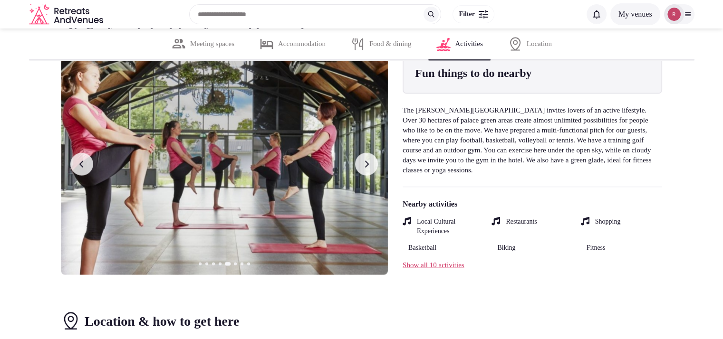
click at [368, 168] on icon "button" at bounding box center [367, 165] width 8 height 8
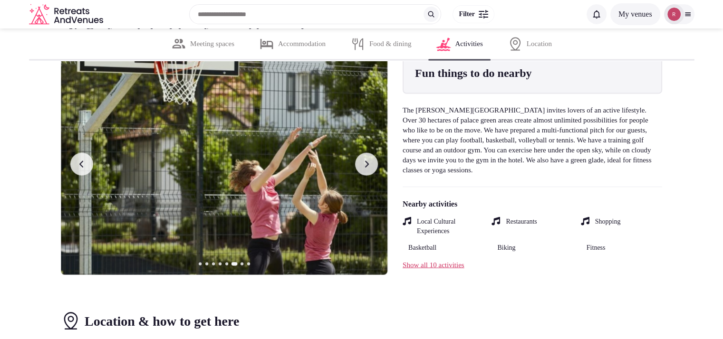
click at [364, 176] on button "Next slide" at bounding box center [366, 164] width 23 height 23
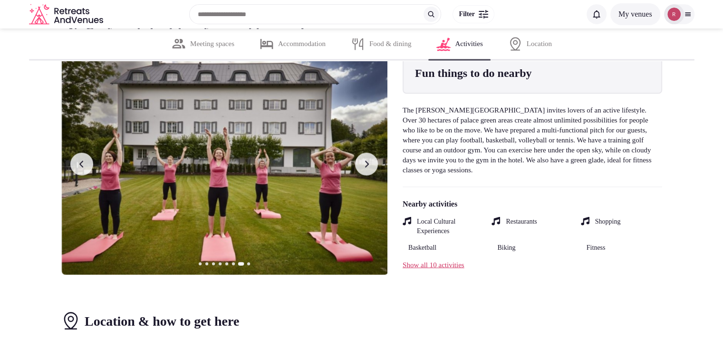
click at [364, 176] on button "Next slide" at bounding box center [366, 164] width 23 height 23
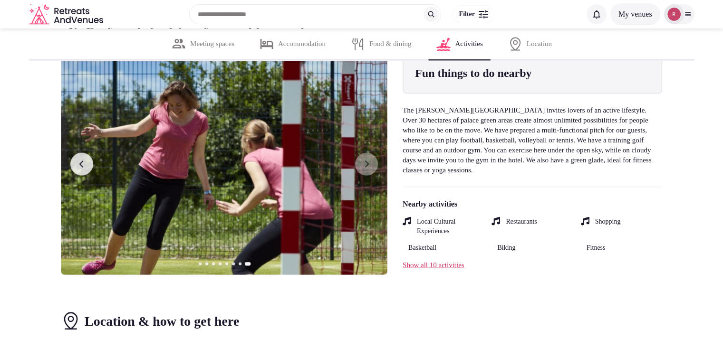
click at [86, 176] on button "Previous slide" at bounding box center [81, 164] width 23 height 23
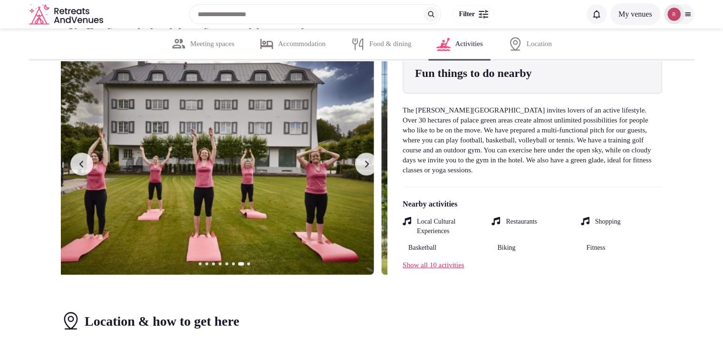
click at [86, 176] on button "Previous slide" at bounding box center [81, 164] width 23 height 23
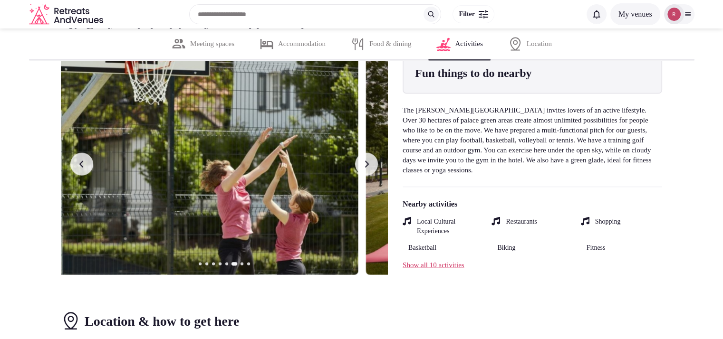
click at [86, 176] on button "Previous slide" at bounding box center [81, 164] width 23 height 23
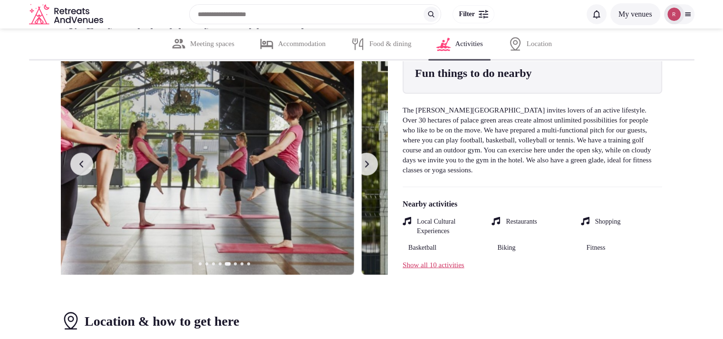
click at [86, 176] on button "Previous slide" at bounding box center [81, 164] width 23 height 23
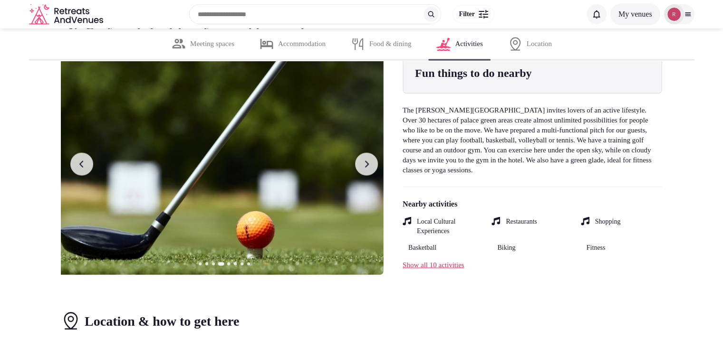
click at [86, 176] on button "Previous slide" at bounding box center [81, 164] width 23 height 23
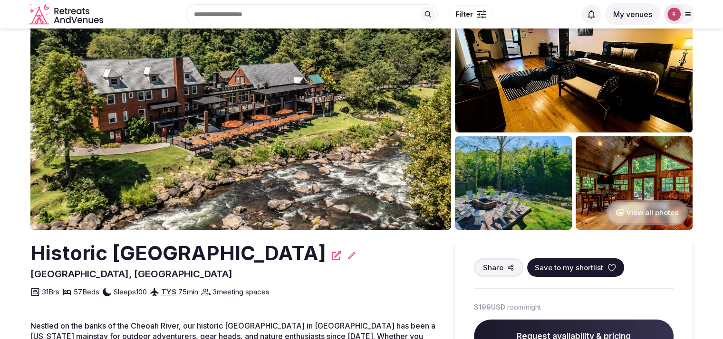
scroll to position [34, 0]
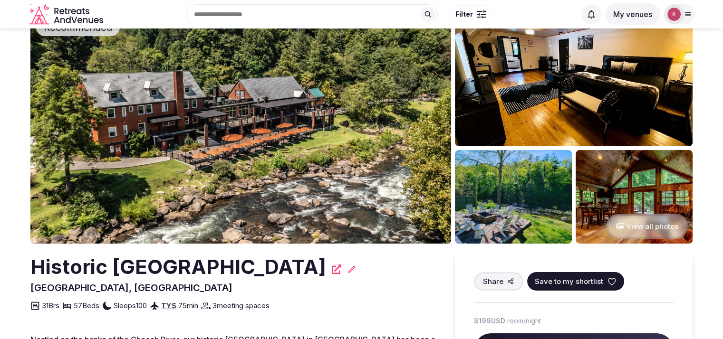
click at [656, 227] on button "View all photos" at bounding box center [646, 226] width 81 height 25
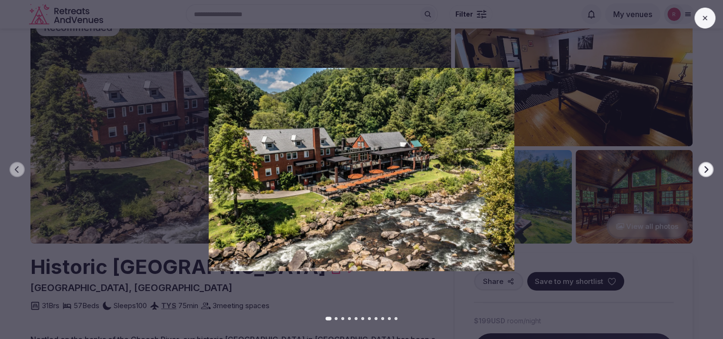
click at [709, 168] on icon "button" at bounding box center [706, 170] width 8 height 8
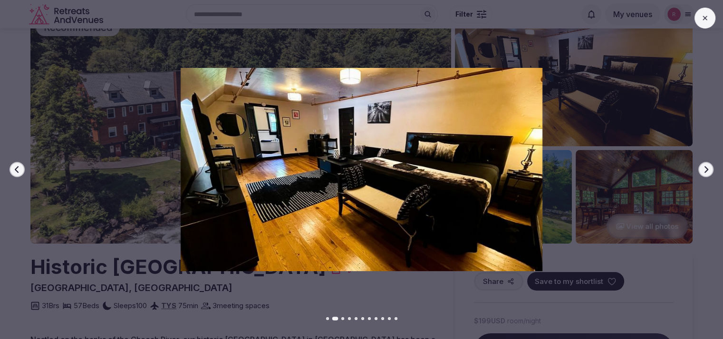
click at [709, 168] on icon "button" at bounding box center [706, 170] width 8 height 8
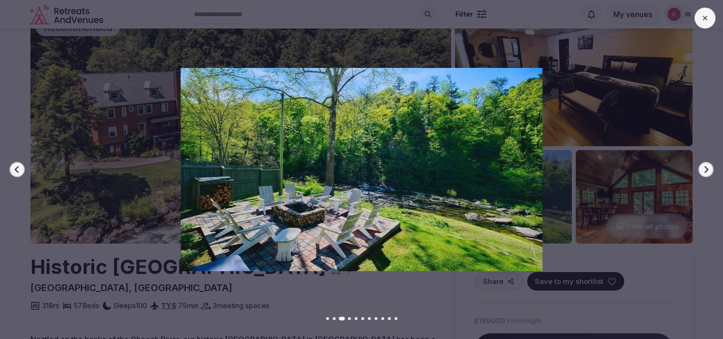
click at [709, 168] on icon "button" at bounding box center [706, 170] width 8 height 8
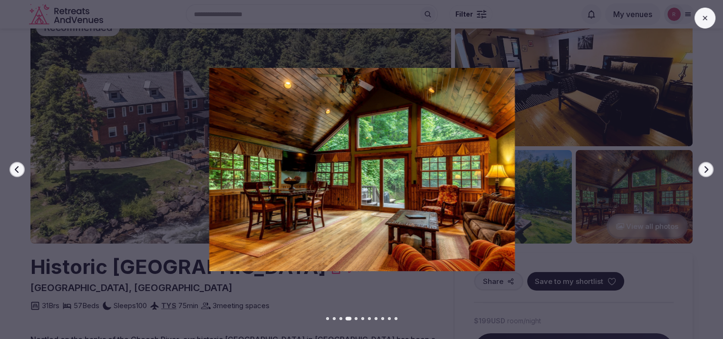
click at [709, 168] on icon "button" at bounding box center [706, 170] width 8 height 8
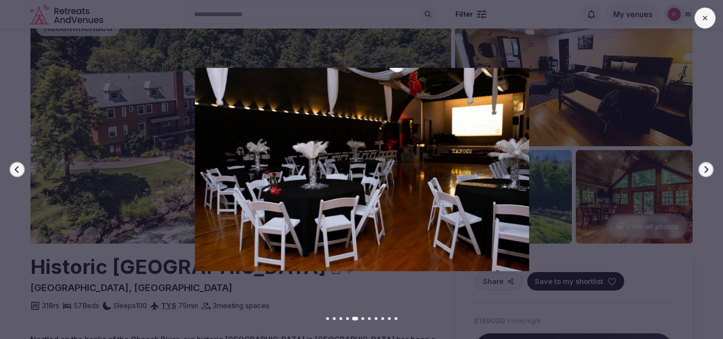
click at [709, 168] on icon "button" at bounding box center [706, 170] width 8 height 8
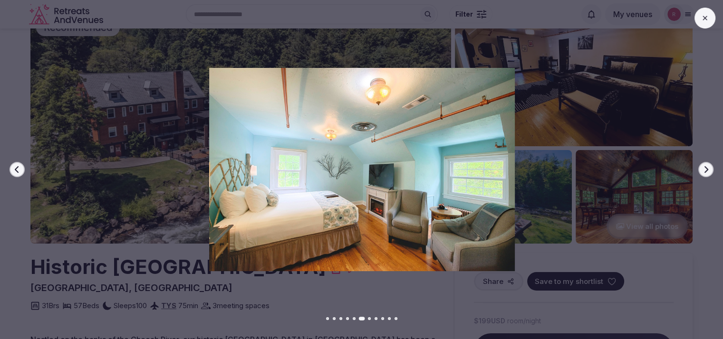
click at [709, 168] on icon "button" at bounding box center [706, 170] width 8 height 8
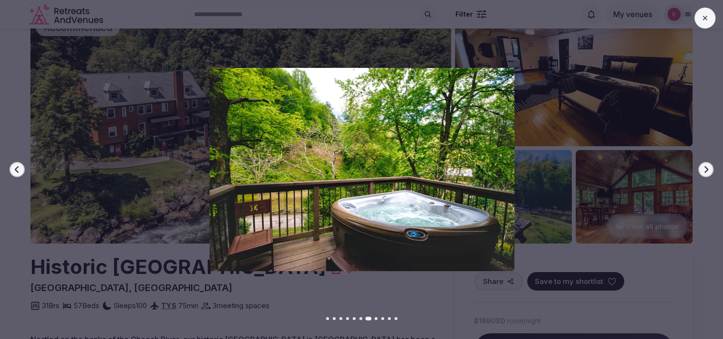
click at [709, 168] on button "Next slide" at bounding box center [705, 169] width 15 height 15
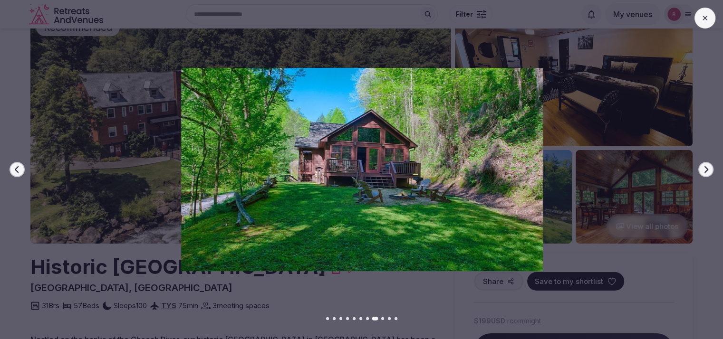
click at [709, 168] on button "Next slide" at bounding box center [705, 169] width 15 height 15
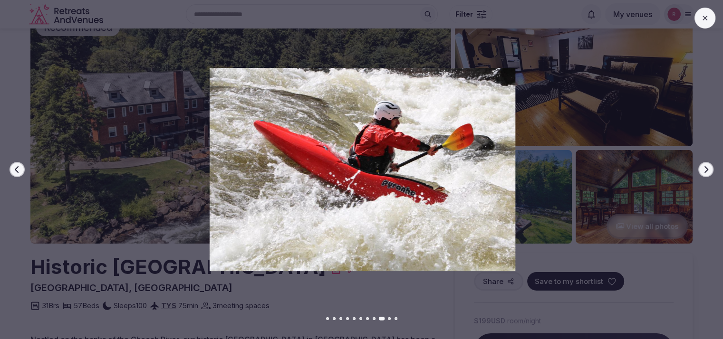
click at [709, 168] on button "Next slide" at bounding box center [705, 169] width 15 height 15
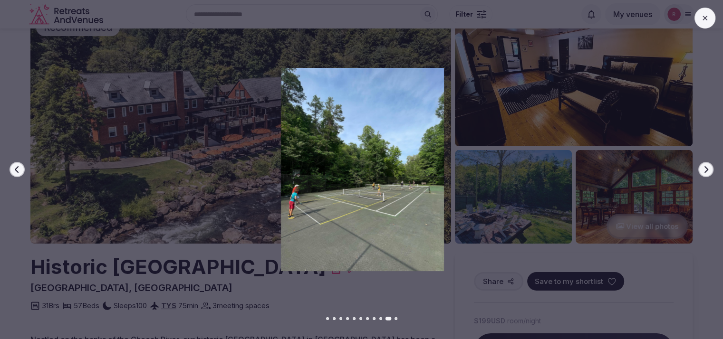
click at [709, 168] on button "Next slide" at bounding box center [705, 169] width 15 height 15
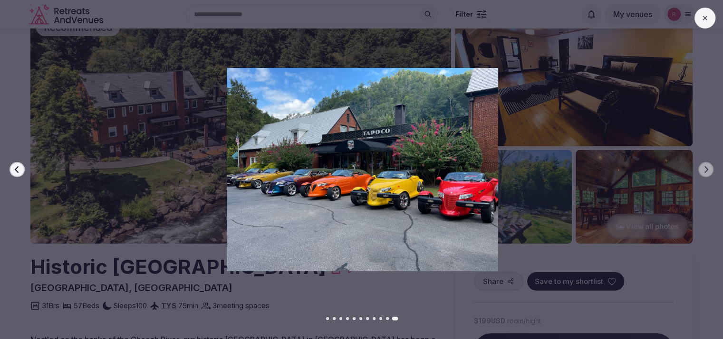
click at [695, 10] on div at bounding box center [704, 18] width 21 height 21
click at [16, 169] on icon "button" at bounding box center [17, 170] width 8 height 8
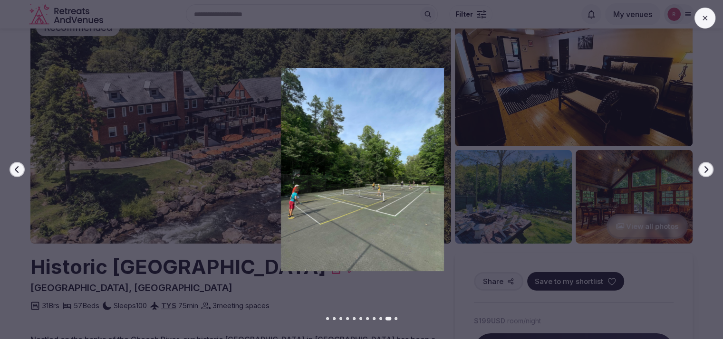
click at [16, 169] on icon "button" at bounding box center [17, 169] width 4 height 7
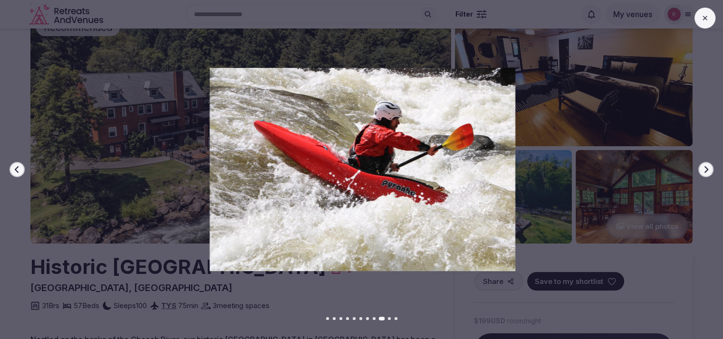
click at [16, 169] on icon "button" at bounding box center [17, 169] width 4 height 7
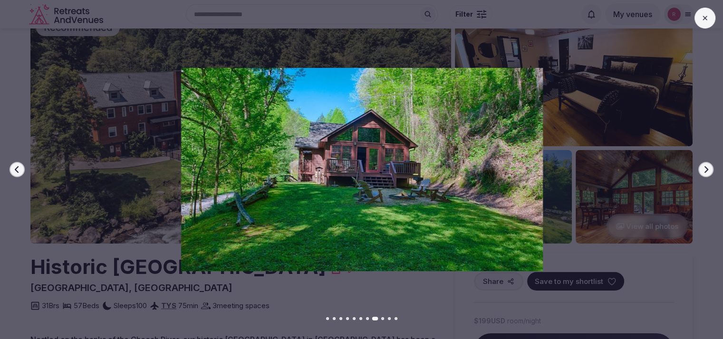
click at [16, 169] on icon "button" at bounding box center [17, 169] width 4 height 7
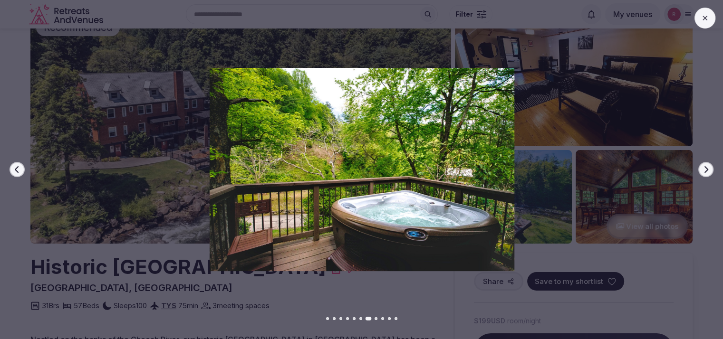
click at [16, 169] on icon "button" at bounding box center [17, 170] width 8 height 8
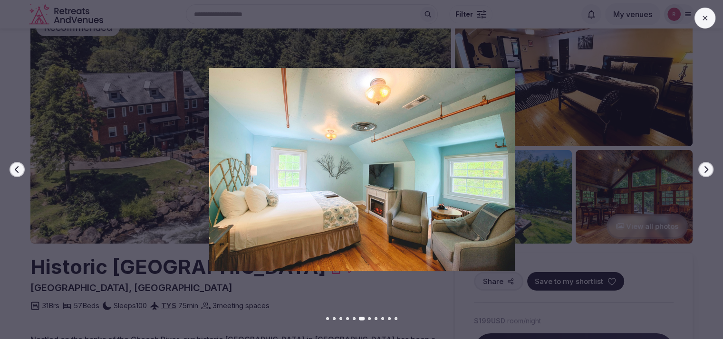
click at [170, 102] on img at bounding box center [362, 169] width 506 height 203
click at [698, 118] on div at bounding box center [358, 169] width 730 height 203
click at [711, 21] on button at bounding box center [704, 18] width 21 height 21
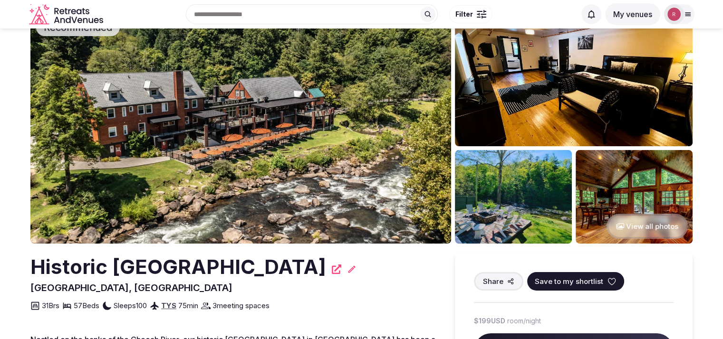
click at [650, 226] on button "View all photos" at bounding box center [646, 226] width 81 height 25
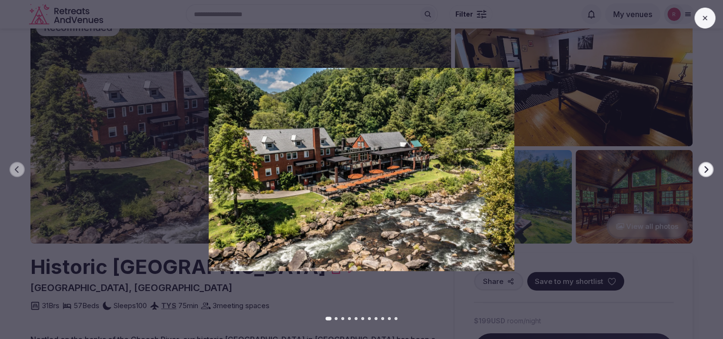
click at [701, 172] on button "Next slide" at bounding box center [705, 169] width 15 height 15
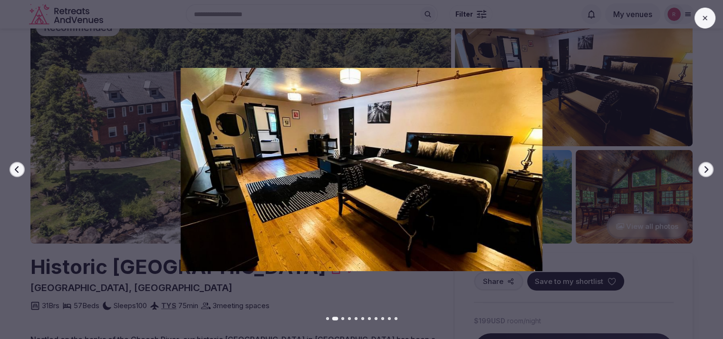
click at [701, 172] on button "Next slide" at bounding box center [705, 169] width 15 height 15
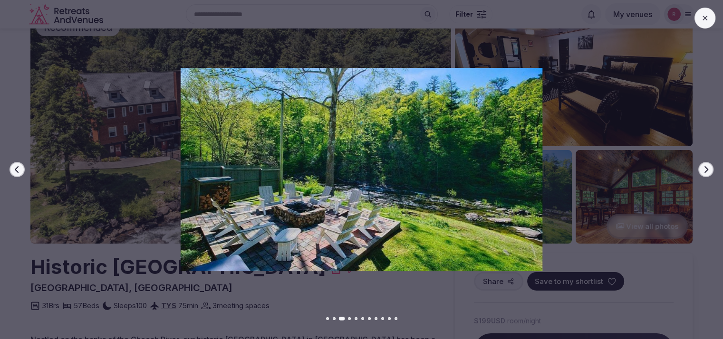
click at [701, 172] on button "Next slide" at bounding box center [705, 169] width 15 height 15
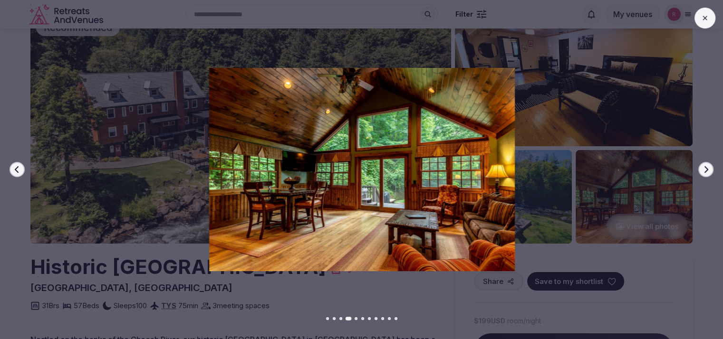
click at [701, 172] on button "Next slide" at bounding box center [705, 169] width 15 height 15
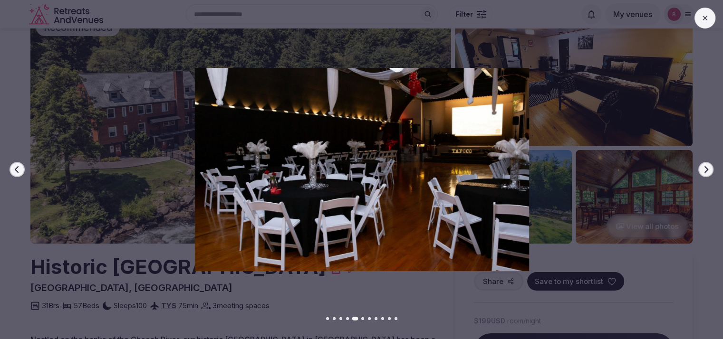
click at [701, 172] on button "Next slide" at bounding box center [705, 169] width 15 height 15
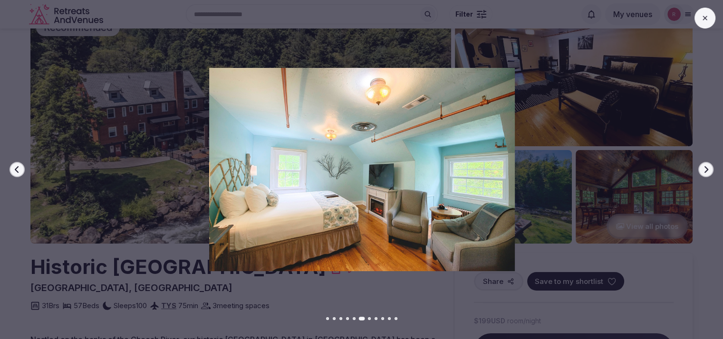
click at [701, 172] on button "Next slide" at bounding box center [705, 169] width 15 height 15
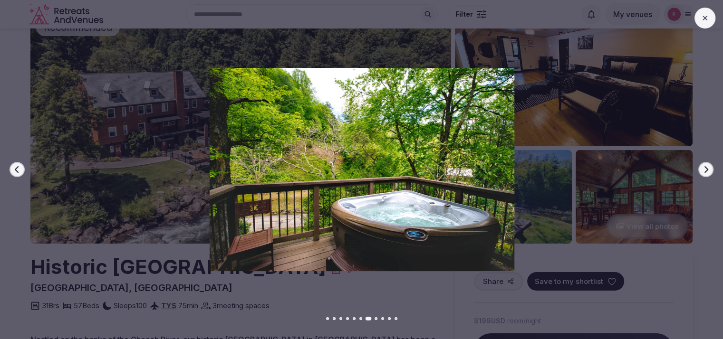
click at [701, 172] on button "Next slide" at bounding box center [705, 169] width 15 height 15
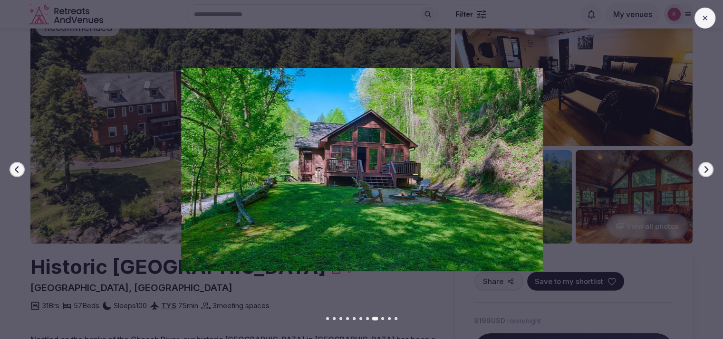
click at [701, 172] on button "Next slide" at bounding box center [705, 169] width 15 height 15
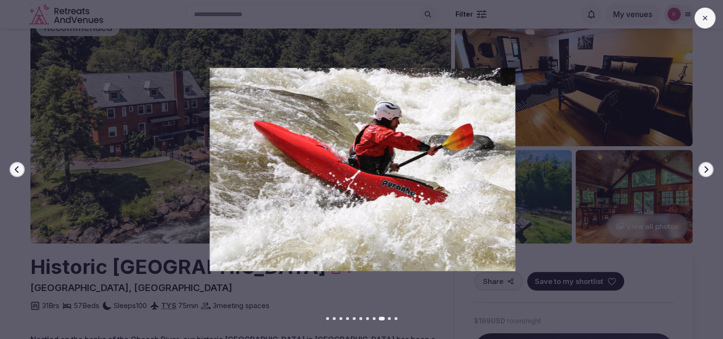
click at [701, 172] on button "Next slide" at bounding box center [705, 169] width 15 height 15
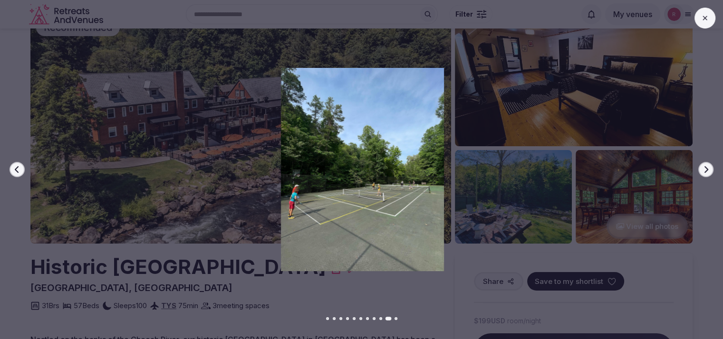
click at [709, 170] on icon "button" at bounding box center [706, 170] width 8 height 8
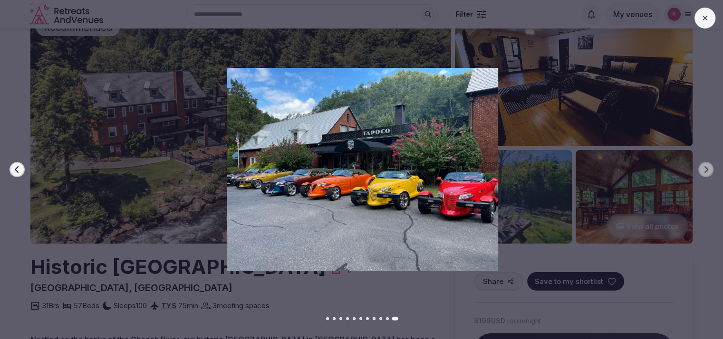
click at [15, 171] on icon "button" at bounding box center [17, 170] width 8 height 8
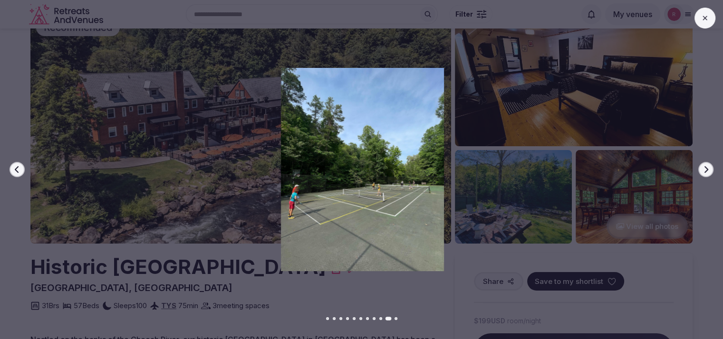
click at [15, 171] on icon "button" at bounding box center [17, 170] width 8 height 8
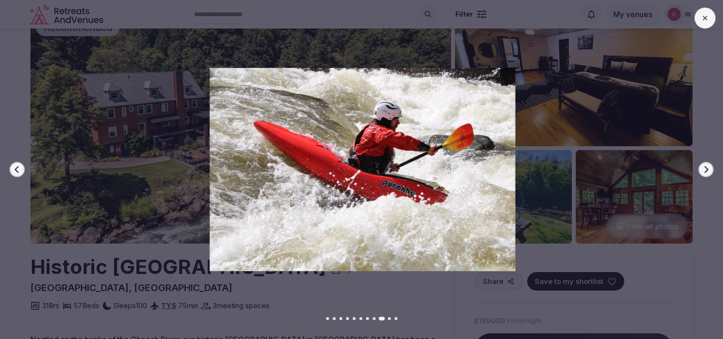
click at [15, 171] on icon "button" at bounding box center [17, 170] width 8 height 8
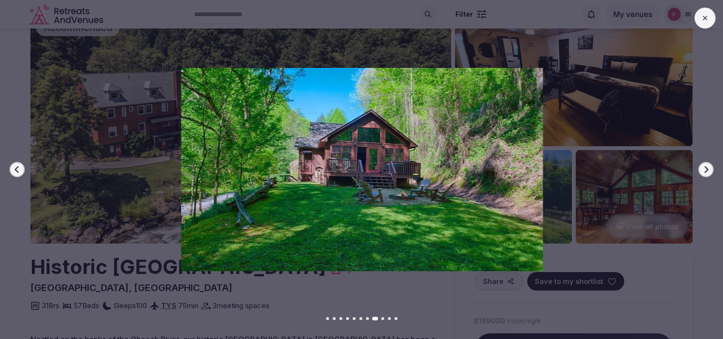
click at [709, 169] on button "Next slide" at bounding box center [705, 169] width 15 height 15
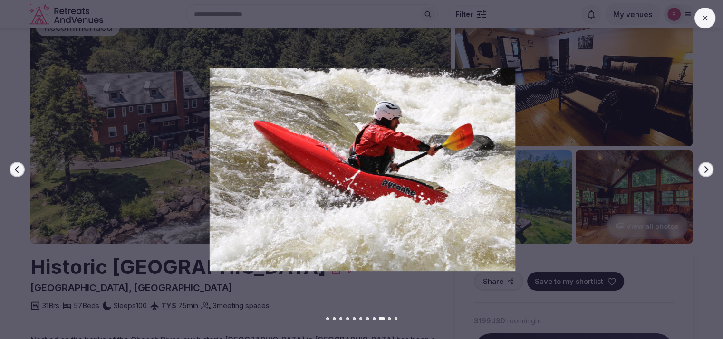
click at [709, 169] on button "Next slide" at bounding box center [705, 169] width 15 height 15
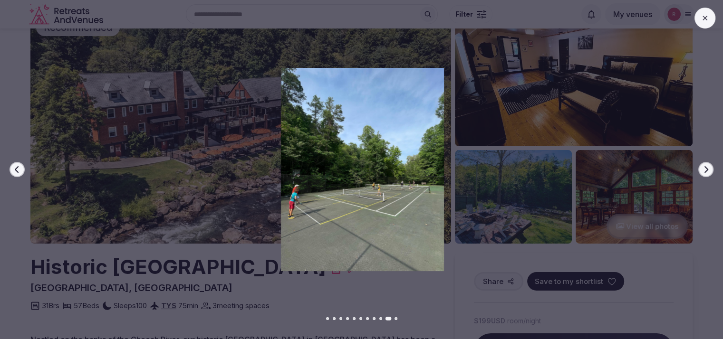
click at [709, 169] on button "Next slide" at bounding box center [705, 169] width 15 height 15
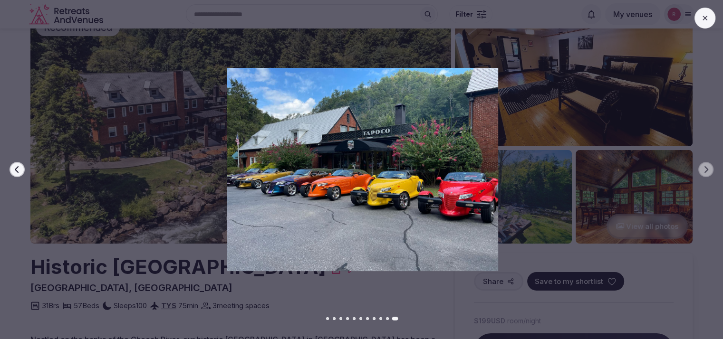
click at [17, 169] on icon "button" at bounding box center [17, 170] width 8 height 8
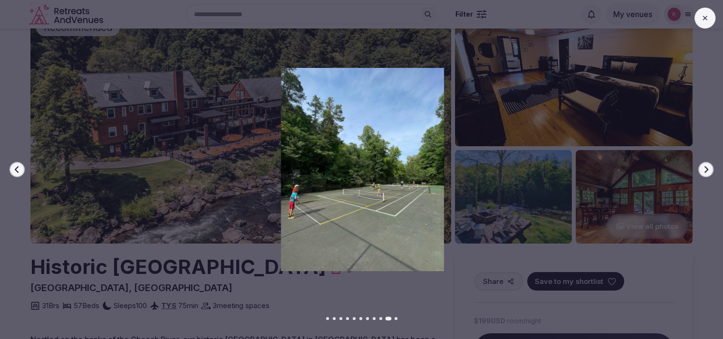
click at [17, 169] on icon "button" at bounding box center [17, 170] width 8 height 8
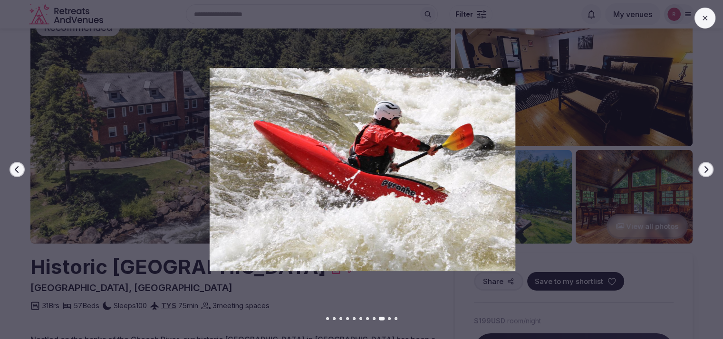
click at [17, 169] on icon "button" at bounding box center [17, 170] width 8 height 8
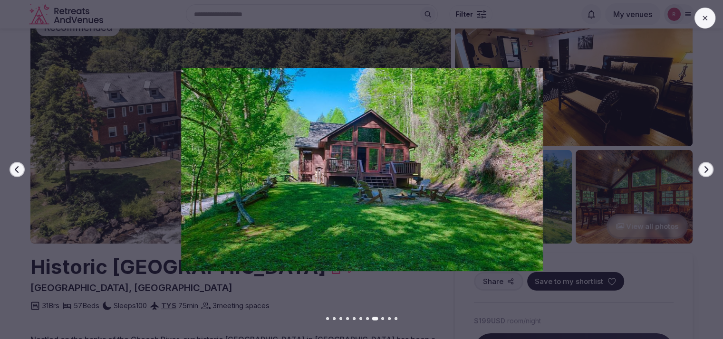
click at [17, 169] on icon "button" at bounding box center [17, 170] width 8 height 8
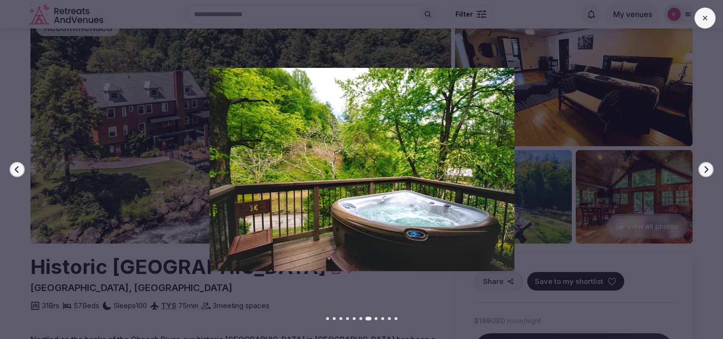
click at [17, 169] on icon "button" at bounding box center [17, 170] width 8 height 8
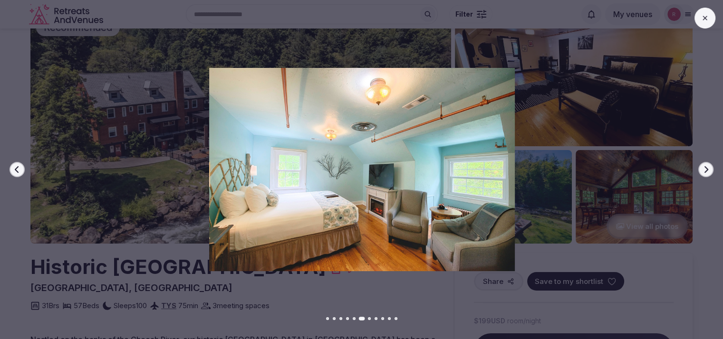
click at [14, 169] on icon "button" at bounding box center [17, 170] width 8 height 8
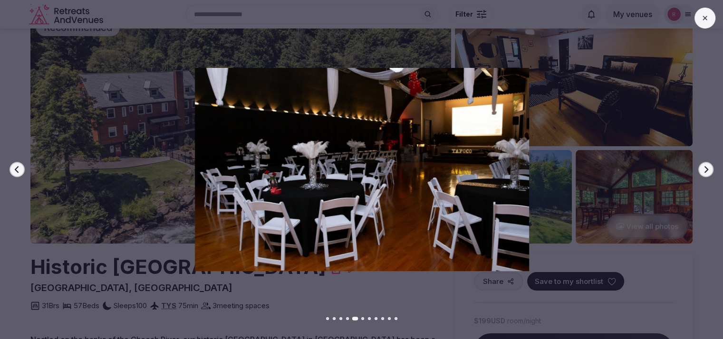
click at [14, 169] on icon "button" at bounding box center [17, 170] width 8 height 8
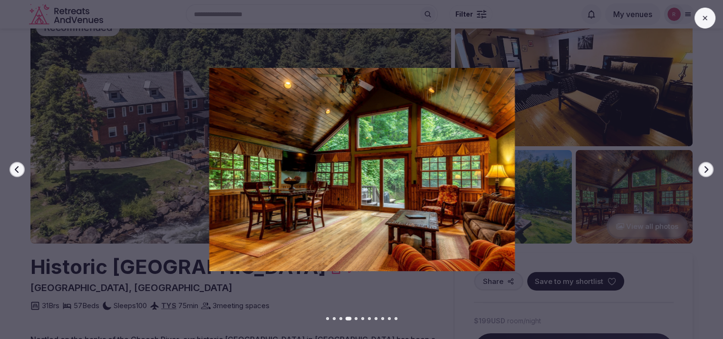
click at [14, 169] on icon "button" at bounding box center [17, 170] width 8 height 8
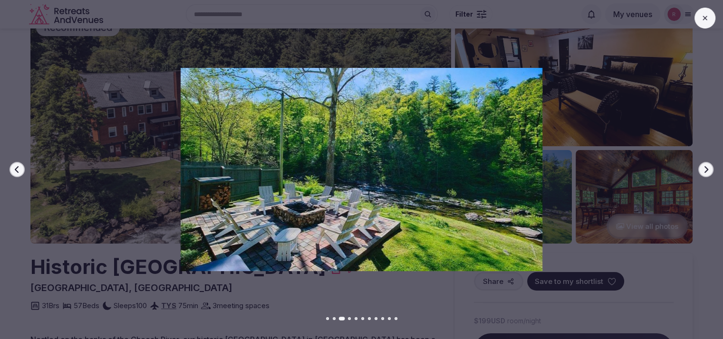
click at [14, 169] on icon "button" at bounding box center [17, 170] width 8 height 8
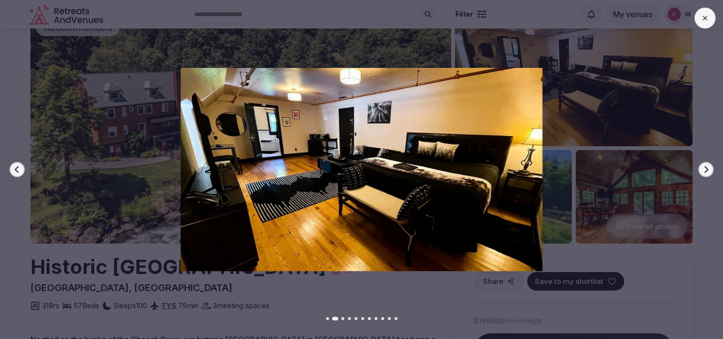
click at [14, 169] on icon "button" at bounding box center [17, 170] width 8 height 8
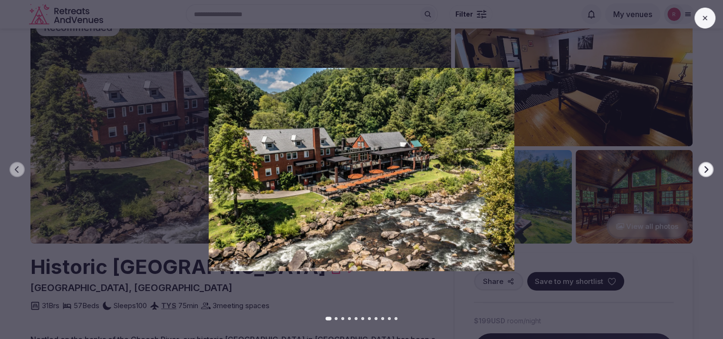
click at [191, 95] on img at bounding box center [361, 169] width 506 height 203
click at [707, 19] on icon at bounding box center [705, 18] width 8 height 8
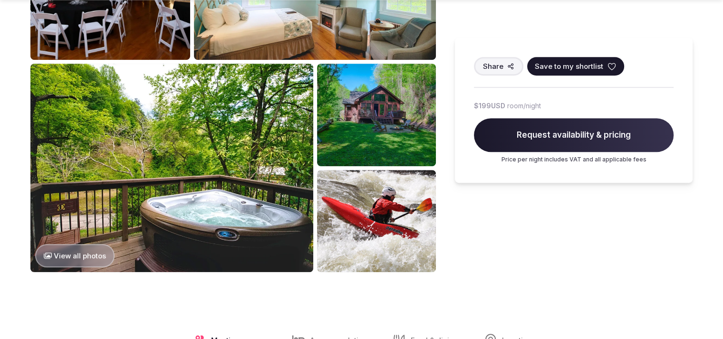
scroll to position [496, 0]
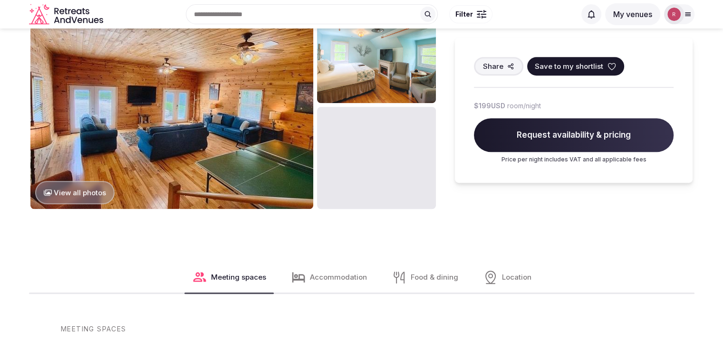
scroll to position [461, 0]
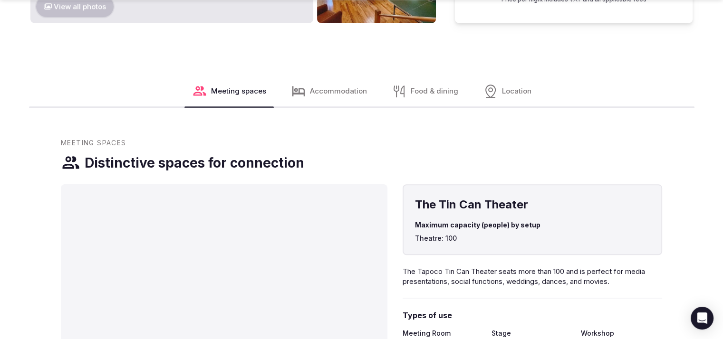
scroll to position [898, 0]
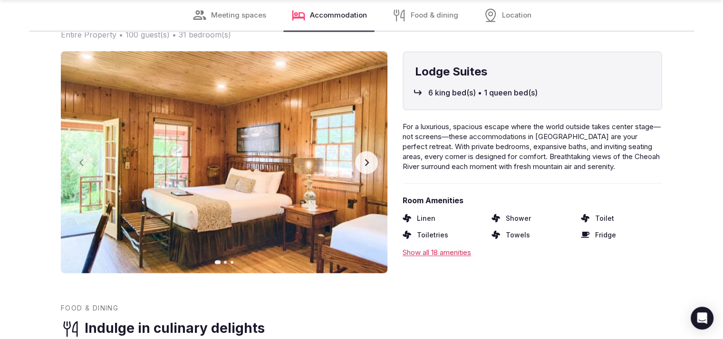
click at [370, 162] on icon "button" at bounding box center [367, 163] width 8 height 8
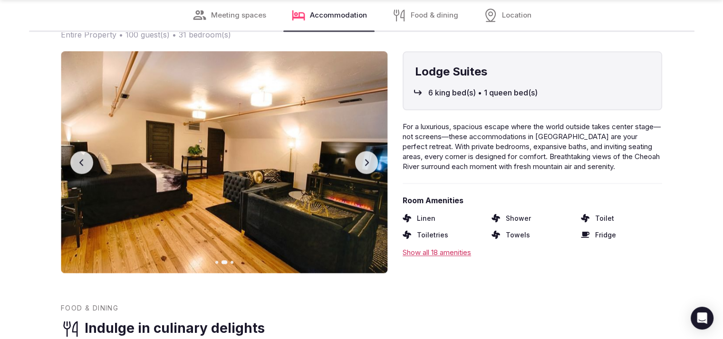
click at [370, 162] on icon "button" at bounding box center [367, 163] width 8 height 8
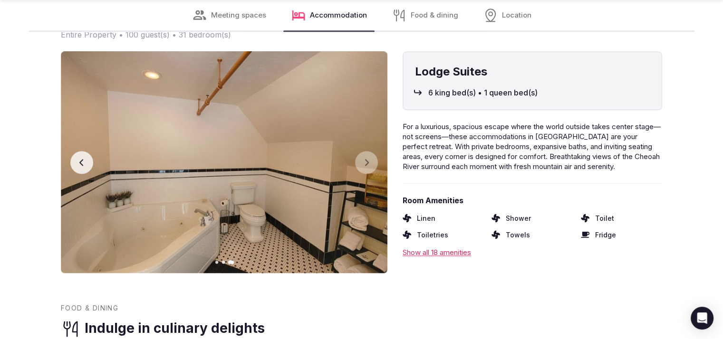
click at [77, 160] on button "Previous slide" at bounding box center [81, 162] width 23 height 23
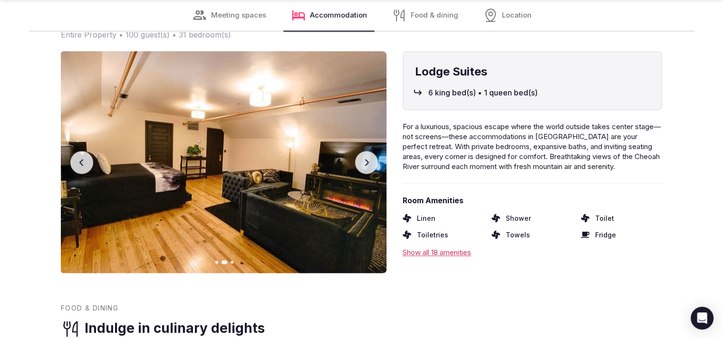
click at [77, 160] on button "Previous slide" at bounding box center [81, 162] width 23 height 23
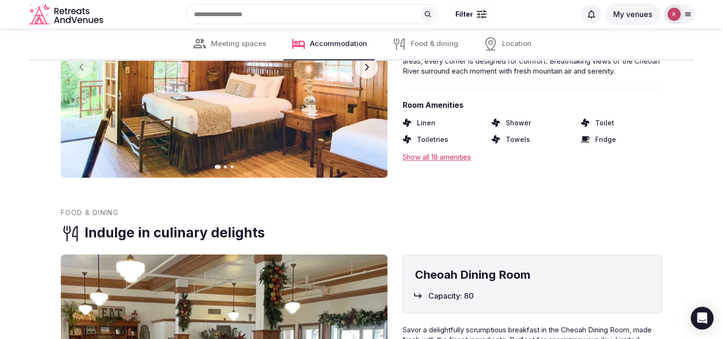
scroll to position [1214, 0]
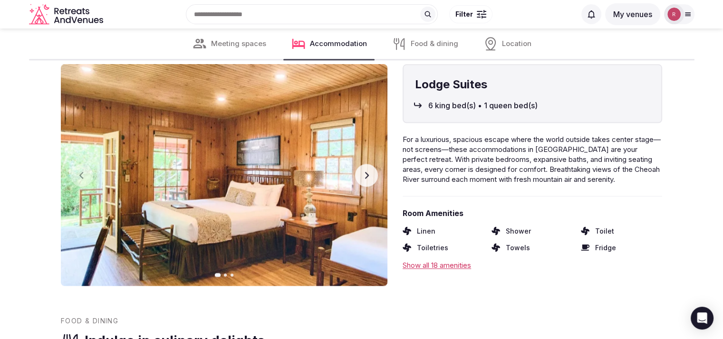
click at [364, 174] on icon "button" at bounding box center [367, 176] width 8 height 8
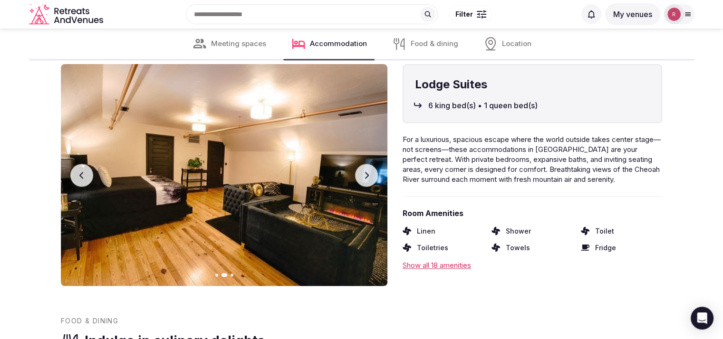
click at [77, 177] on button "Previous slide" at bounding box center [81, 175] width 23 height 23
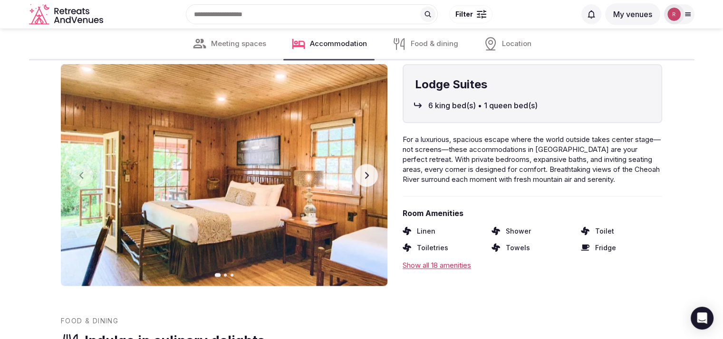
click at [369, 177] on icon "button" at bounding box center [367, 176] width 8 height 8
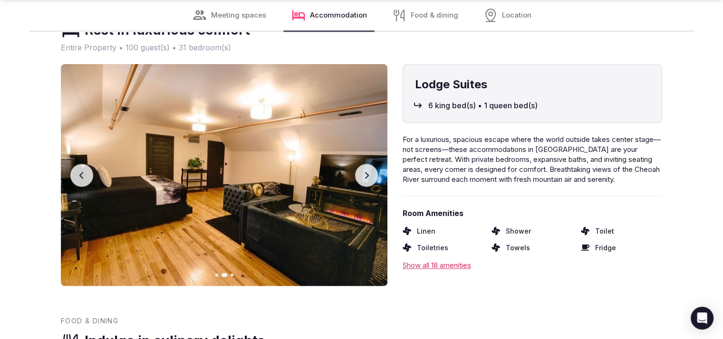
scroll to position [1511, 0]
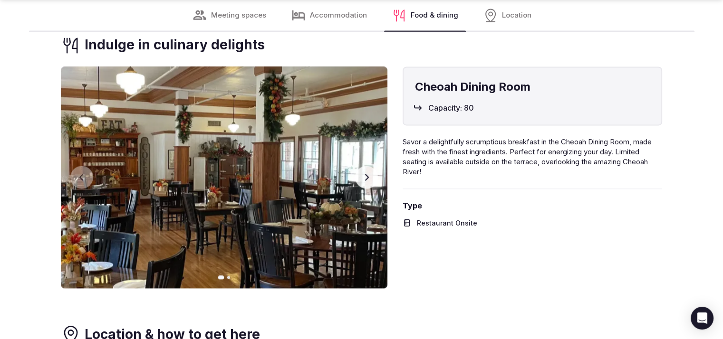
click at [370, 179] on icon "button" at bounding box center [367, 177] width 8 height 8
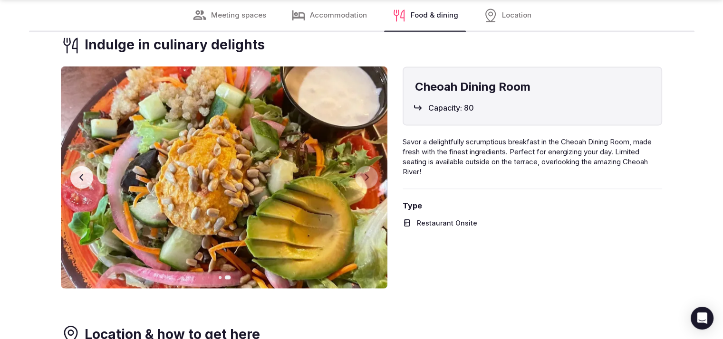
click at [75, 178] on button "Previous slide" at bounding box center [81, 177] width 23 height 23
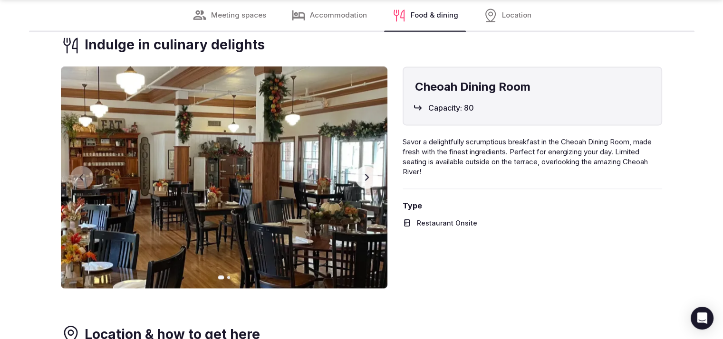
scroll to position [1807, 0]
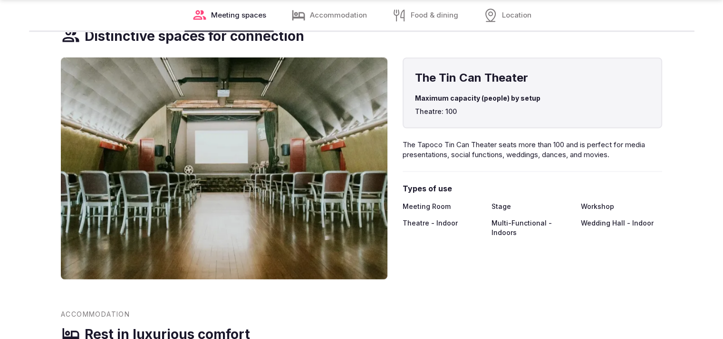
scroll to position [1186, 0]
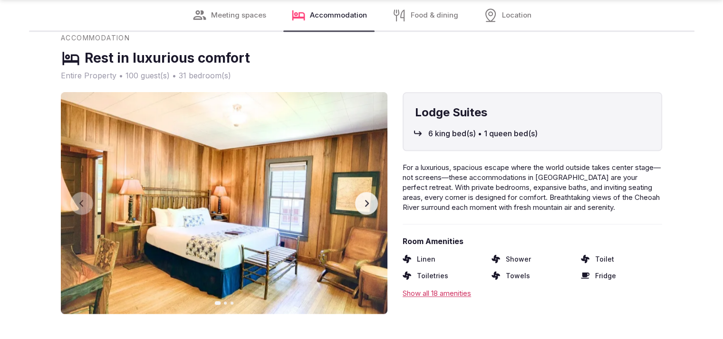
click at [365, 209] on button "Next slide" at bounding box center [366, 203] width 23 height 23
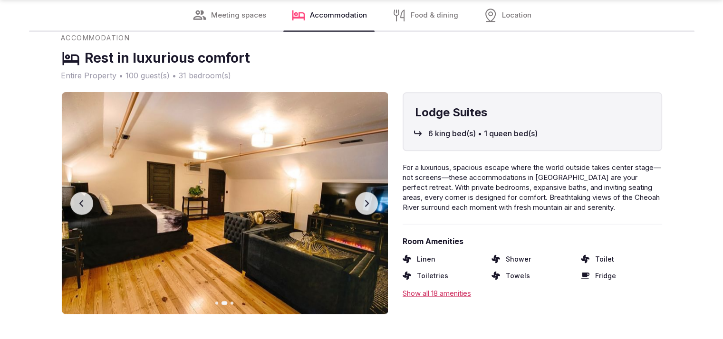
click at [365, 208] on button "Next slide" at bounding box center [366, 203] width 23 height 23
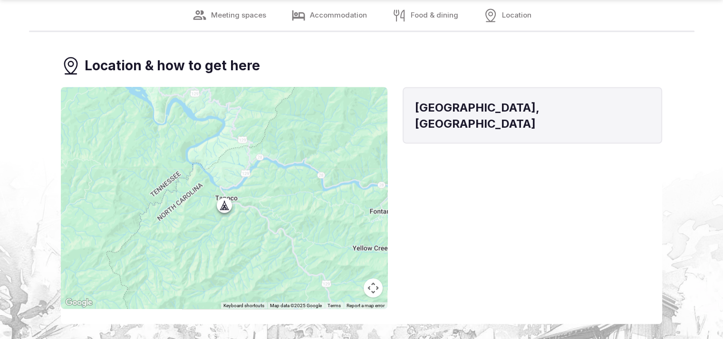
scroll to position [1483, 0]
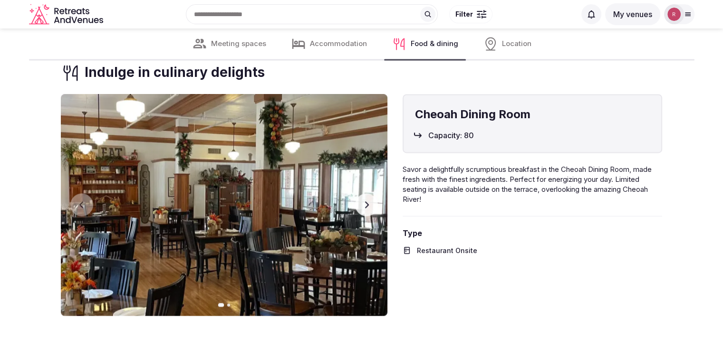
click at [369, 211] on button "Next slide" at bounding box center [366, 204] width 23 height 23
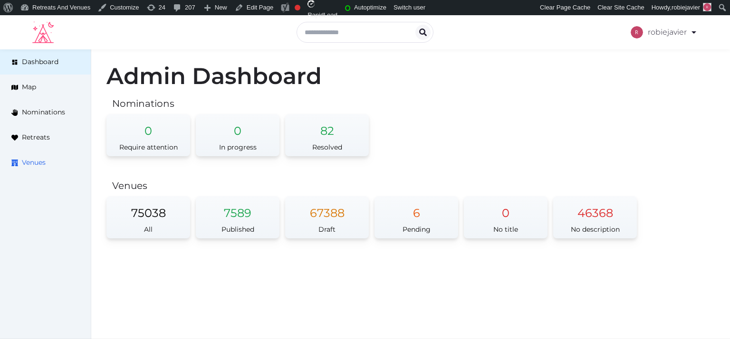
click at [25, 156] on link "Venues" at bounding box center [45, 162] width 91 height 25
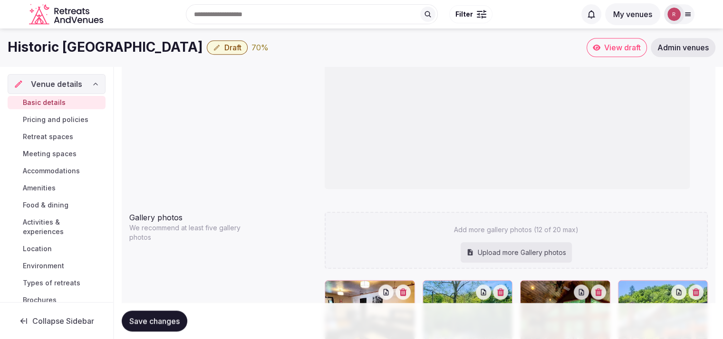
scroll to position [570, 0]
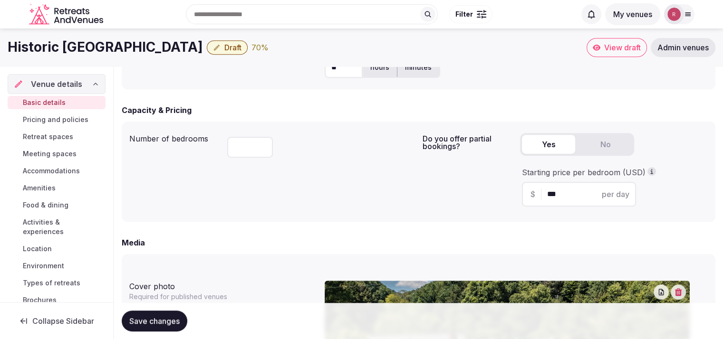
click at [46, 249] on span "Location" at bounding box center [37, 249] width 29 height 10
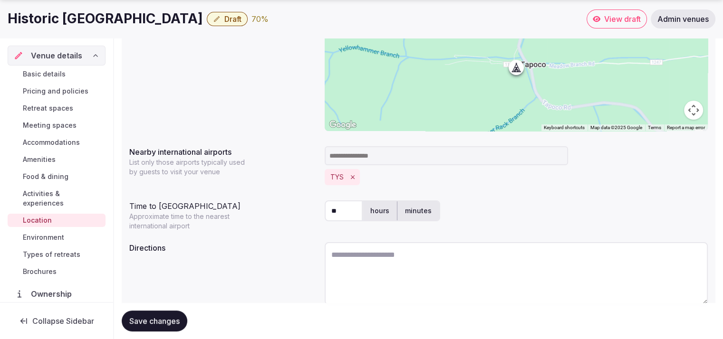
scroll to position [200, 0]
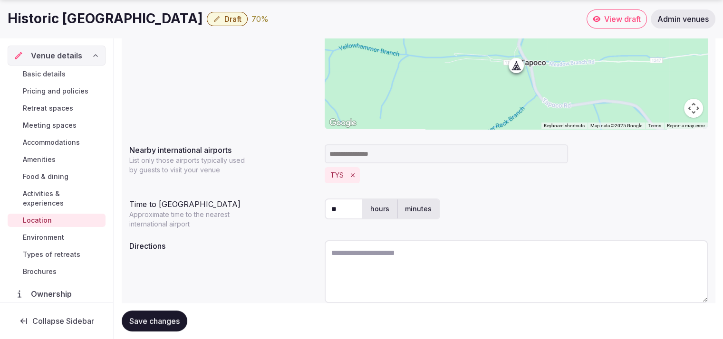
click at [376, 256] on textarea at bounding box center [515, 271] width 383 height 63
paste textarea "**********"
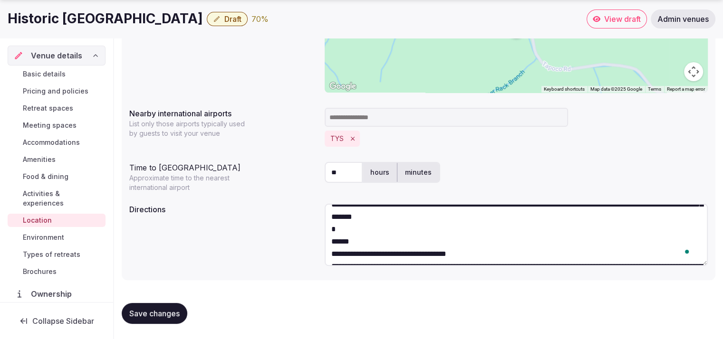
scroll to position [24, 0]
click at [327, 243] on textarea "**********" at bounding box center [515, 235] width 383 height 62
click at [382, 244] on textarea "**********" at bounding box center [515, 235] width 383 height 62
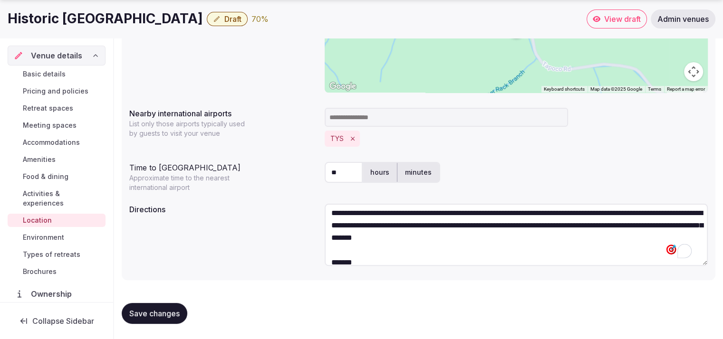
scroll to position [0, 0]
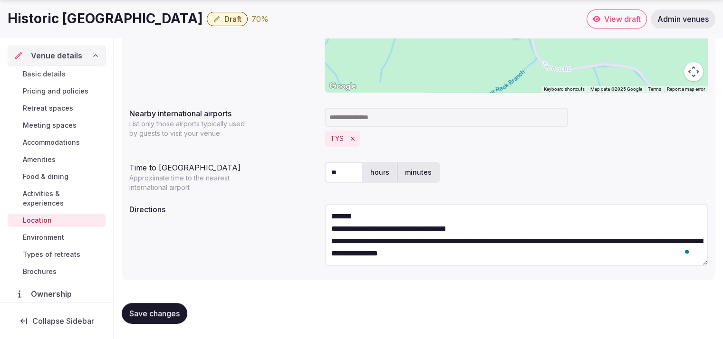
click at [339, 228] on textarea "**********" at bounding box center [515, 235] width 383 height 62
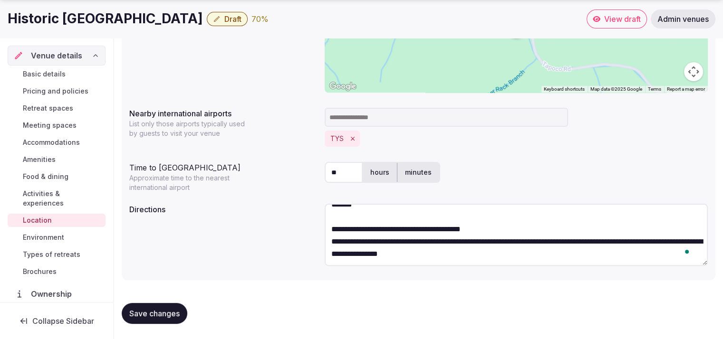
click at [331, 226] on textarea "**********" at bounding box center [515, 235] width 383 height 62
click at [331, 244] on textarea "**********" at bounding box center [515, 235] width 383 height 62
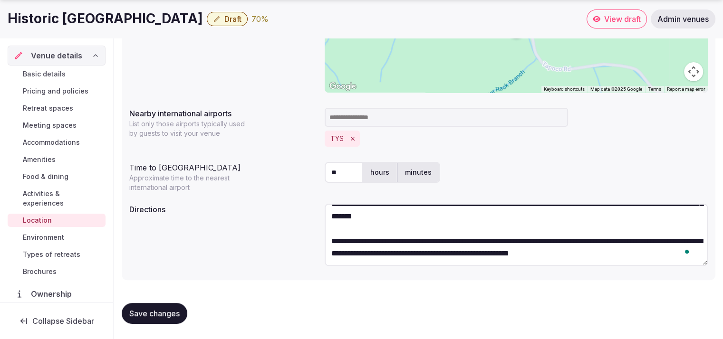
click at [658, 250] on textarea "**********" at bounding box center [515, 235] width 383 height 62
paste textarea "**********"
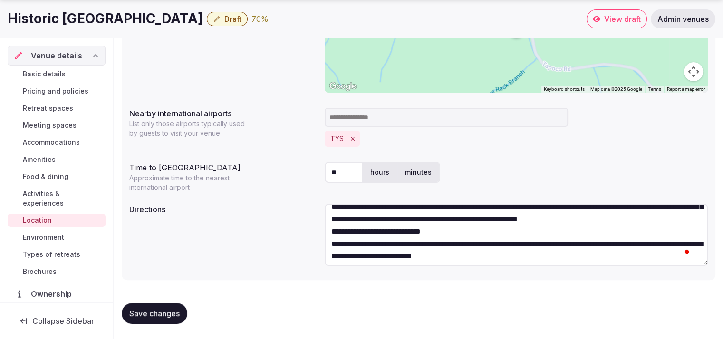
click at [340, 244] on textarea "**********" at bounding box center [515, 235] width 383 height 62
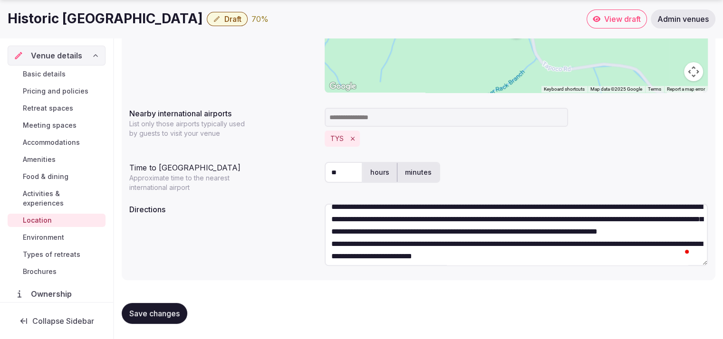
click at [532, 242] on textarea "**********" at bounding box center [515, 235] width 383 height 62
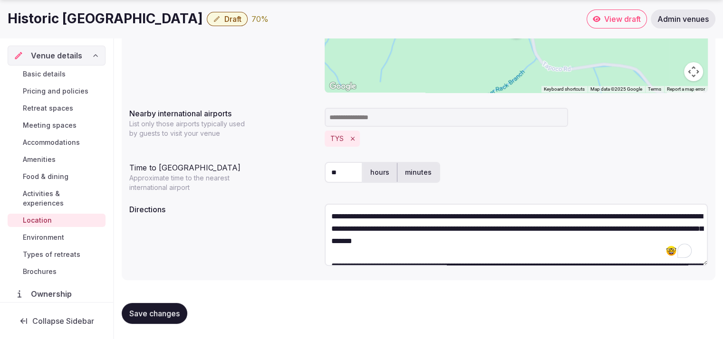
type textarea "**********"
click at [152, 309] on span "Save changes" at bounding box center [154, 314] width 50 height 10
click at [57, 198] on span "Activities & experiences" at bounding box center [62, 198] width 79 height 19
click at [140, 315] on span "Save changes" at bounding box center [154, 314] width 50 height 10
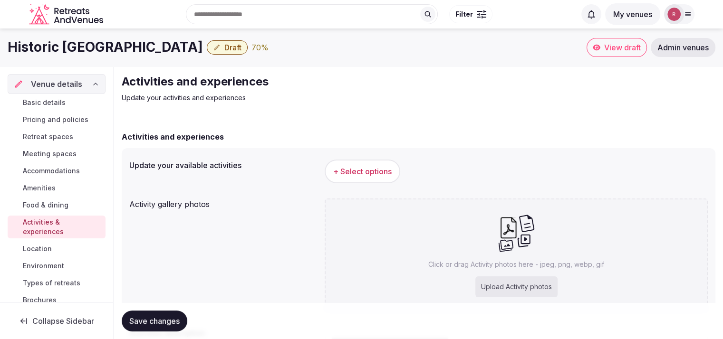
click at [49, 287] on span "Types of retreats" at bounding box center [51, 283] width 57 height 10
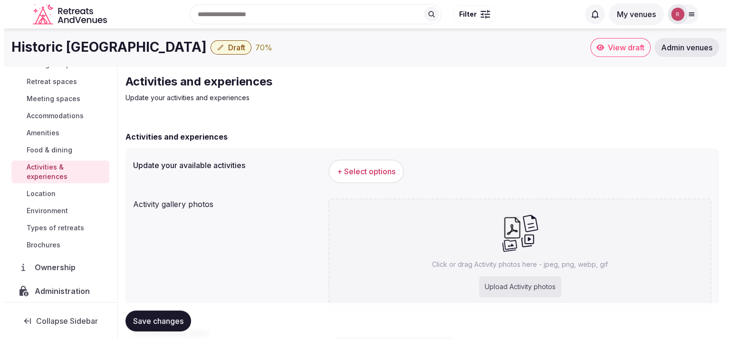
scroll to position [85, 0]
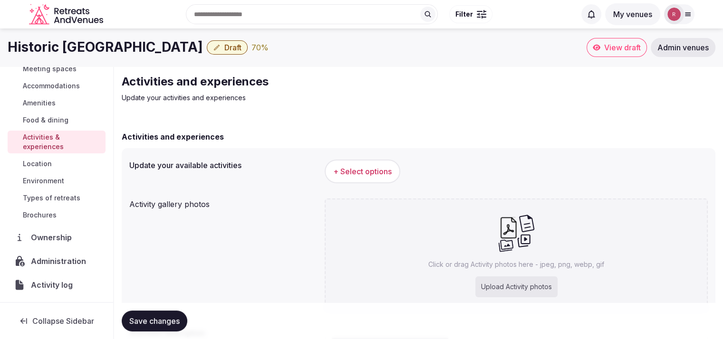
click at [46, 194] on span "Types of retreats" at bounding box center [51, 198] width 57 height 10
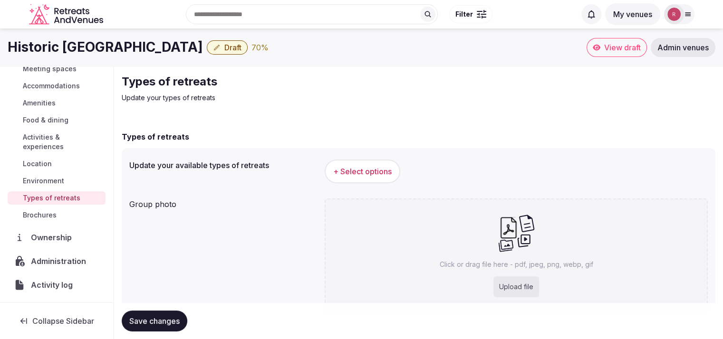
click at [372, 179] on button "+ Select options" at bounding box center [362, 172] width 76 height 24
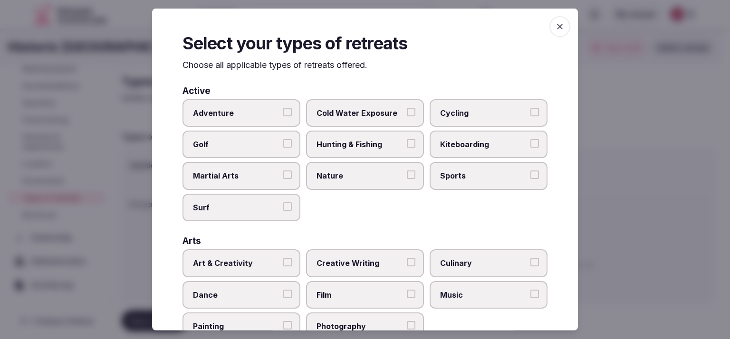
click at [268, 117] on span "Adventure" at bounding box center [236, 112] width 87 height 10
click at [283, 116] on button "Adventure" at bounding box center [287, 111] width 9 height 9
click at [381, 176] on span "Nature" at bounding box center [359, 176] width 87 height 10
click at [407, 176] on button "Nature" at bounding box center [411, 175] width 9 height 9
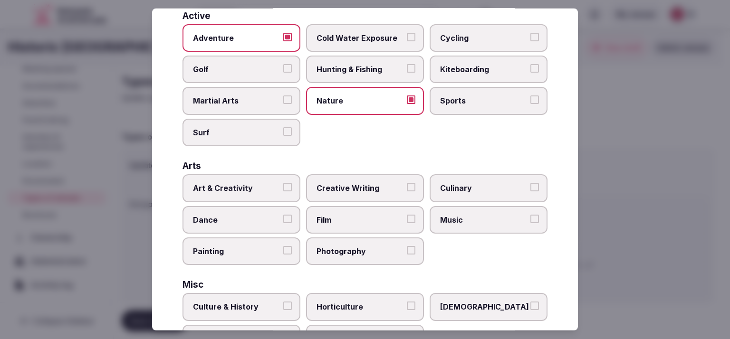
scroll to position [76, 0]
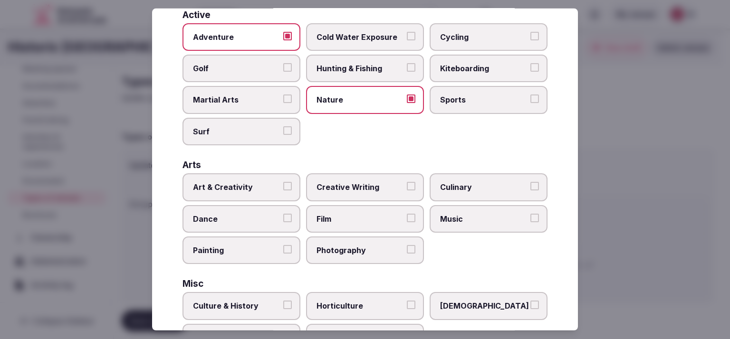
click at [325, 65] on span "Hunting & Fishing" at bounding box center [359, 68] width 87 height 10
click at [407, 65] on button "Hunting & Fishing" at bounding box center [411, 67] width 9 height 9
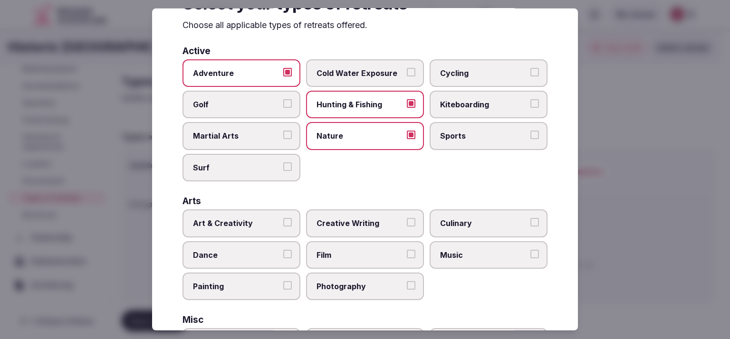
scroll to position [40, 0]
click at [493, 132] on span "Sports" at bounding box center [483, 135] width 87 height 10
click at [530, 132] on button "Sports" at bounding box center [534, 134] width 9 height 9
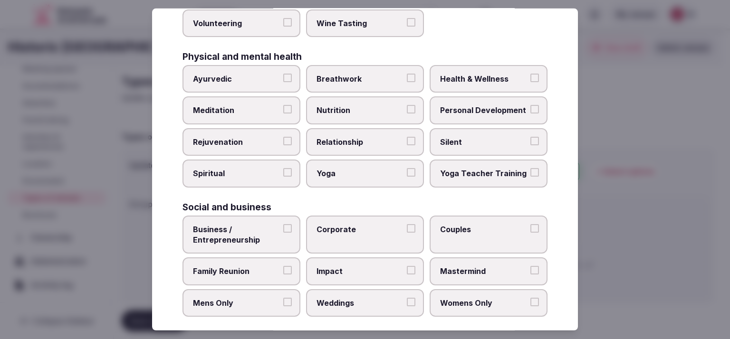
scroll to position [393, 0]
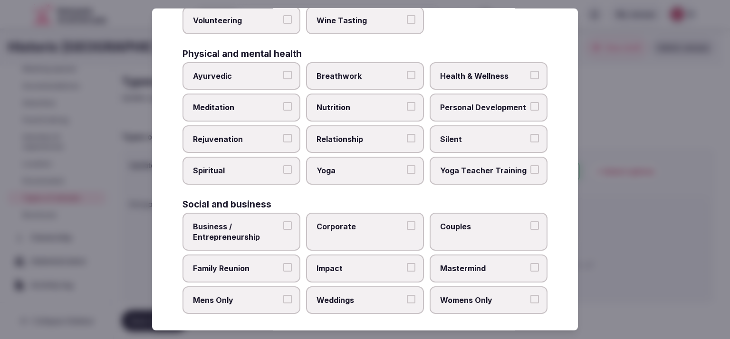
click at [335, 300] on label "Weddings" at bounding box center [365, 300] width 118 height 28
click at [407, 300] on button "Weddings" at bounding box center [411, 299] width 9 height 9
click at [240, 263] on span "Family Reunion" at bounding box center [236, 268] width 87 height 10
click at [283, 263] on button "Family Reunion" at bounding box center [287, 267] width 9 height 9
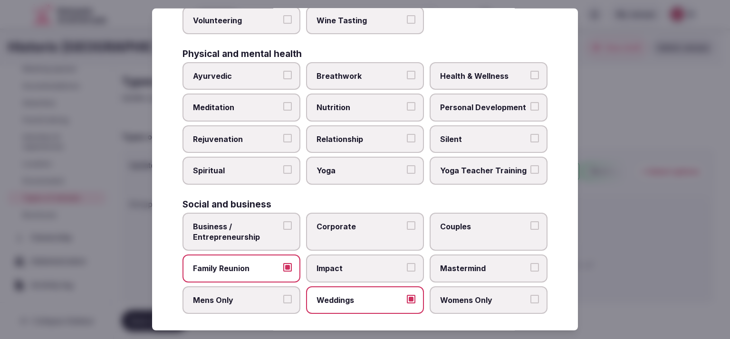
click at [347, 225] on span "Corporate" at bounding box center [359, 226] width 87 height 10
click at [407, 225] on button "Corporate" at bounding box center [411, 225] width 9 height 9
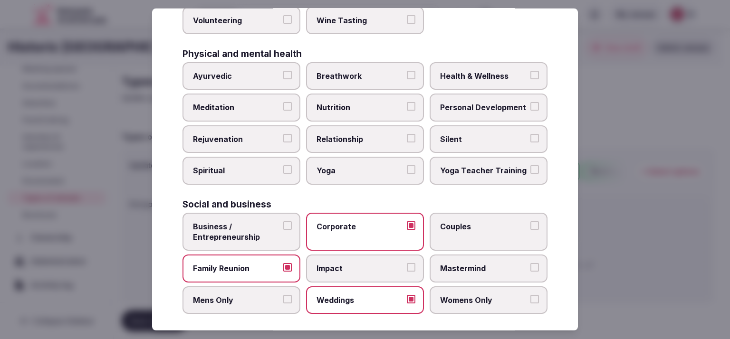
click at [471, 231] on label "Couples" at bounding box center [488, 232] width 118 height 38
click at [530, 230] on button "Couples" at bounding box center [534, 225] width 9 height 9
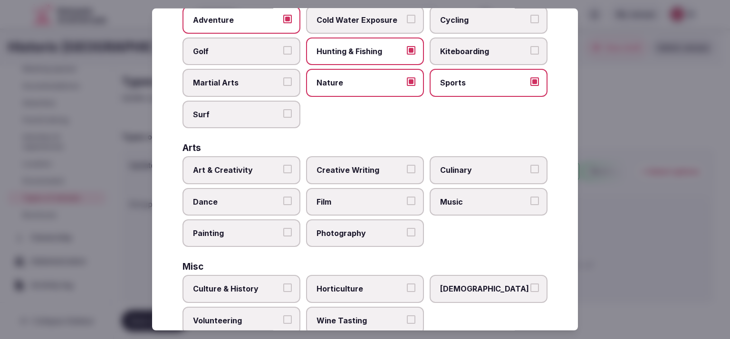
scroll to position [74, 0]
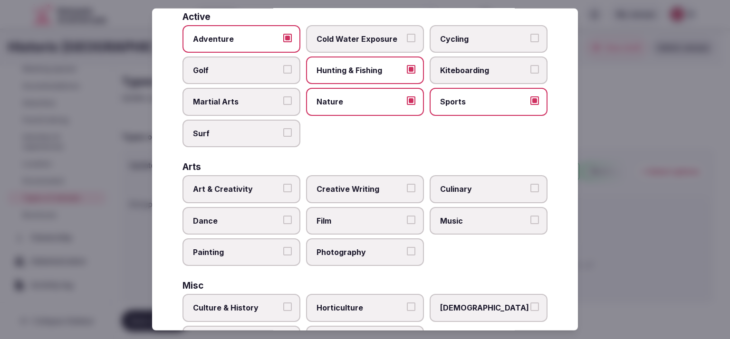
click at [474, 210] on label "Music" at bounding box center [488, 221] width 118 height 28
click at [530, 215] on button "Music" at bounding box center [534, 219] width 9 height 9
click at [349, 247] on span "Photography" at bounding box center [359, 252] width 87 height 10
click at [407, 247] on button "Photography" at bounding box center [411, 251] width 9 height 9
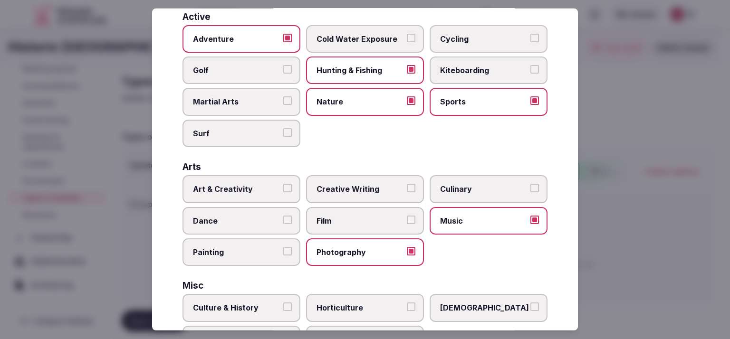
click at [358, 222] on span "Film" at bounding box center [359, 220] width 87 height 10
click at [407, 222] on button "Film" at bounding box center [411, 219] width 9 height 9
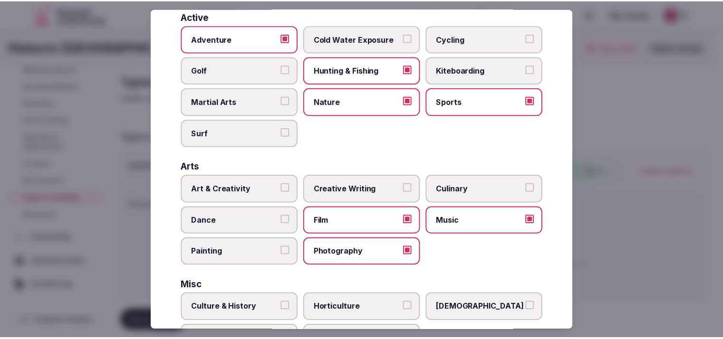
scroll to position [393, 0]
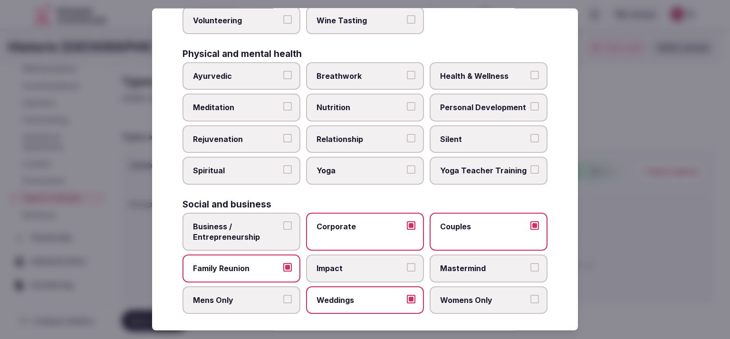
click at [604, 234] on div at bounding box center [365, 169] width 730 height 339
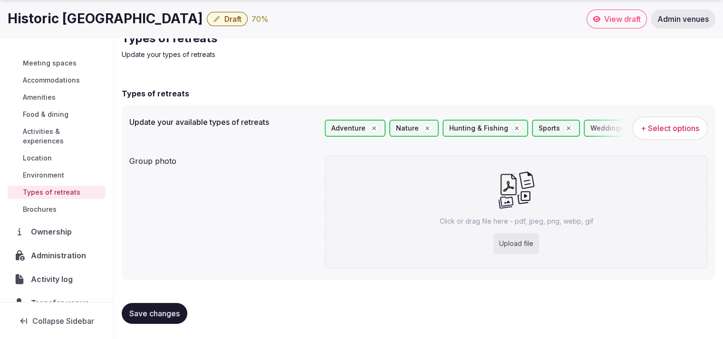
scroll to position [80, 0]
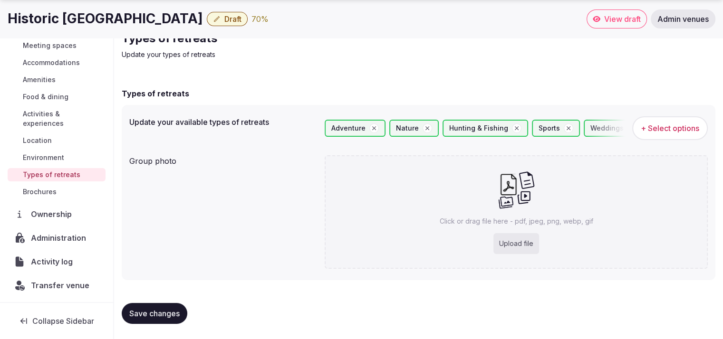
click at [163, 312] on span "Save changes" at bounding box center [154, 314] width 50 height 10
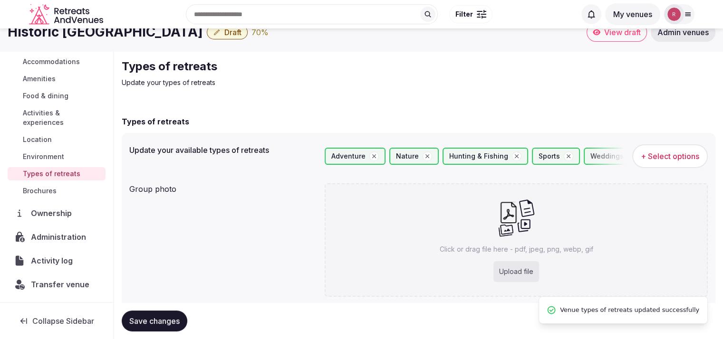
scroll to position [0, 0]
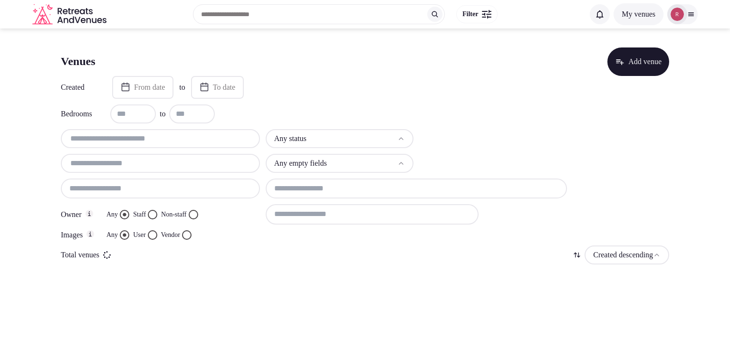
click at [256, 12] on input "text" at bounding box center [319, 14] width 252 height 20
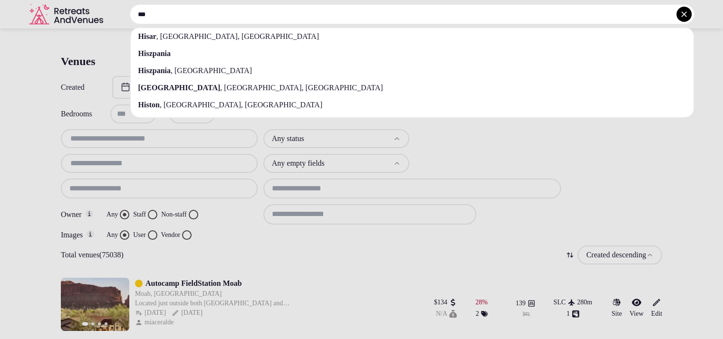
type input "***"
click at [150, 134] on div at bounding box center [361, 169] width 723 height 339
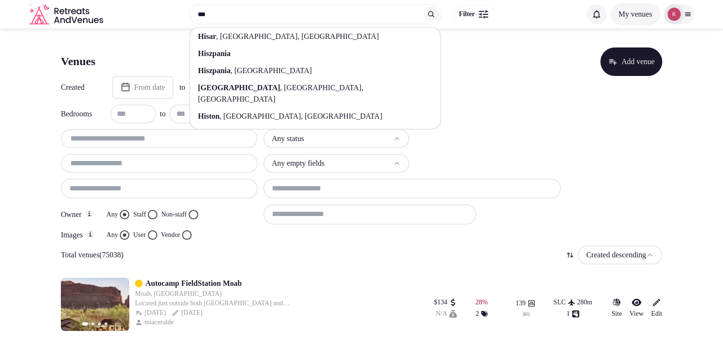
click at [145, 141] on input "text" at bounding box center [159, 138] width 189 height 11
type input "*"
paste input "**********"
type input "**********"
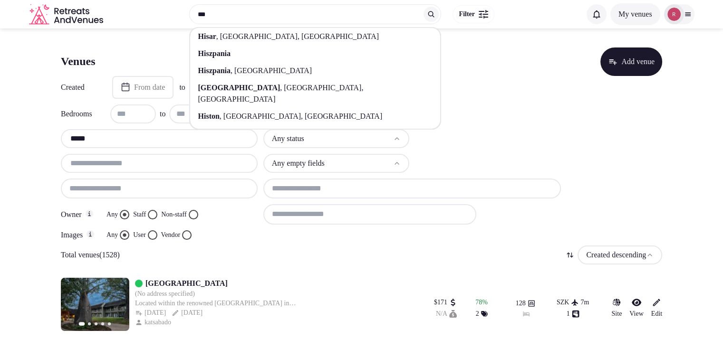
click at [312, 137] on html "*** Hisar , [GEOGRAPHIC_DATA], [GEOGRAPHIC_DATA] Hiszpania Hiszpania , [GEOGRAP…" at bounding box center [361, 169] width 723 height 339
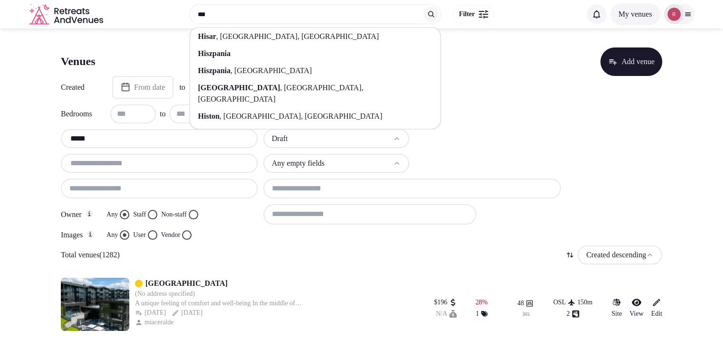
click at [89, 137] on input "*****" at bounding box center [159, 138] width 189 height 11
drag, startPoint x: 88, startPoint y: 142, endPoint x: 53, endPoint y: 142, distance: 34.7
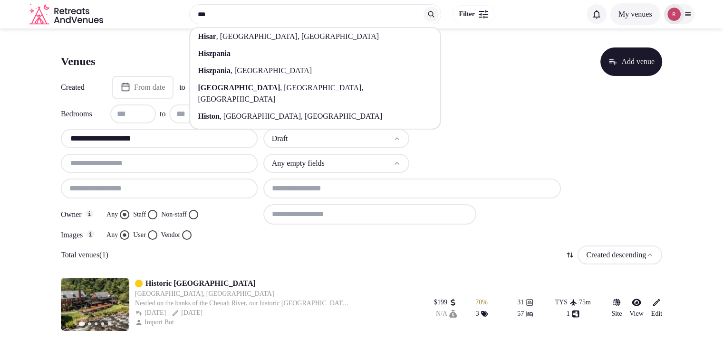
type input "**********"
click at [203, 283] on link "Historic [GEOGRAPHIC_DATA]" at bounding box center [200, 283] width 110 height 11
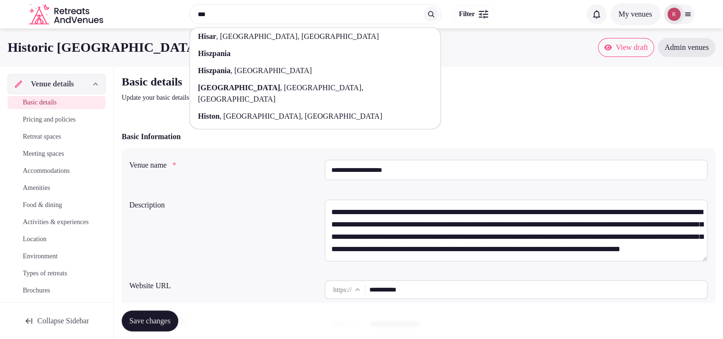
click at [25, 227] on span "Activities & experiences" at bounding box center [56, 223] width 66 height 10
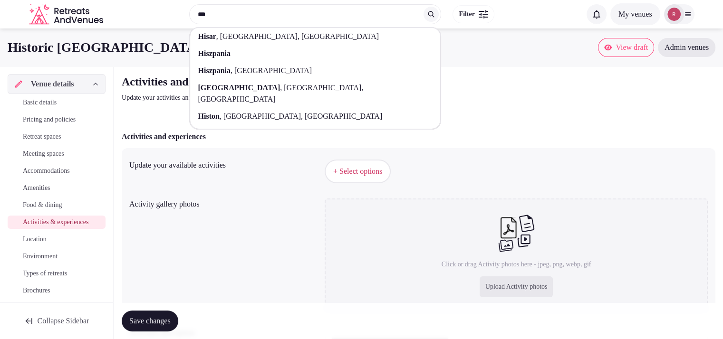
scroll to position [37, 0]
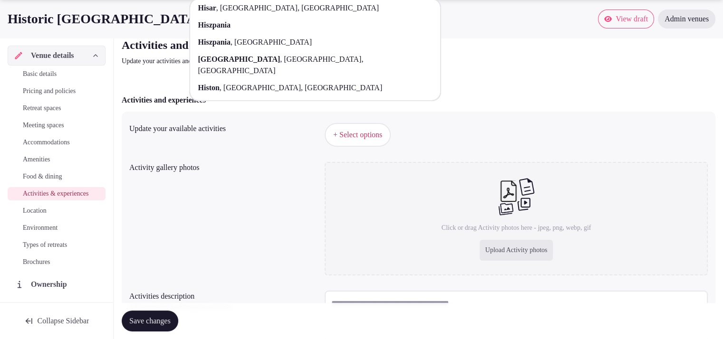
click at [502, 245] on div "Upload Activity photos" at bounding box center [516, 250] width 74 height 21
click at [55, 70] on span "Basic details" at bounding box center [40, 74] width 34 height 10
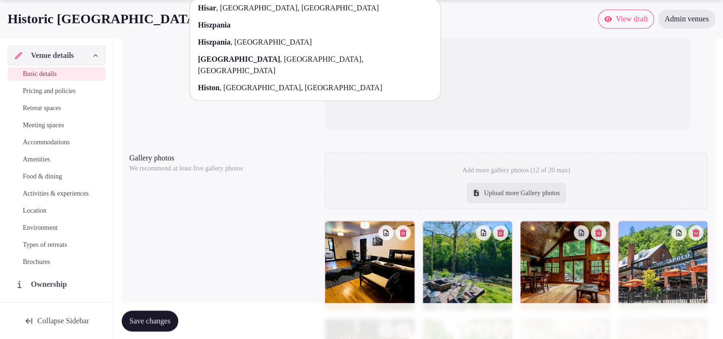
scroll to position [1163, 0]
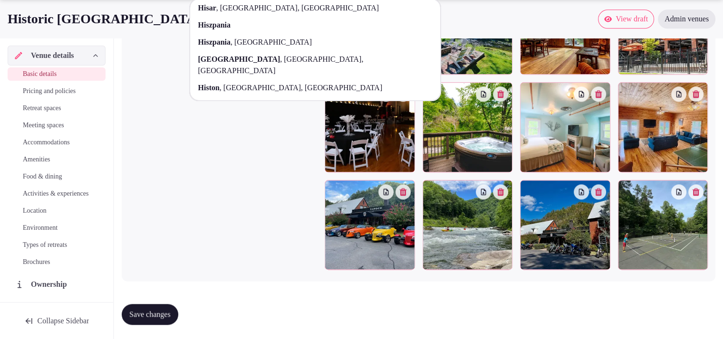
click at [677, 188] on icon "button" at bounding box center [679, 192] width 8 height 8
click at [696, 190] on icon "button" at bounding box center [696, 192] width 8 height 8
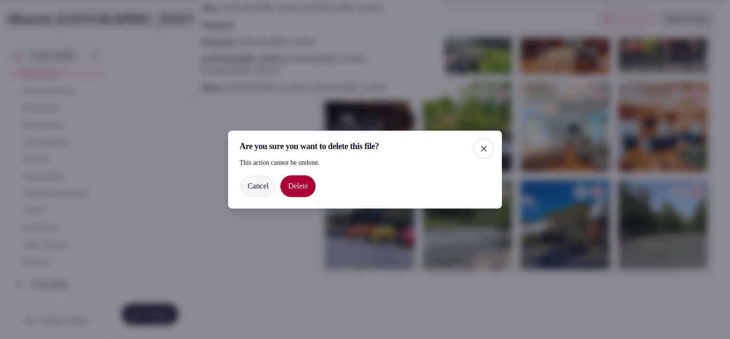
click at [303, 187] on button "Delete" at bounding box center [297, 186] width 35 height 22
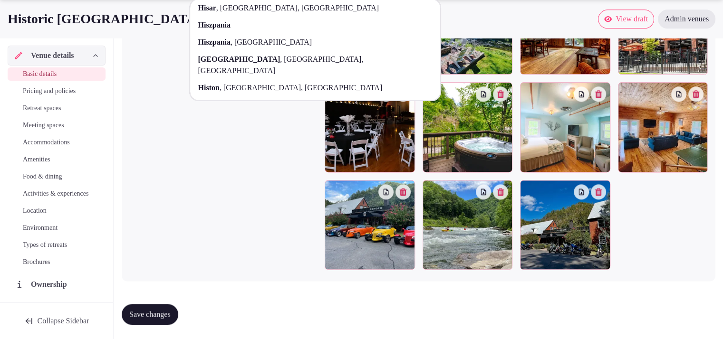
click at [405, 191] on icon "button" at bounding box center [402, 192] width 7 height 8
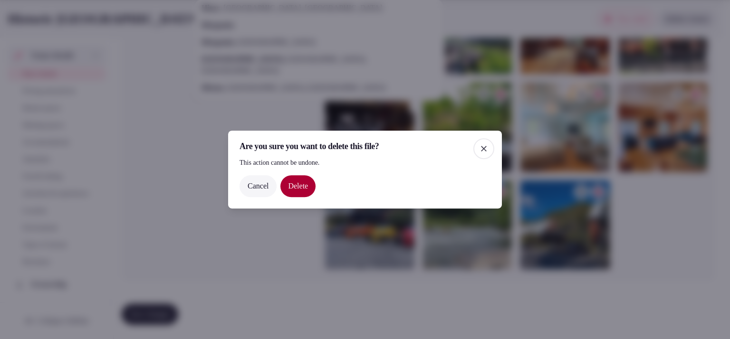
click at [294, 180] on button "Delete" at bounding box center [297, 186] width 35 height 22
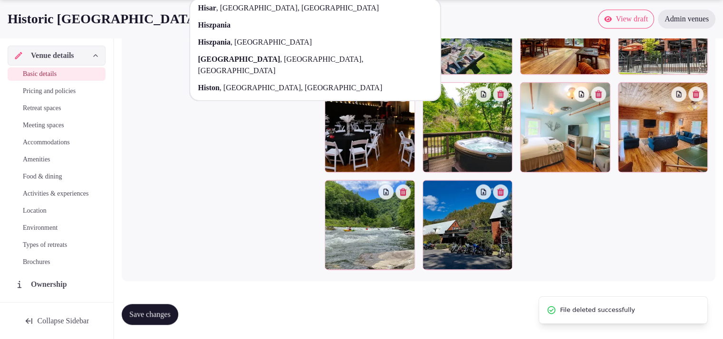
click at [409, 198] on div at bounding box center [369, 225] width 90 height 90
click at [409, 192] on button "button" at bounding box center [402, 191] width 15 height 15
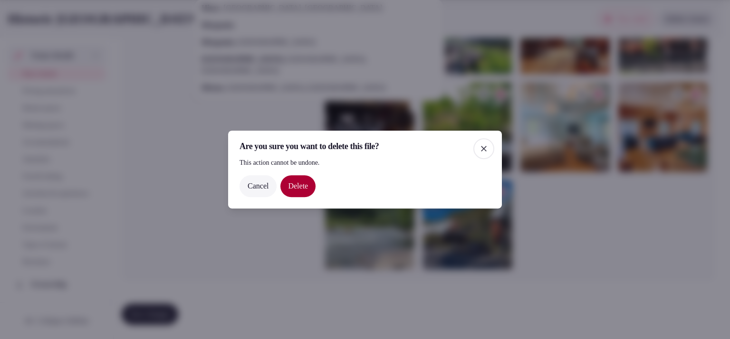
click at [312, 188] on button "Delete" at bounding box center [297, 186] width 35 height 22
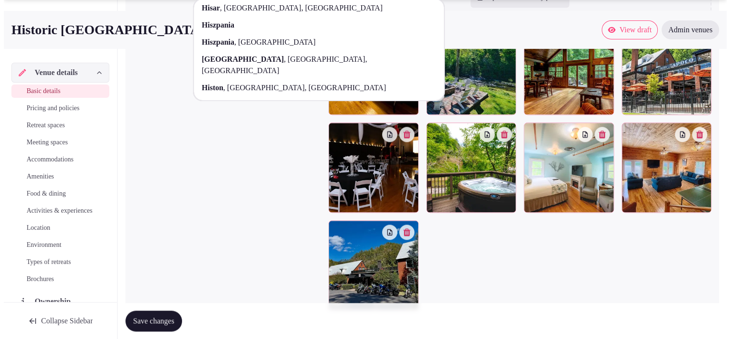
scroll to position [1128, 0]
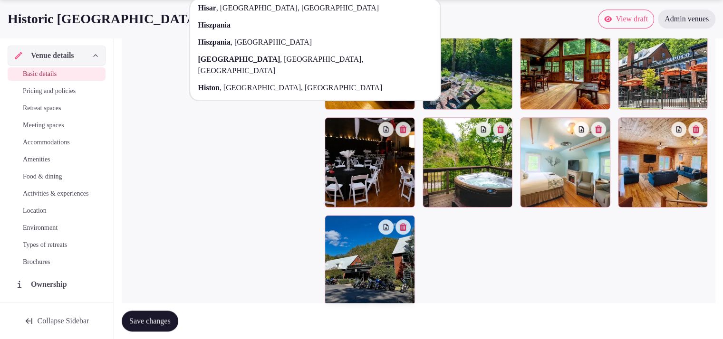
click at [407, 228] on button "button" at bounding box center [402, 226] width 15 height 15
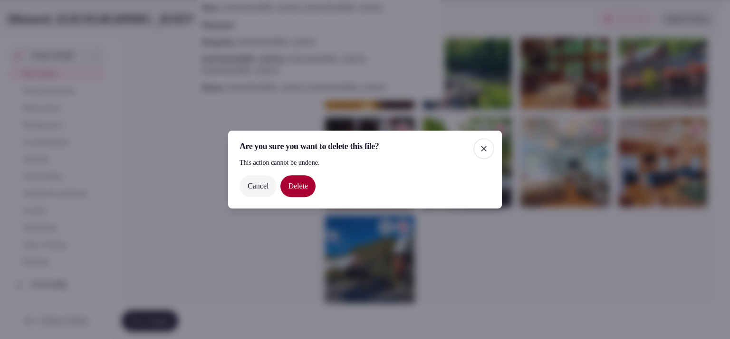
click at [308, 181] on button "Delete" at bounding box center [297, 186] width 35 height 22
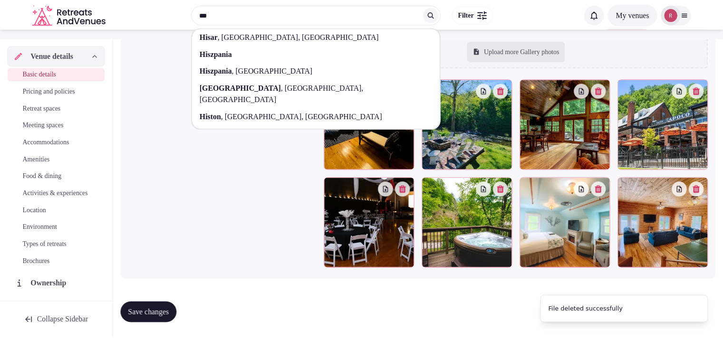
scroll to position [1065, 0]
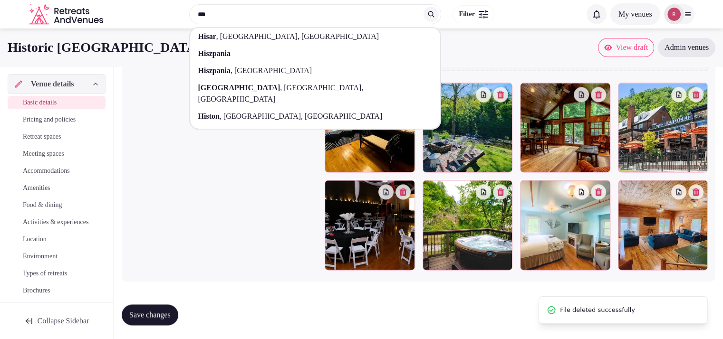
click at [134, 310] on span "Save changes" at bounding box center [149, 315] width 41 height 10
click at [54, 226] on span "Activities & experiences" at bounding box center [56, 223] width 66 height 10
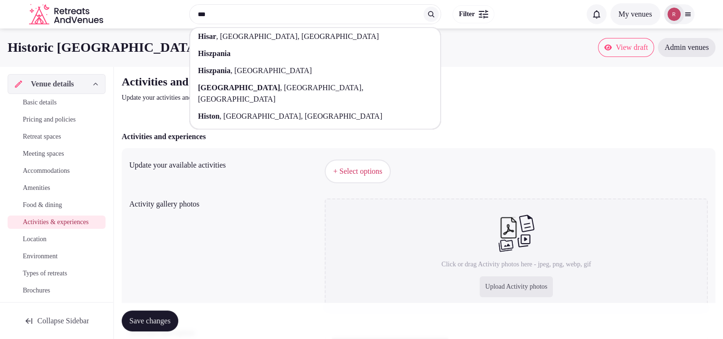
click at [535, 233] on div "Click or drag Activity photos here - jpeg, png, webp, gif Upload Activity photos" at bounding box center [515, 256] width 383 height 114
type input "**********"
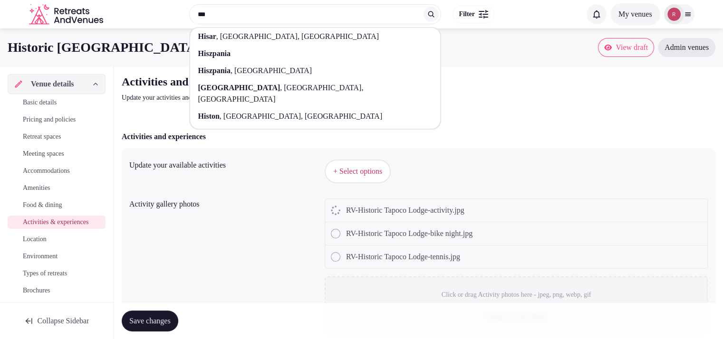
click at [596, 125] on div "Activities and experiences Update your available activities + Select options Ac…" at bounding box center [418, 300] width 593 height 356
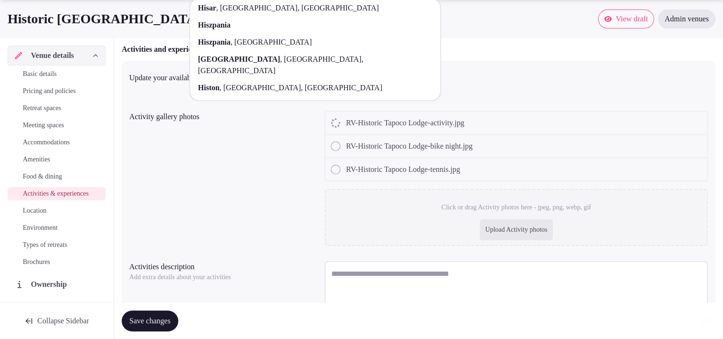
scroll to position [144, 0]
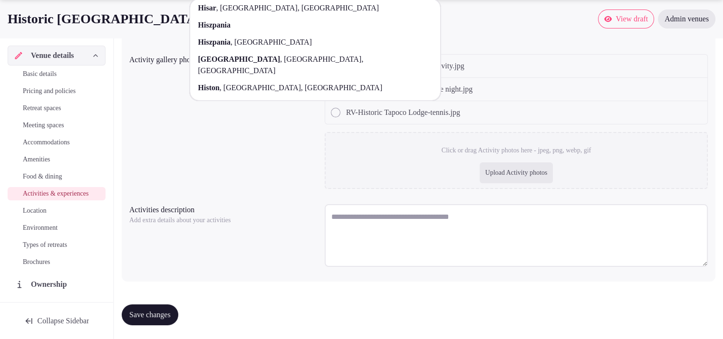
click at [397, 224] on textarea at bounding box center [515, 235] width 383 height 63
paste textarea "**********"
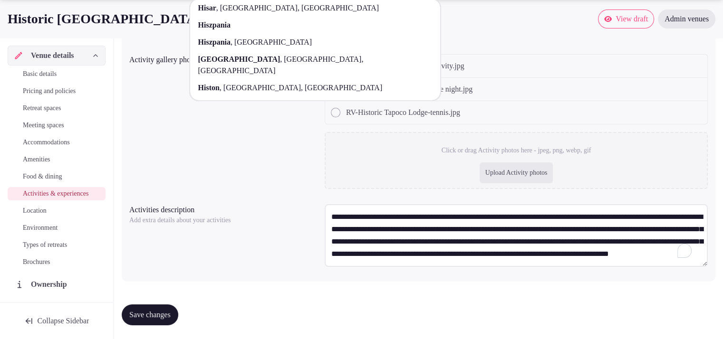
scroll to position [5, 0]
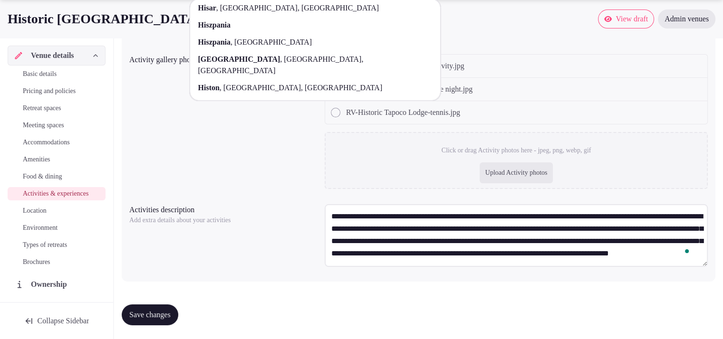
type textarea "**********"
click at [552, 43] on div "**********" at bounding box center [418, 143] width 593 height 278
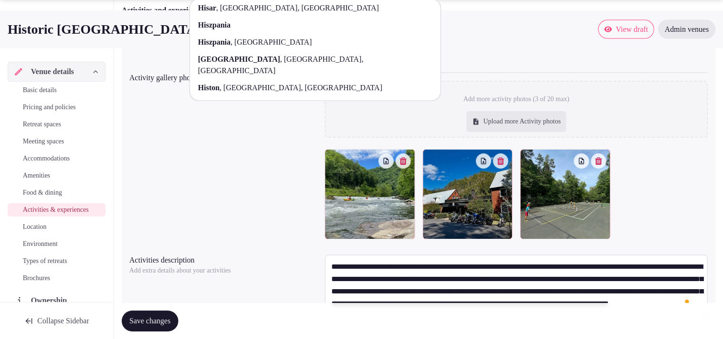
scroll to position [177, 0]
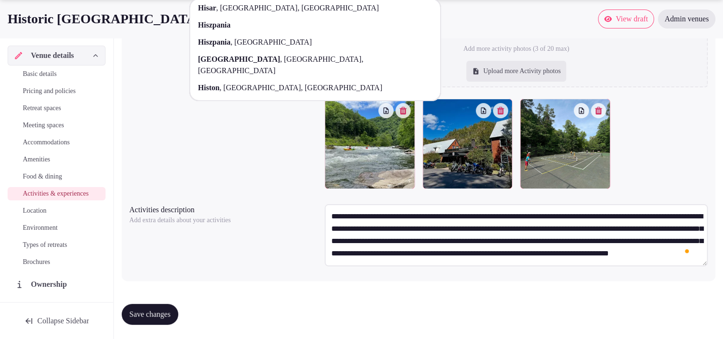
click at [146, 318] on span "Save changes" at bounding box center [149, 315] width 41 height 10
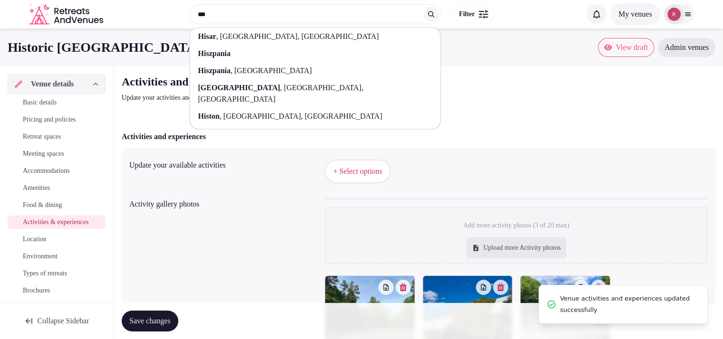
click at [140, 321] on span "Save changes" at bounding box center [149, 321] width 41 height 10
drag, startPoint x: 605, startPoint y: 59, endPoint x: 611, endPoint y: 48, distance: 12.7
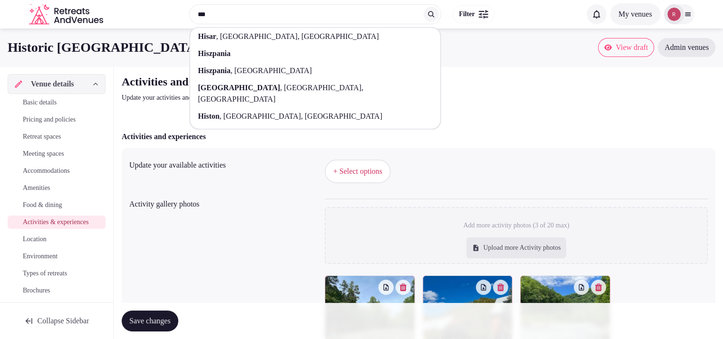
click at [605, 134] on div "Activities and experiences" at bounding box center [418, 136] width 593 height 11
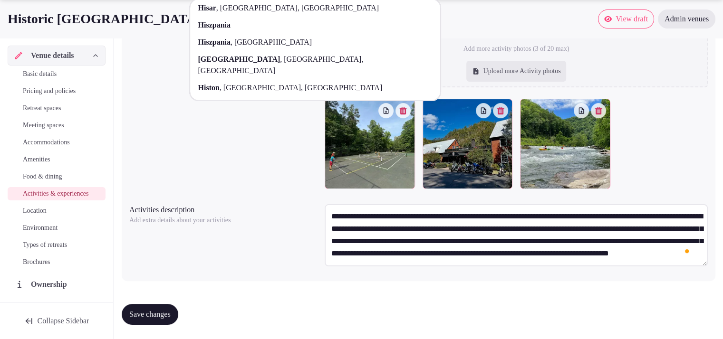
click at [168, 317] on span "Save changes" at bounding box center [149, 315] width 41 height 10
click at [636, 86] on div "Add more activity photos (3 of 20 max) Upload more Activity photos" at bounding box center [515, 58] width 383 height 57
click at [217, 114] on div "Activity gallery photos Add more activity photos (3 of 20 max) Upload more Acti…" at bounding box center [418, 105] width 578 height 175
click at [582, 245] on textarea "**********" at bounding box center [515, 235] width 383 height 62
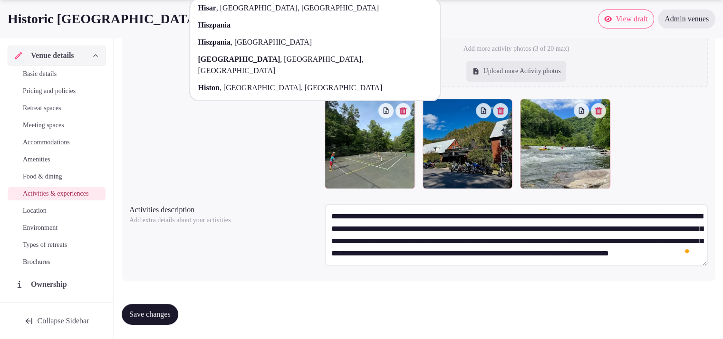
click at [179, 83] on div "Activity gallery photos Add more activity photos (3 of 20 max) Upload more Acti…" at bounding box center [418, 105] width 578 height 175
click at [169, 81] on div "Activity gallery photos Add more activity photos (3 of 20 max) Upload more Acti…" at bounding box center [418, 105] width 578 height 175
click at [168, 300] on div "Save changes" at bounding box center [418, 314] width 593 height 36
click at [165, 310] on span "Save changes" at bounding box center [149, 315] width 41 height 10
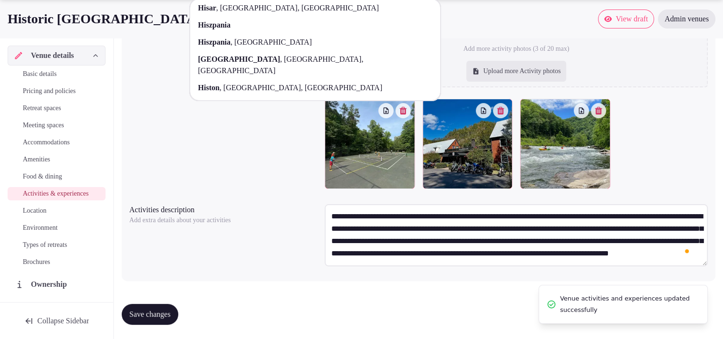
click at [404, 243] on textarea "**********" at bounding box center [515, 235] width 383 height 62
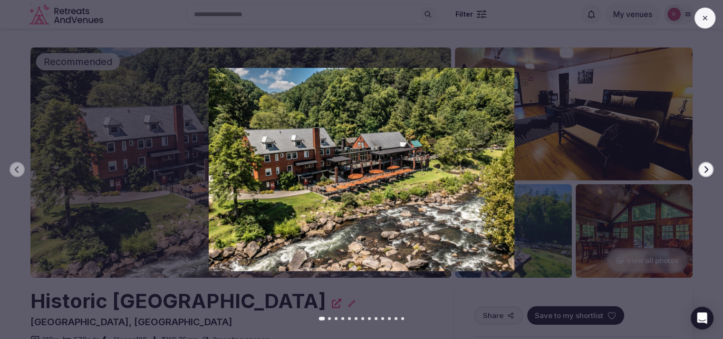
click at [705, 171] on icon "button" at bounding box center [706, 169] width 4 height 7
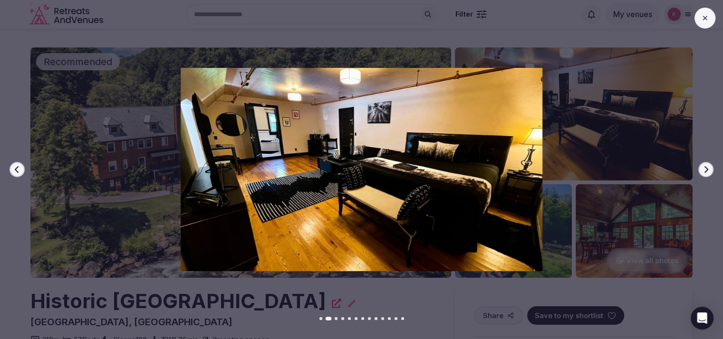
click at [705, 171] on icon "button" at bounding box center [706, 169] width 4 height 7
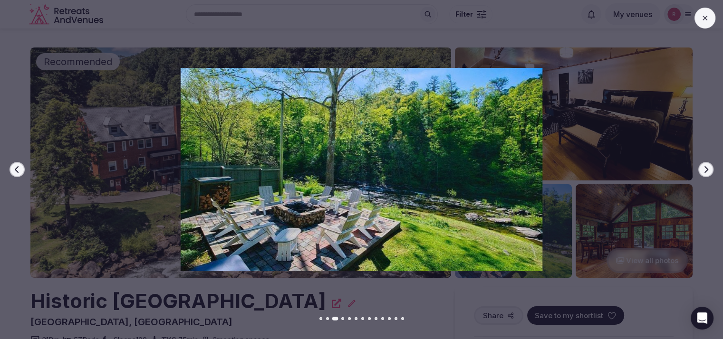
click at [705, 171] on icon "button" at bounding box center [706, 169] width 4 height 7
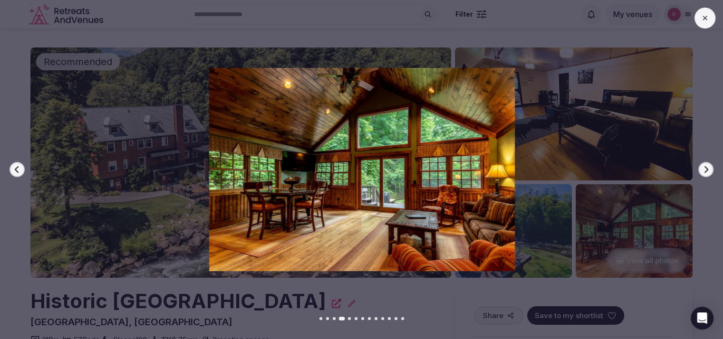
click at [705, 171] on icon "button" at bounding box center [706, 169] width 4 height 7
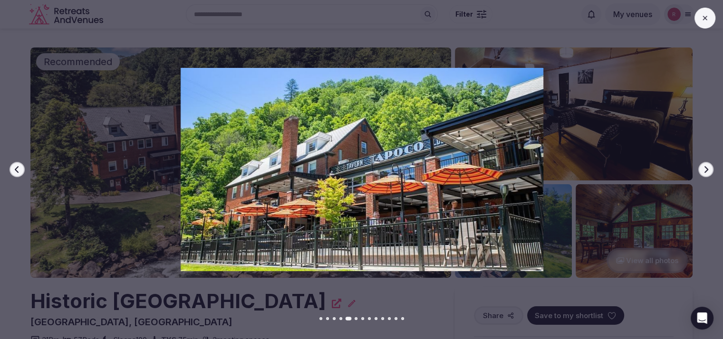
click at [705, 171] on icon "button" at bounding box center [706, 169] width 4 height 7
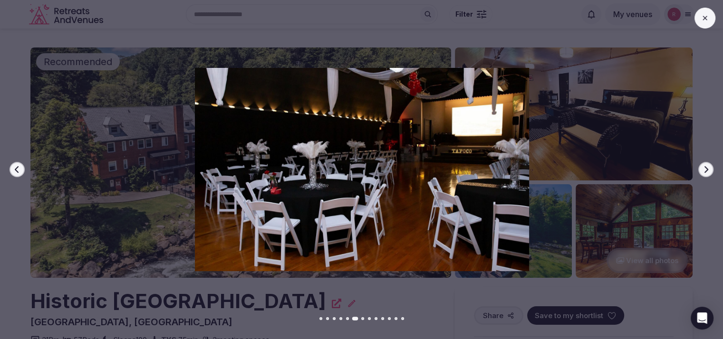
click at [705, 171] on icon "button" at bounding box center [706, 169] width 4 height 7
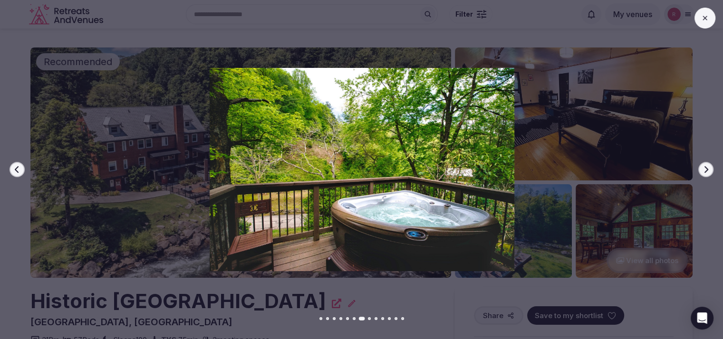
click at [705, 171] on icon "button" at bounding box center [706, 169] width 4 height 7
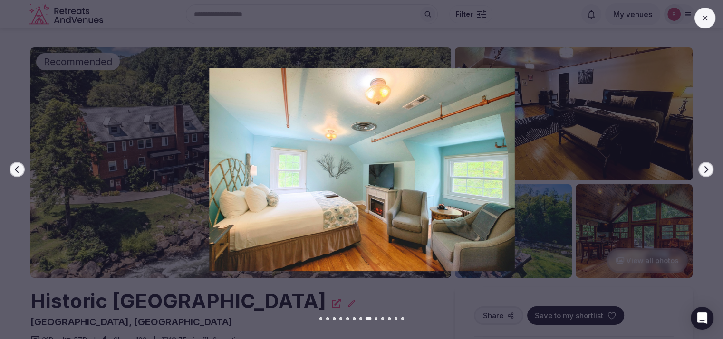
click at [705, 171] on icon "button" at bounding box center [706, 169] width 4 height 7
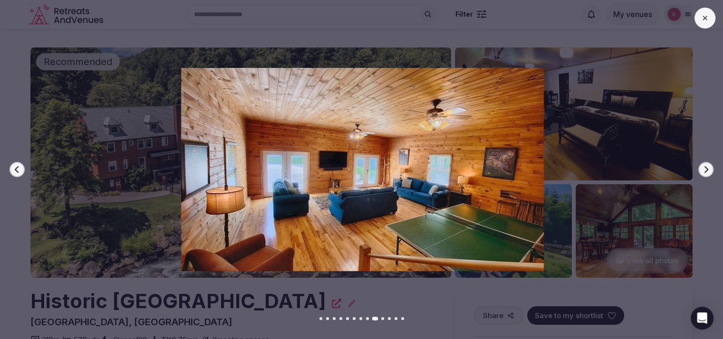
click at [705, 171] on icon "button" at bounding box center [706, 169] width 4 height 7
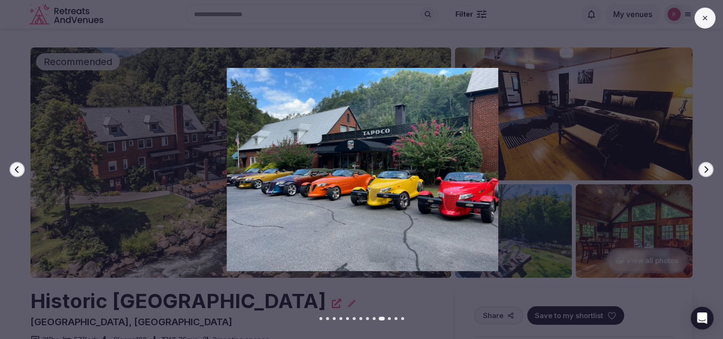
click at [705, 170] on icon "button" at bounding box center [706, 170] width 8 height 8
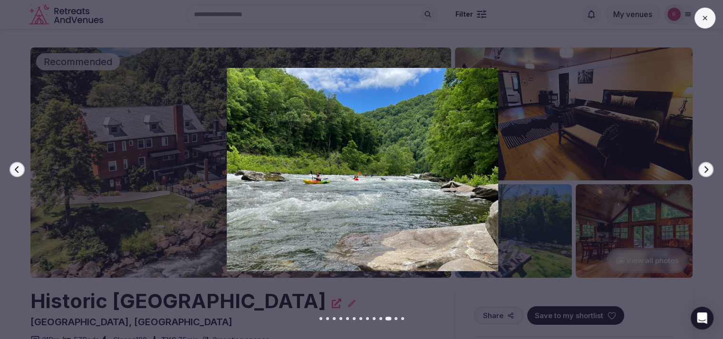
click at [705, 170] on icon "button" at bounding box center [706, 170] width 8 height 8
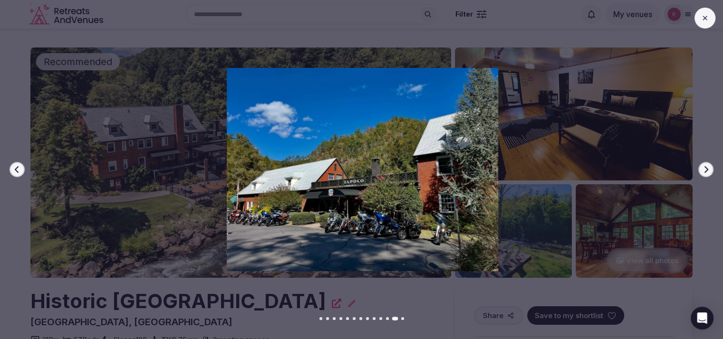
click at [705, 170] on icon "button" at bounding box center [706, 170] width 8 height 8
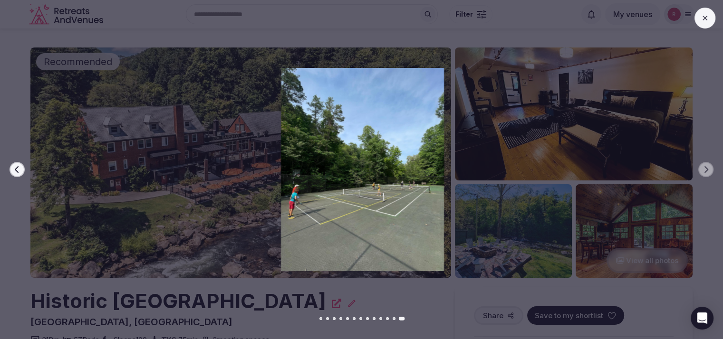
click at [698, 21] on button at bounding box center [704, 18] width 21 height 21
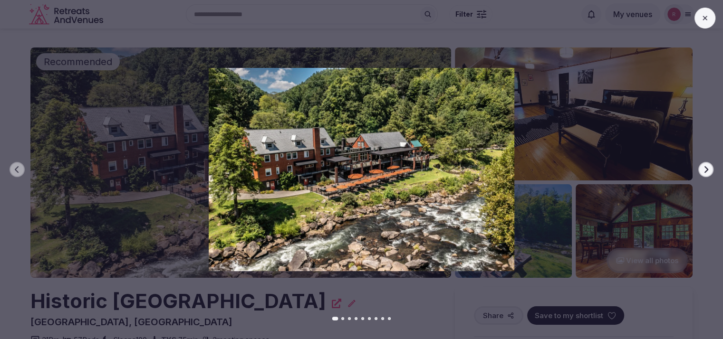
click at [704, 169] on icon "button" at bounding box center [706, 170] width 8 height 8
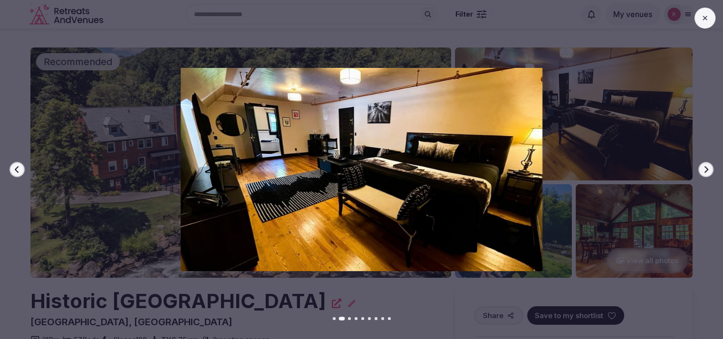
click at [704, 169] on icon "button" at bounding box center [706, 170] width 8 height 8
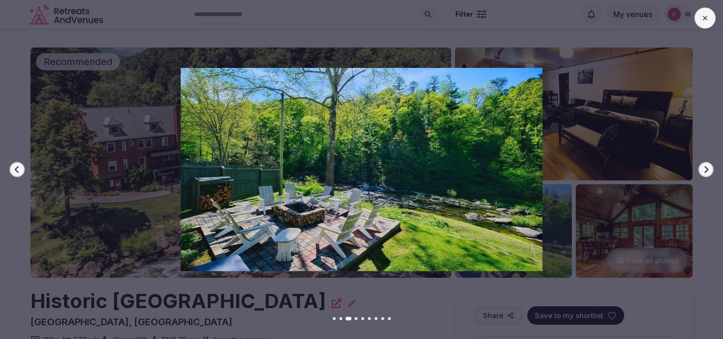
click at [704, 169] on icon "button" at bounding box center [706, 170] width 8 height 8
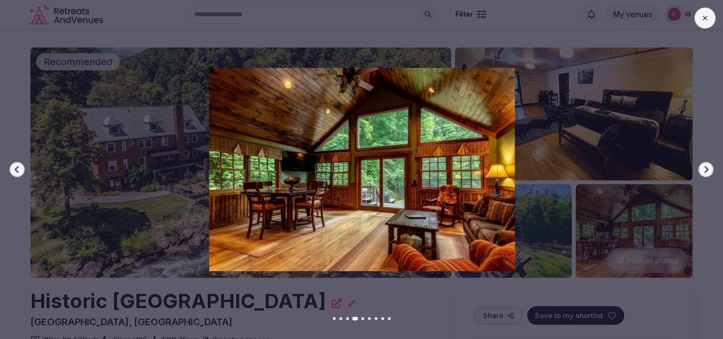
click at [704, 169] on icon "button" at bounding box center [706, 170] width 8 height 8
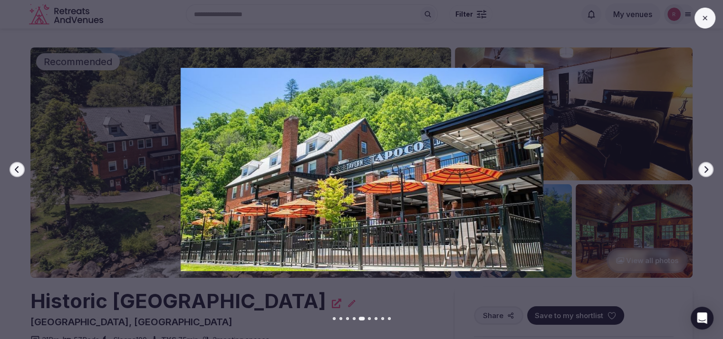
click at [704, 169] on icon "button" at bounding box center [706, 170] width 8 height 8
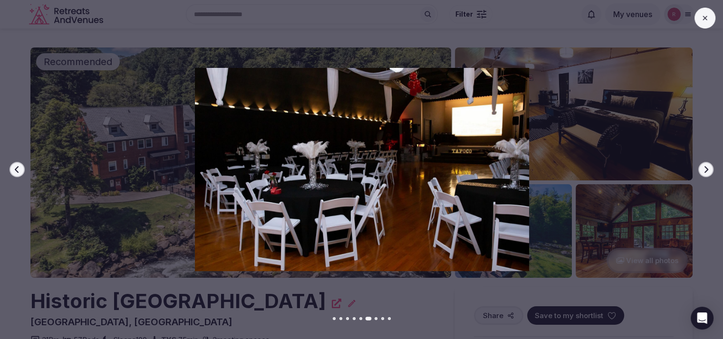
click at [704, 169] on icon "button" at bounding box center [706, 170] width 8 height 8
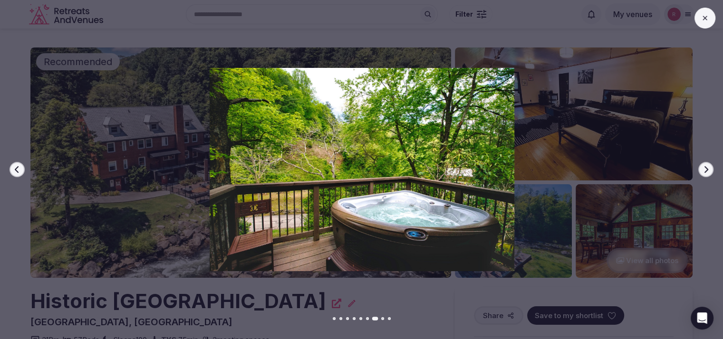
click at [704, 169] on icon "button" at bounding box center [706, 170] width 8 height 8
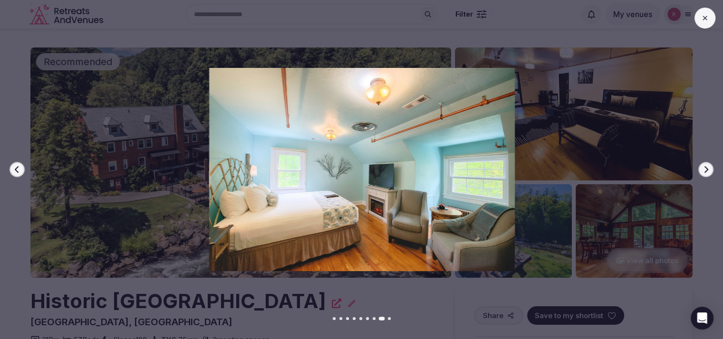
click at [704, 169] on icon "button" at bounding box center [706, 170] width 8 height 8
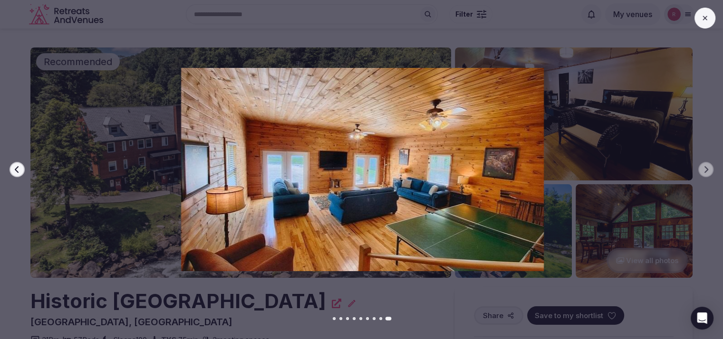
click at [702, 19] on icon at bounding box center [705, 18] width 8 height 8
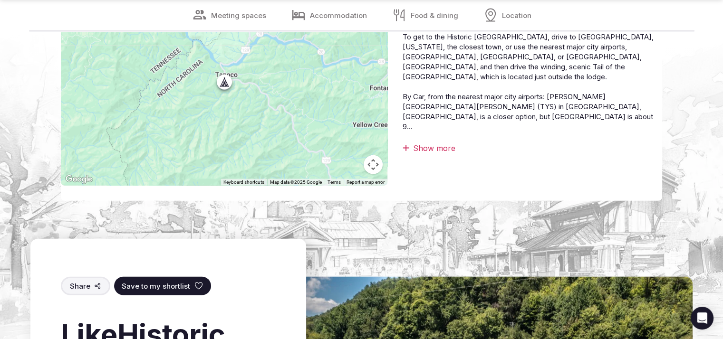
scroll to position [2373, 0]
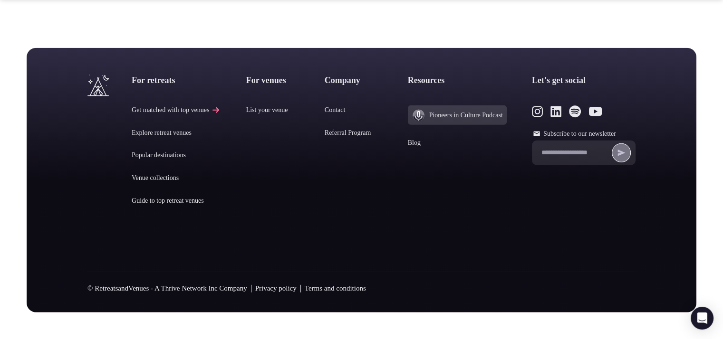
scroll to position [2404, 0]
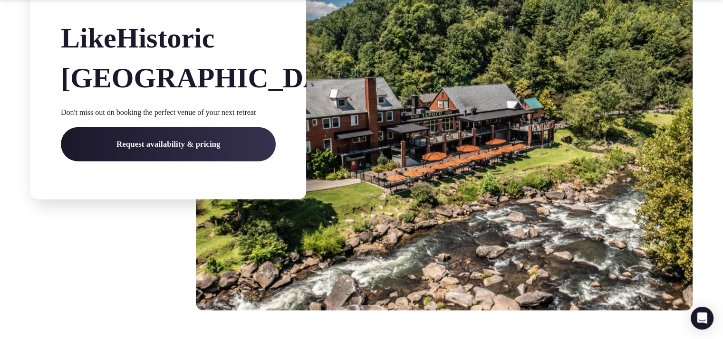
scroll to position [2670, 0]
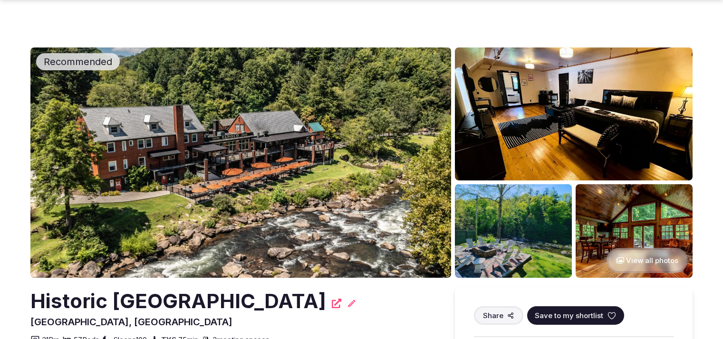
scroll to position [2681, 0]
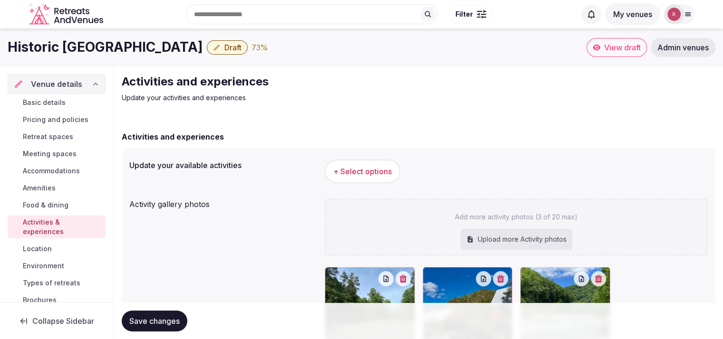
scroll to position [169, 0]
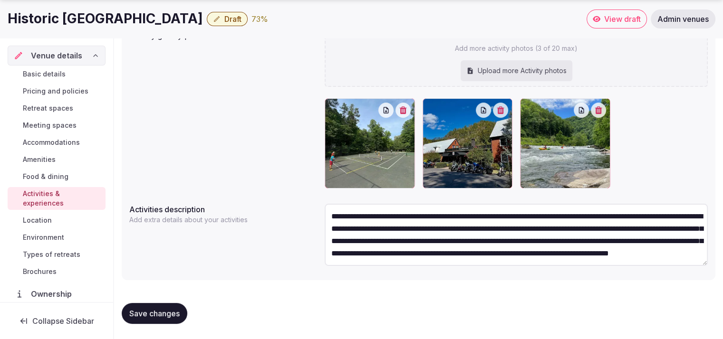
click at [174, 315] on span "Save changes" at bounding box center [154, 314] width 50 height 10
click at [496, 72] on div "Upload more Activity photos" at bounding box center [516, 70] width 112 height 21
type input "**********"
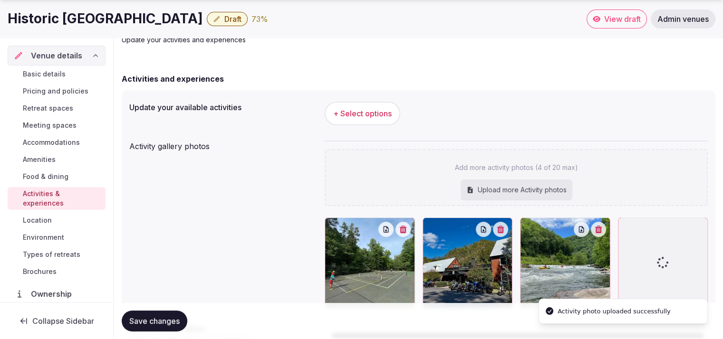
scroll to position [177, 0]
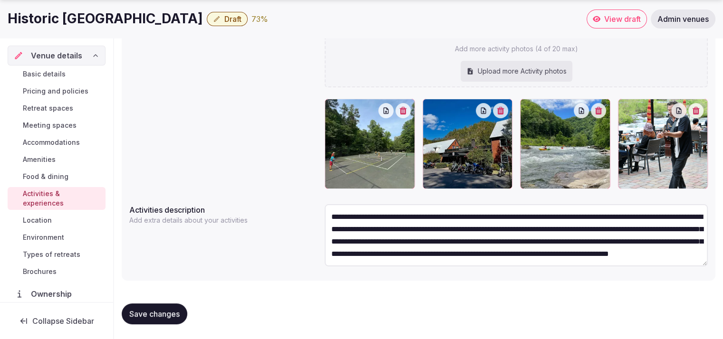
click at [496, 72] on div "Upload more Activity photos" at bounding box center [516, 71] width 112 height 21
type input "**********"
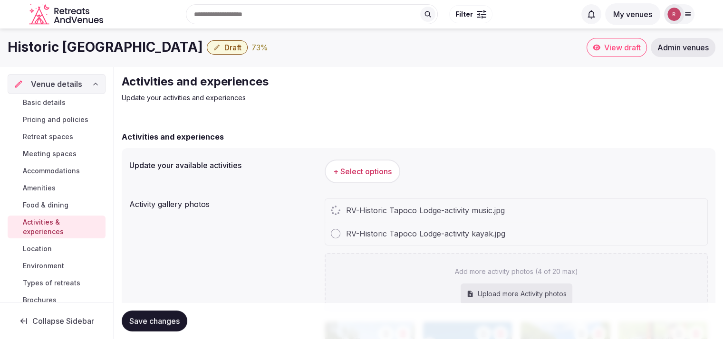
scroll to position [223, 0]
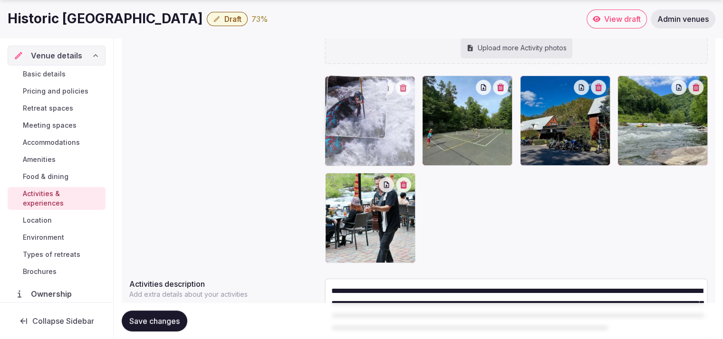
drag, startPoint x: 377, startPoint y: 227, endPoint x: 377, endPoint y: 134, distance: 92.2
click at [377, 134] on body "Search Popular Destinations Toscana, Italy Riviera Maya, Mexico Indonesia, Bali…" at bounding box center [361, 95] width 723 height 637
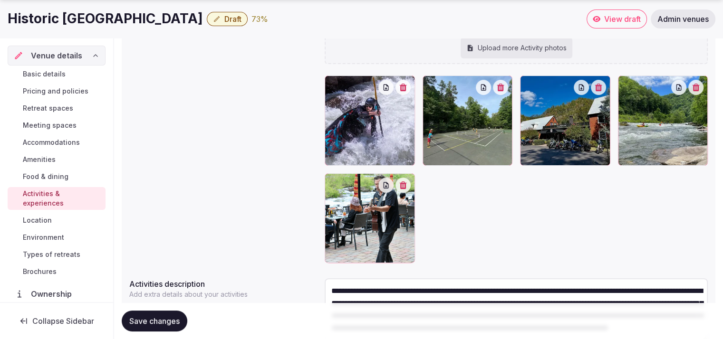
click at [144, 322] on span "Save changes" at bounding box center [154, 321] width 50 height 10
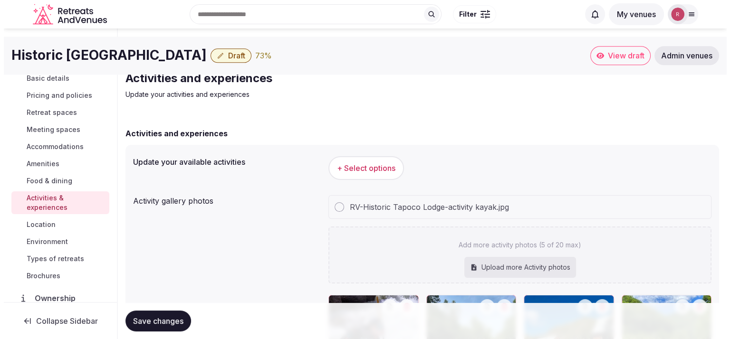
scroll to position [0, 0]
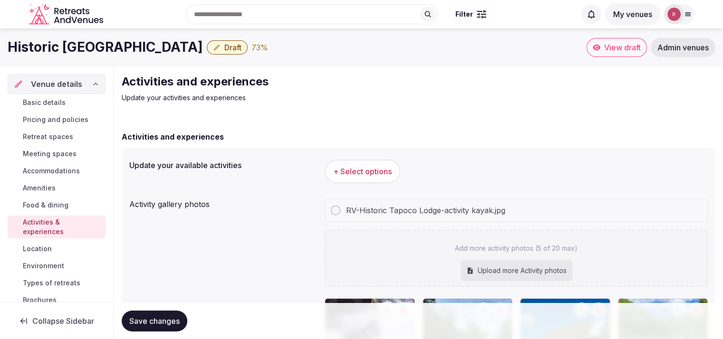
click at [359, 169] on span "+ Select options" at bounding box center [362, 171] width 58 height 10
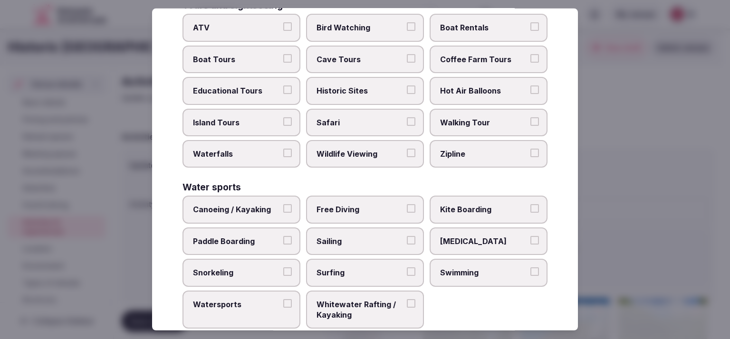
scroll to position [741, 0]
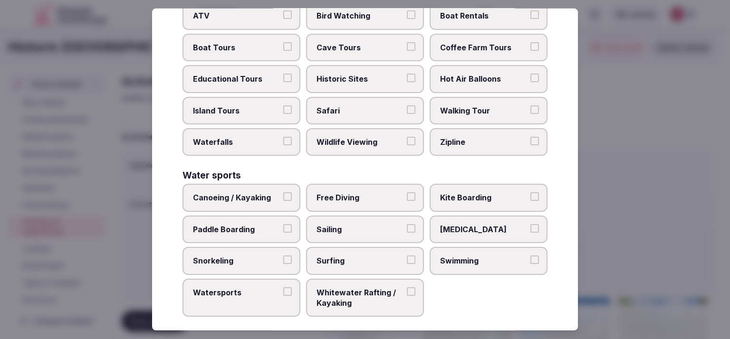
click at [270, 195] on span "Canoeing / Kayaking" at bounding box center [236, 197] width 87 height 10
click at [283, 195] on button "Canoeing / Kayaking" at bounding box center [287, 196] width 9 height 9
click at [267, 287] on span "Watersports" at bounding box center [236, 292] width 87 height 10
click at [283, 287] on button "Watersports" at bounding box center [287, 291] width 9 height 9
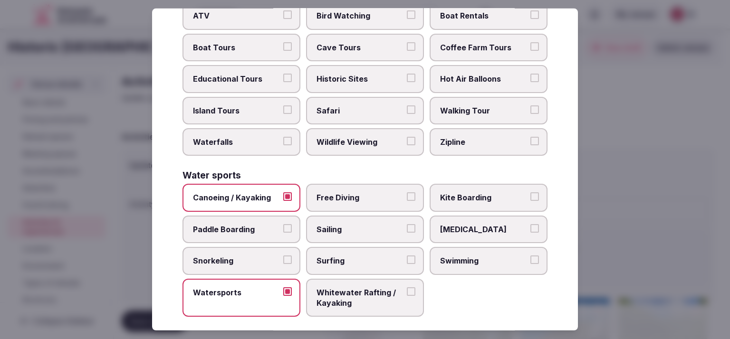
click at [257, 192] on span "Canoeing / Kayaking" at bounding box center [236, 197] width 87 height 10
click at [283, 192] on button "Canoeing / Kayaking" at bounding box center [287, 196] width 9 height 9
click at [343, 287] on span "Whitewater Rafting / Kayaking" at bounding box center [359, 297] width 87 height 21
click at [407, 287] on button "Whitewater Rafting / Kayaking" at bounding box center [411, 291] width 9 height 9
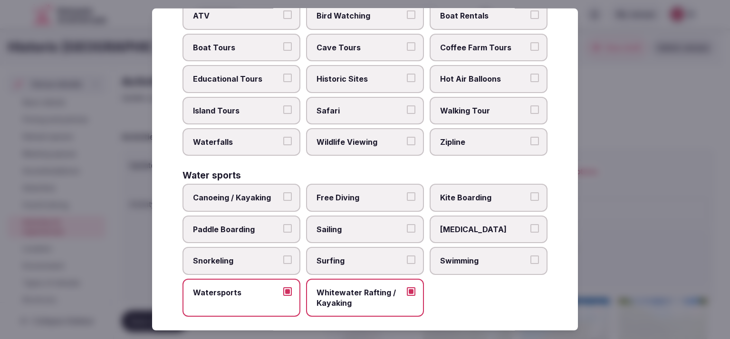
click at [283, 289] on label "Watersports" at bounding box center [241, 297] width 118 height 38
click at [283, 289] on button "Watersports" at bounding box center [287, 291] width 9 height 9
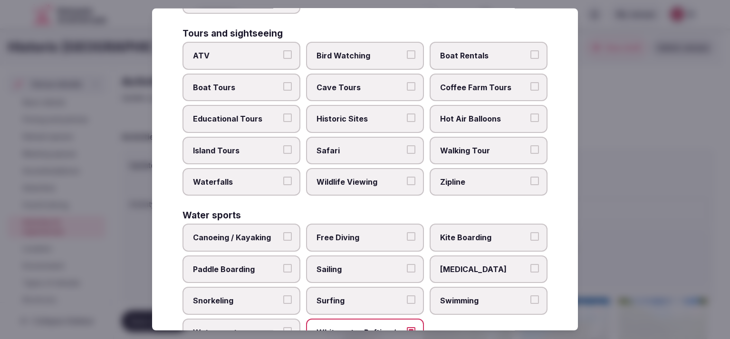
scroll to position [678, 0]
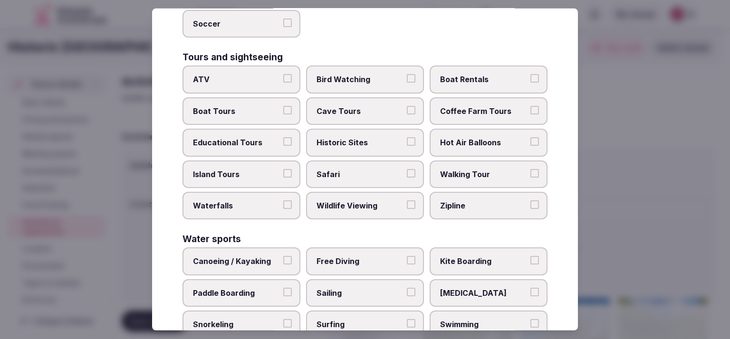
click at [483, 169] on span "Walking Tour" at bounding box center [483, 174] width 87 height 10
click at [530, 169] on button "Walking Tour" at bounding box center [534, 173] width 9 height 9
click at [353, 201] on span "Wildlife Viewing" at bounding box center [359, 205] width 87 height 10
click at [407, 201] on button "Wildlife Viewing" at bounding box center [411, 204] width 9 height 9
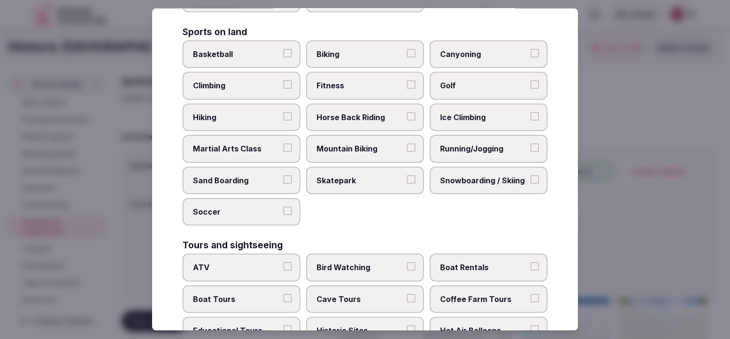
scroll to position [468, 0]
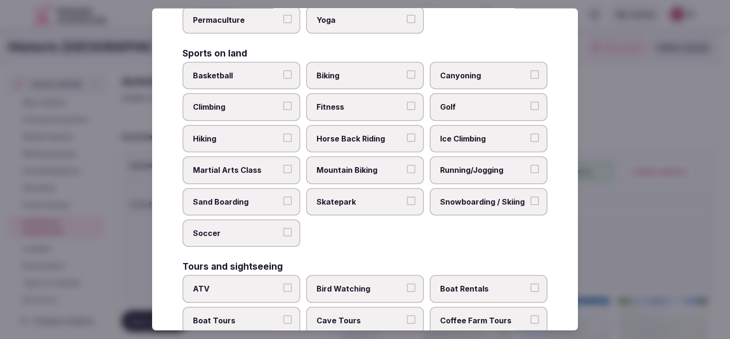
click at [226, 136] on span "Hiking" at bounding box center [236, 139] width 87 height 10
click at [283, 136] on button "Hiking" at bounding box center [287, 138] width 9 height 9
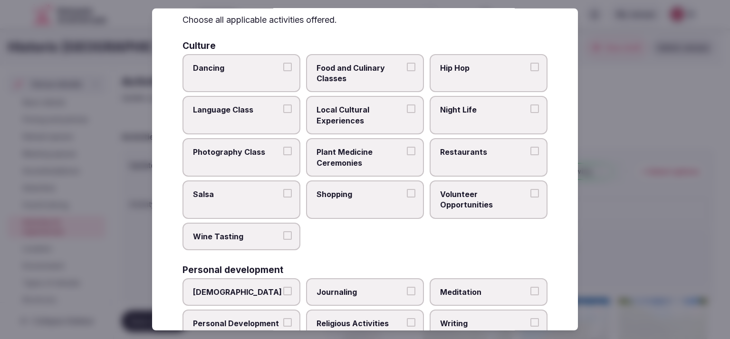
scroll to position [24, 0]
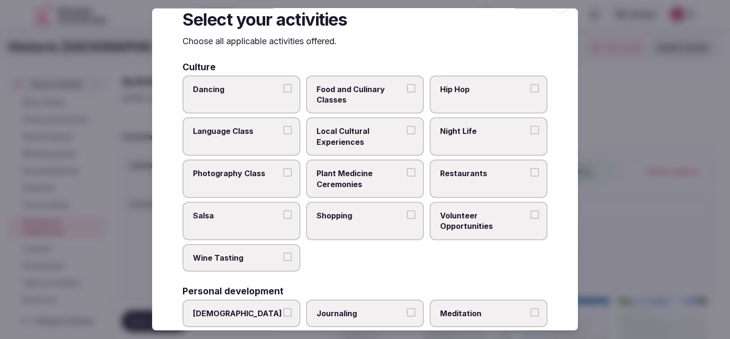
click at [232, 98] on label "Dancing" at bounding box center [241, 94] width 118 height 38
click at [283, 92] on button "Dancing" at bounding box center [287, 88] width 9 height 9
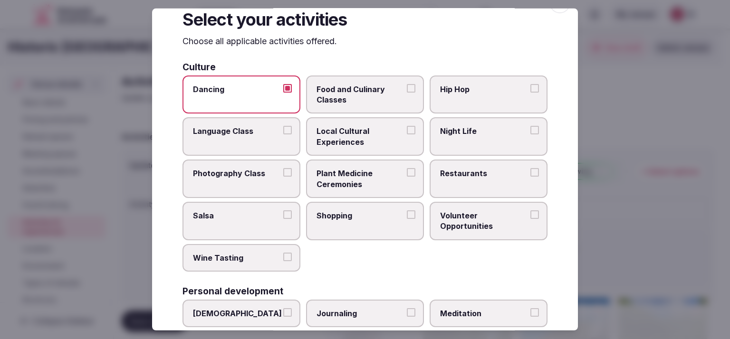
click at [367, 85] on span "Food and Culinary Classes" at bounding box center [359, 94] width 87 height 21
click at [407, 85] on button "Food and Culinary Classes" at bounding box center [411, 88] width 9 height 9
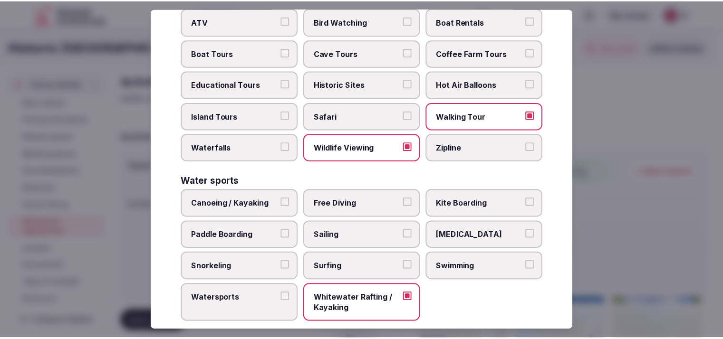
scroll to position [741, 0]
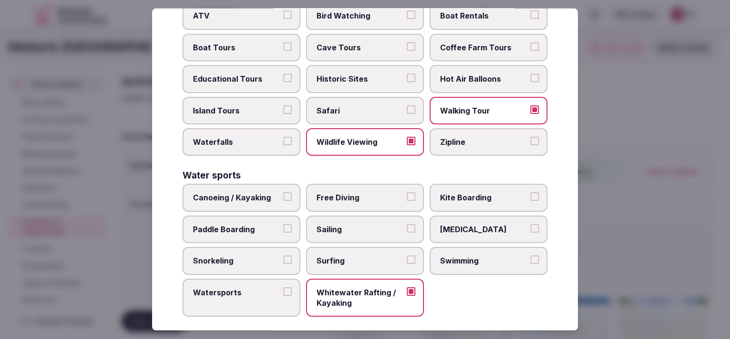
click at [620, 210] on div at bounding box center [365, 169] width 730 height 339
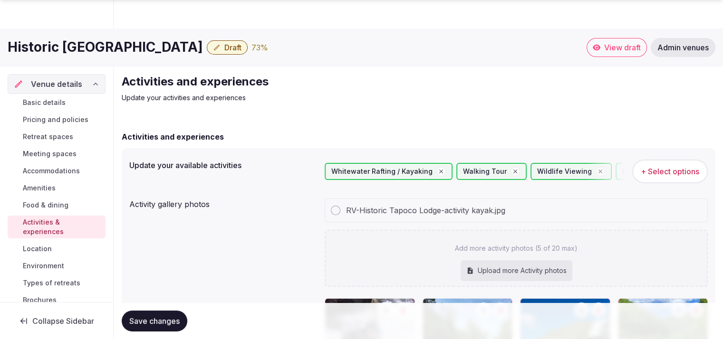
scroll to position [297, 0]
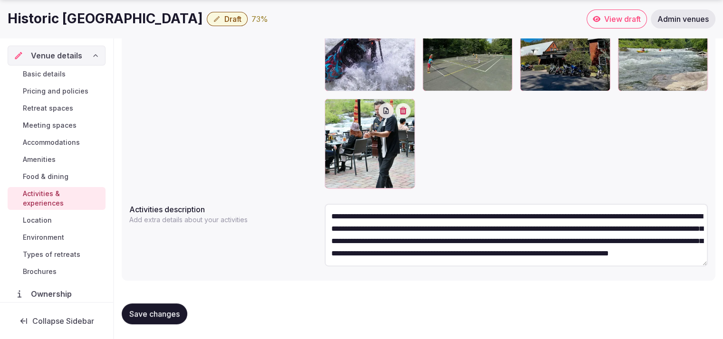
click at [169, 311] on span "Save changes" at bounding box center [154, 314] width 50 height 10
drag, startPoint x: 169, startPoint y: 311, endPoint x: 160, endPoint y: 309, distance: 9.1
drag, startPoint x: 160, startPoint y: 309, endPoint x: 429, endPoint y: -1, distance: 410.8
drag, startPoint x: 593, startPoint y: 10, endPoint x: 595, endPoint y: 15, distance: 5.1
drag, startPoint x: 595, startPoint y: 15, endPoint x: 614, endPoint y: 18, distance: 19.2
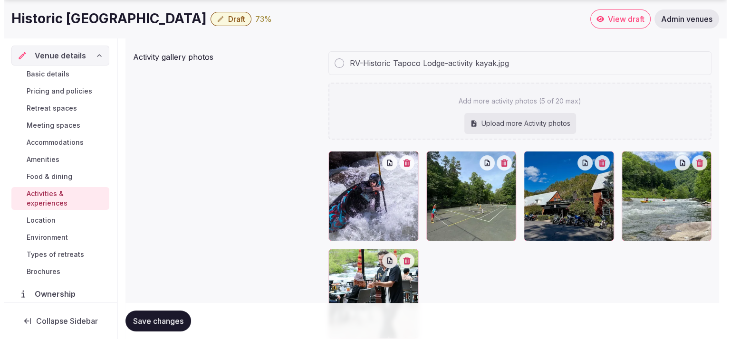
scroll to position [1, 0]
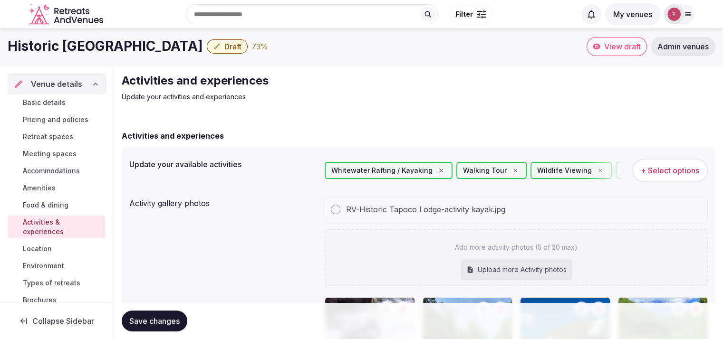
click at [664, 172] on span "+ Select options" at bounding box center [669, 170] width 58 height 10
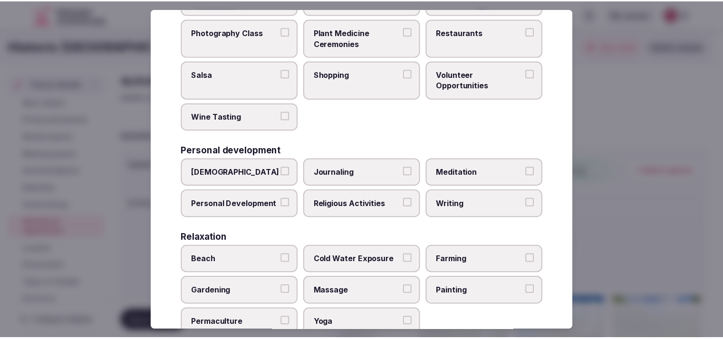
scroll to position [0, 0]
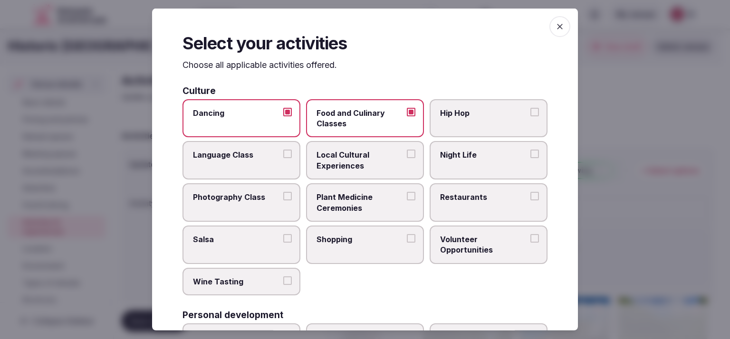
click at [555, 26] on icon "button" at bounding box center [560, 27] width 10 height 10
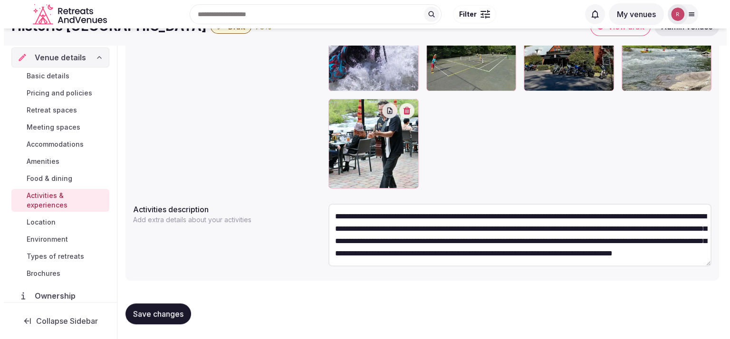
scroll to position [1, 0]
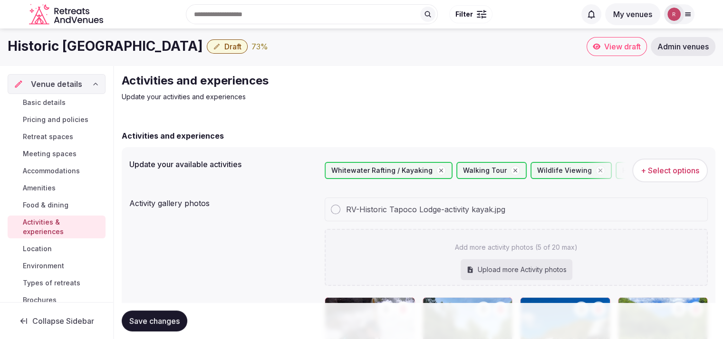
click at [647, 170] on span "+ Select options" at bounding box center [669, 170] width 58 height 10
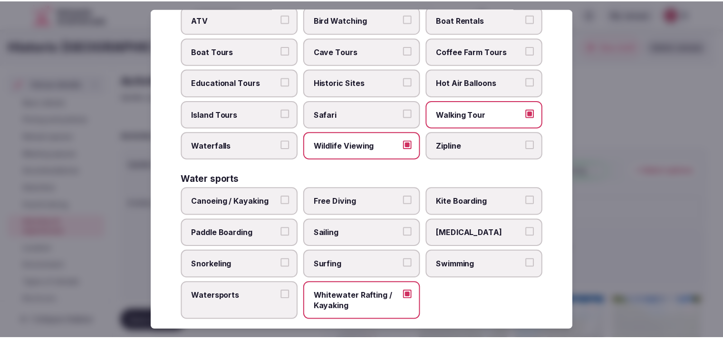
scroll to position [741, 0]
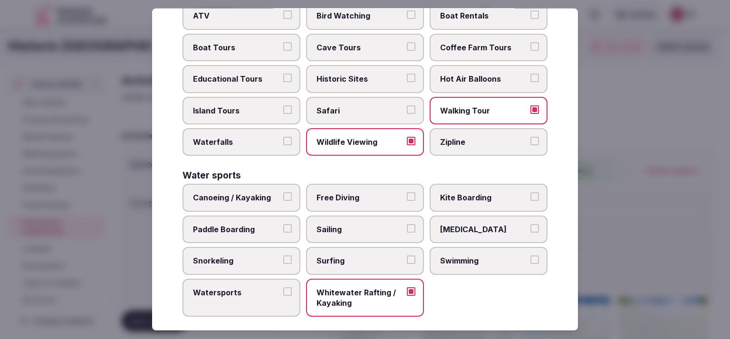
click at [654, 228] on div at bounding box center [365, 169] width 730 height 339
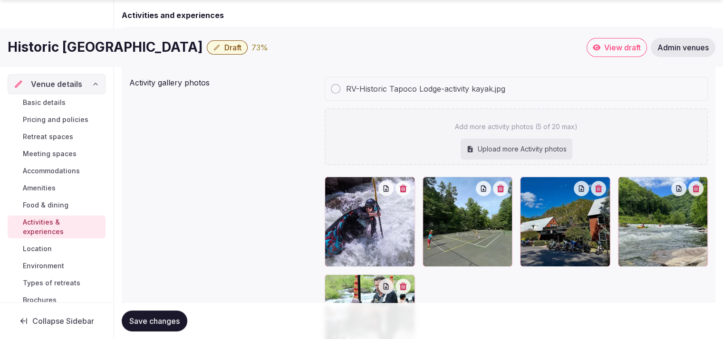
scroll to position [125, 0]
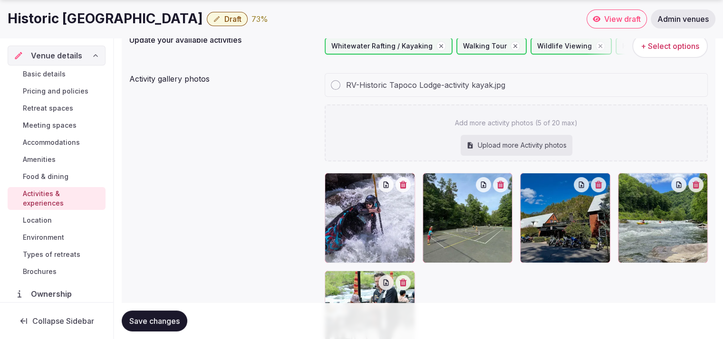
click at [491, 150] on div "Upload more Activity photos" at bounding box center [516, 145] width 112 height 21
type input "**********"
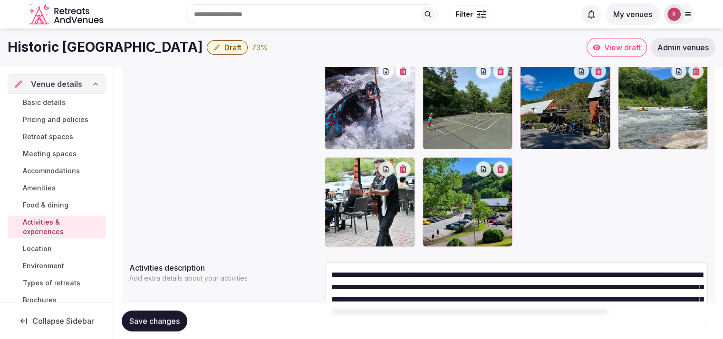
scroll to position [255, 0]
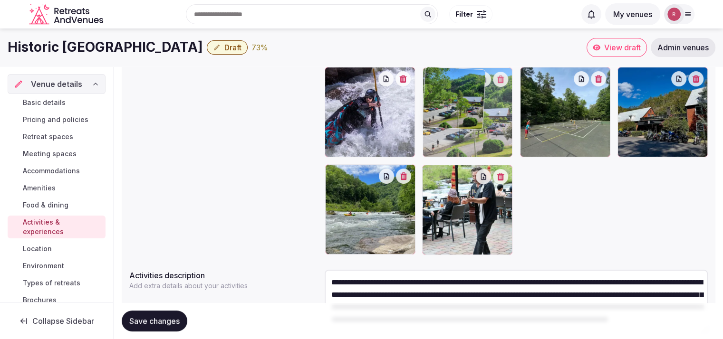
drag, startPoint x: 464, startPoint y: 204, endPoint x: 465, endPoint y: 113, distance: 91.7
click at [465, 113] on body "Search Popular Destinations Toscana, Italy Riviera Maya, Mexico Indonesia, Bali…" at bounding box center [361, 75] width 723 height 660
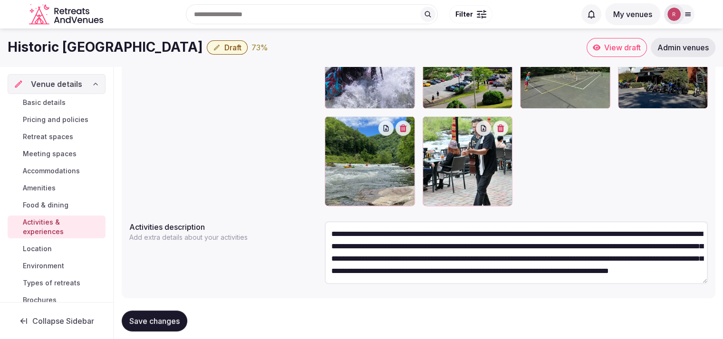
scroll to position [321, 0]
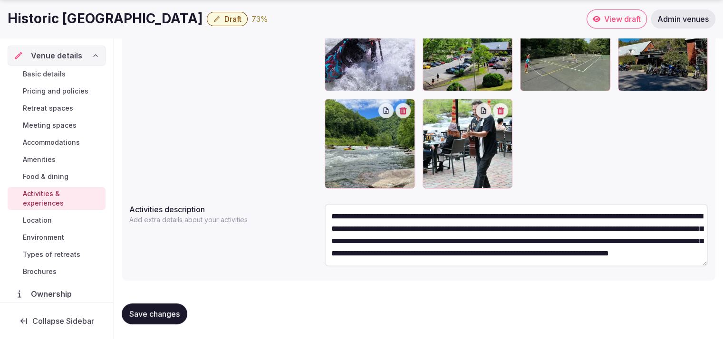
click at [150, 309] on span "Save changes" at bounding box center [154, 314] width 50 height 10
click at [163, 315] on span "Save changes" at bounding box center [154, 314] width 50 height 10
click at [38, 73] on span "Basic details" at bounding box center [44, 74] width 43 height 10
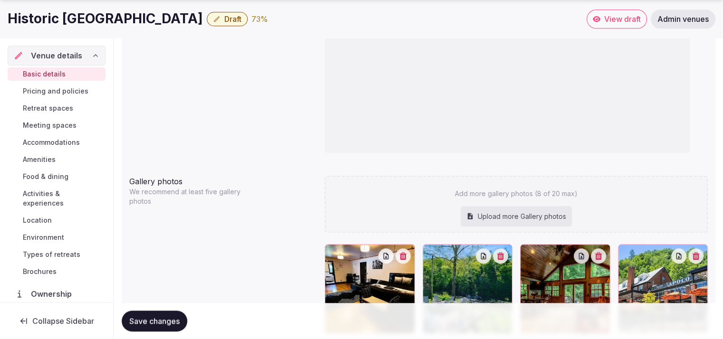
scroll to position [1065, 0]
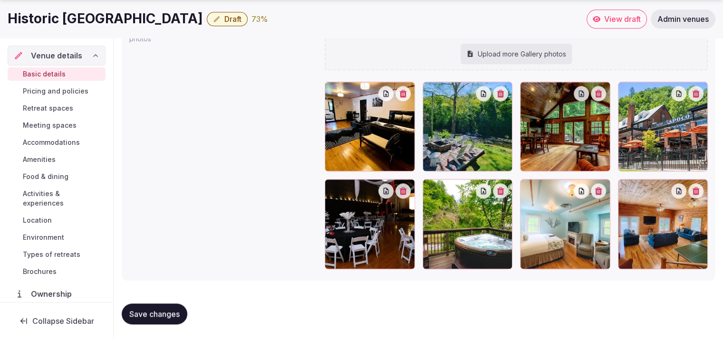
click at [513, 52] on div "Upload more Gallery photos" at bounding box center [515, 54] width 111 height 21
type input "**********"
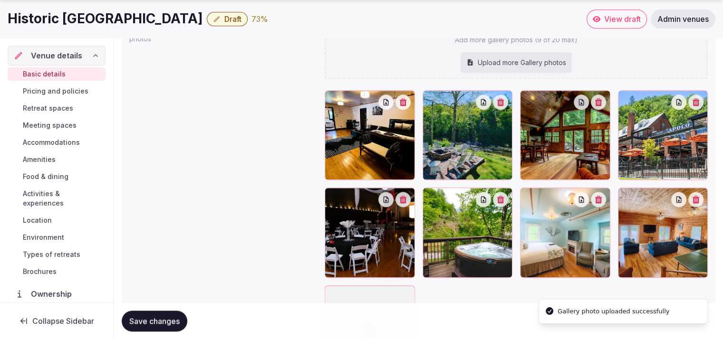
scroll to position [1097, 0]
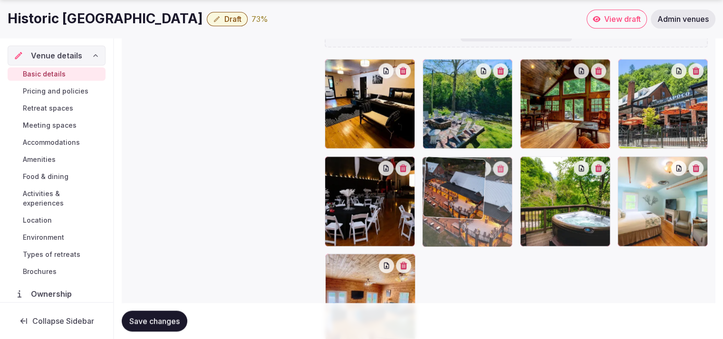
drag, startPoint x: 446, startPoint y: 266, endPoint x: 486, endPoint y: 219, distance: 61.0
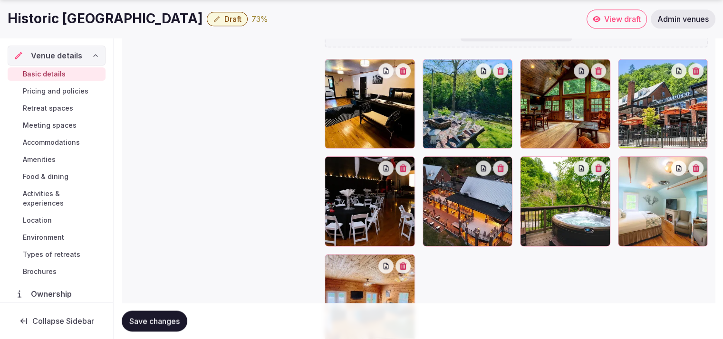
click at [166, 325] on span "Save changes" at bounding box center [154, 321] width 50 height 10
click at [159, 322] on span "Save changes" at bounding box center [154, 321] width 50 height 10
drag, startPoint x: 600, startPoint y: 19, endPoint x: 262, endPoint y: 161, distance: 366.2
click at [262, 161] on div "Gallery photos We recommend at least five gallery photos Add more gallery photo…" at bounding box center [418, 163] width 578 height 370
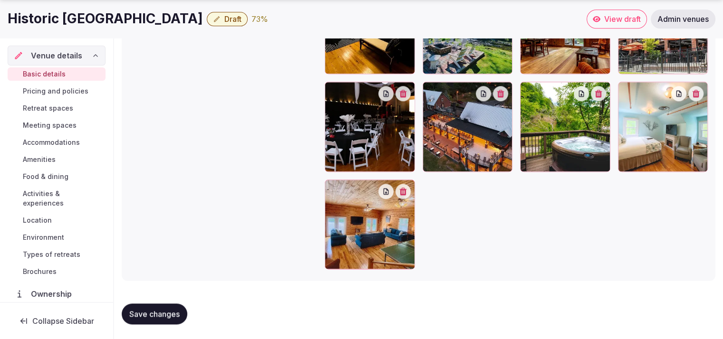
click at [182, 317] on button "Save changes" at bounding box center [155, 314] width 66 height 21
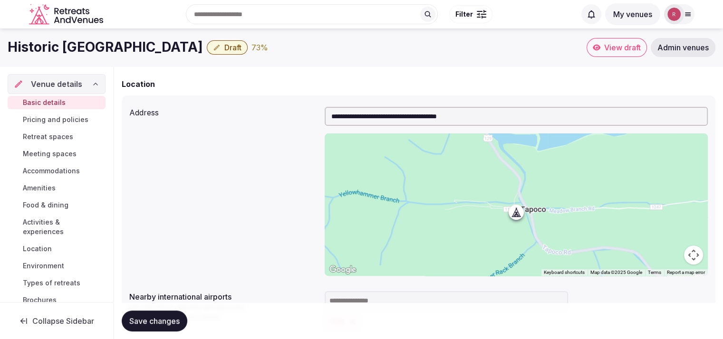
scroll to position [0, 0]
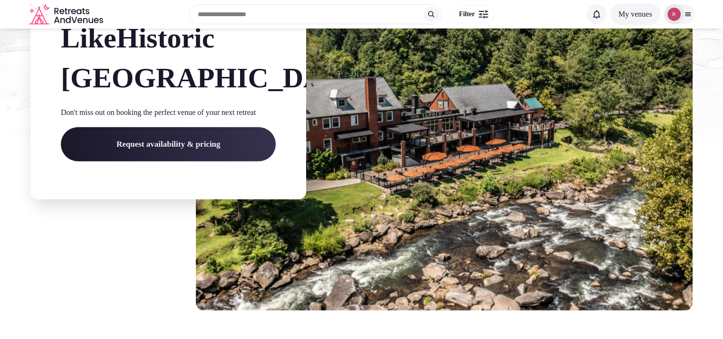
scroll to position [2077, 0]
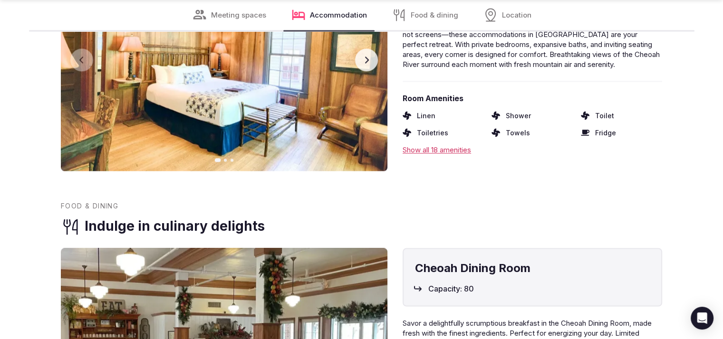
scroll to position [2097, 0]
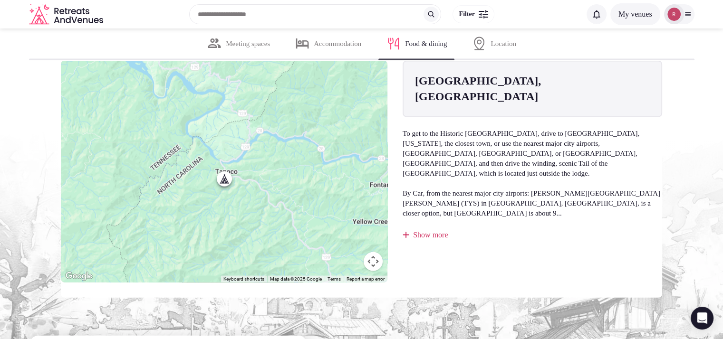
scroll to position [1780, 0]
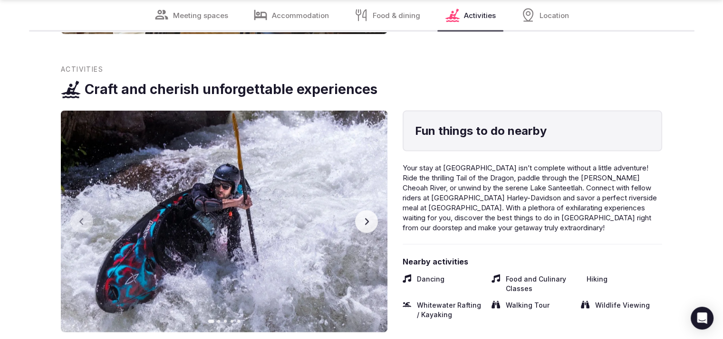
scroll to position [1947, 0]
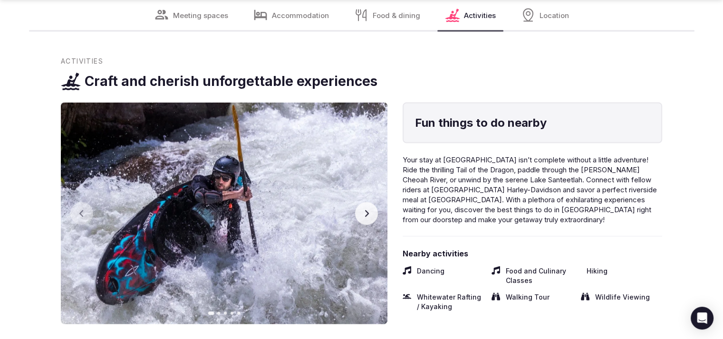
click at [374, 218] on button "Next slide" at bounding box center [366, 213] width 23 height 23
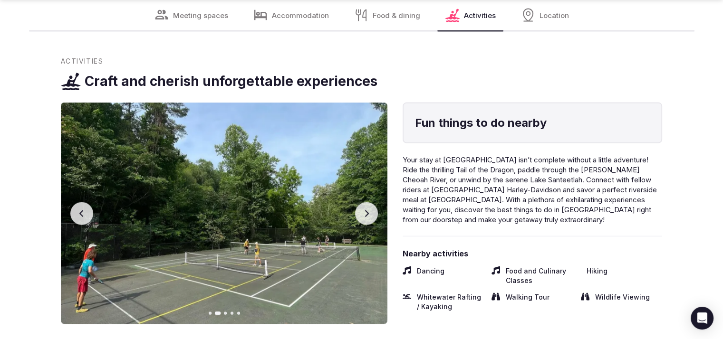
click at [374, 218] on button "Next slide" at bounding box center [366, 213] width 23 height 23
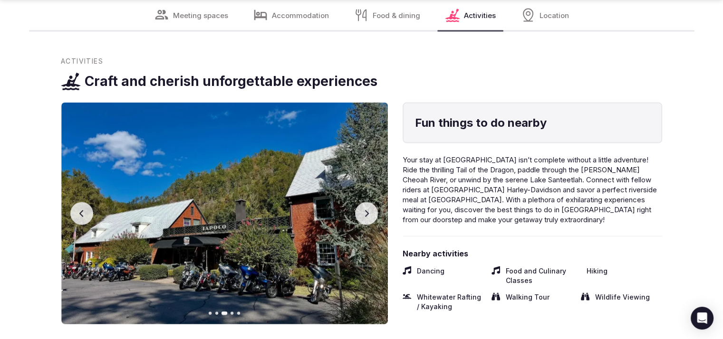
click at [374, 218] on button "Next slide" at bounding box center [366, 213] width 23 height 23
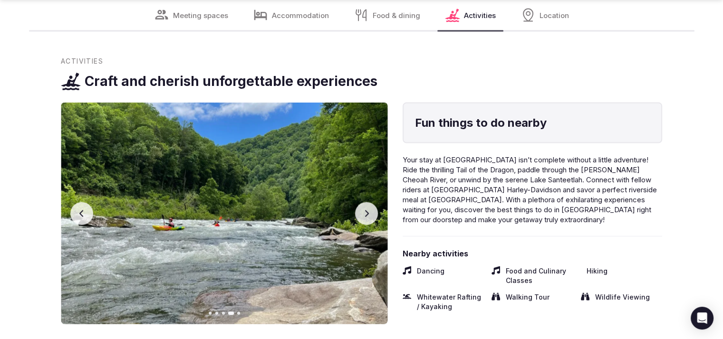
click at [374, 218] on button "Next slide" at bounding box center [366, 213] width 23 height 23
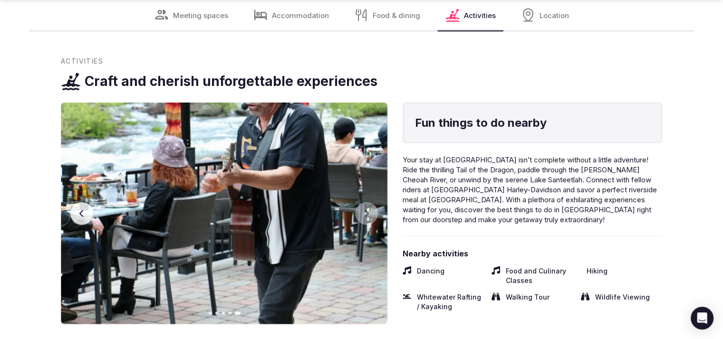
click at [331, 214] on img at bounding box center [224, 214] width 326 height 222
click at [235, 190] on img at bounding box center [224, 214] width 326 height 222
click at [85, 218] on button "Previous slide" at bounding box center [81, 213] width 23 height 23
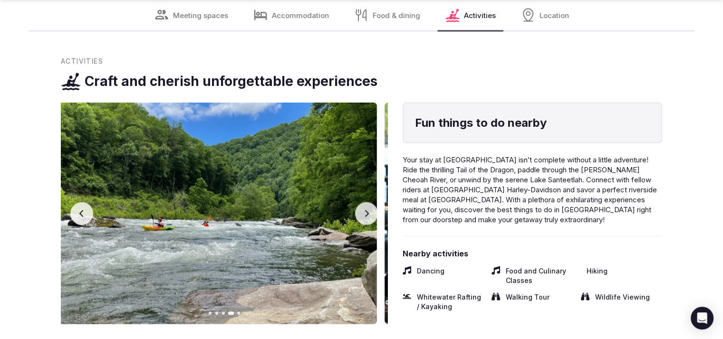
click at [85, 218] on button "Previous slide" at bounding box center [81, 213] width 23 height 23
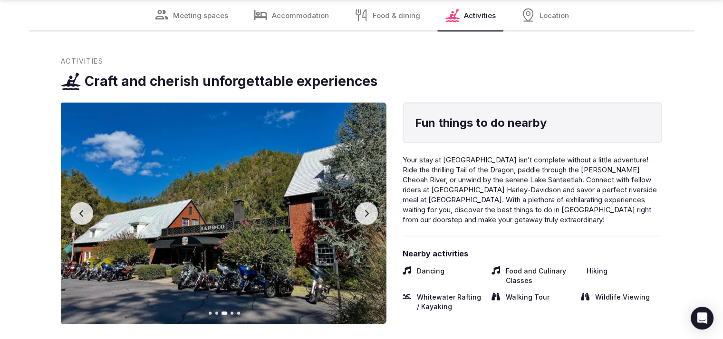
click at [85, 218] on button "Previous slide" at bounding box center [81, 213] width 23 height 23
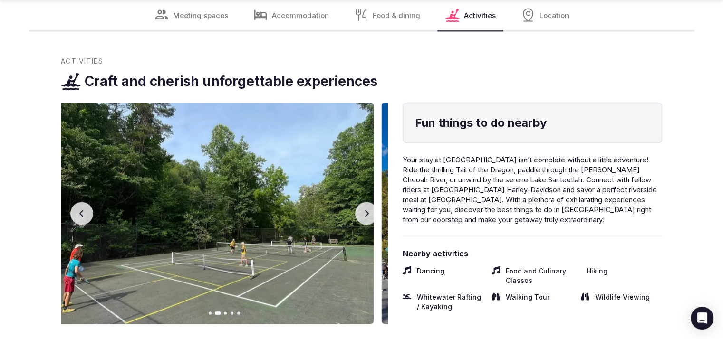
click at [85, 218] on button "Previous slide" at bounding box center [81, 213] width 23 height 23
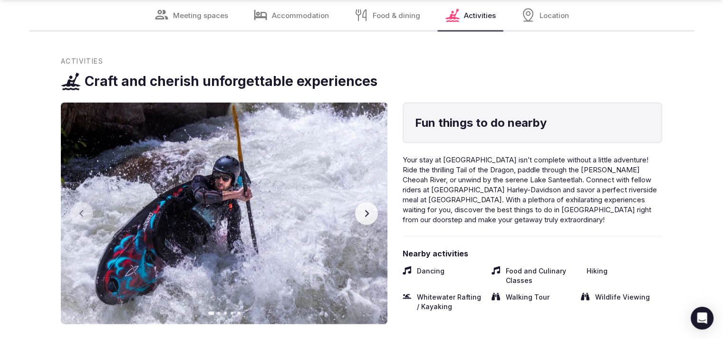
click at [371, 218] on button "Next slide" at bounding box center [366, 213] width 23 height 23
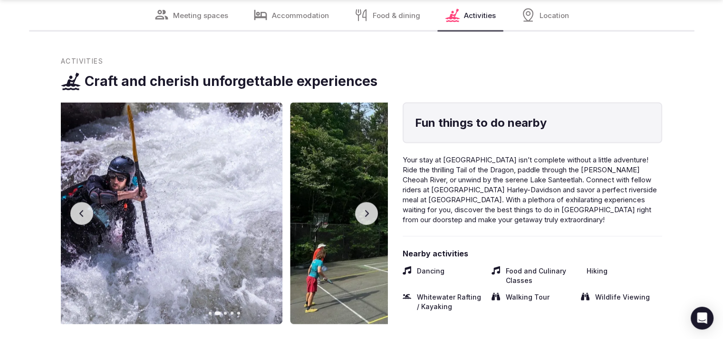
click at [371, 218] on button "Next slide" at bounding box center [366, 213] width 23 height 23
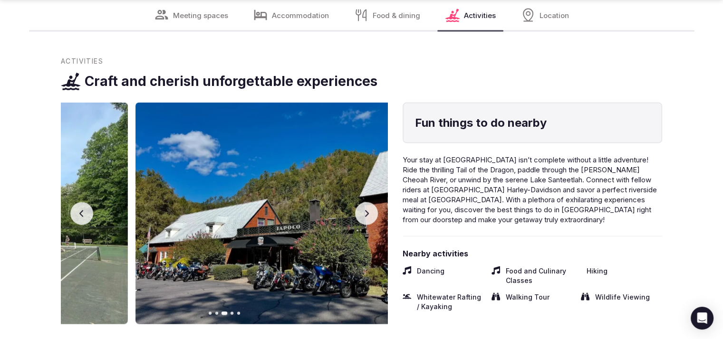
click at [371, 218] on button "Next slide" at bounding box center [366, 213] width 23 height 23
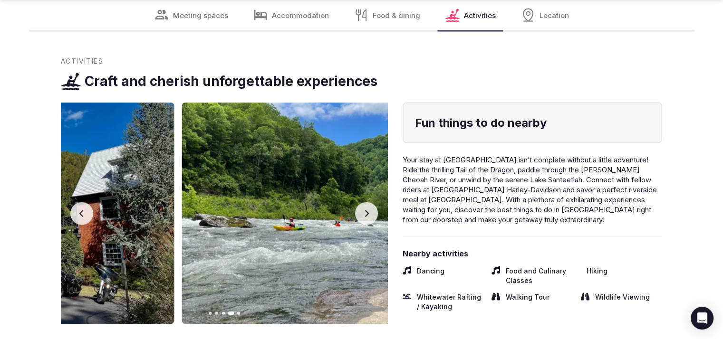
click at [371, 218] on button "Next slide" at bounding box center [366, 213] width 23 height 23
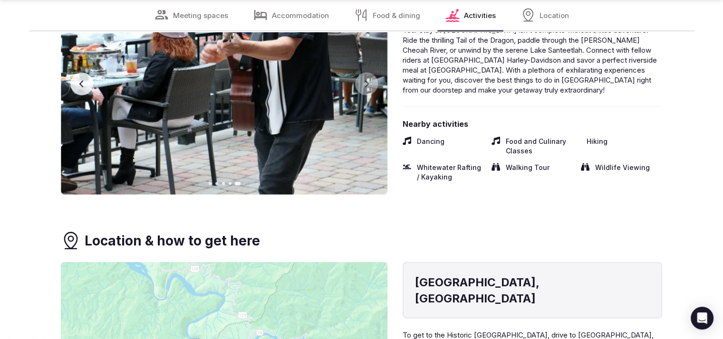
scroll to position [2373, 0]
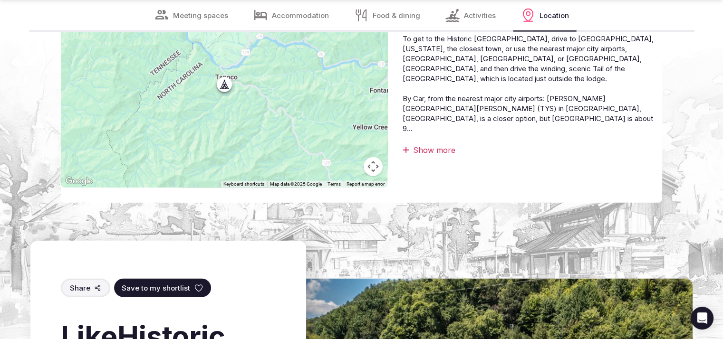
click at [422, 145] on div "Show more" at bounding box center [531, 150] width 259 height 10
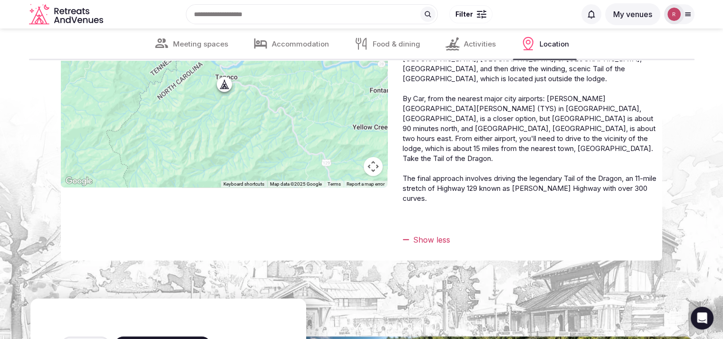
scroll to position [593, 0]
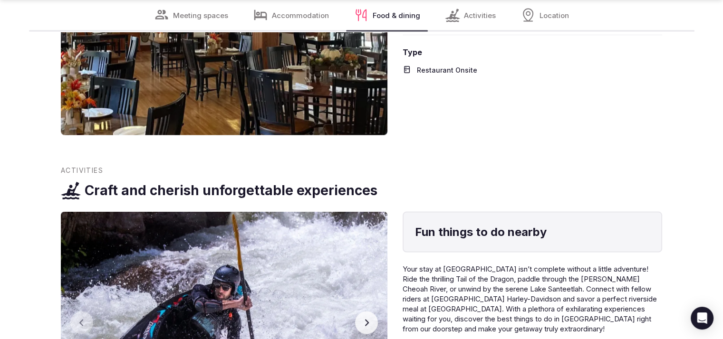
scroll to position [1952, 0]
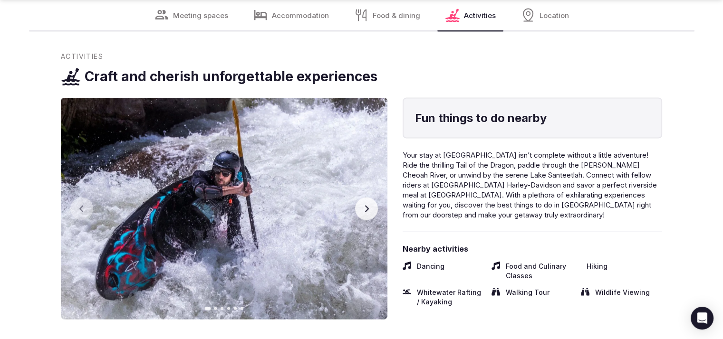
click at [365, 209] on icon "button" at bounding box center [367, 209] width 8 height 8
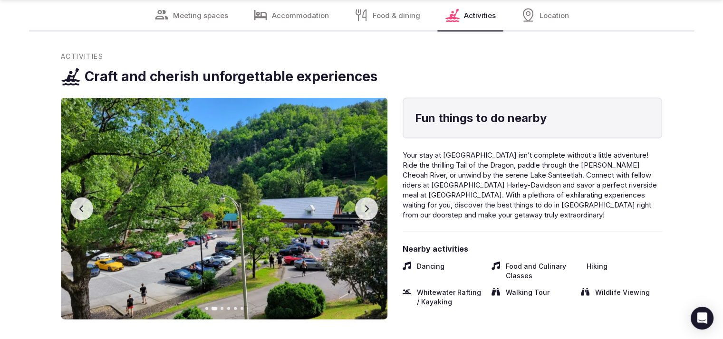
click at [365, 209] on icon "button" at bounding box center [367, 209] width 8 height 8
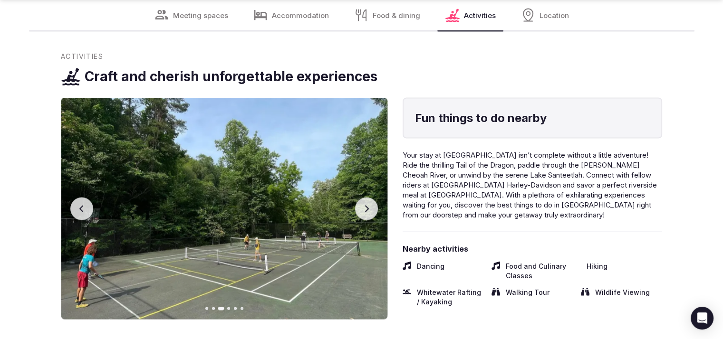
click at [365, 209] on icon "button" at bounding box center [367, 209] width 8 height 8
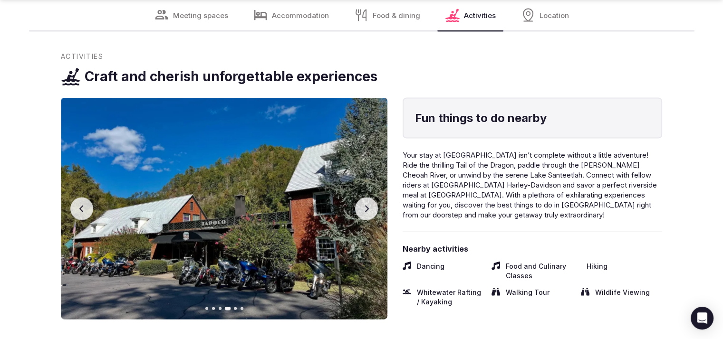
click at [365, 209] on icon "button" at bounding box center [367, 209] width 8 height 8
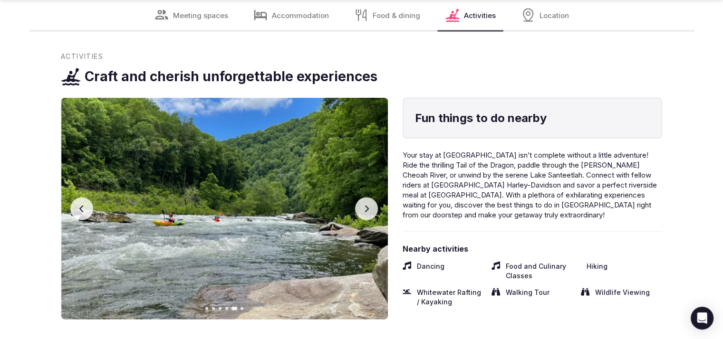
click at [363, 209] on icon "button" at bounding box center [367, 209] width 8 height 8
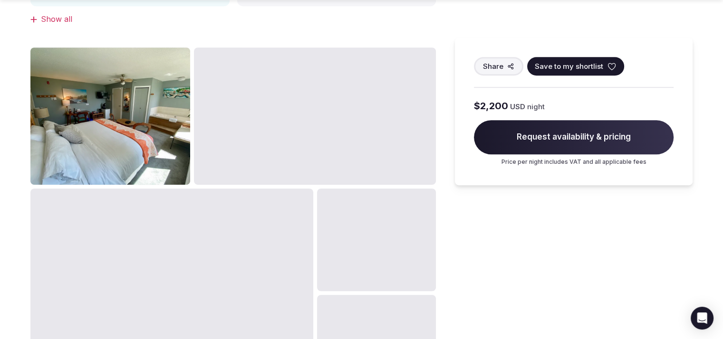
scroll to position [890, 0]
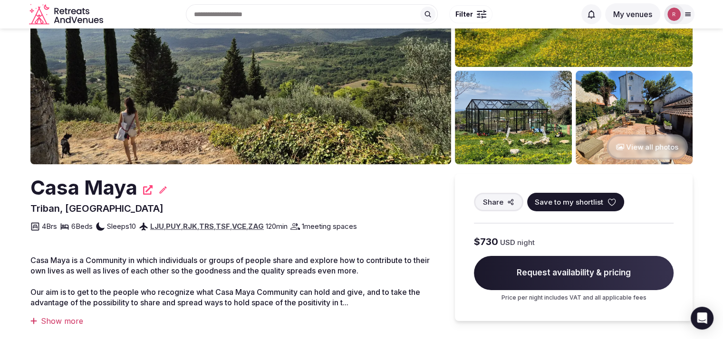
scroll to position [79, 0]
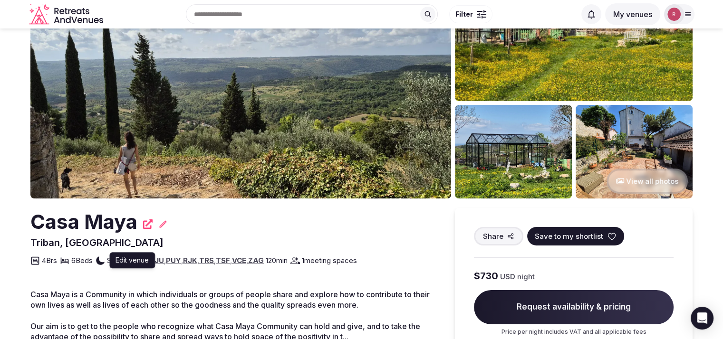
click at [163, 224] on icon at bounding box center [163, 224] width 10 height 10
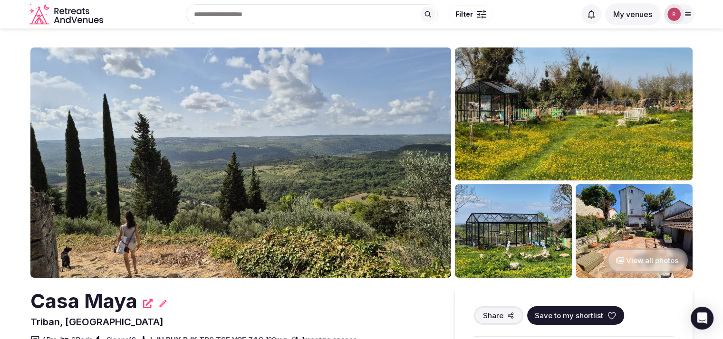
scroll to position [0, 0]
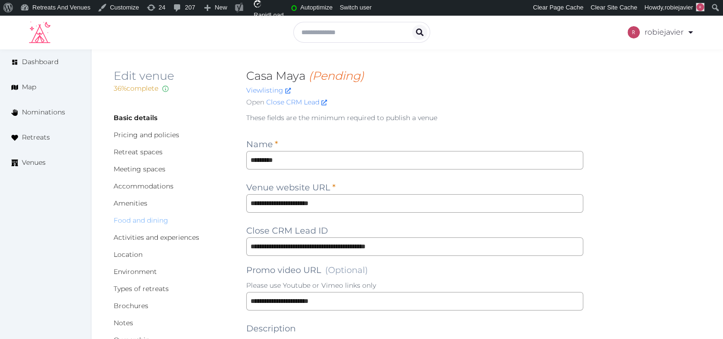
type input "*"
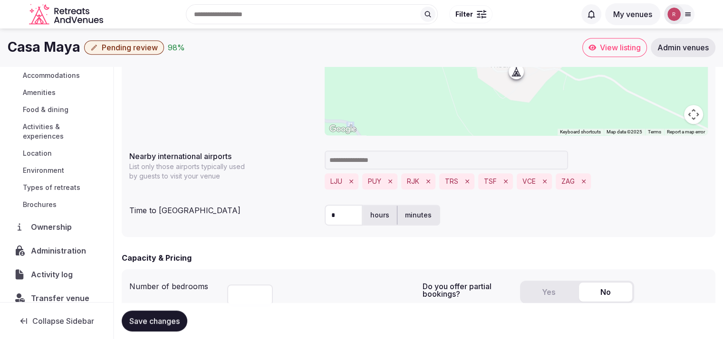
scroll to position [108, 0]
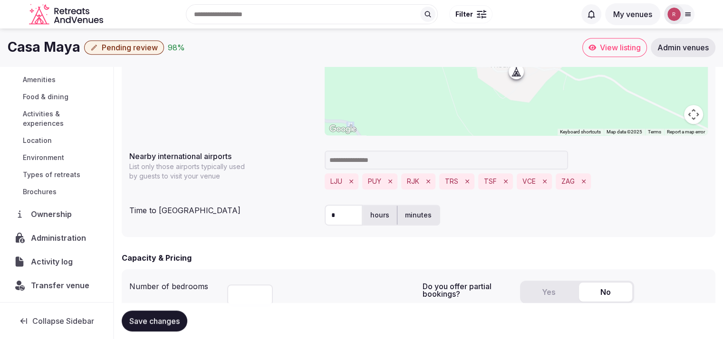
click at [59, 211] on span "Ownership" at bounding box center [53, 214] width 44 height 11
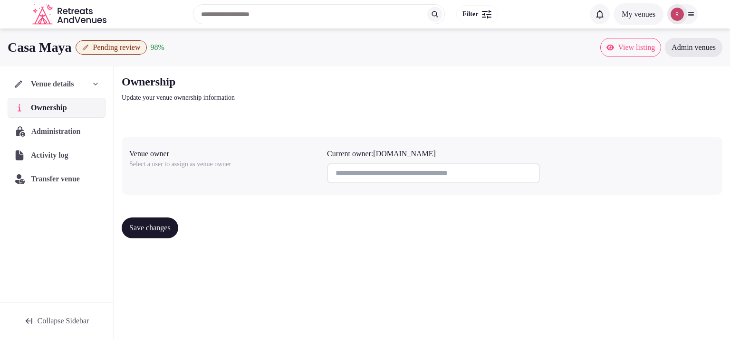
click at [54, 127] on span "Administration" at bounding box center [57, 131] width 53 height 11
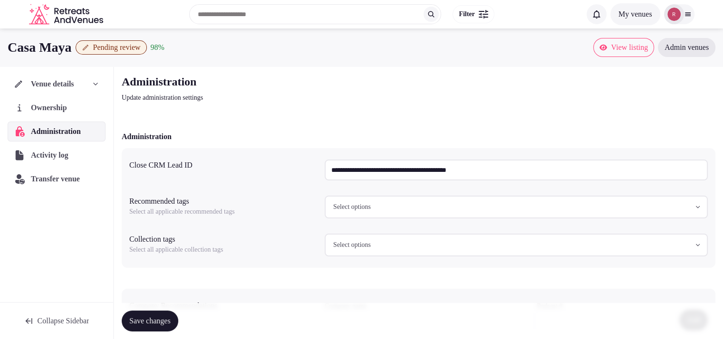
click at [399, 163] on input "**********" at bounding box center [515, 170] width 383 height 21
click at [62, 106] on span "Ownership" at bounding box center [50, 107] width 39 height 11
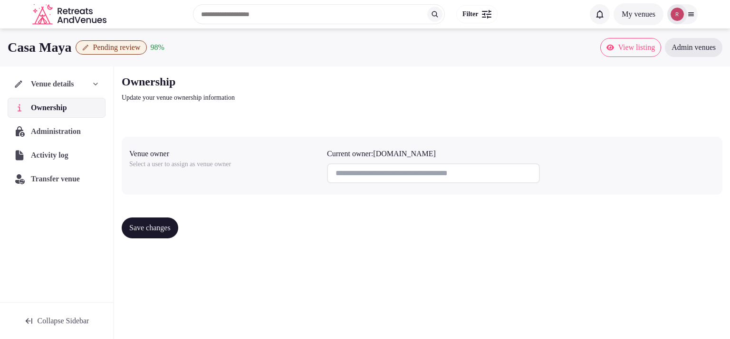
click at [92, 51] on button "Pending review" at bounding box center [111, 47] width 71 height 14
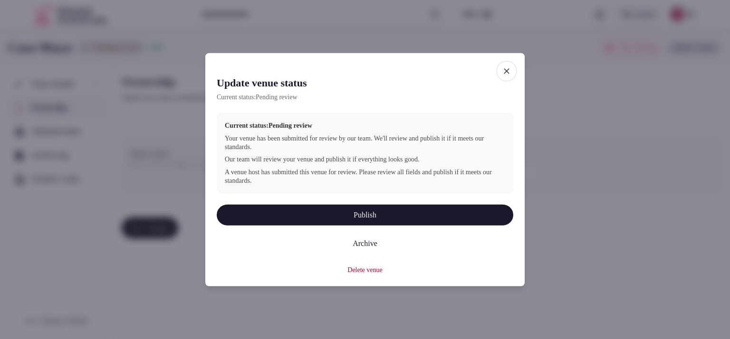
click at [509, 74] on icon "button" at bounding box center [507, 72] width 10 height 10
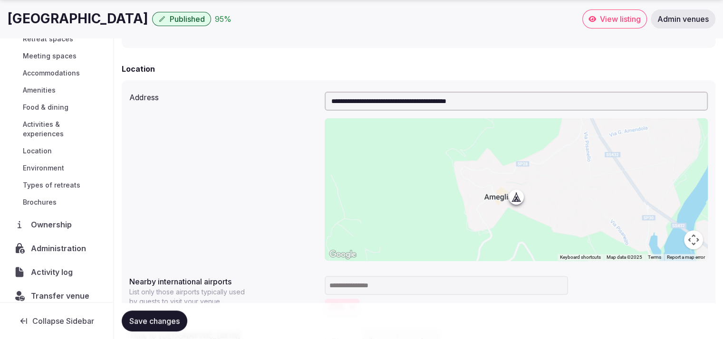
scroll to position [80, 0]
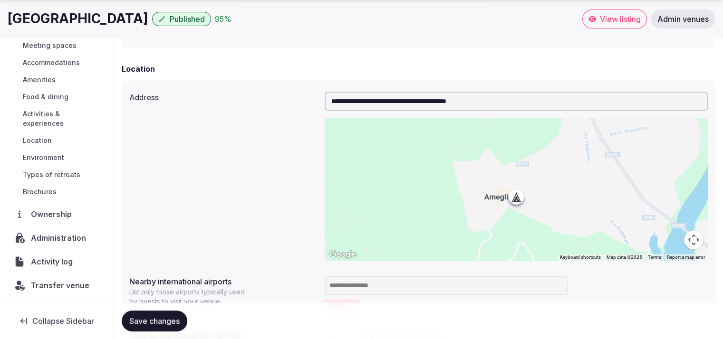
click at [65, 214] on span "Ownership" at bounding box center [53, 214] width 45 height 11
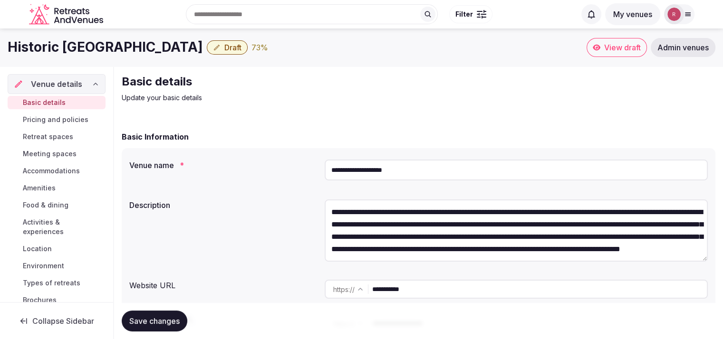
click at [685, 13] on icon at bounding box center [687, 14] width 5 height 3
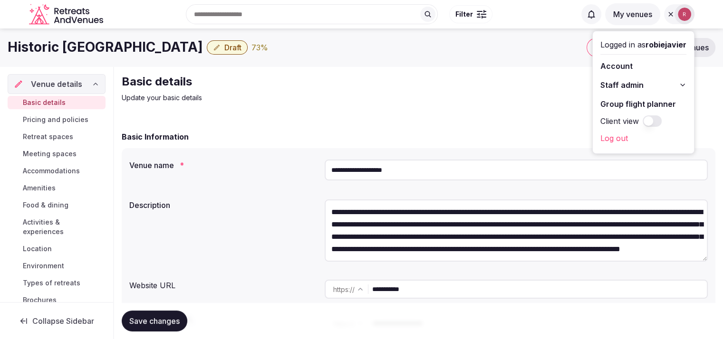
click at [636, 85] on span "Staff admin" at bounding box center [621, 84] width 43 height 11
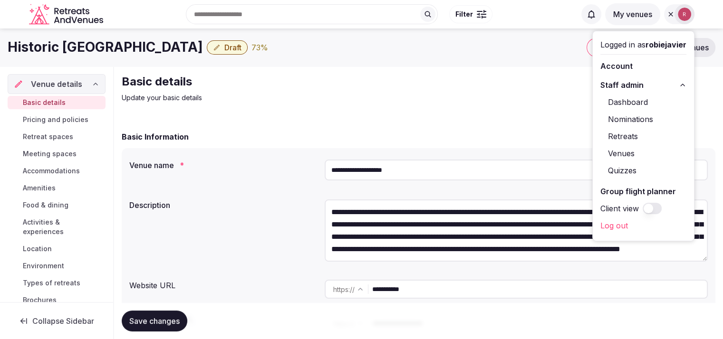
click at [628, 100] on link "Dashboard" at bounding box center [643, 102] width 86 height 15
click at [622, 100] on link "Dashboard" at bounding box center [643, 102] width 86 height 15
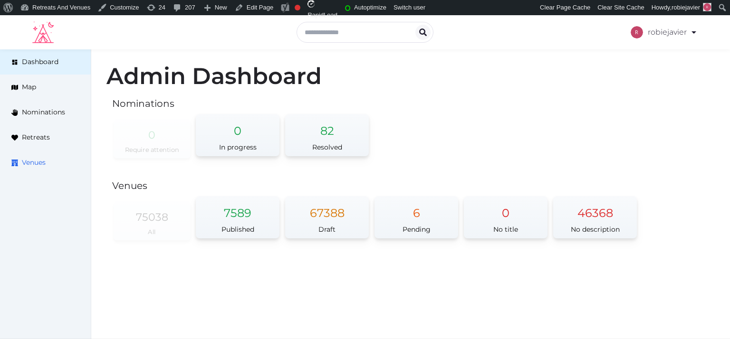
click at [40, 166] on span "Venues" at bounding box center [34, 163] width 24 height 10
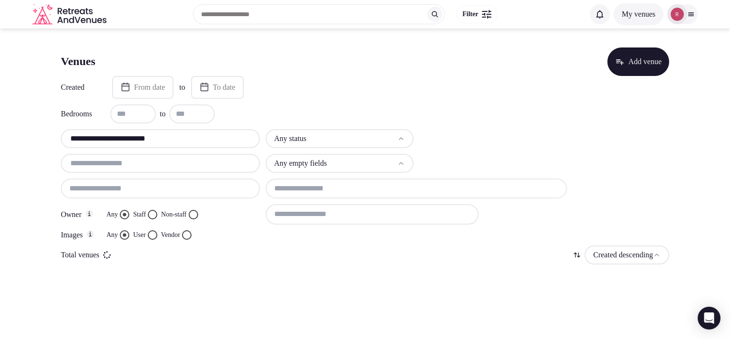
drag, startPoint x: 182, startPoint y: 140, endPoint x: 35, endPoint y: 142, distance: 147.3
click at [35, 142] on section "**********" at bounding box center [365, 159] width 730 height 261
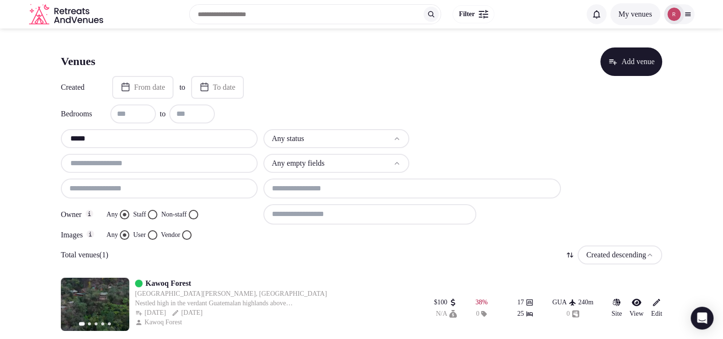
drag, startPoint x: 120, startPoint y: 141, endPoint x: 44, endPoint y: 145, distance: 76.1
click at [44, 145] on section "Venues Add venue Created From date to To date Bedrooms to ***** Any status Any …" at bounding box center [361, 188] width 723 height 318
paste input "*******"
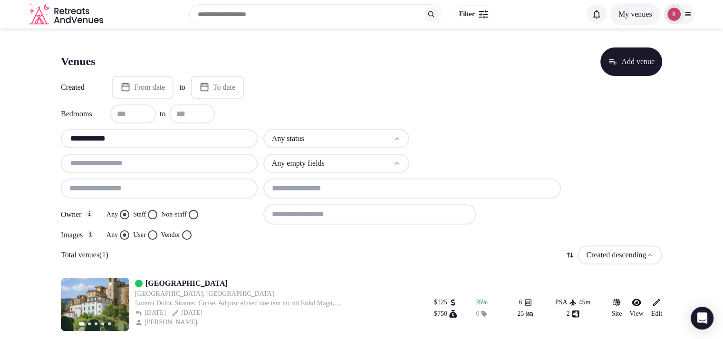
type input "**********"
click at [163, 281] on link "Altéra House" at bounding box center [186, 283] width 82 height 11
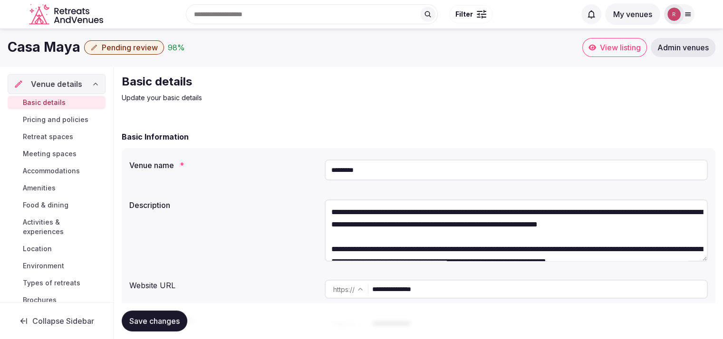
click at [293, 92] on div "Basic details Update your basic details" at bounding box center [281, 88] width 319 height 29
click at [319, 77] on h2 "Basic details" at bounding box center [281, 81] width 319 height 15
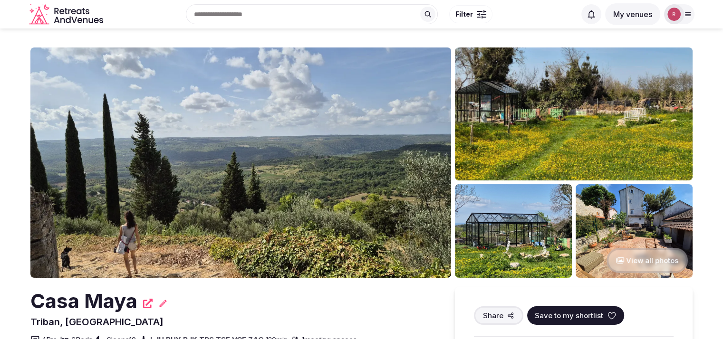
scroll to position [296, 0]
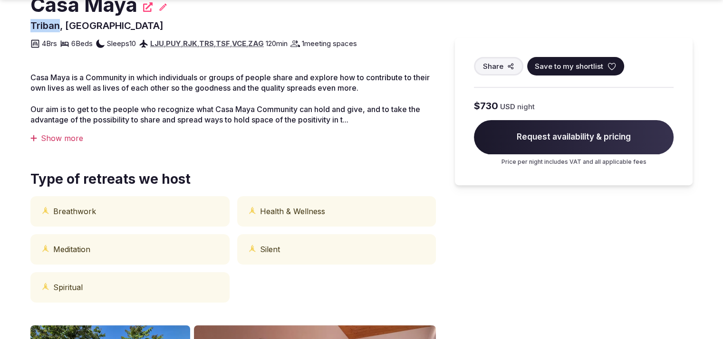
drag, startPoint x: 59, startPoint y: 25, endPoint x: 22, endPoint y: 23, distance: 37.1
click at [22, 23] on section "View all photos Casa Maya Triban, Croatia Share Save to my shortlist 4 Brs 6 Be…" at bounding box center [361, 230] width 723 height 996
copy span "Triban"
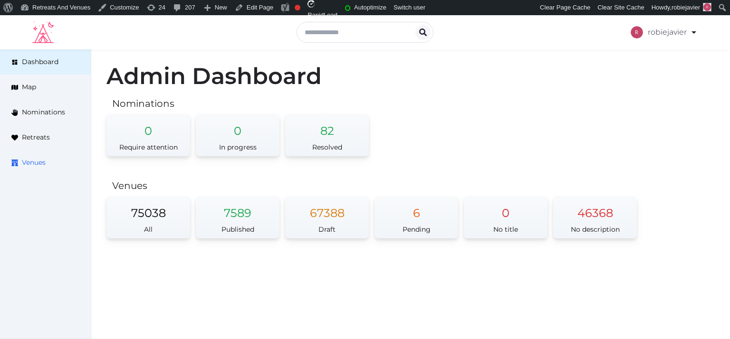
click at [21, 171] on link "Venues" at bounding box center [45, 162] width 91 height 25
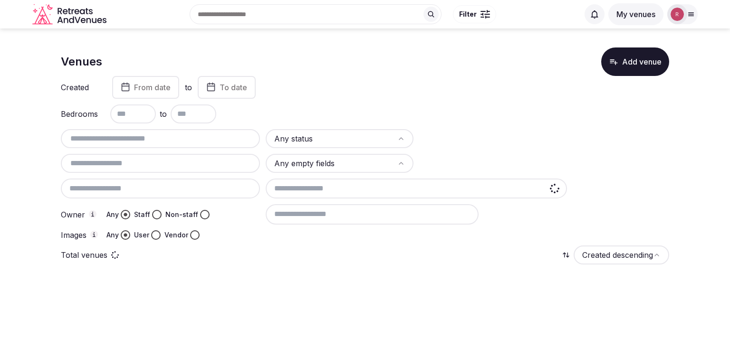
click at [300, 139] on html "Search Popular Destinations Toscana, Italy Riviera Maya, Mexico Indonesia, Bali…" at bounding box center [365, 169] width 730 height 339
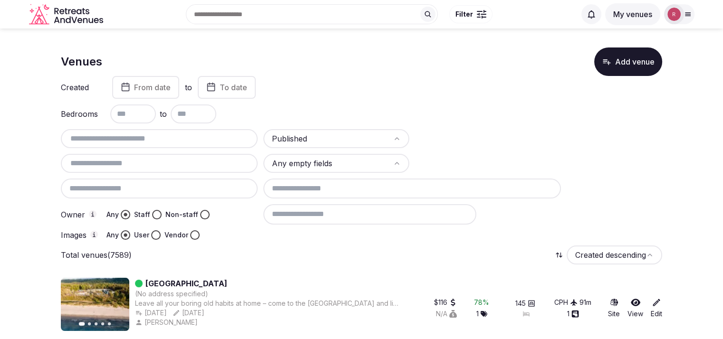
click at [128, 165] on input "text" at bounding box center [159, 163] width 189 height 11
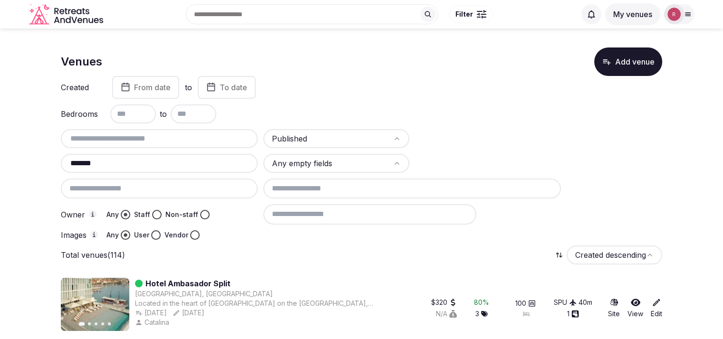
click at [72, 164] on input "*******" at bounding box center [159, 163] width 189 height 11
paste input "******"
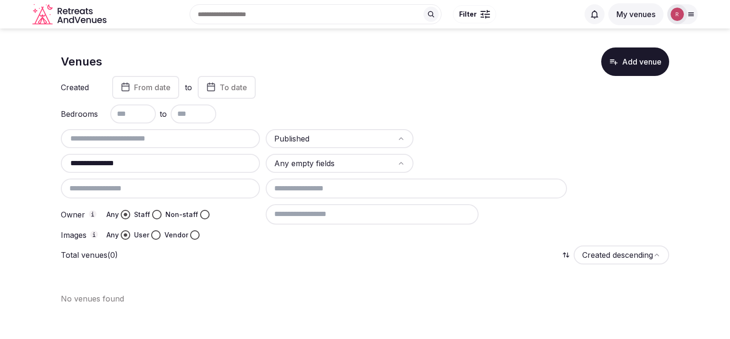
drag, startPoint x: 96, startPoint y: 163, endPoint x: 57, endPoint y: 166, distance: 39.6
click at [57, 166] on section "**********" at bounding box center [365, 172] width 730 height 287
type input "*******"
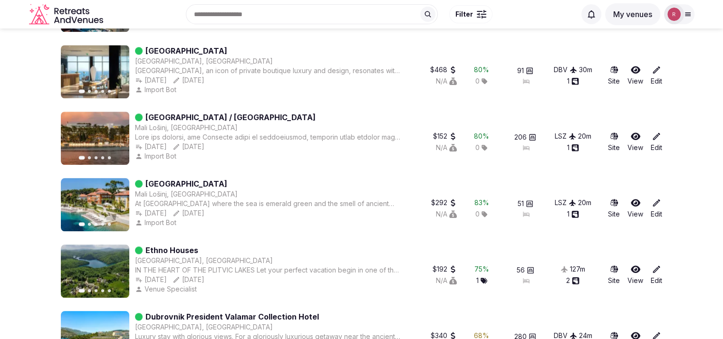
scroll to position [601, 0]
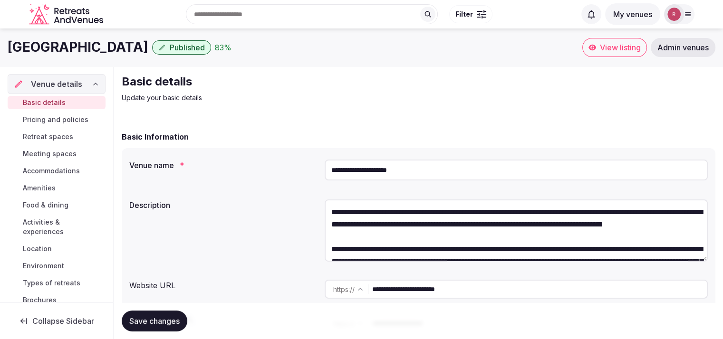
drag, startPoint x: 408, startPoint y: 169, endPoint x: 315, endPoint y: 176, distance: 93.0
click at [315, 176] on div "**********" at bounding box center [418, 172] width 578 height 32
click at [277, 100] on p "Update your basic details" at bounding box center [281, 98] width 319 height 10
click at [610, 49] on span "View listing" at bounding box center [620, 48] width 41 height 10
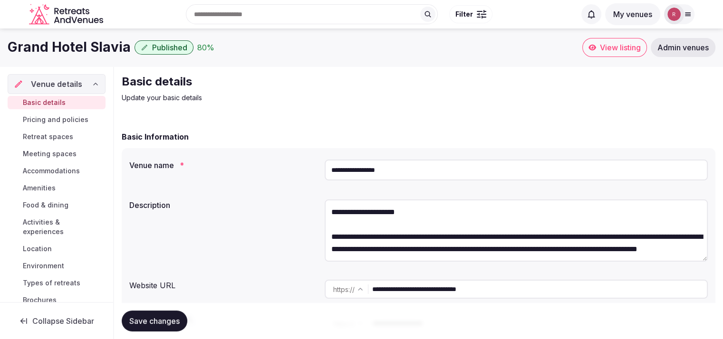
drag, startPoint x: 395, startPoint y: 172, endPoint x: 319, endPoint y: 176, distance: 76.1
click at [319, 176] on div "**********" at bounding box center [418, 172] width 578 height 32
click at [616, 49] on span "View listing" at bounding box center [620, 48] width 41 height 10
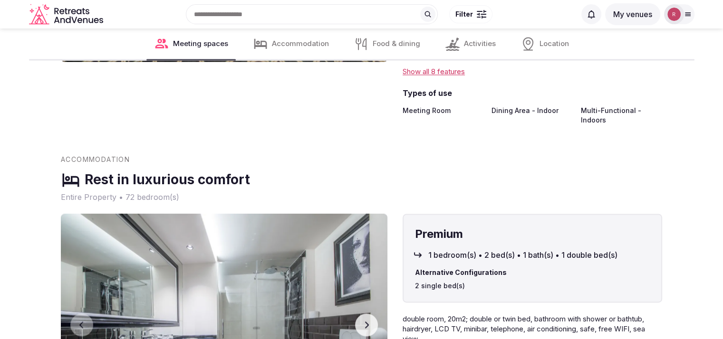
scroll to position [1180, 0]
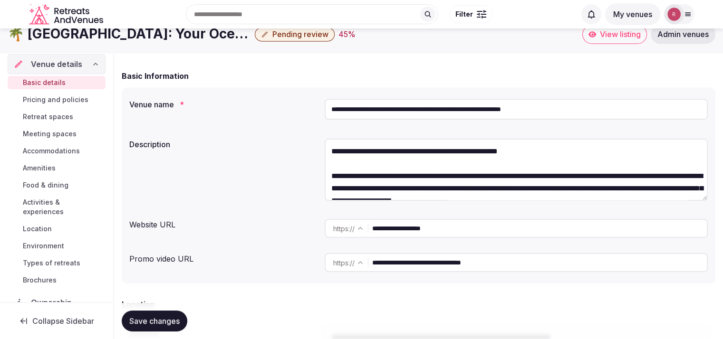
scroll to position [47, 0]
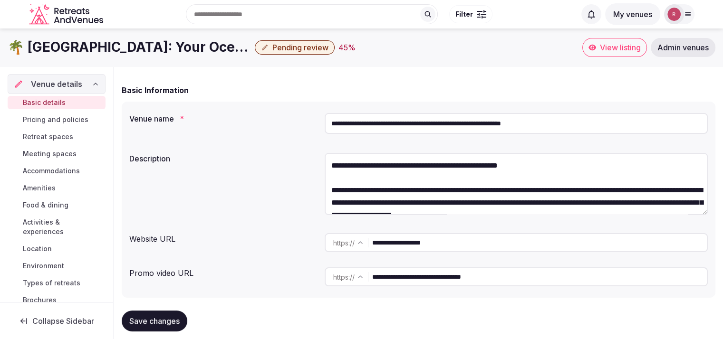
click at [296, 46] on span "Pending review" at bounding box center [300, 48] width 56 height 10
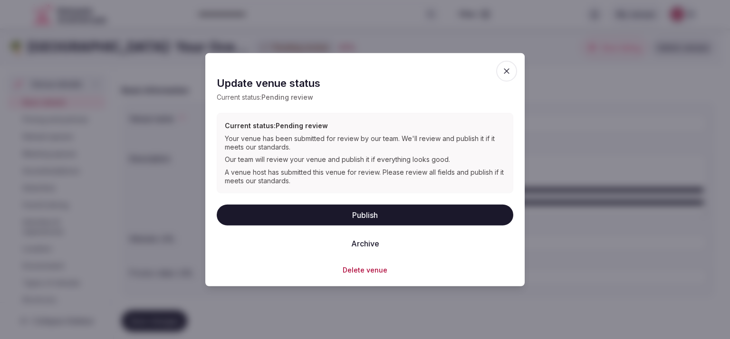
click at [500, 70] on span "button" at bounding box center [506, 71] width 21 height 21
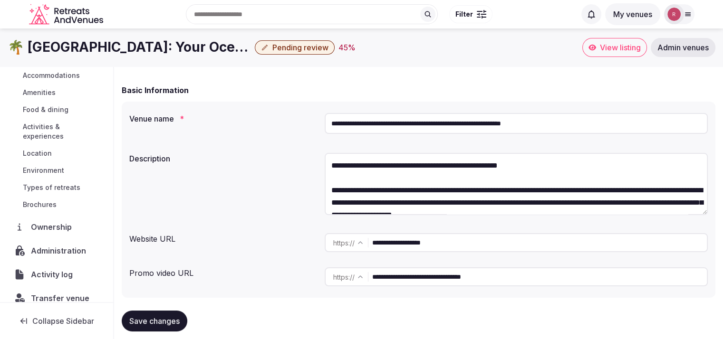
scroll to position [108, 0]
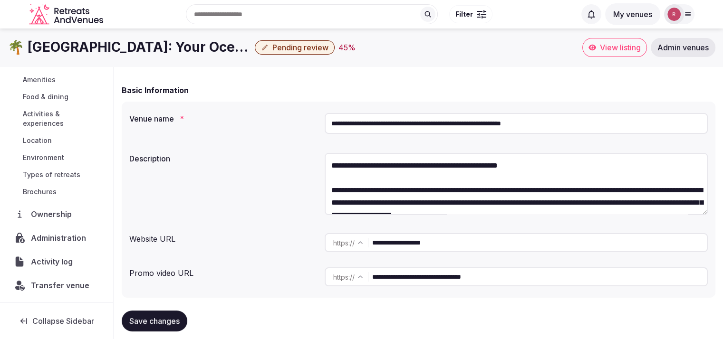
click at [57, 212] on span "Ownership" at bounding box center [53, 214] width 44 height 11
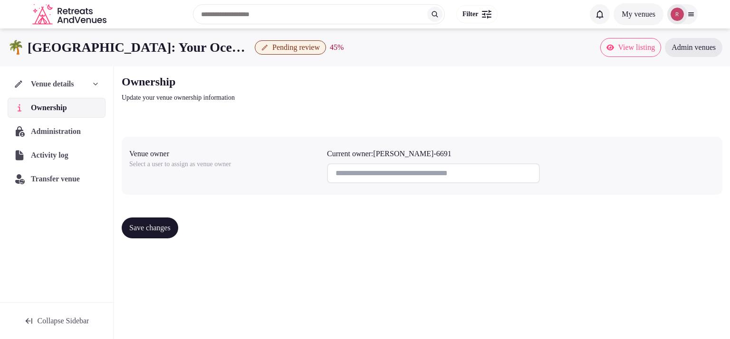
click at [46, 133] on span "Administration" at bounding box center [58, 131] width 54 height 11
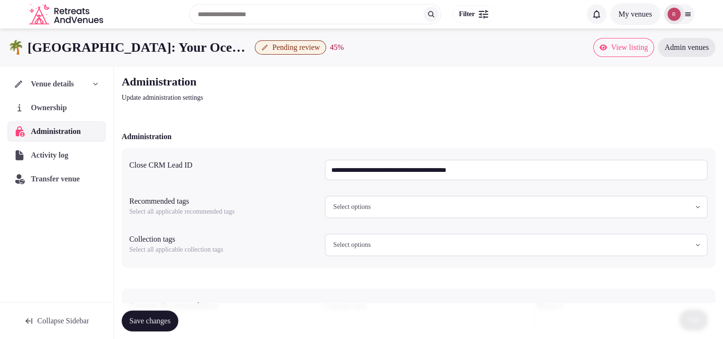
drag, startPoint x: 516, startPoint y: 171, endPoint x: 318, endPoint y: 176, distance: 197.7
click at [318, 176] on div "**********" at bounding box center [418, 170] width 578 height 29
click at [213, 47] on h1 "🌴 [GEOGRAPHIC_DATA]: Your Oceanfront Retreat Venue in [GEOGRAPHIC_DATA]" at bounding box center [129, 47] width 243 height 19
click at [342, 45] on div "45 %" at bounding box center [337, 47] width 14 height 11
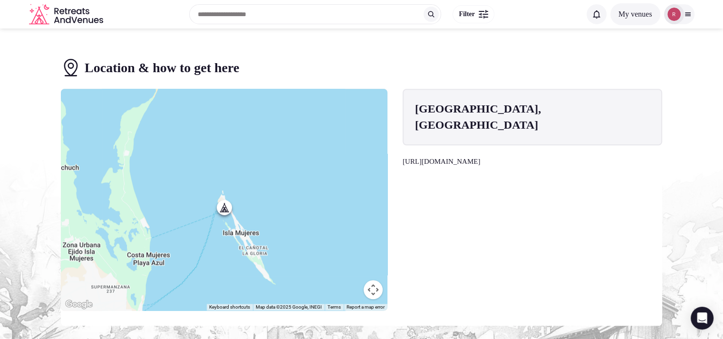
scroll to position [777, 0]
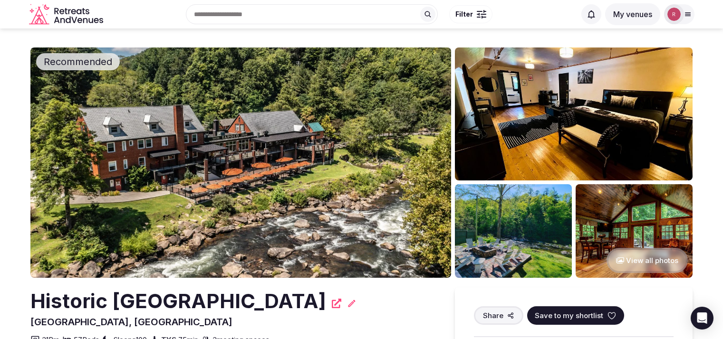
scroll to position [593, 0]
